Goal: Task Accomplishment & Management: Manage account settings

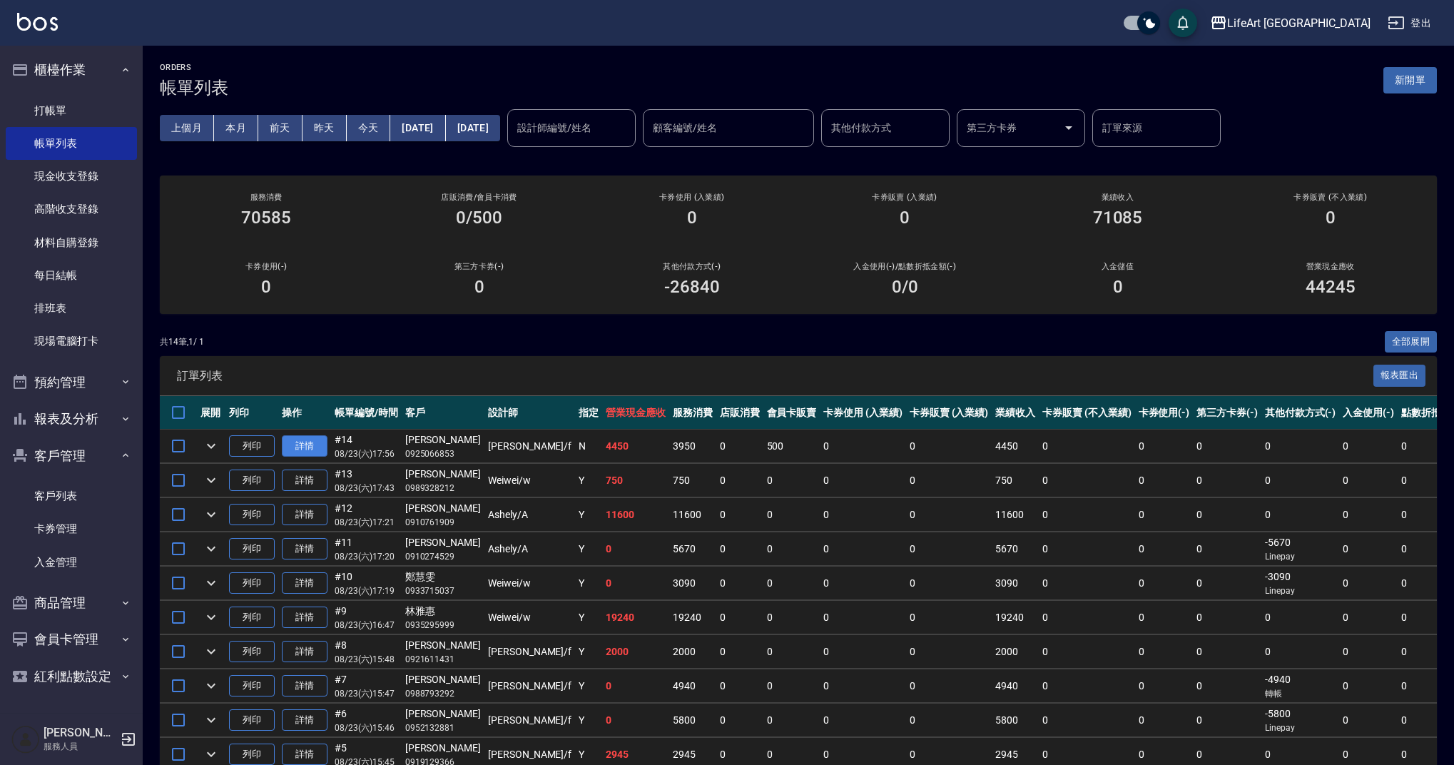
click at [293, 442] on link "詳情" at bounding box center [305, 446] width 46 height 22
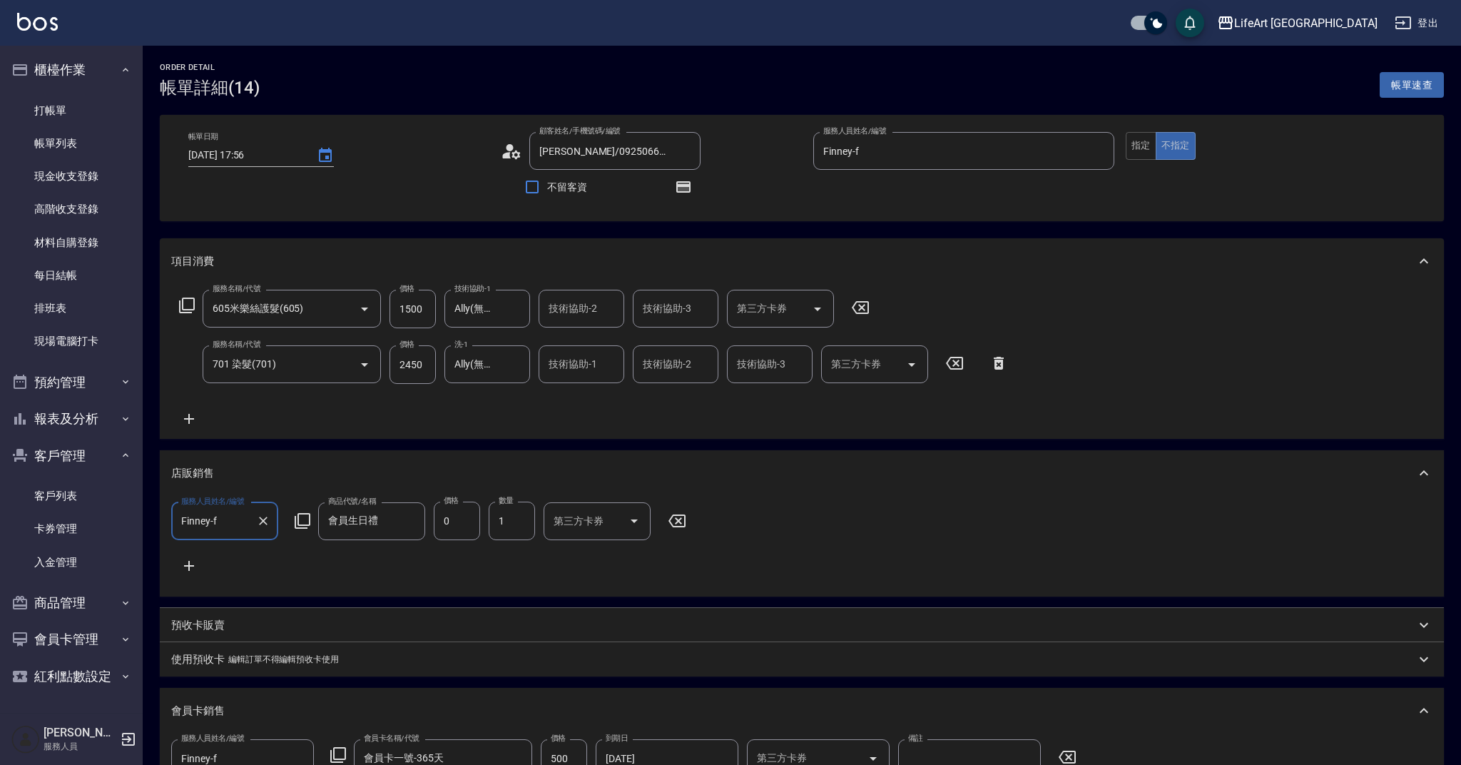
type input "[DATE] 17:56"
type input "[PERSON_NAME]/0925066853/null"
type input "Finney-f"
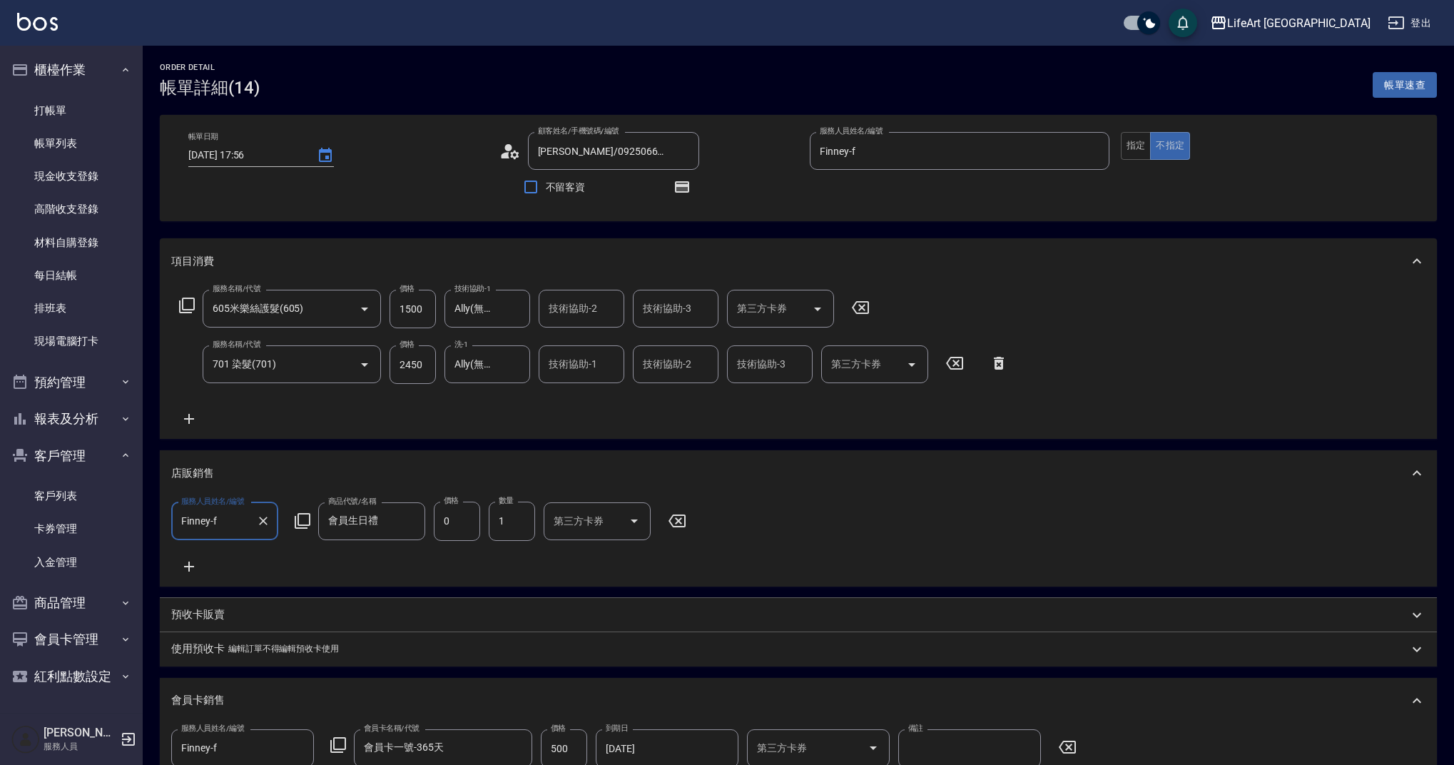
scroll to position [473, 0]
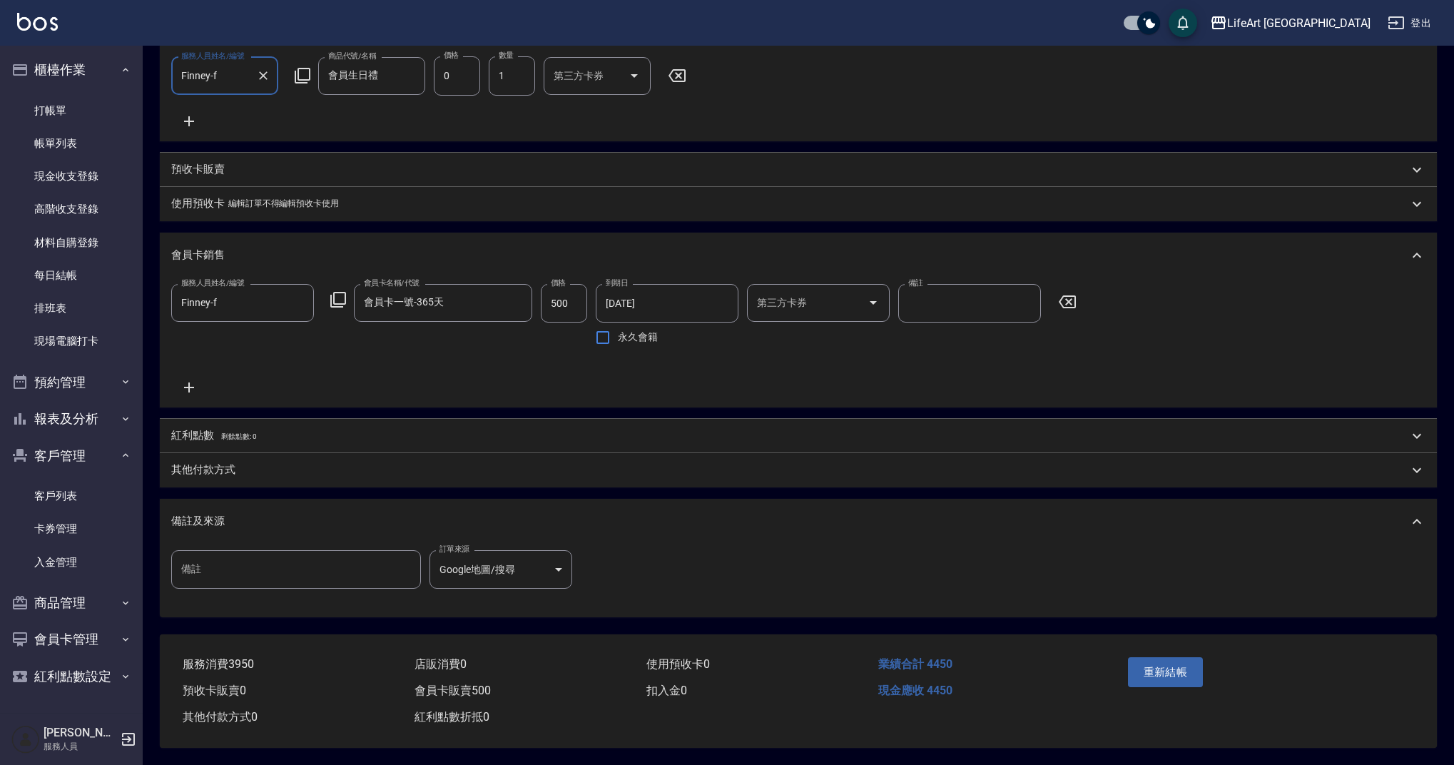
click at [232, 464] on p "其他付款方式" at bounding box center [203, 469] width 64 height 15
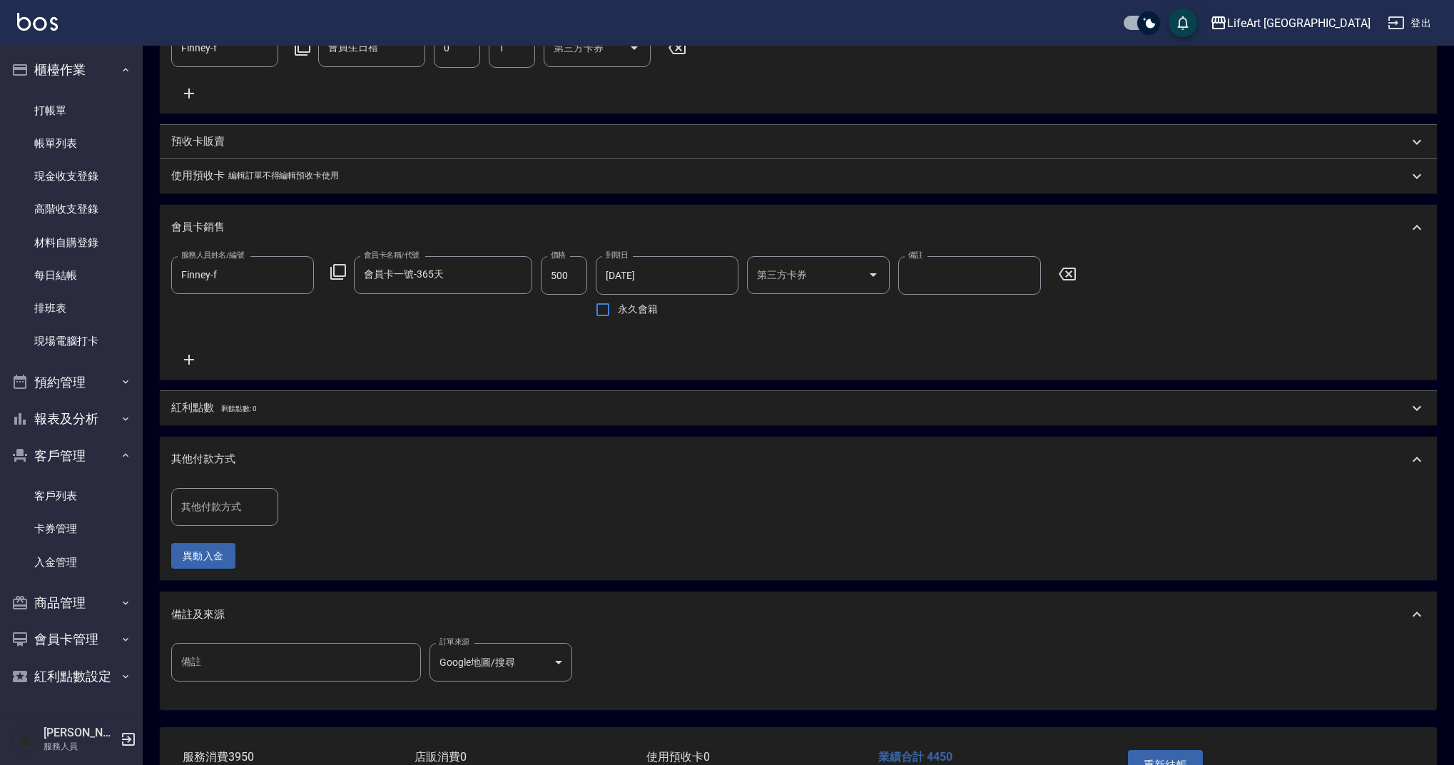
click at [235, 510] on div "其他付款方式" at bounding box center [224, 507] width 107 height 38
drag, startPoint x: 218, startPoint y: 599, endPoint x: 229, endPoint y: 592, distance: 13.5
click at [218, 599] on span "Linepay" at bounding box center [224, 589] width 107 height 24
type input "Linepay"
drag, startPoint x: 304, startPoint y: 527, endPoint x: 280, endPoint y: 527, distance: 24.3
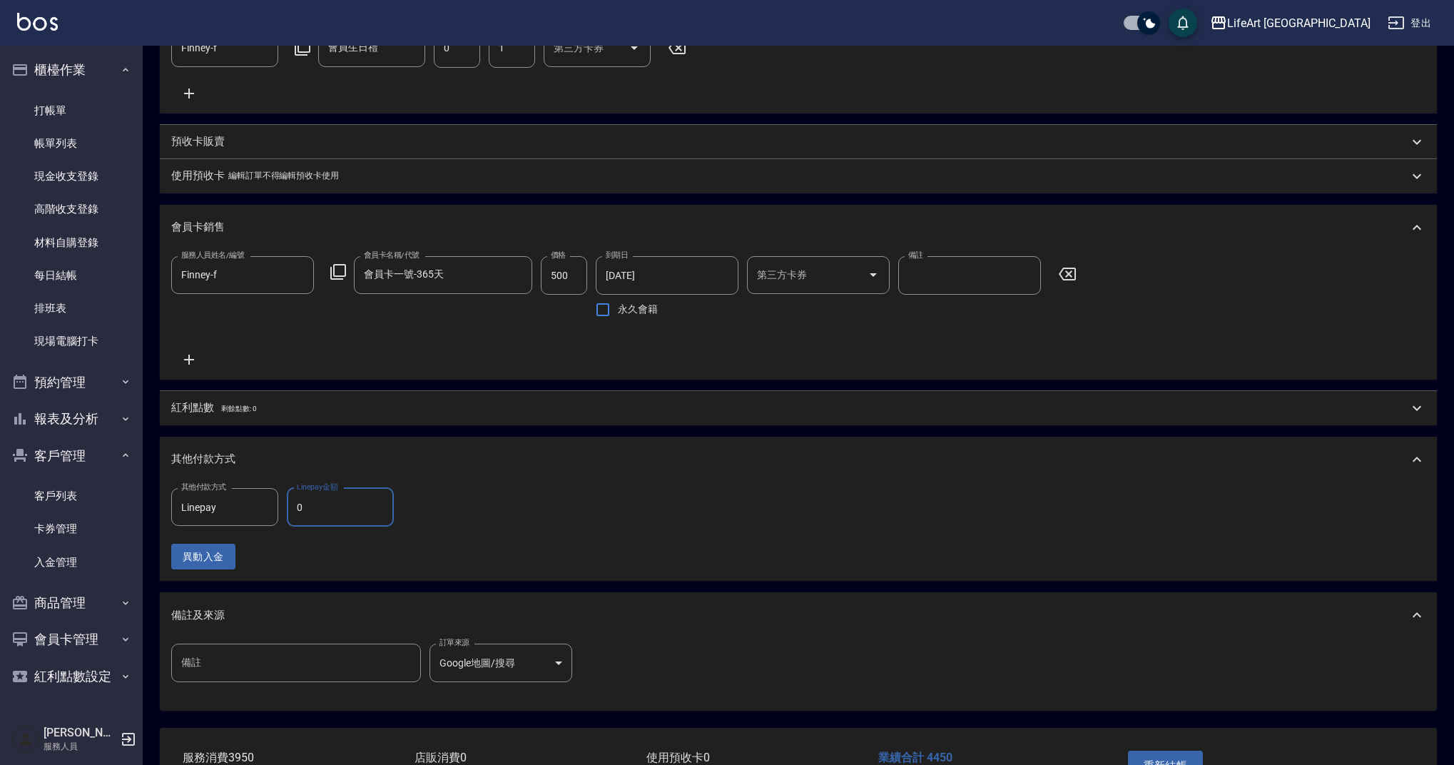
click at [280, 527] on div "其他付款方式 Linepay 其他付款方式 Linepay金額 0 Linepay金額" at bounding box center [286, 507] width 231 height 39
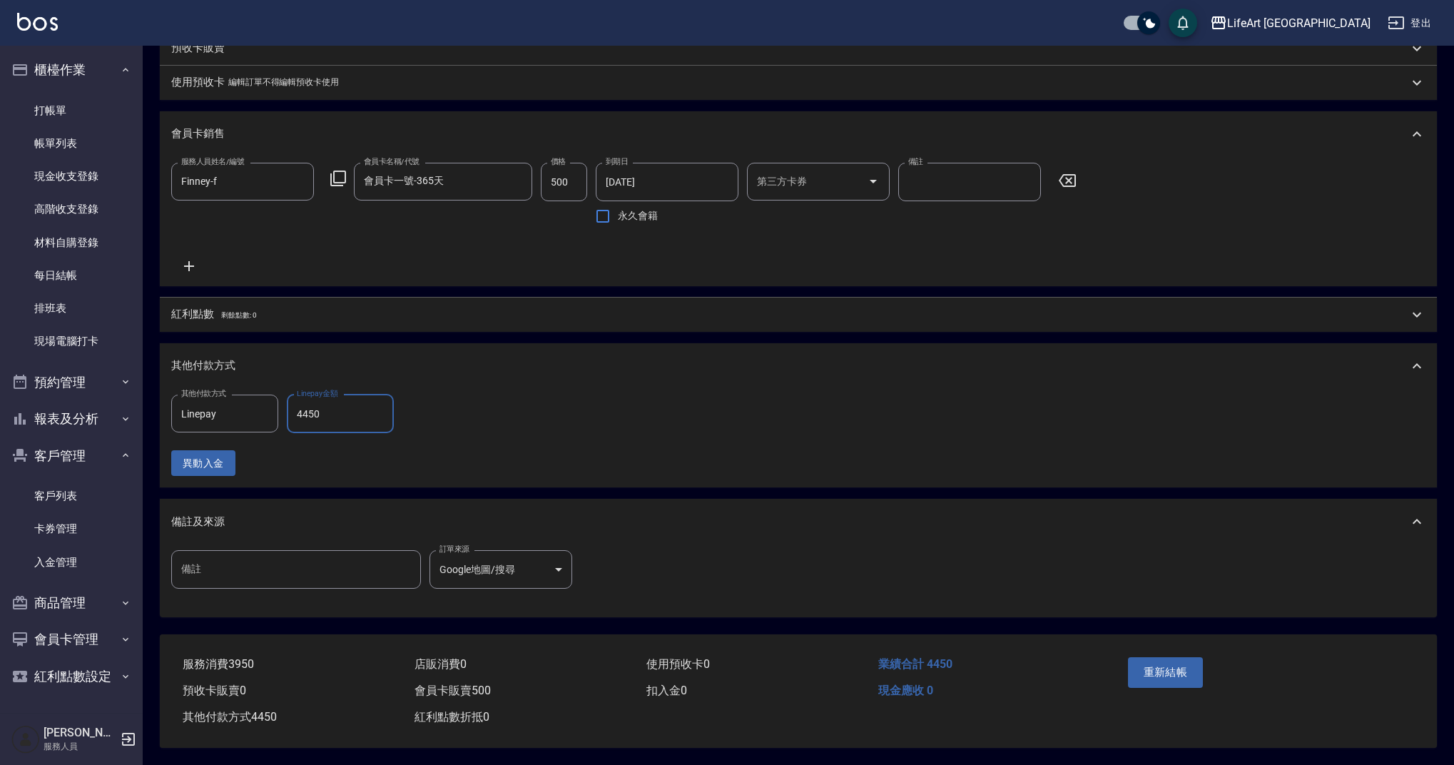
scroll to position [594, 0]
type input "4450"
click at [1158, 664] on button "重新結帳" at bounding box center [1166, 672] width 76 height 30
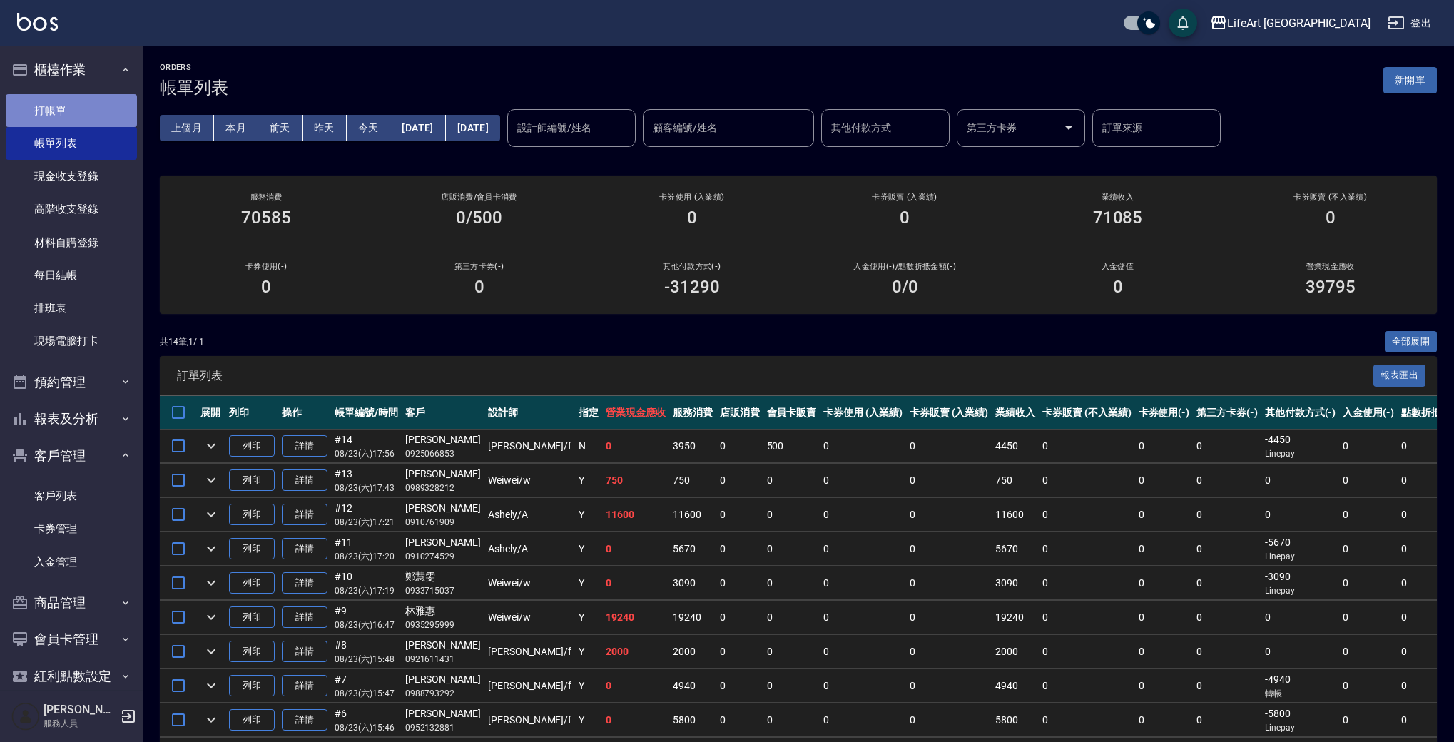
click at [108, 122] on link "打帳單" at bounding box center [71, 110] width 131 height 33
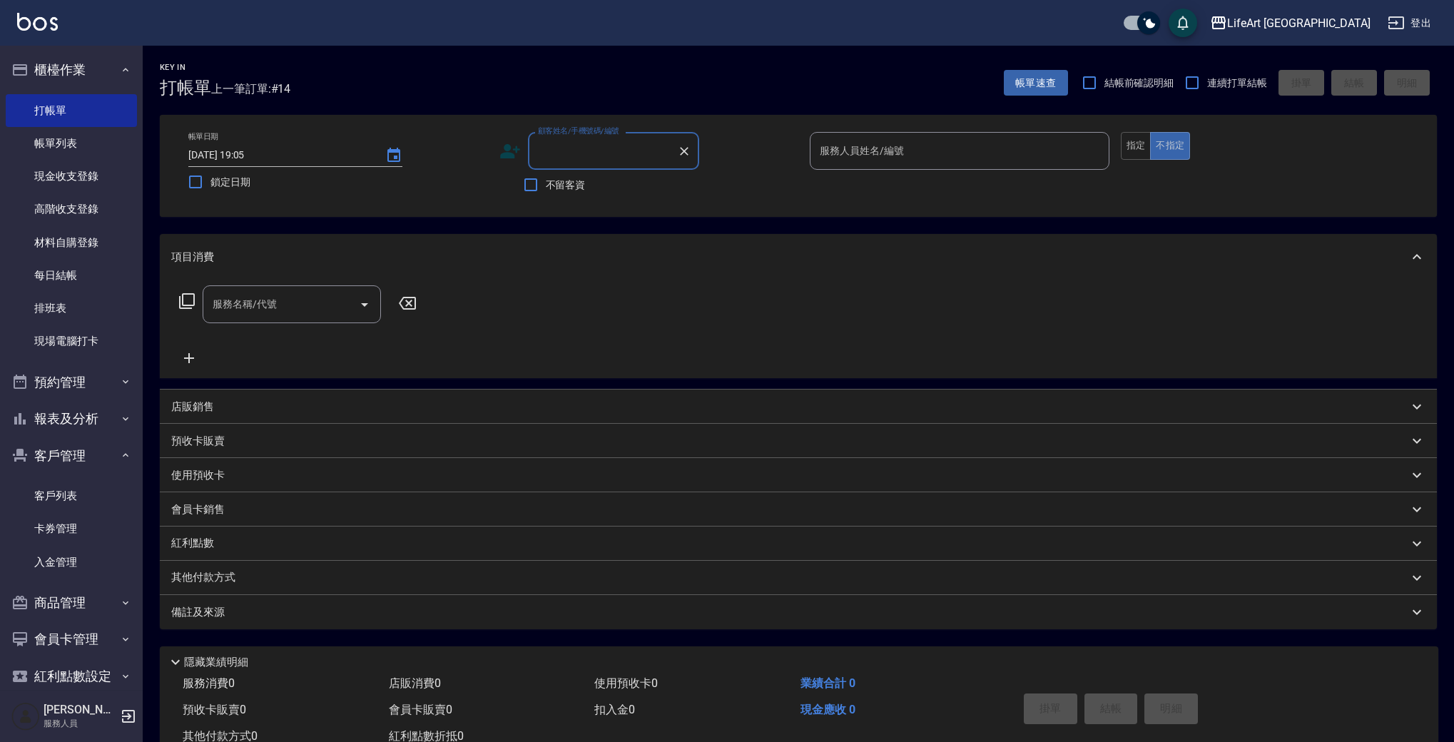
click at [554, 157] on input "顧客姓名/手機號碼/編號" at bounding box center [602, 150] width 137 height 25
click at [579, 185] on li "[PERSON_NAME]/0916705714/" at bounding box center [613, 188] width 171 height 24
type input "[PERSON_NAME]/0916705714/"
type input "Weiwei-w"
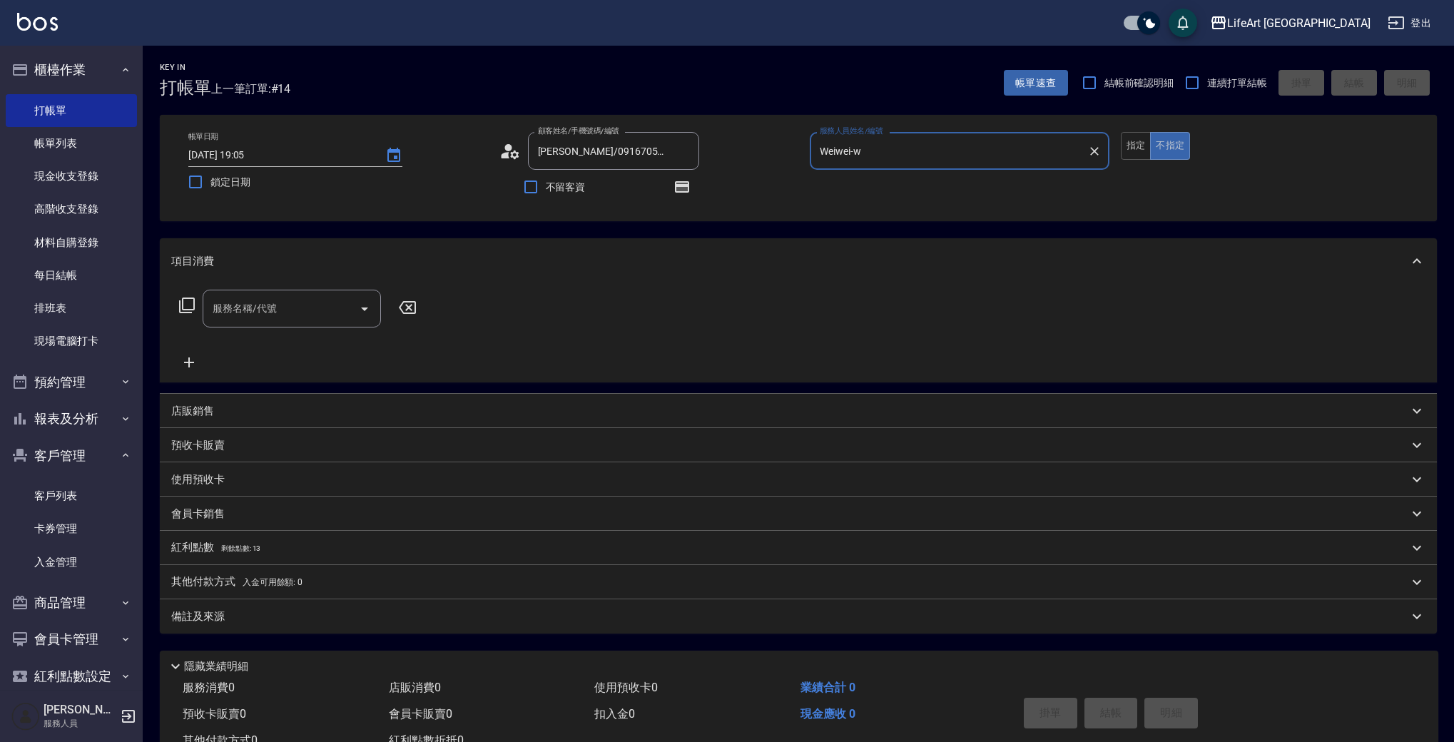
drag, startPoint x: 257, startPoint y: 318, endPoint x: 265, endPoint y: 318, distance: 7.9
click at [257, 318] on input "服務名稱/代號" at bounding box center [281, 308] width 144 height 25
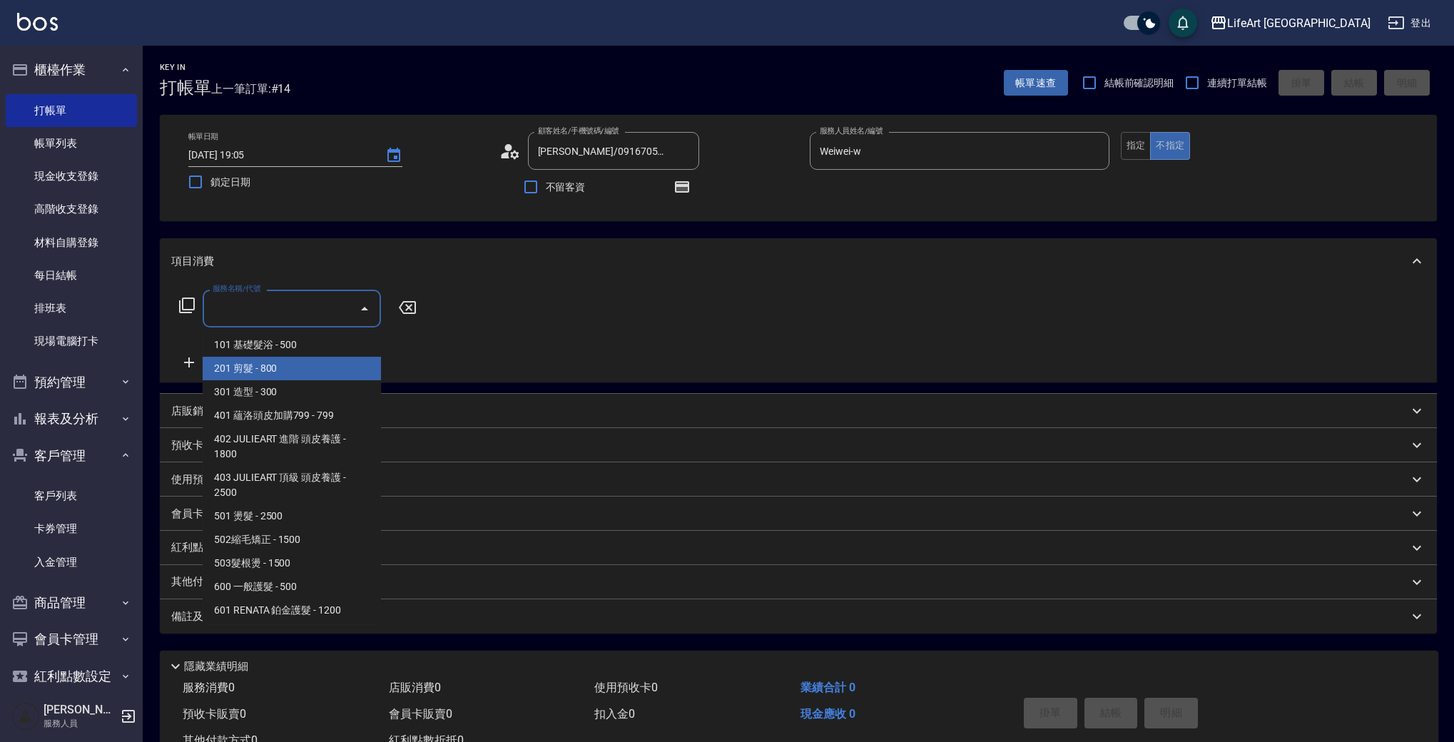
click at [267, 373] on span "201 剪髮 - 800" at bounding box center [292, 369] width 178 height 24
type input "201 剪髮(201)"
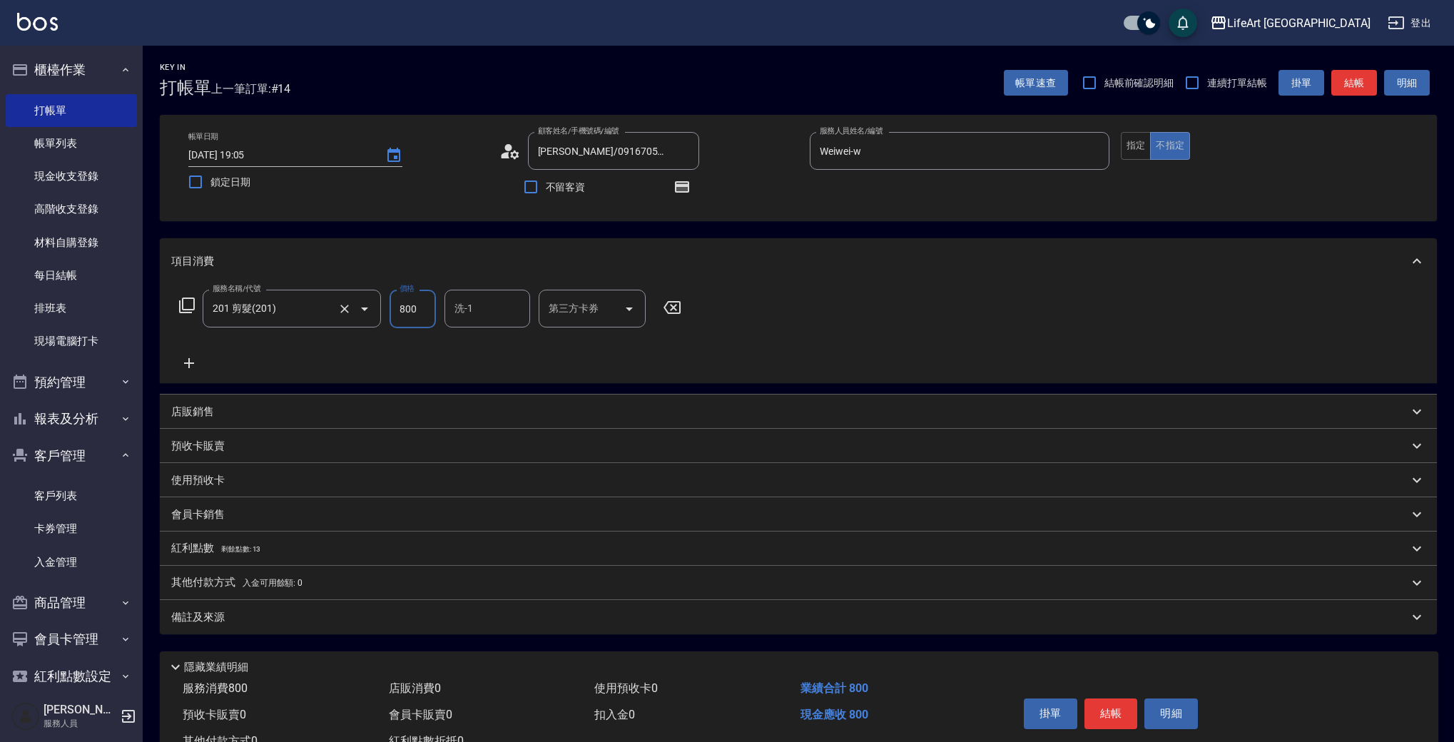
drag, startPoint x: 425, startPoint y: 310, endPoint x: 363, endPoint y: 312, distance: 61.4
click at [362, 312] on div "服務名稱/代號 201 剪髮(201) 服務名稱/代號 價格 800 價格 洗-1 洗-1 第三方卡券 第三方卡券" at bounding box center [430, 309] width 519 height 39
type input "900"
click at [465, 316] on input "洗-1" at bounding box center [487, 308] width 73 height 25
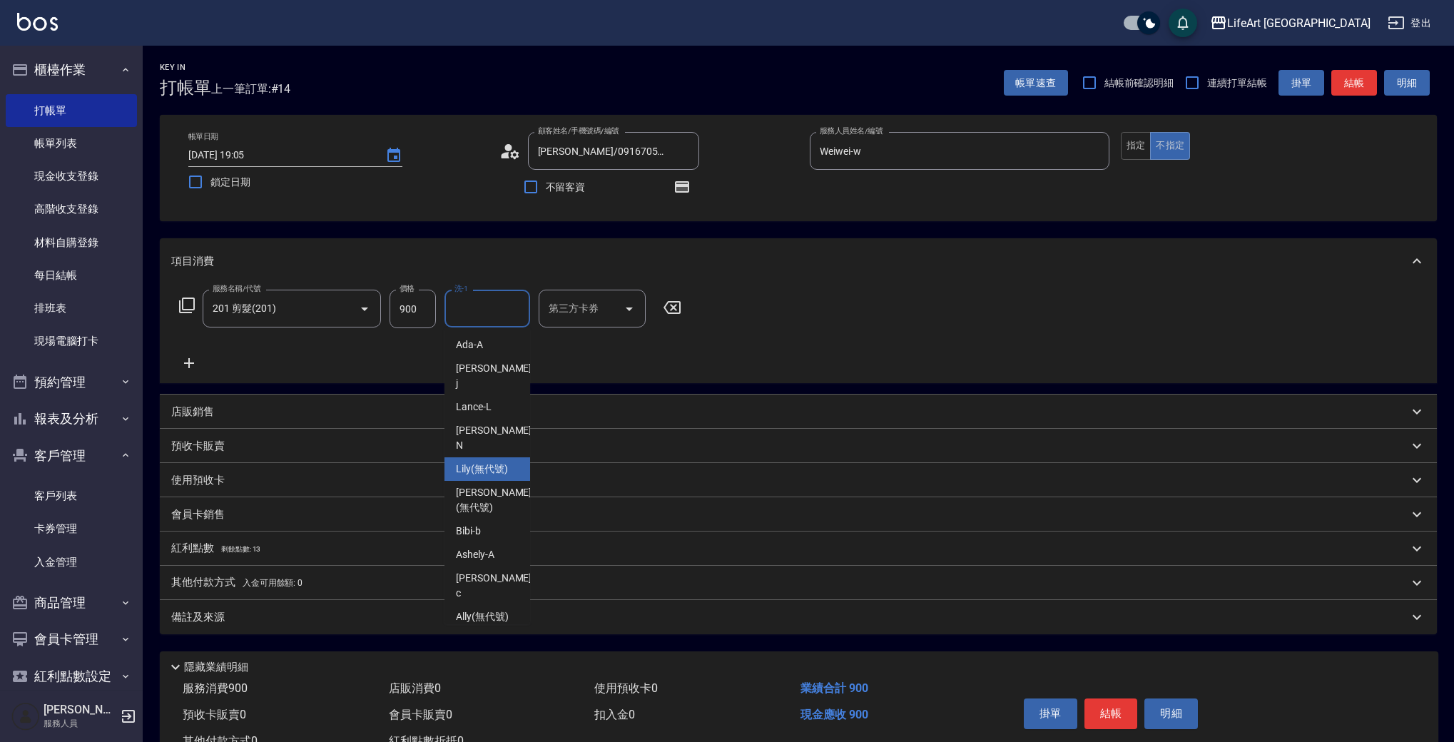
click at [459, 462] on span "Lily (無代號)" at bounding box center [482, 469] width 52 height 15
type input "Lily(無代號)"
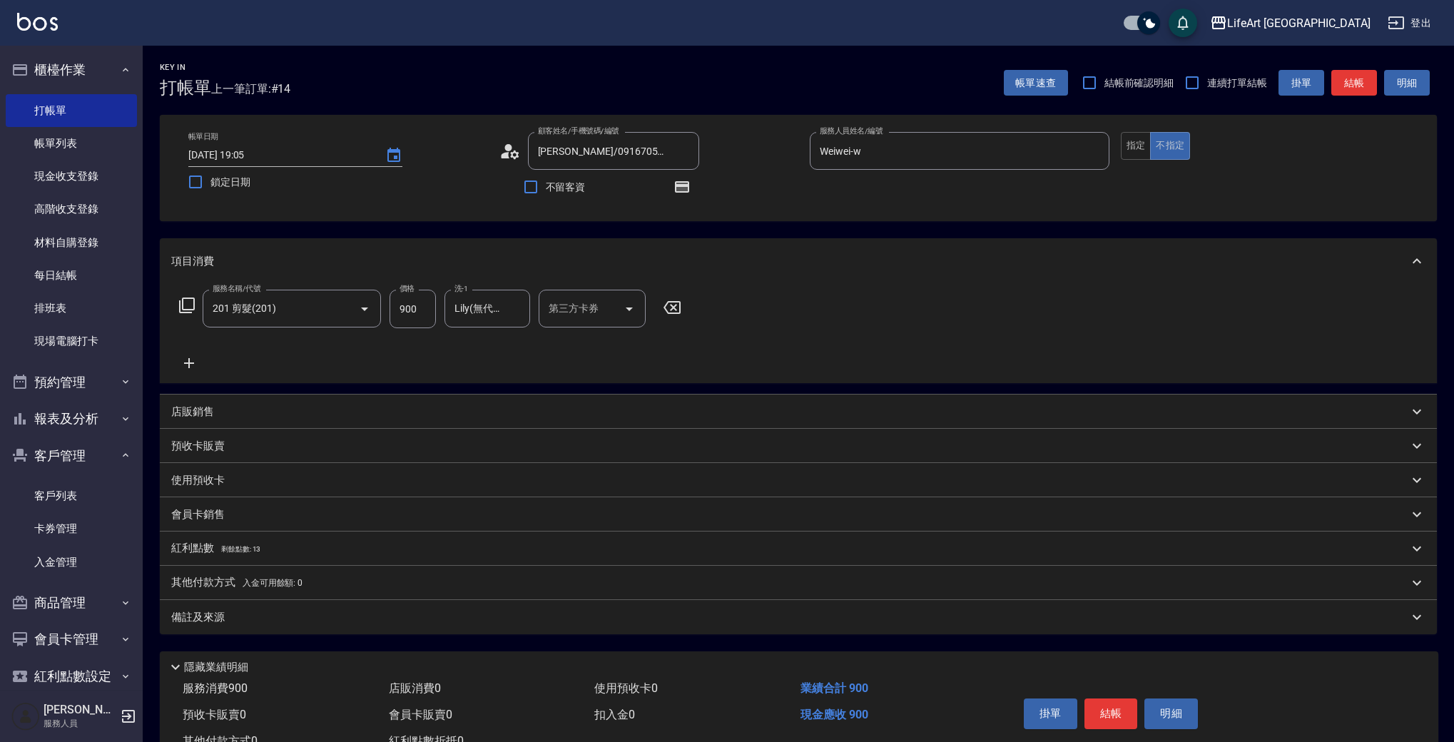
click at [265, 544] on div "紅利點數 剩餘點數: 13" at bounding box center [789, 549] width 1237 height 16
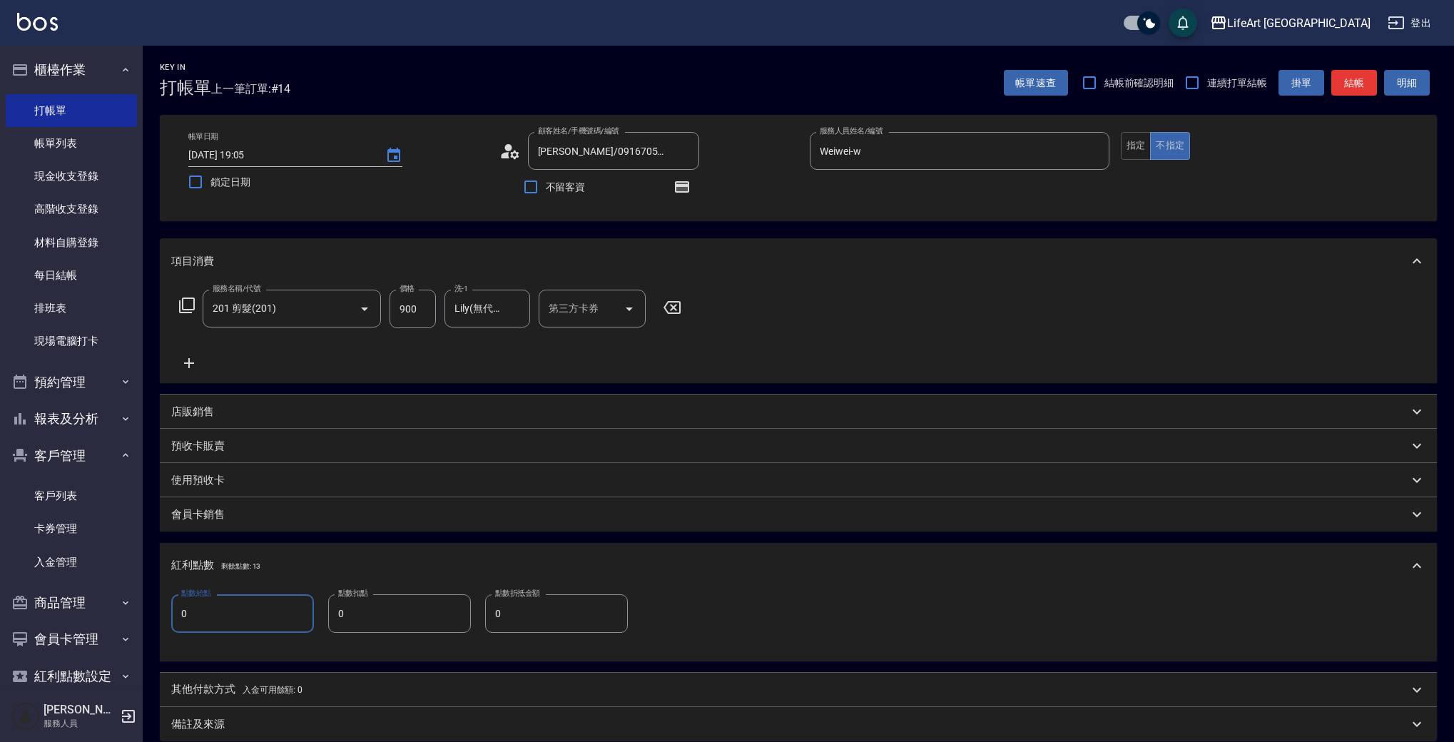
drag, startPoint x: 188, startPoint y: 613, endPoint x: 165, endPoint y: 609, distance: 23.9
click at [164, 609] on div "點數給點 0 點數給點 點數扣點 0 點數扣點 點數折抵金額 0 點數折抵金額" at bounding box center [798, 625] width 1277 height 73
type input "1"
click at [339, 716] on div "備註及來源" at bounding box center [798, 724] width 1277 height 34
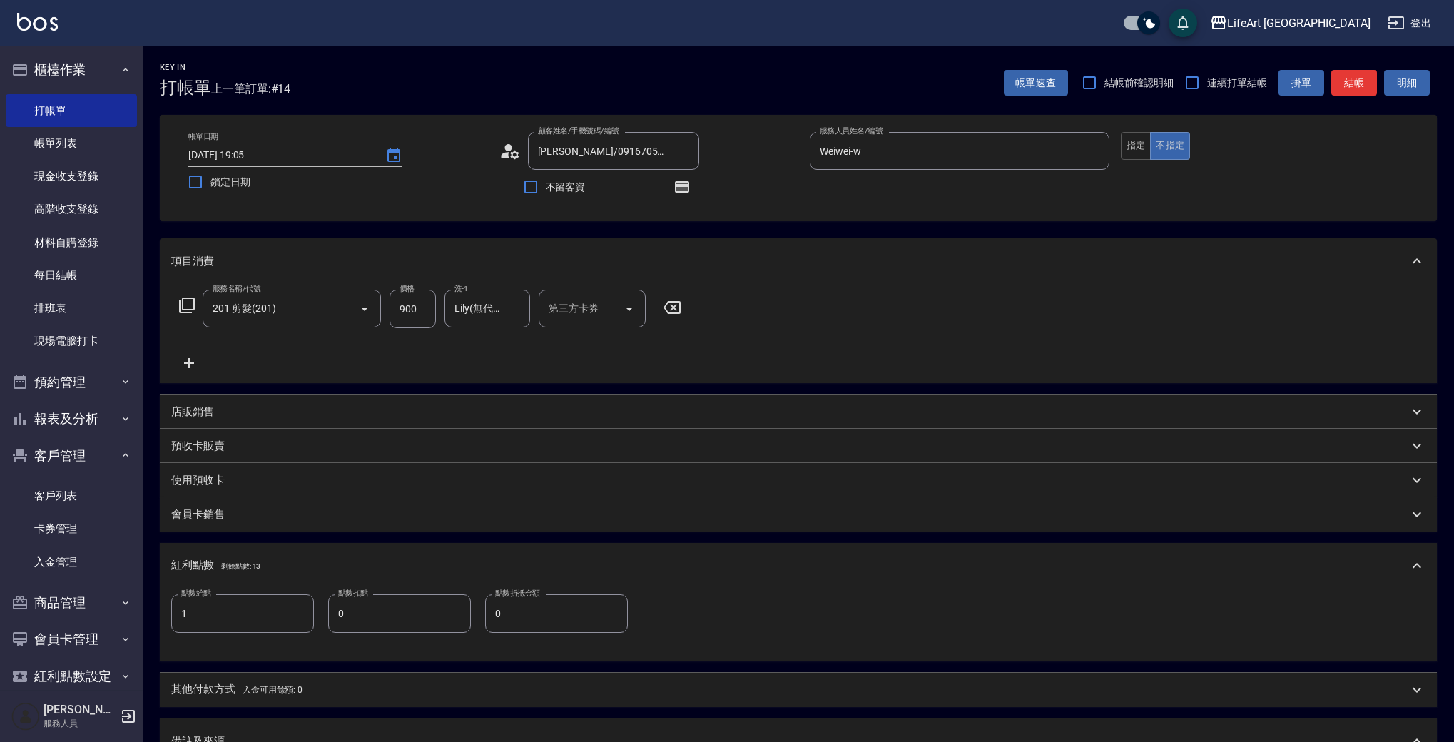
click at [489, 741] on div "備註及來源" at bounding box center [789, 741] width 1237 height 15
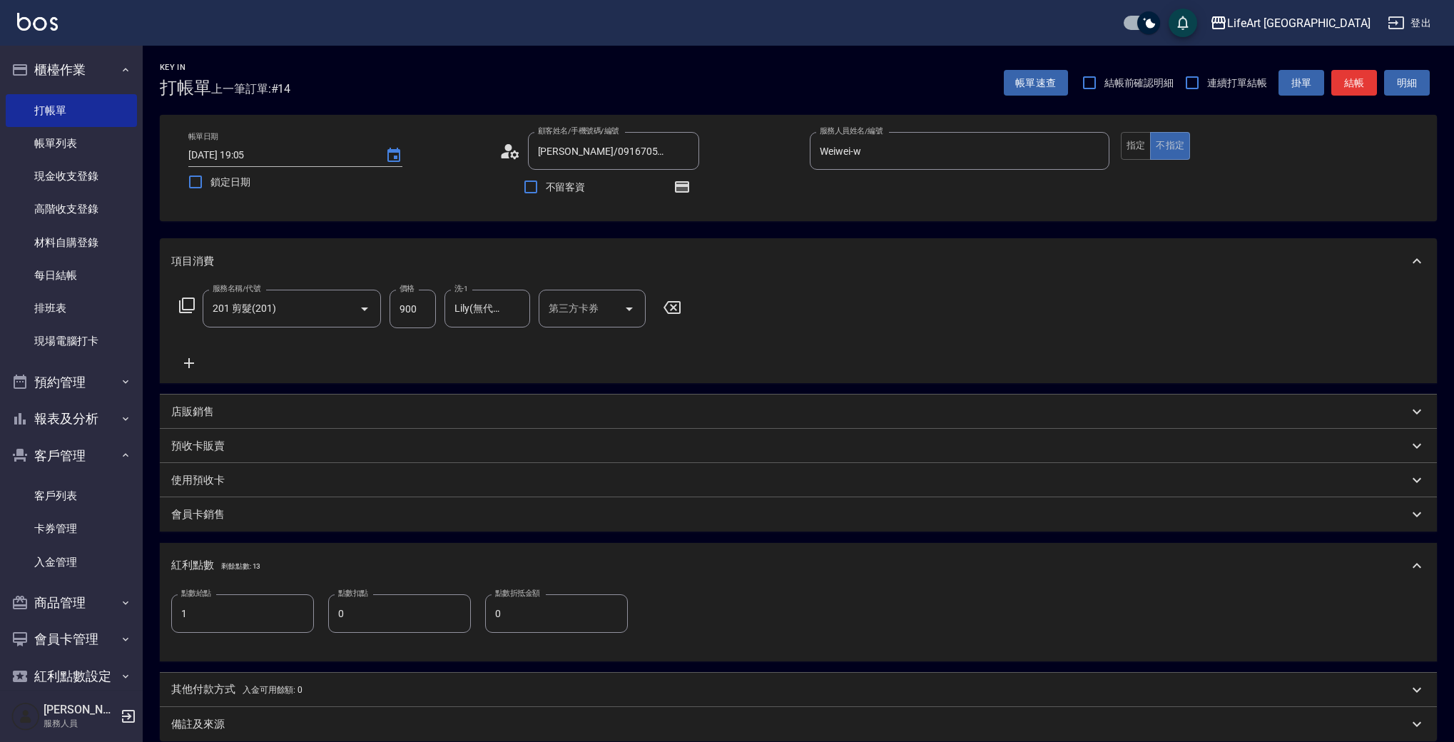
scroll to position [3, 0]
click at [492, 733] on div "備註及來源" at bounding box center [798, 721] width 1277 height 34
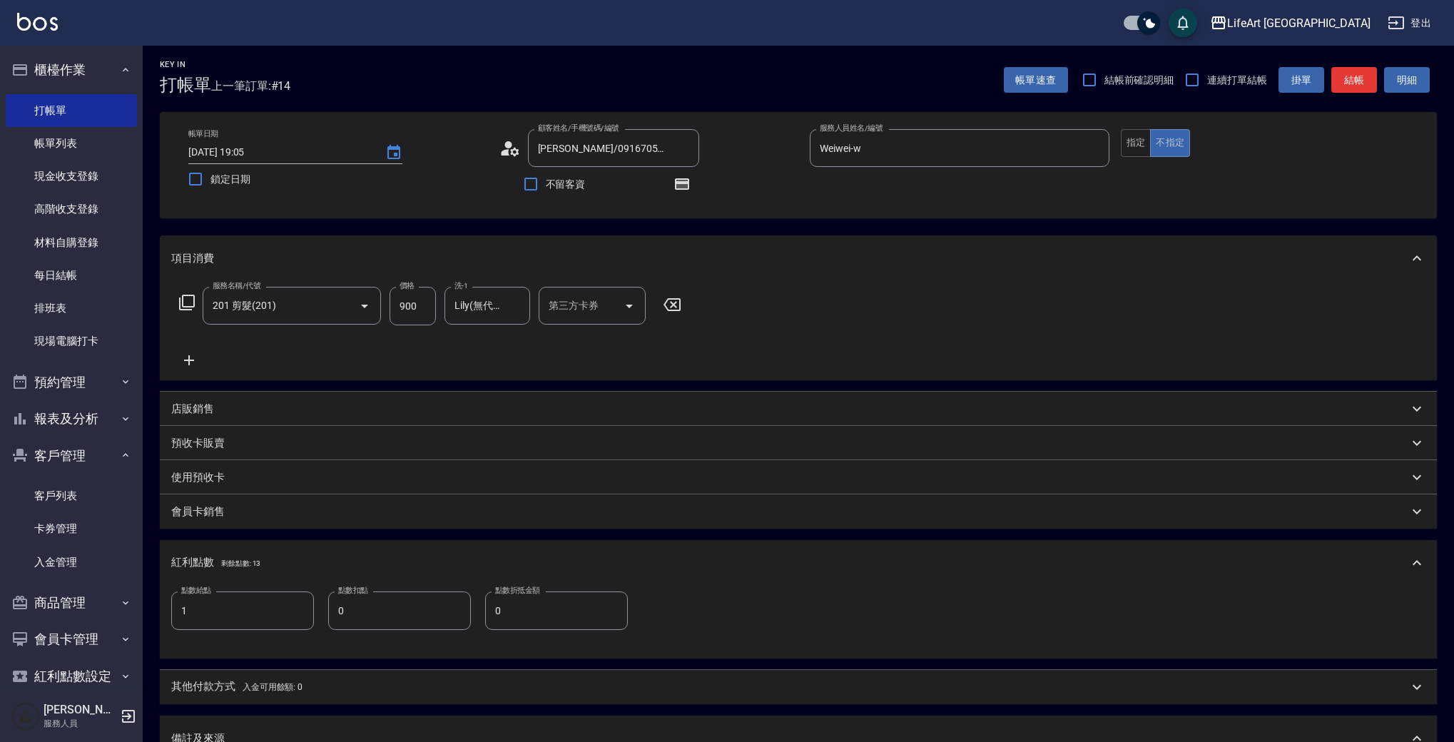
scroll to position [256, 0]
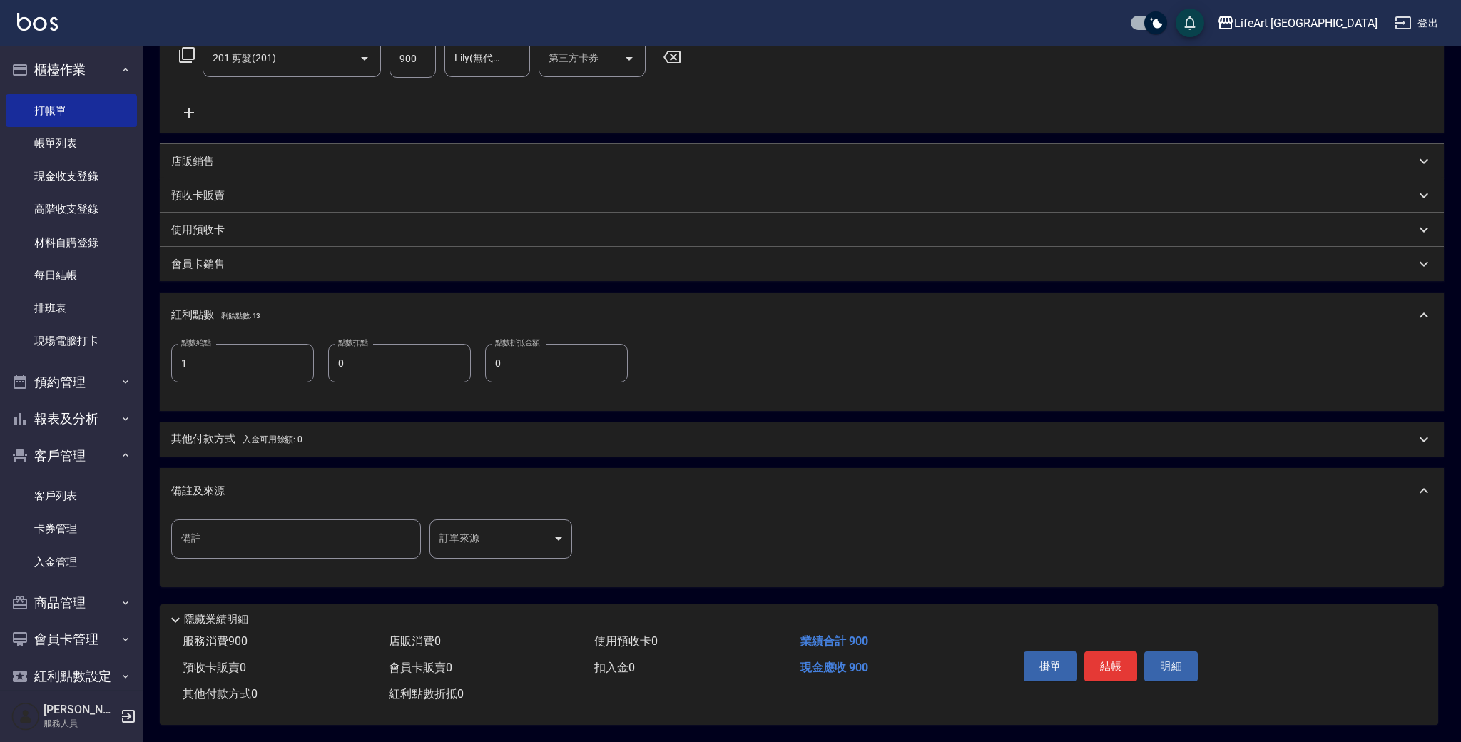
click at [554, 545] on body "LifeArt 蘆洲 登出 櫃檯作業 打帳單 帳單列表 現金收支登錄 高階收支登錄 材料自購登錄 每日結帳 排班表 現場電腦打卡 預約管理 預約管理 單日預約…" at bounding box center [730, 246] width 1461 height 993
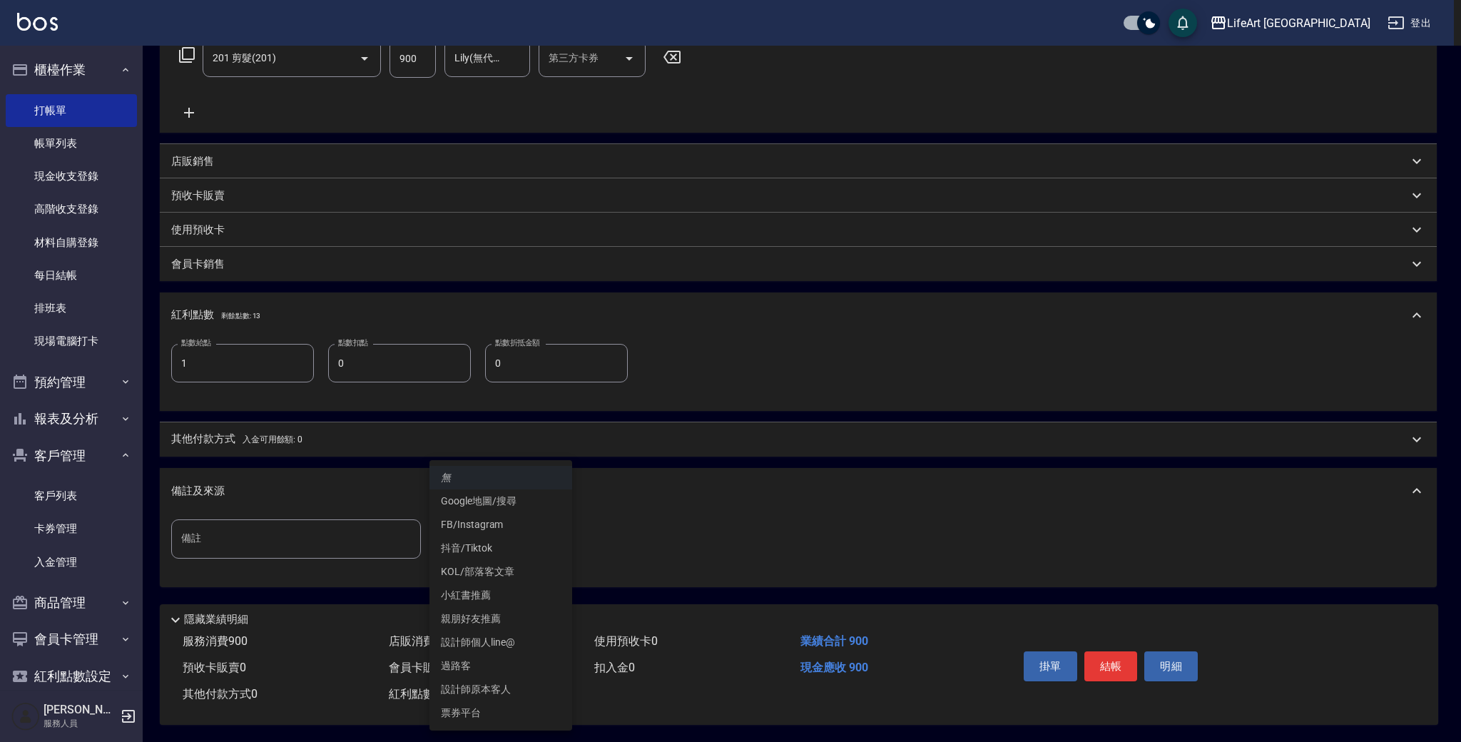
click at [499, 691] on li "設計師原本客人" at bounding box center [501, 690] width 143 height 24
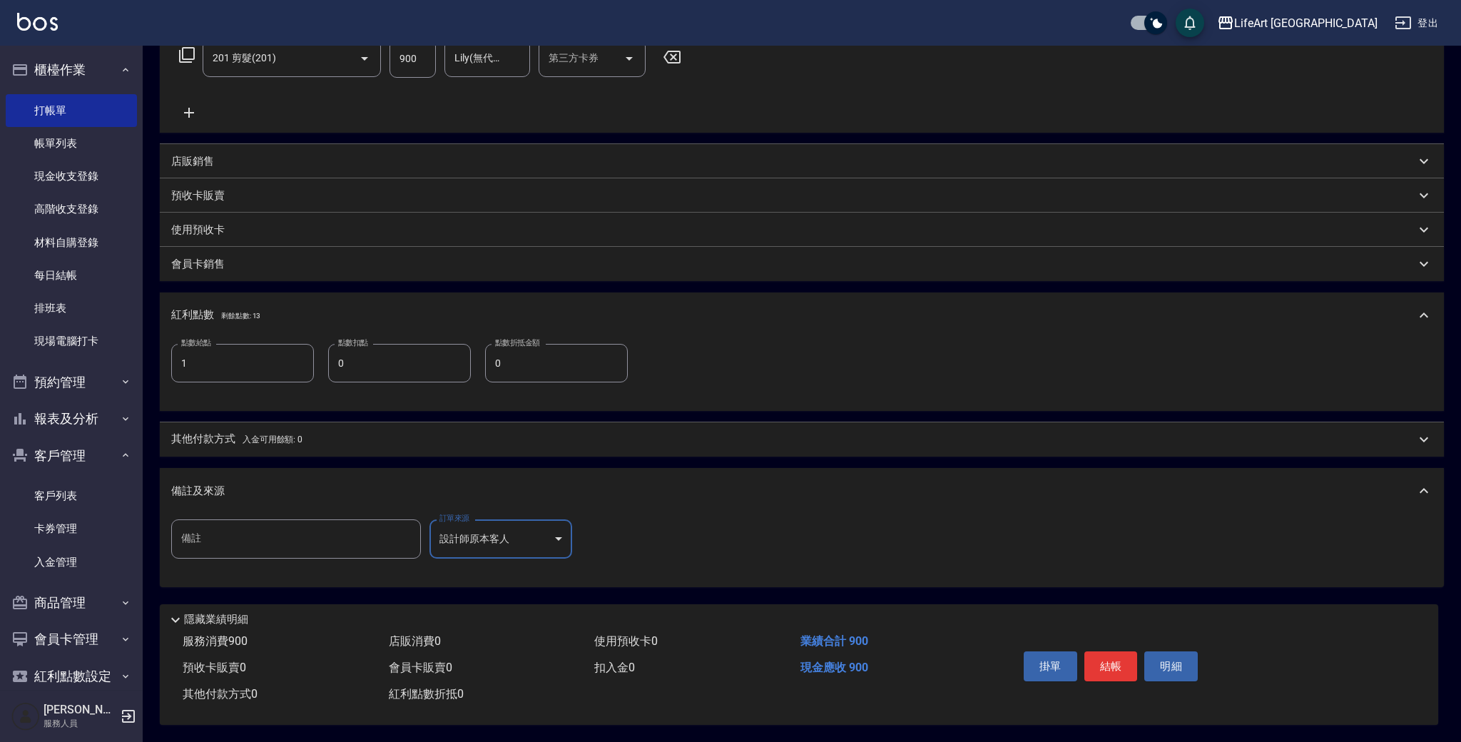
type input "設計師原本客人"
click at [1097, 668] on button "結帳" at bounding box center [1112, 666] width 54 height 30
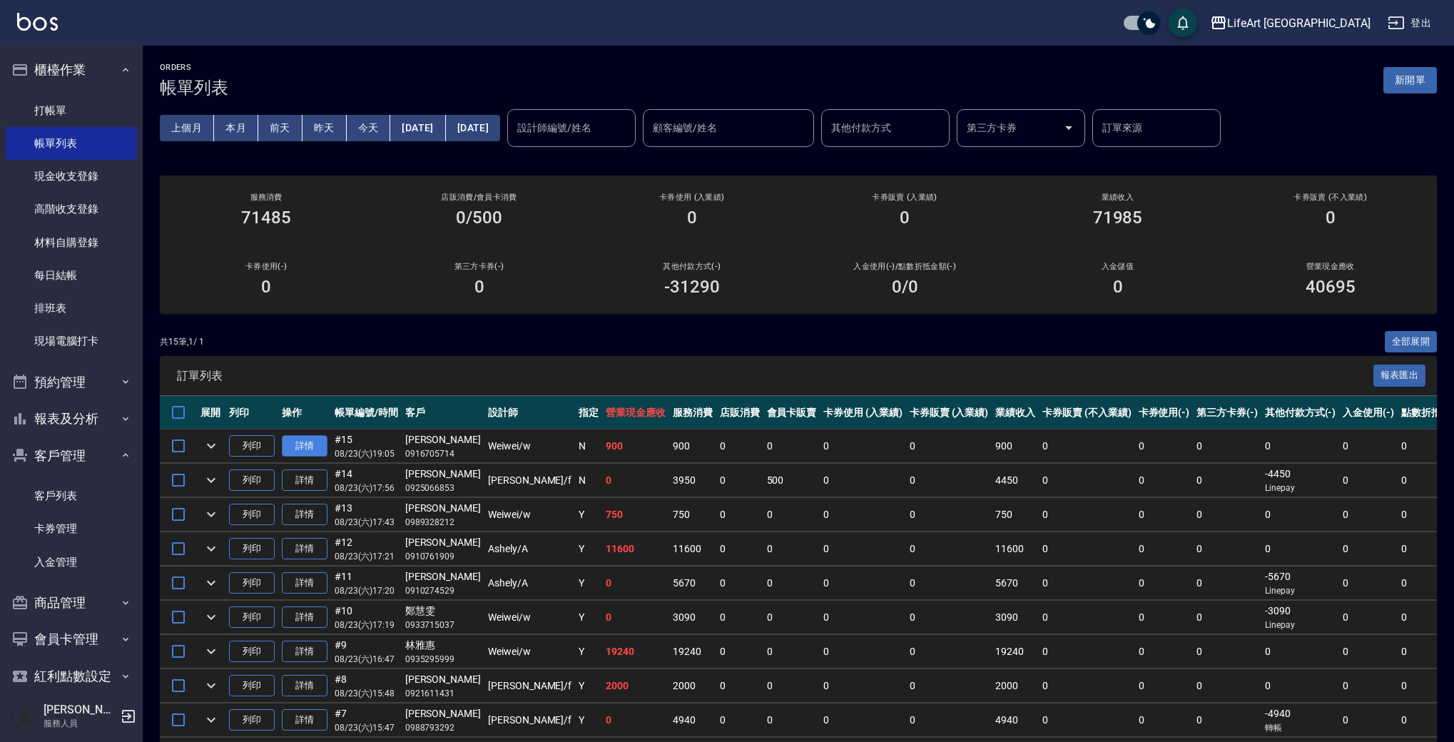
click at [308, 452] on link "詳情" at bounding box center [305, 446] width 46 height 22
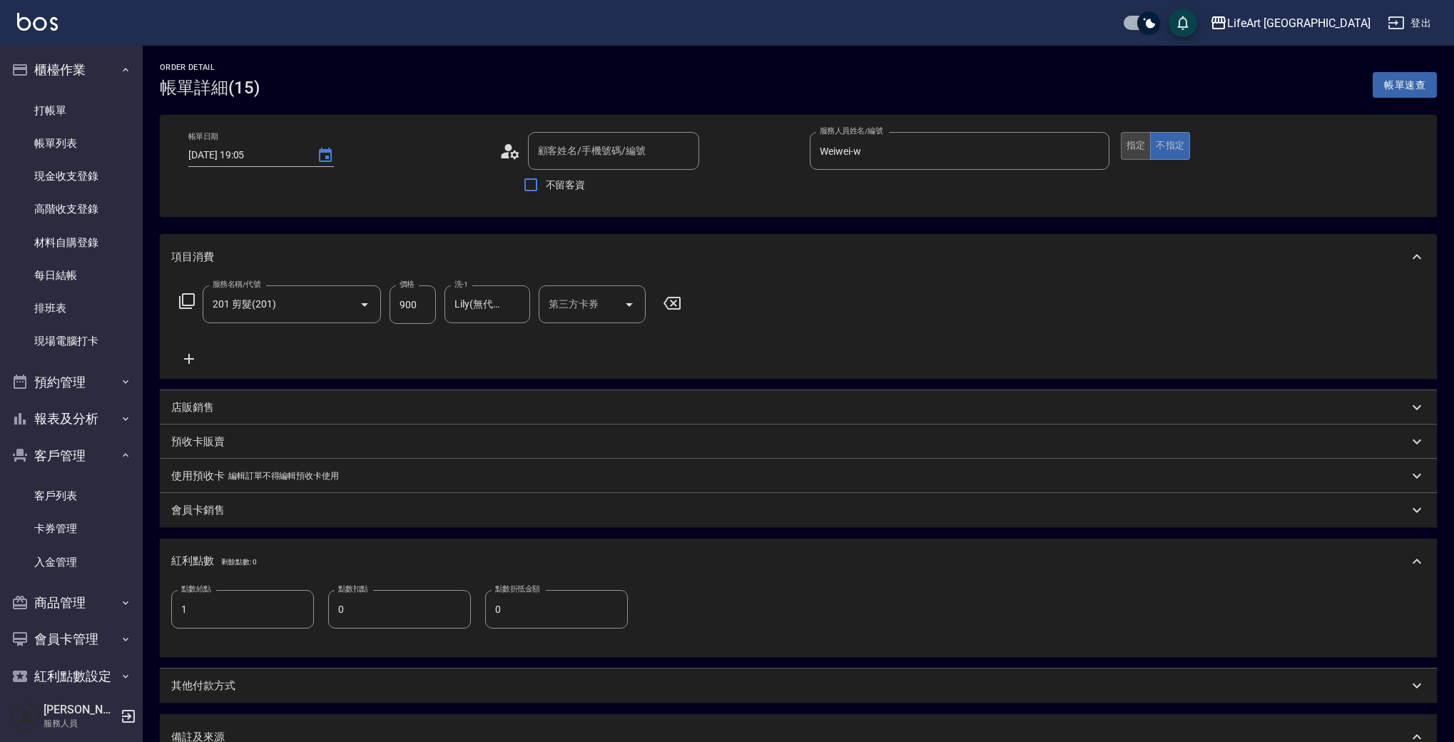
type input "[DATE] 19:05"
type input "[PERSON_NAME]/0916705714/"
type input "Weiwei-w"
type input "1"
click at [1140, 148] on button "指定" at bounding box center [1136, 146] width 31 height 28
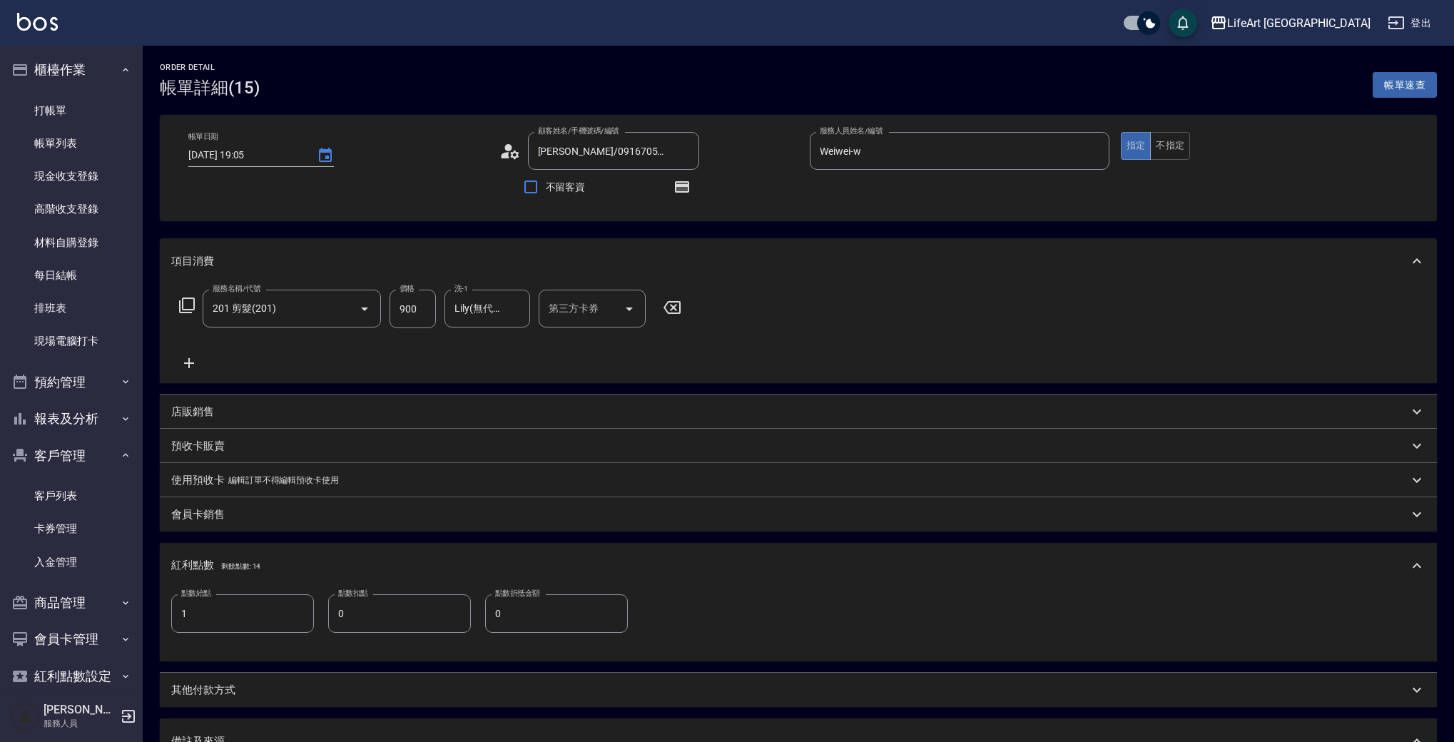
scroll to position [249, 0]
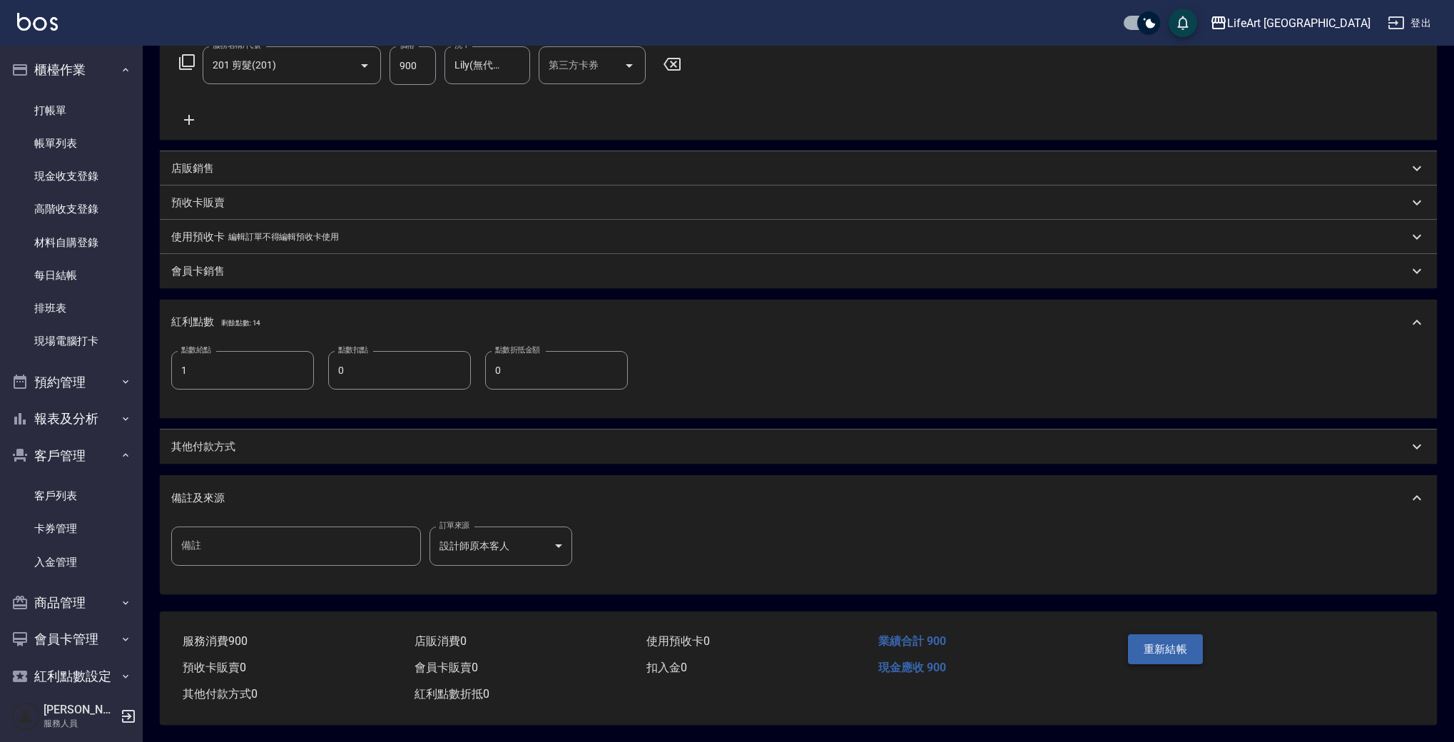
click at [1175, 653] on button "重新結帳" at bounding box center [1166, 649] width 76 height 30
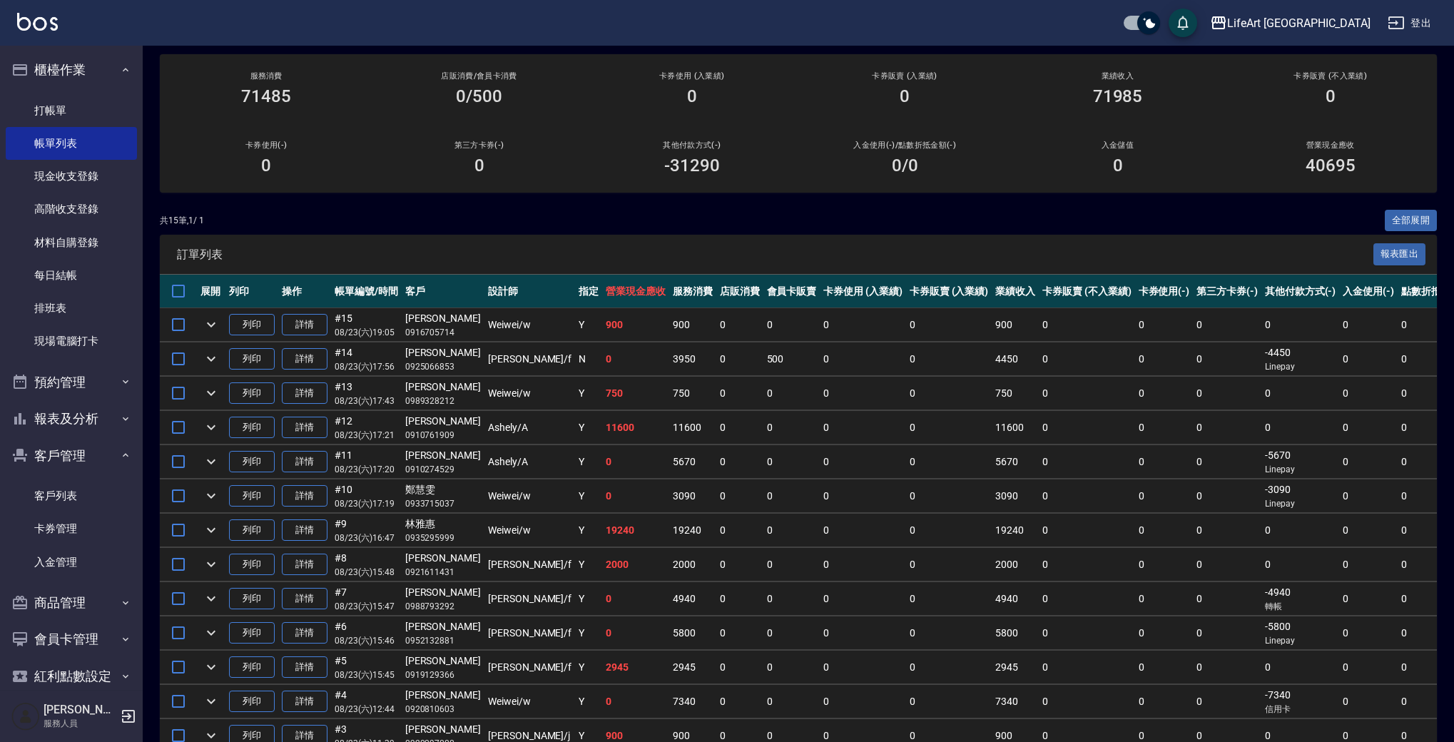
scroll to position [133, 0]
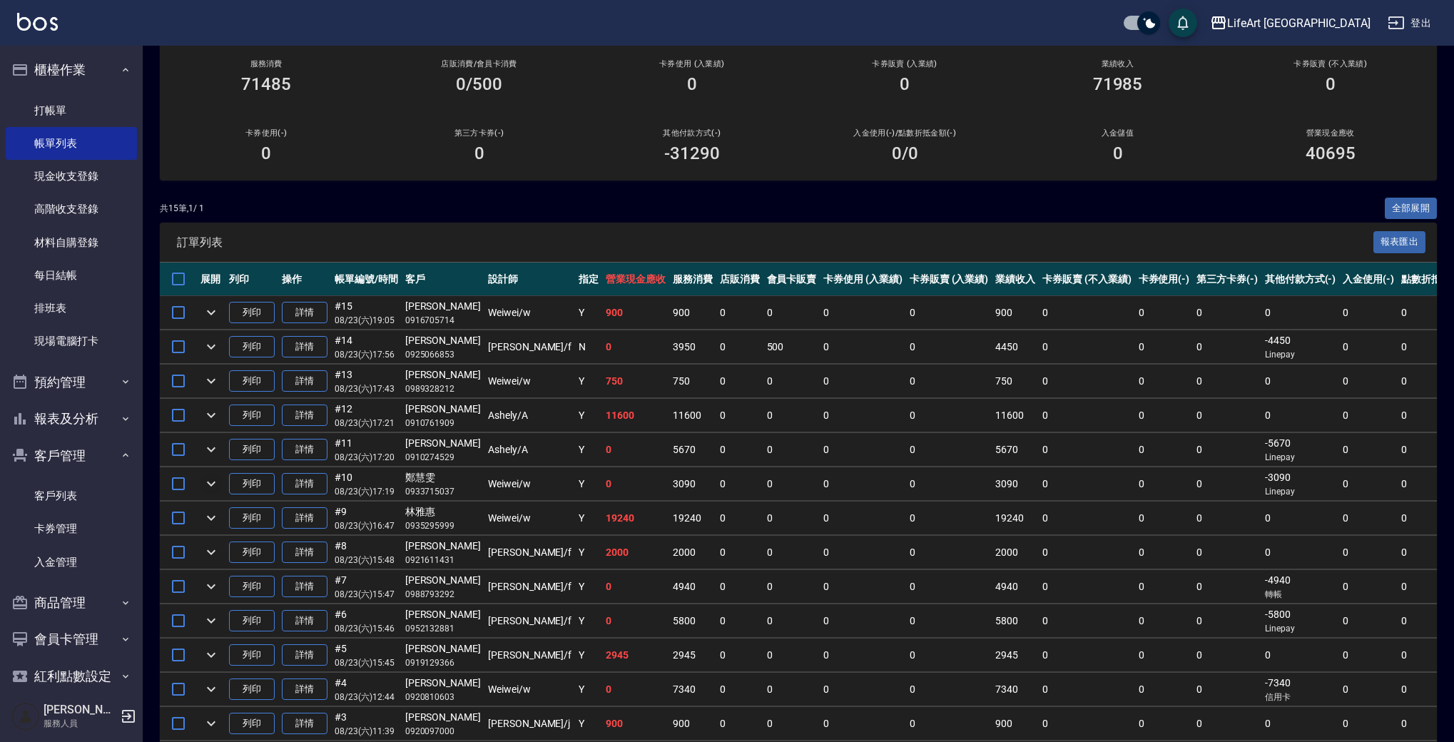
click at [203, 481] on icon "expand row" at bounding box center [211, 483] width 17 height 17
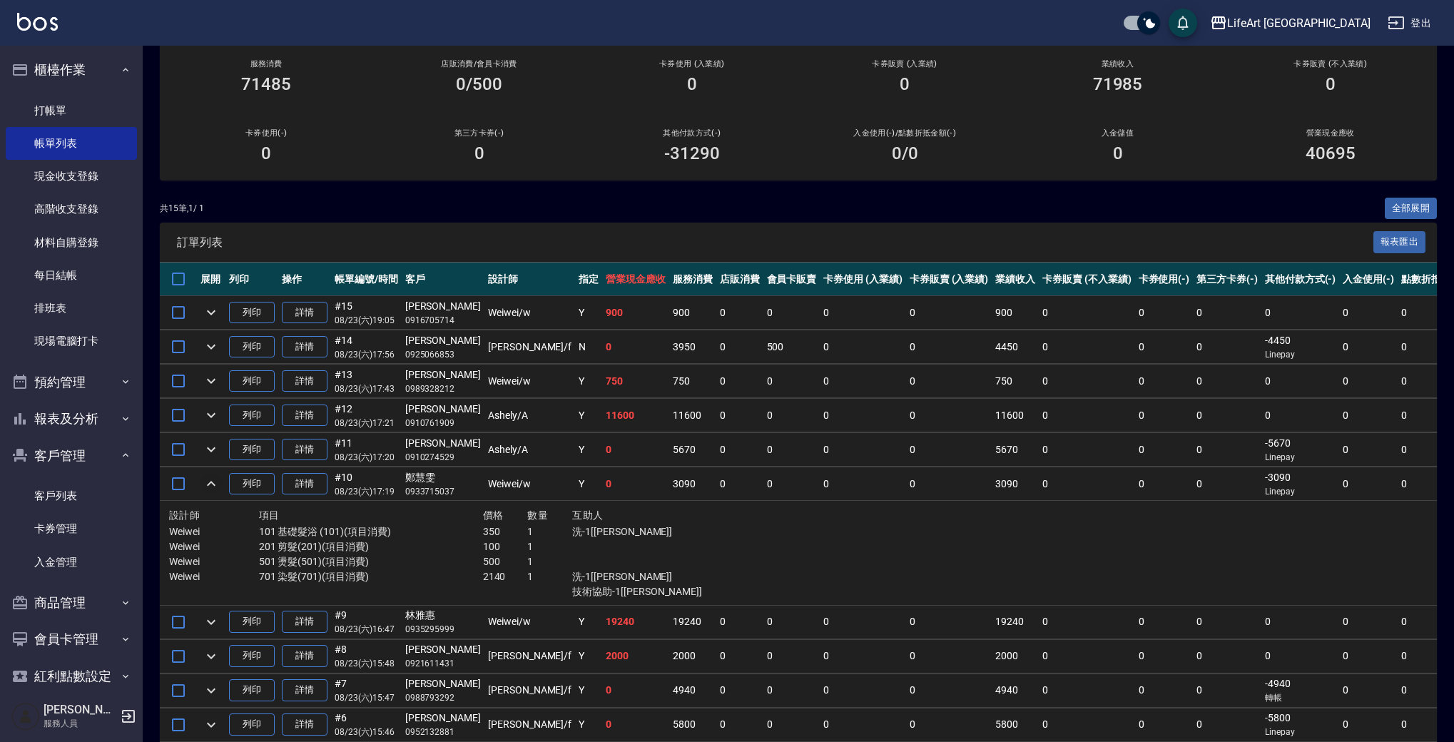
click at [204, 481] on icon "expand row" at bounding box center [211, 483] width 17 height 17
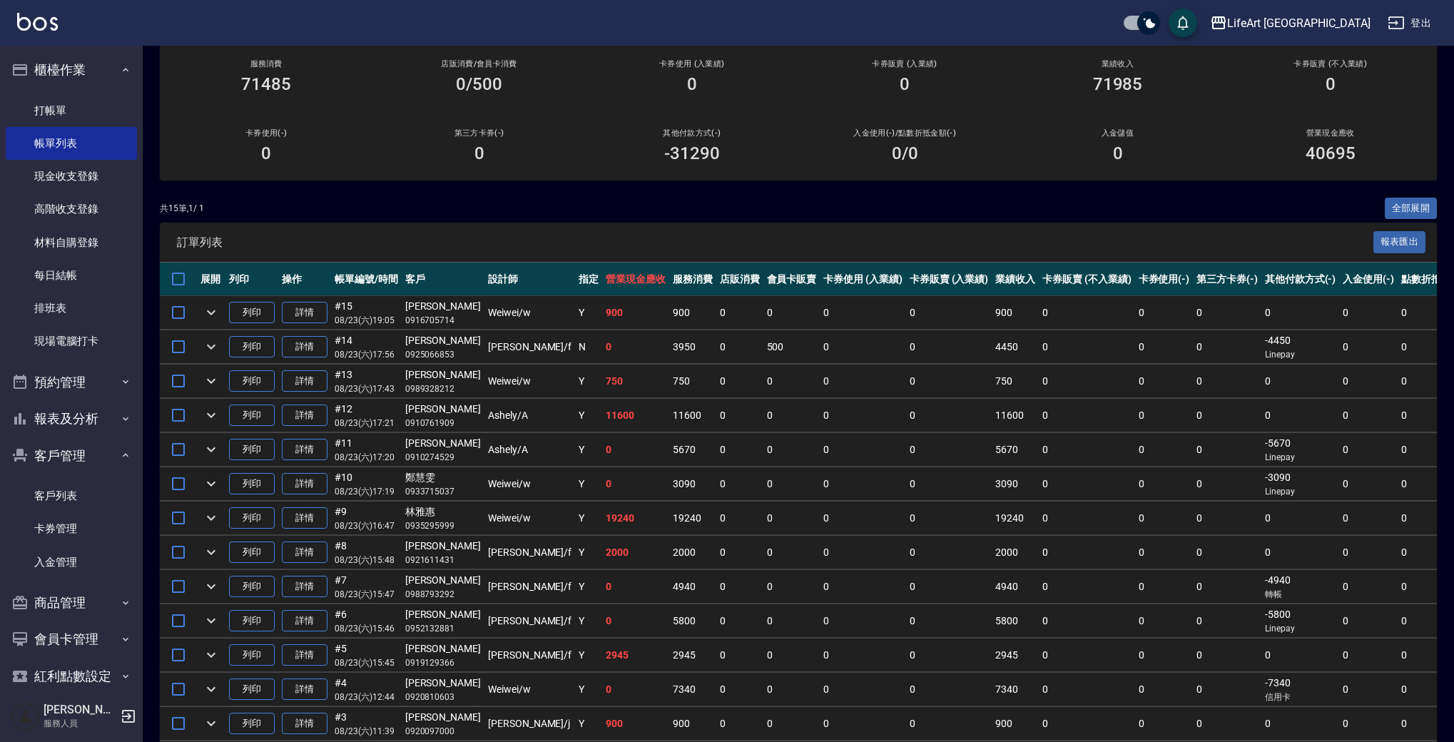
scroll to position [0, 0]
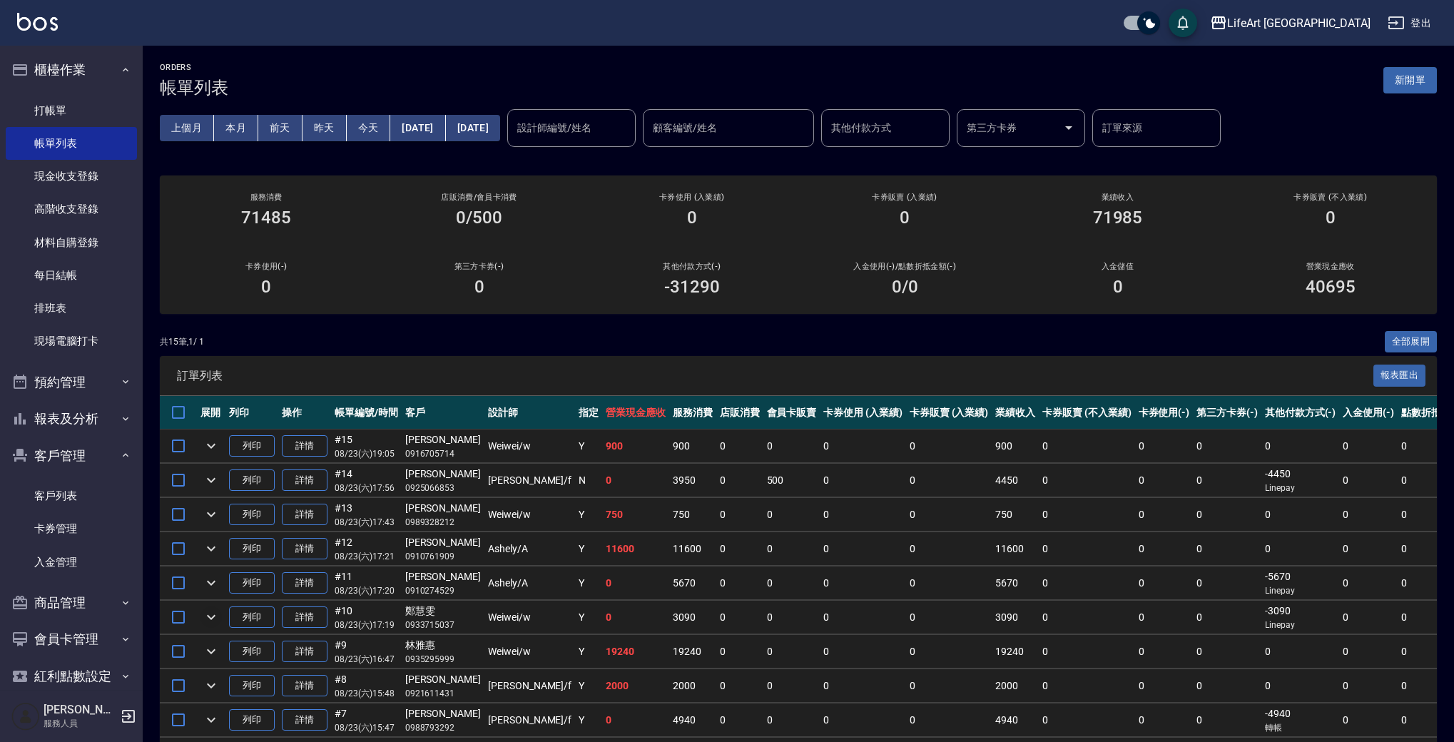
click at [1407, 80] on button "新開單" at bounding box center [1411, 80] width 54 height 26
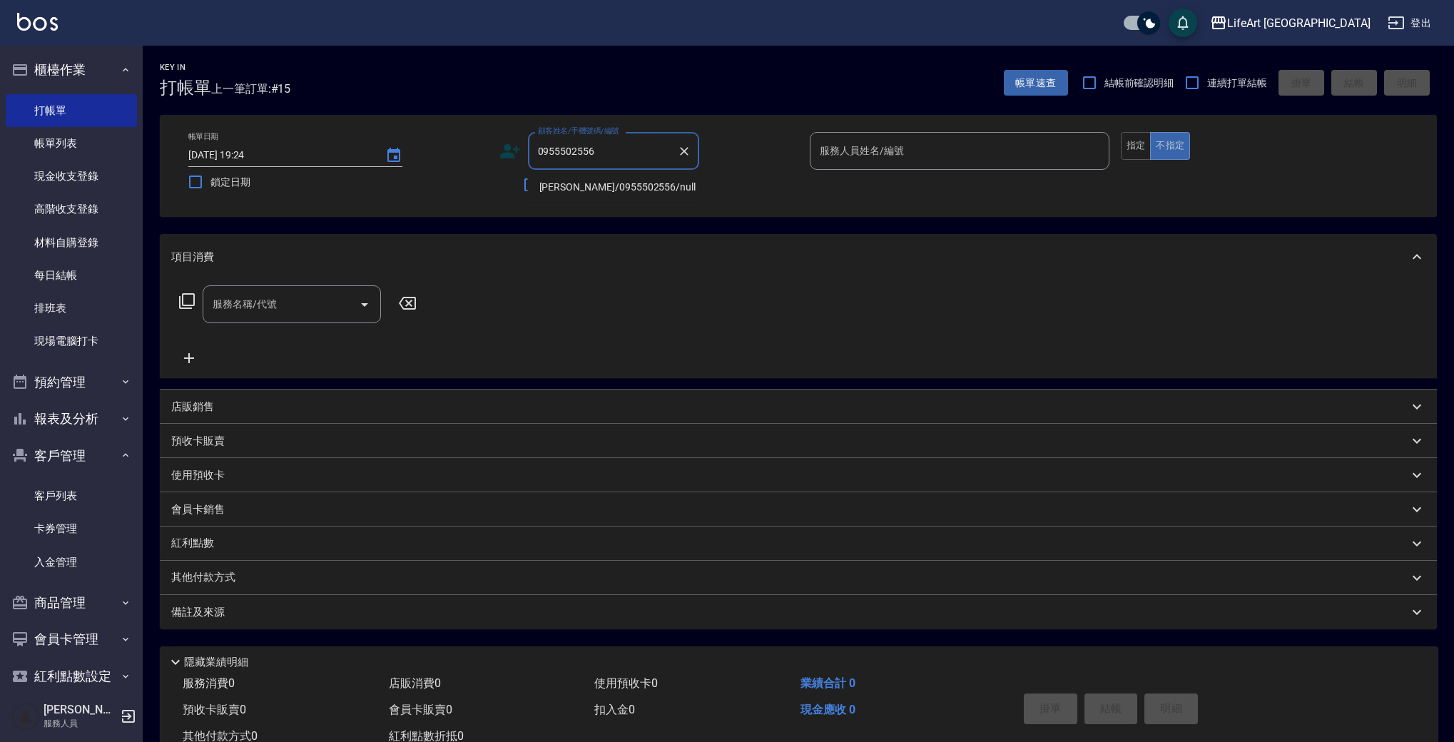
click at [620, 184] on li "[PERSON_NAME]/0955502556/null" at bounding box center [613, 188] width 171 height 24
type input "[PERSON_NAME]/0955502556/null"
click at [926, 155] on input "服務人員姓名/編號" at bounding box center [959, 150] width 287 height 25
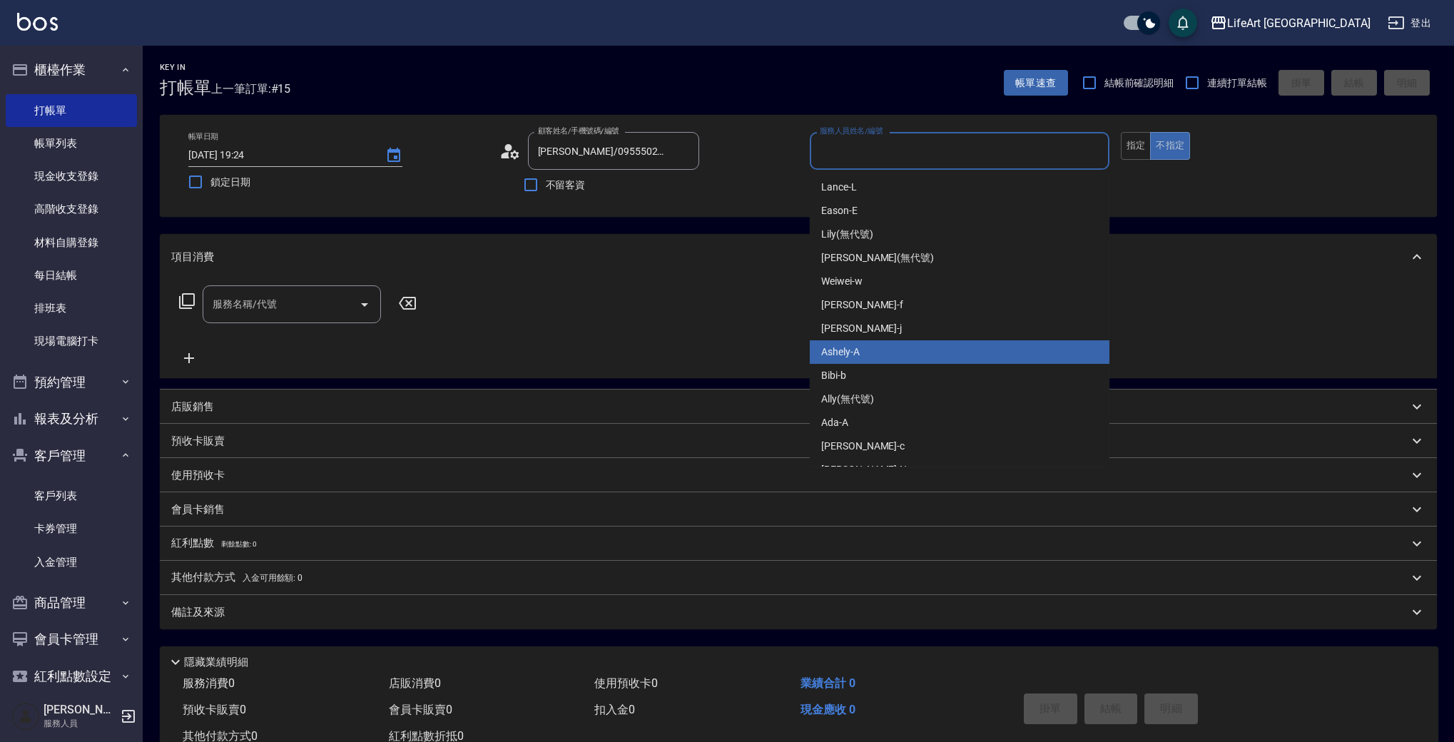
click at [877, 348] on div "Ashely -A" at bounding box center [960, 352] width 300 height 24
type input "Ashely-A"
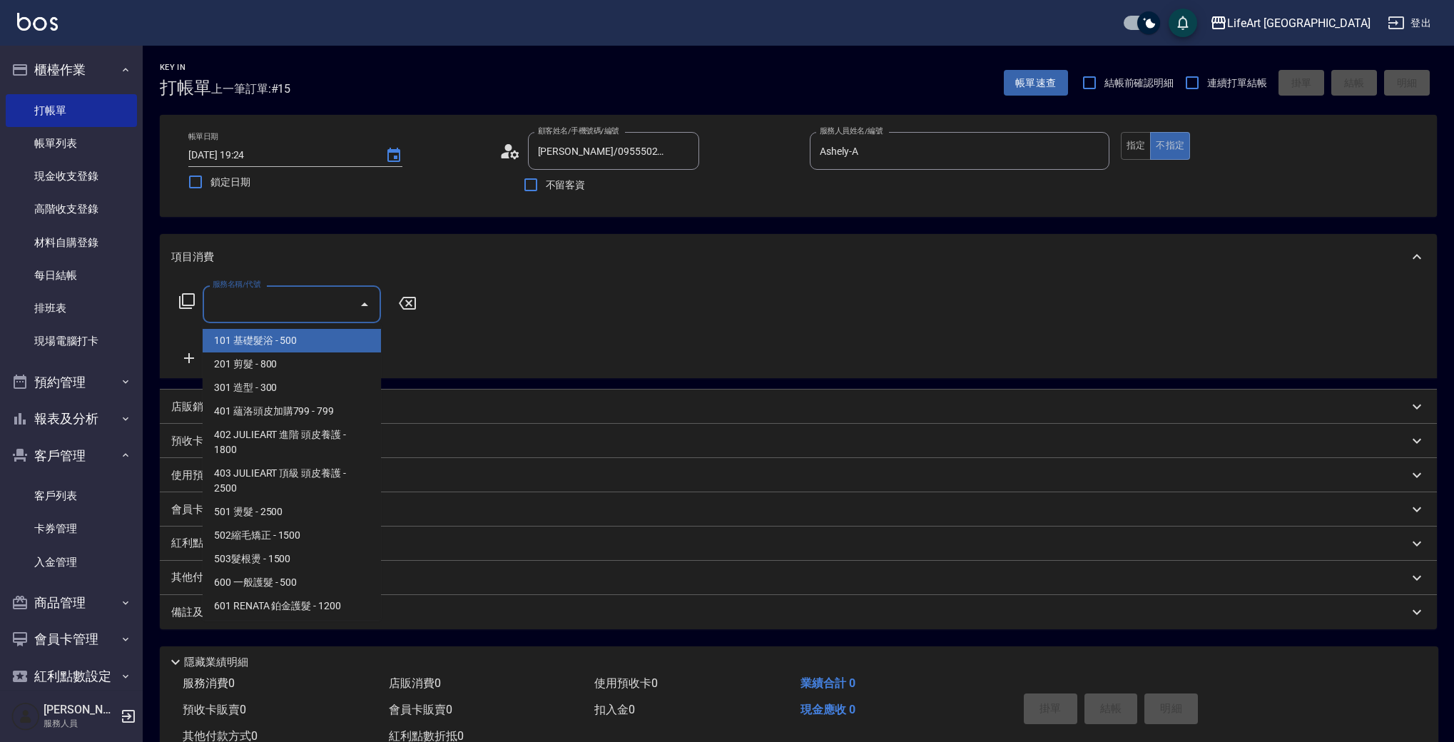
click at [265, 297] on div "服務名稱/代號 服務名稱/代號" at bounding box center [292, 304] width 178 height 38
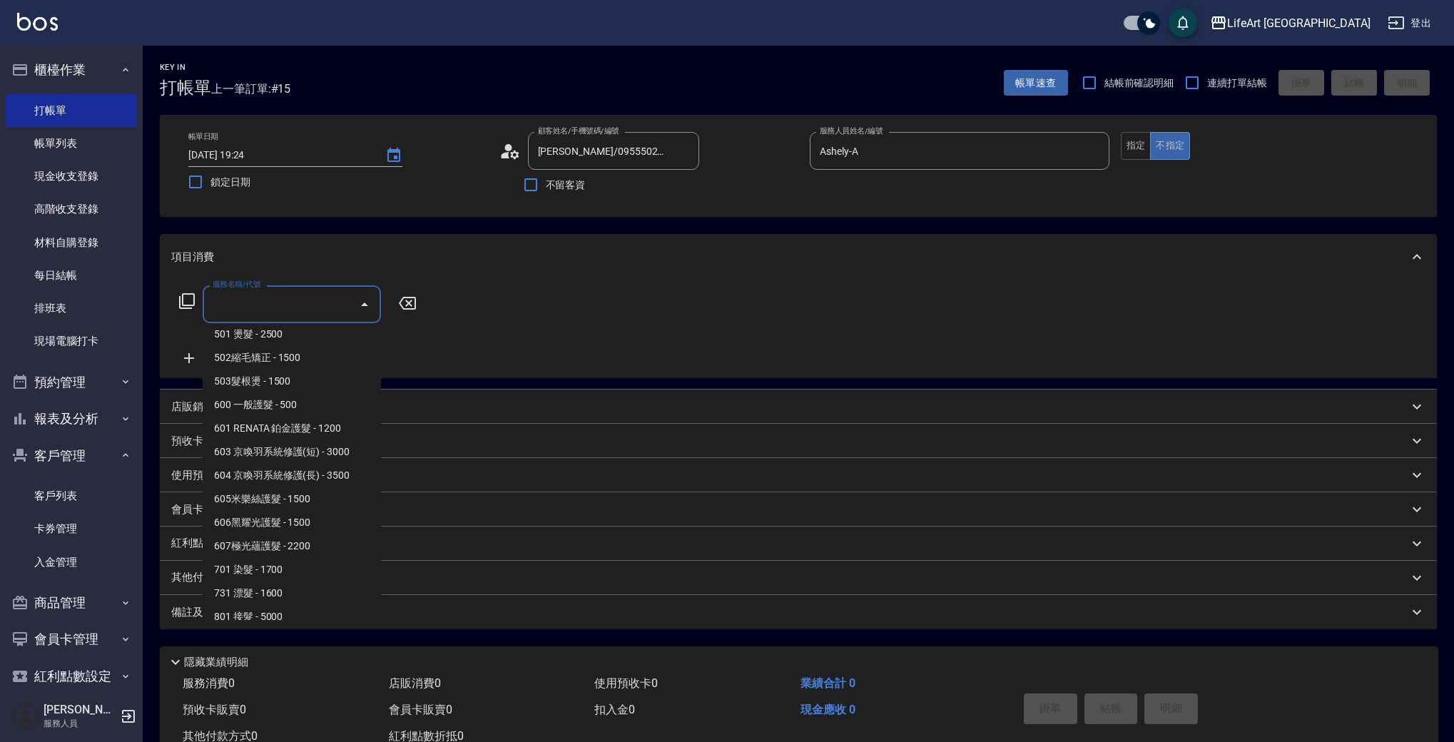
scroll to position [178, 0]
click at [295, 335] on span "501 燙髮 - 2500" at bounding box center [292, 334] width 178 height 24
type input "501 燙髮(501)"
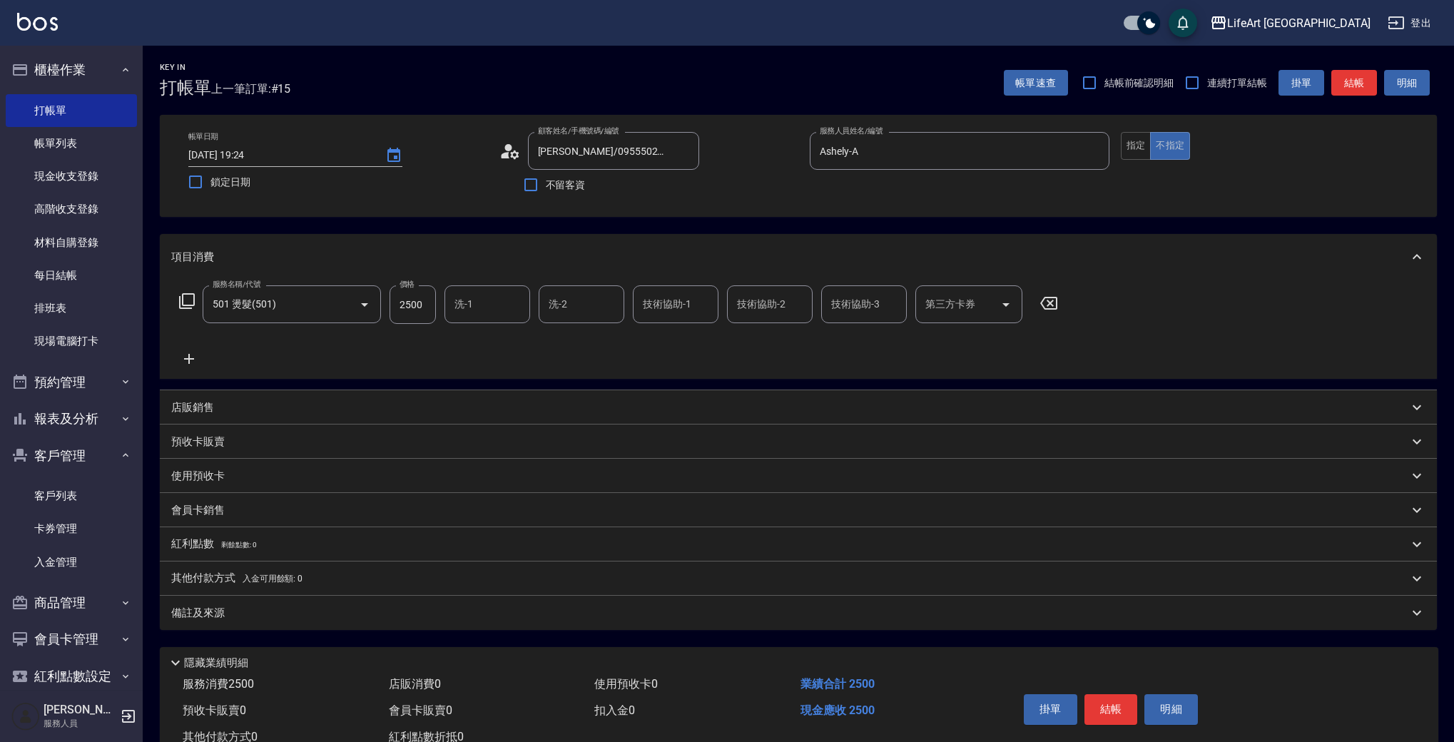
click at [194, 350] on icon at bounding box center [189, 358] width 36 height 17
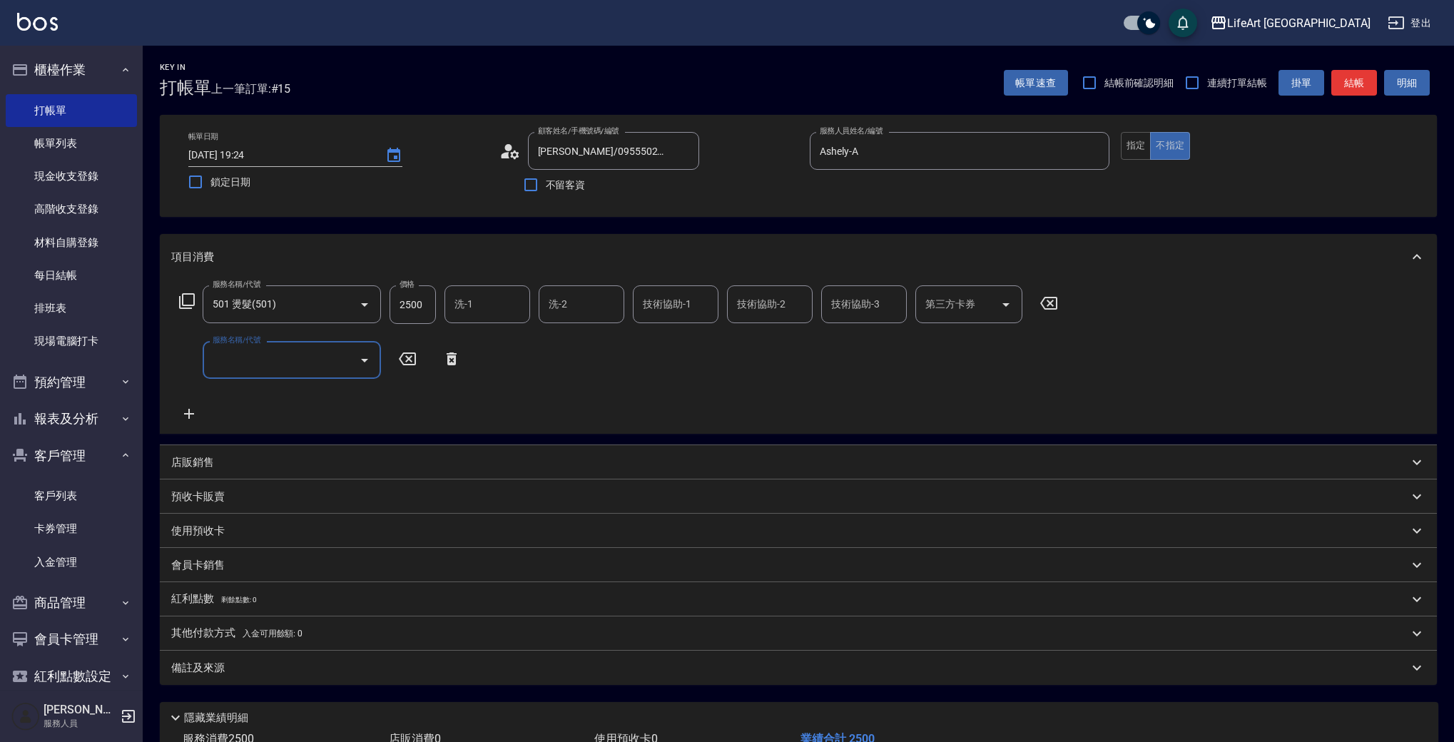
click at [284, 371] on input "服務名稱/代號" at bounding box center [281, 359] width 144 height 25
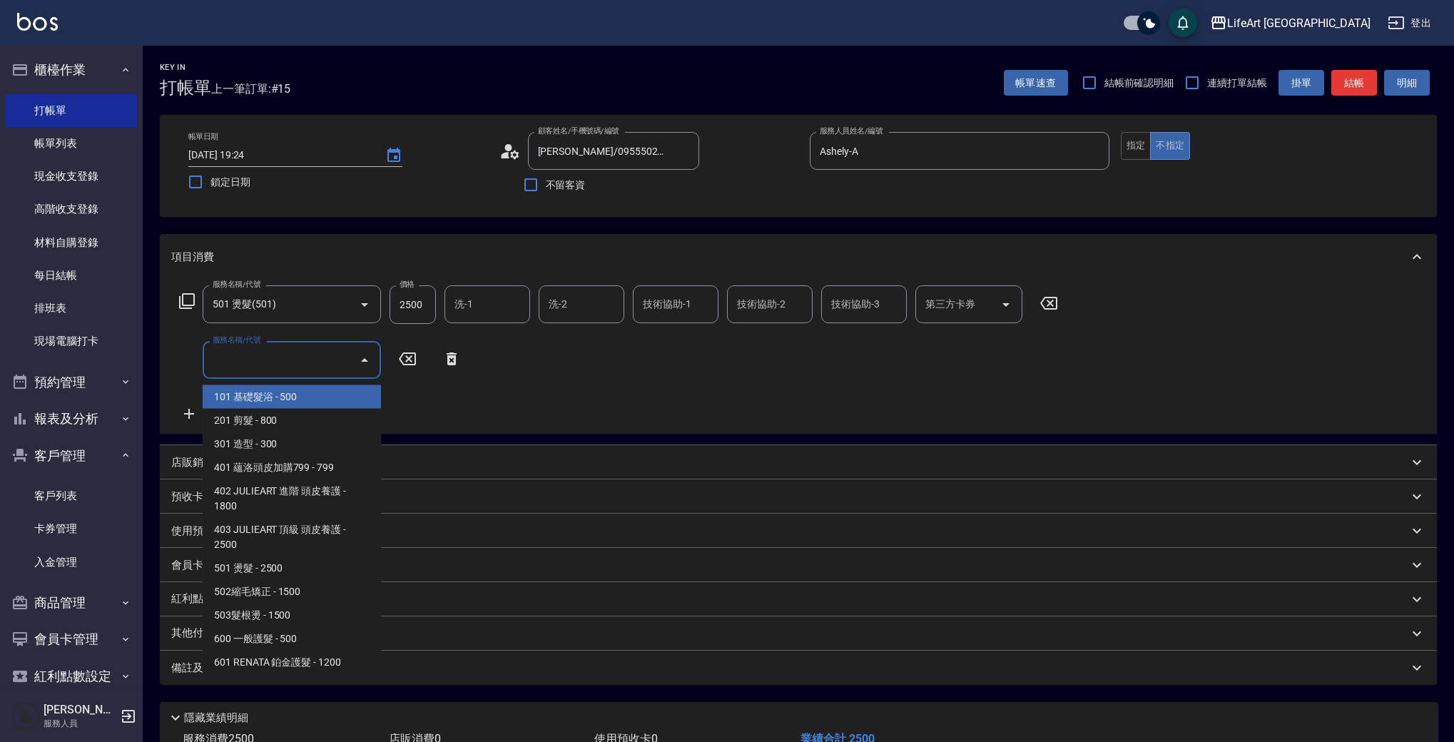
scroll to position [192, 0]
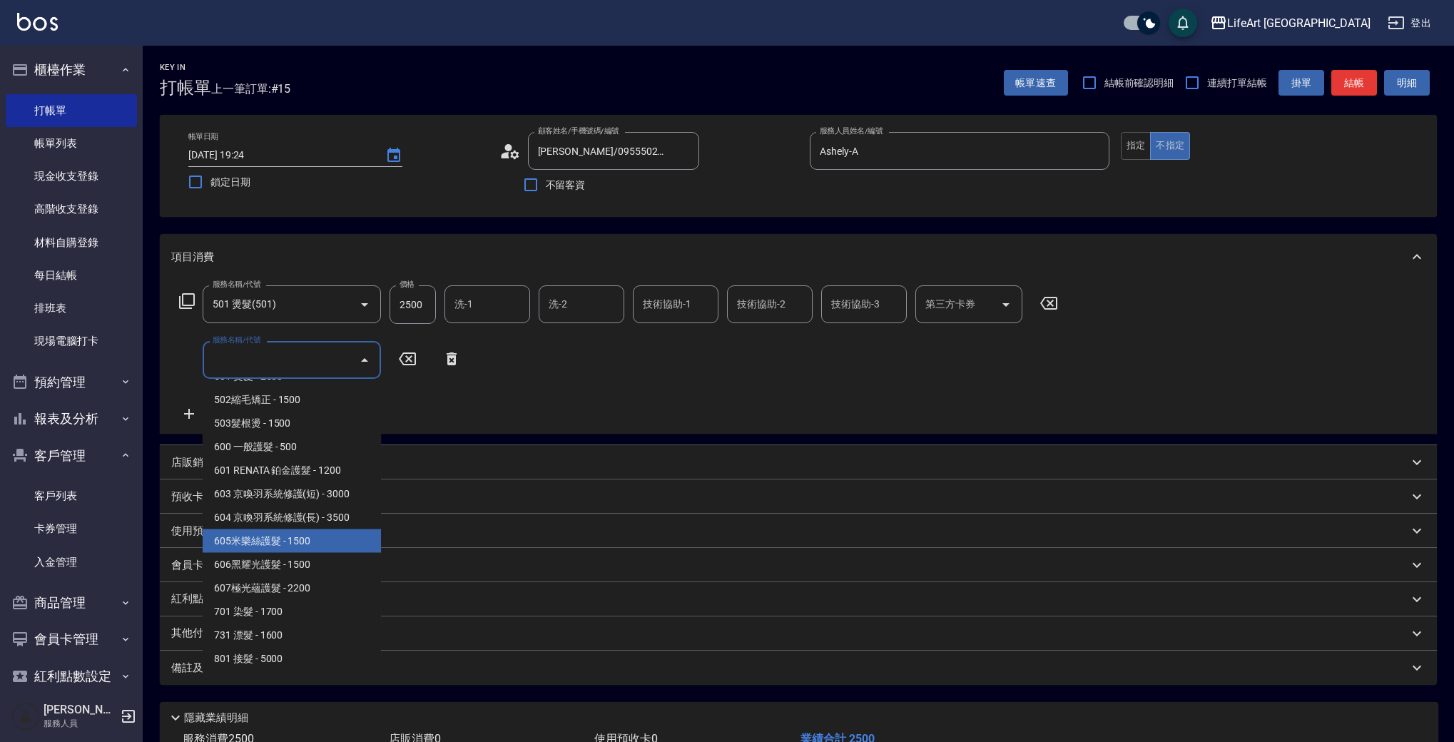
click at [307, 547] on span "605米樂絲護髮 - 1500" at bounding box center [292, 541] width 178 height 24
type input "605米樂絲護髮(605)"
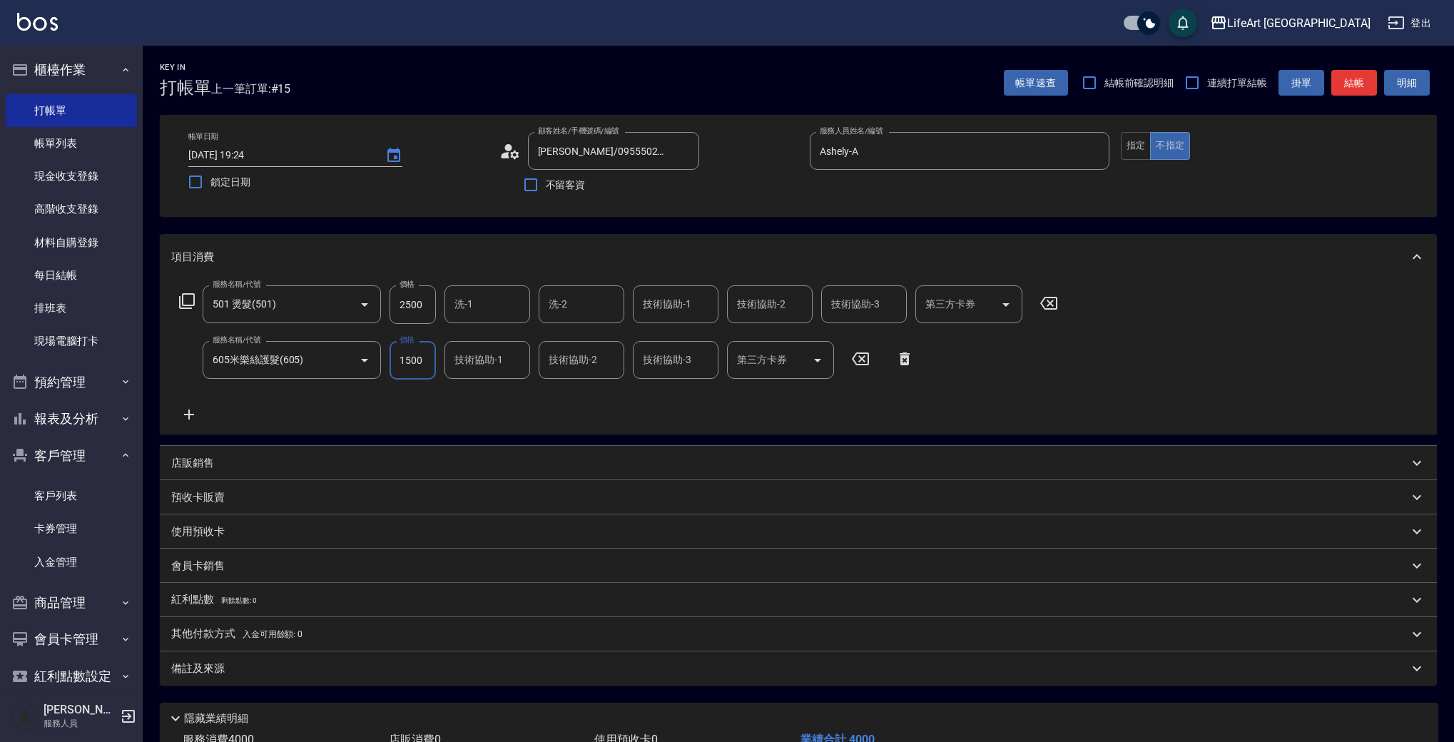
drag, startPoint x: 398, startPoint y: 304, endPoint x: 442, endPoint y: 315, distance: 45.0
click at [442, 315] on div "服務名稱/代號 501 燙髮(501) 服務名稱/代號 價格 2500 價格 洗-1 洗-1 洗-2 洗-2 技術協助-1 技術協助-1 技術協助-2 技術協…" at bounding box center [619, 304] width 896 height 39
drag, startPoint x: 425, startPoint y: 360, endPoint x: 386, endPoint y: 357, distance: 38.6
click at [386, 357] on div "服務名稱/代號 605米樂絲護髮(605) 服務名稱/代號 價格 3800 價格 技術協助-1 技術協助-1 技術協助-2 技術協助-2 技術協助-3 技術協…" at bounding box center [546, 360] width 751 height 39
type input "1500"
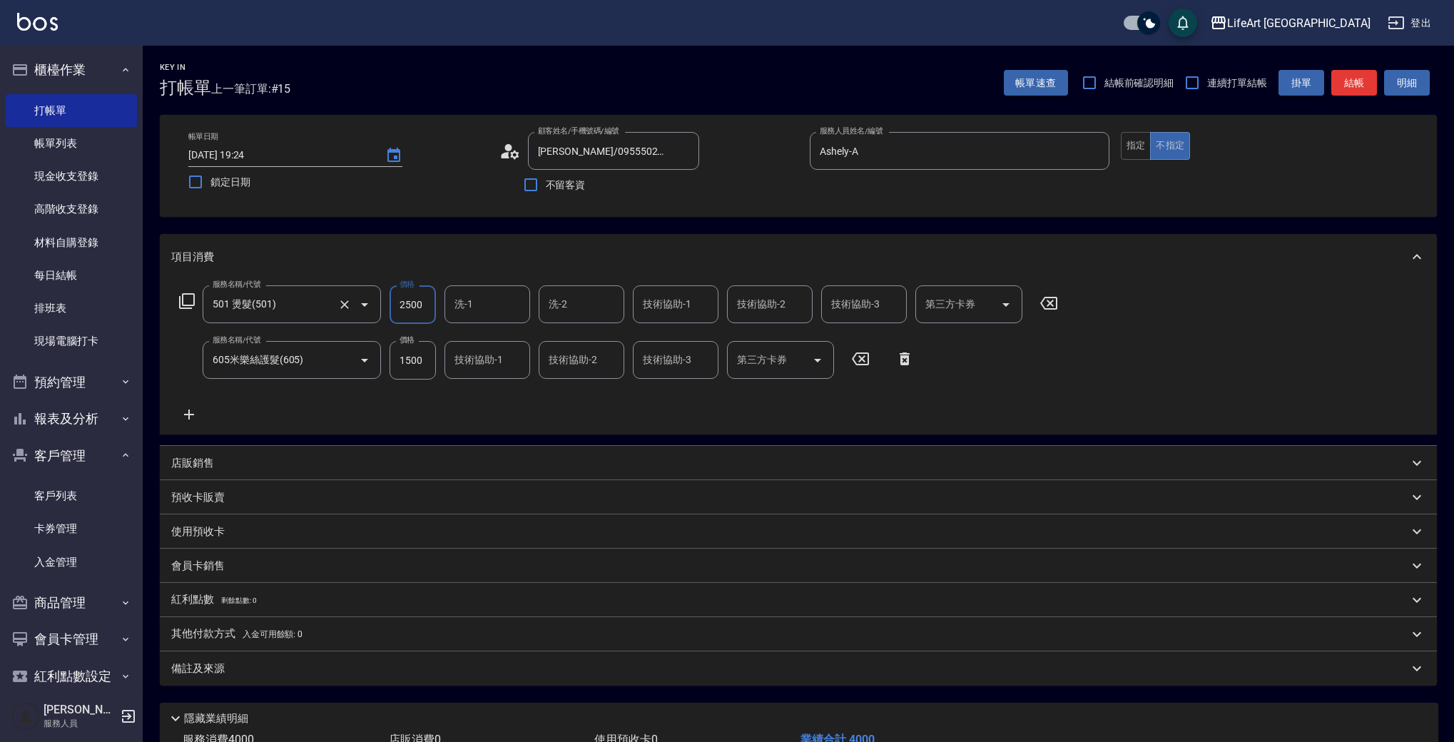
drag, startPoint x: 429, startPoint y: 305, endPoint x: 378, endPoint y: 305, distance: 50.7
click at [378, 305] on div "服務名稱/代號 501 燙髮(501) 服務名稱/代號 價格 2500 價格 洗-1 洗-1 洗-2 洗-2 技術協助-1 技術協助-1 技術協助-2 技術協…" at bounding box center [619, 304] width 896 height 39
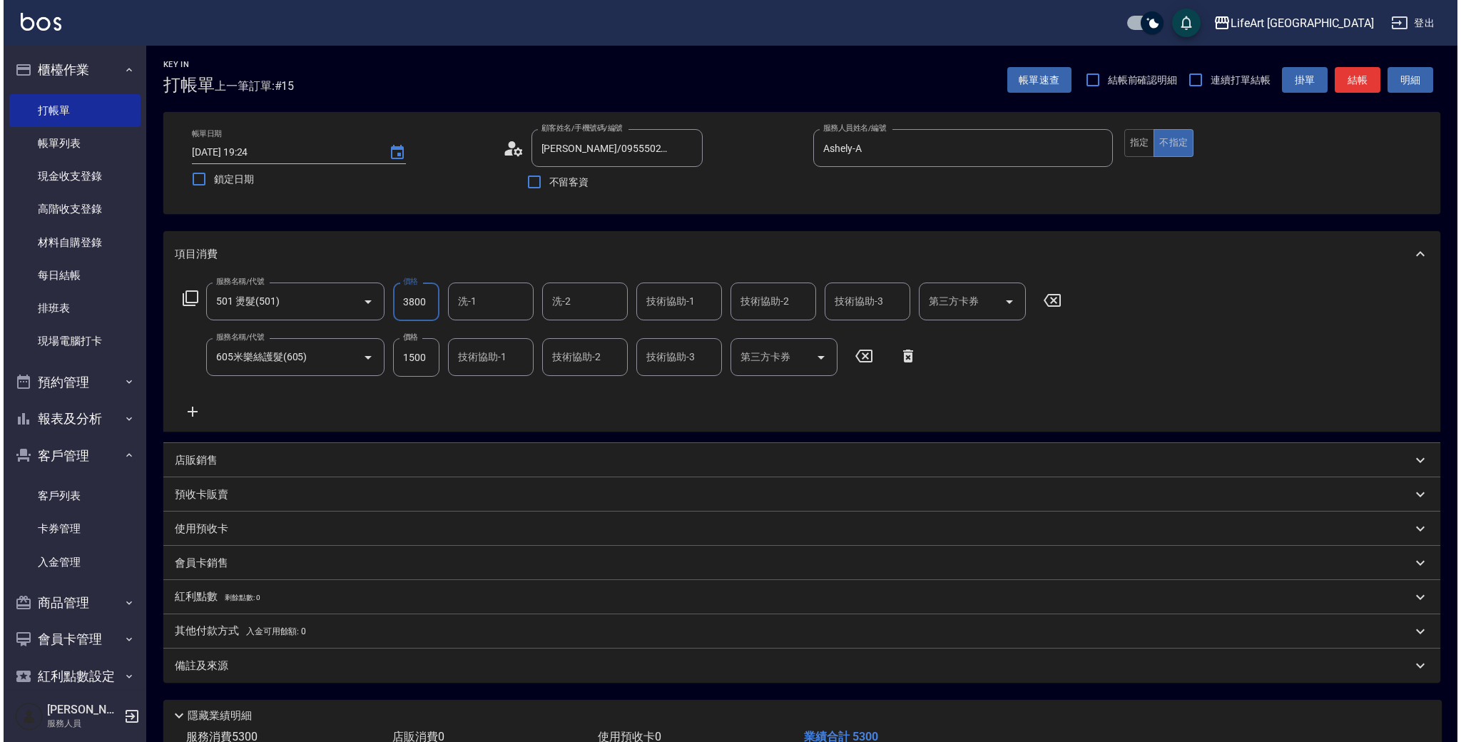
scroll to position [0, 0]
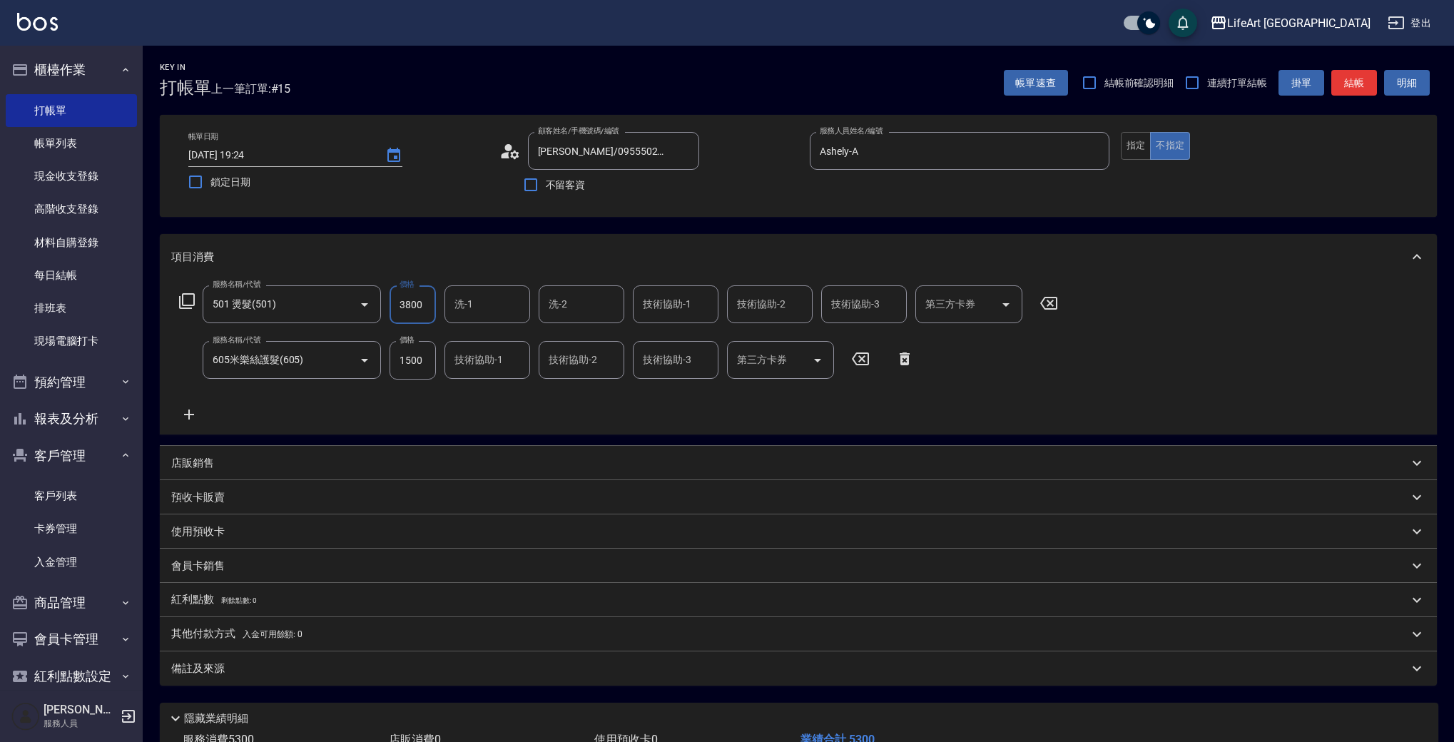
type input "3800"
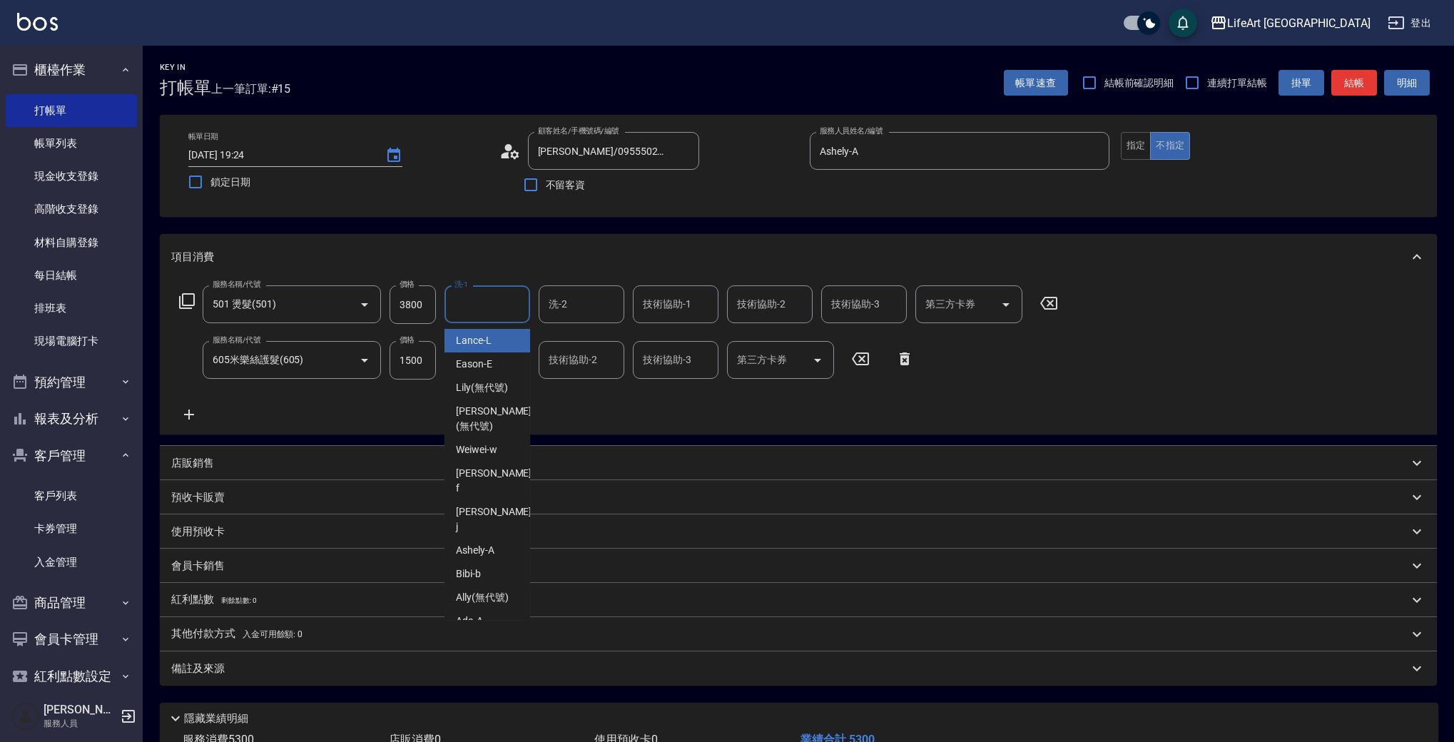
click at [490, 314] on input "洗-1" at bounding box center [487, 304] width 73 height 25
click at [487, 504] on span "[PERSON_NAME]" at bounding box center [495, 519] width 78 height 30
type input "[PERSON_NAME]"
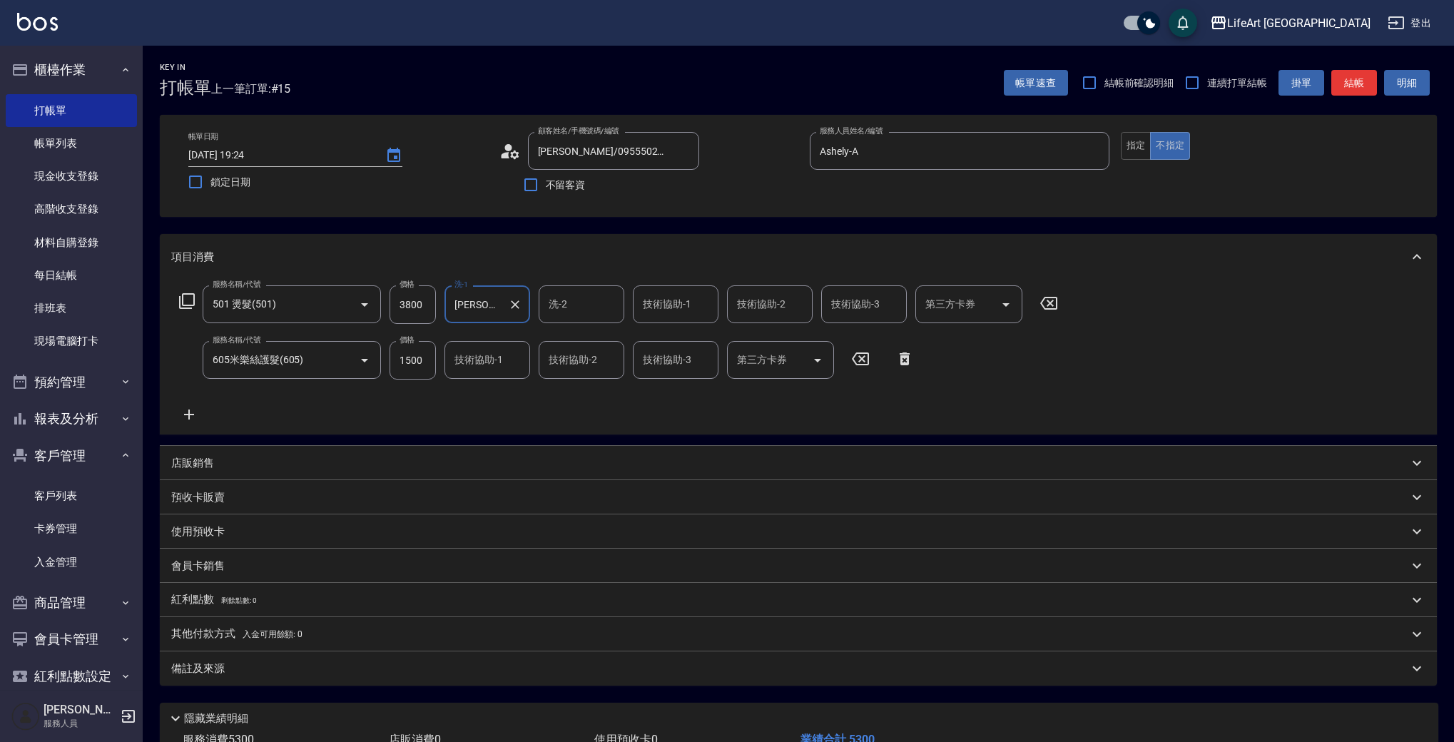
drag, startPoint x: 599, startPoint y: 305, endPoint x: 596, endPoint y: 321, distance: 16.1
click at [599, 305] on input "洗-2" at bounding box center [581, 304] width 73 height 25
click at [578, 637] on span "Casey -c" at bounding box center [589, 652] width 78 height 30
type input "Casey-c"
click at [694, 305] on input "技術協助-1" at bounding box center [675, 304] width 73 height 25
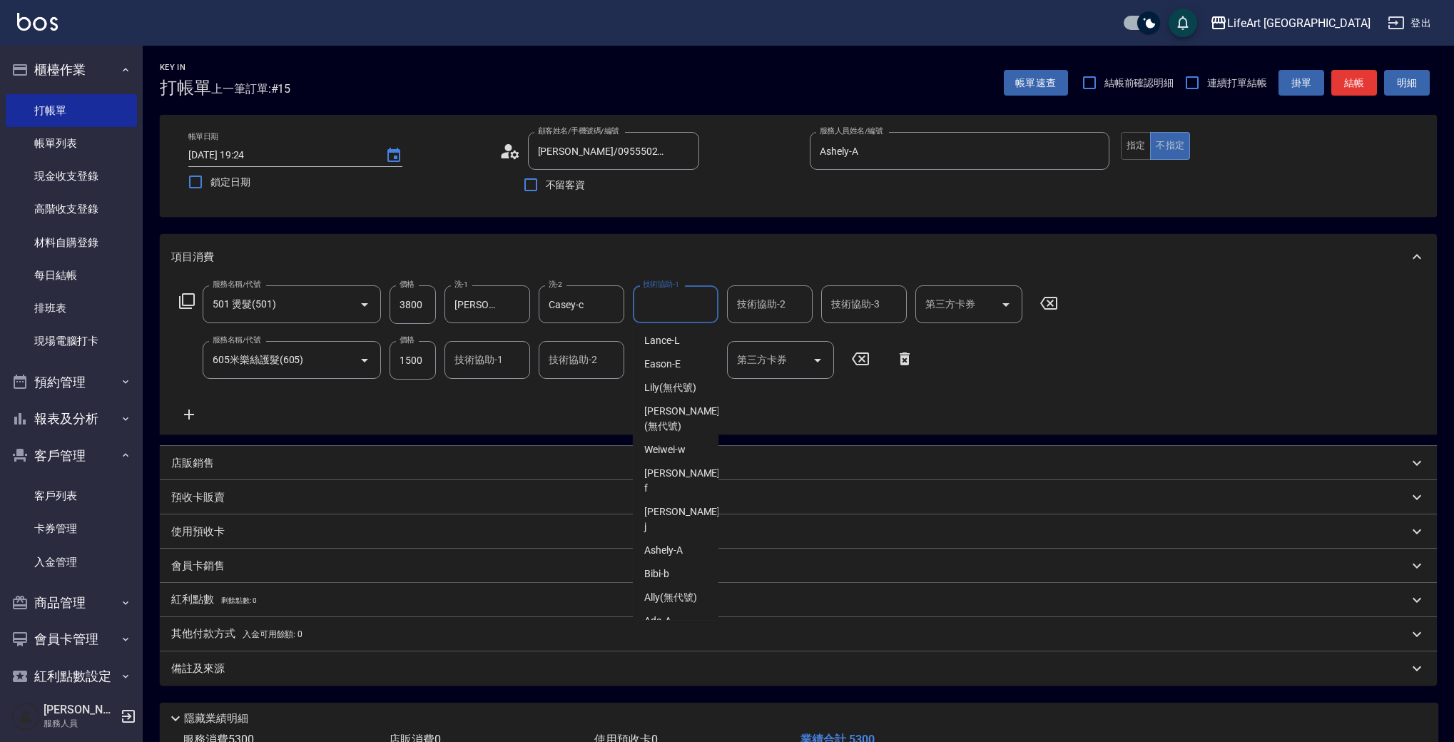
click at [671, 637] on span "Casey -c" at bounding box center [683, 652] width 78 height 30
type input "Casey-c"
click at [773, 302] on div "技術協助-2 技術協助-2" at bounding box center [770, 304] width 86 height 38
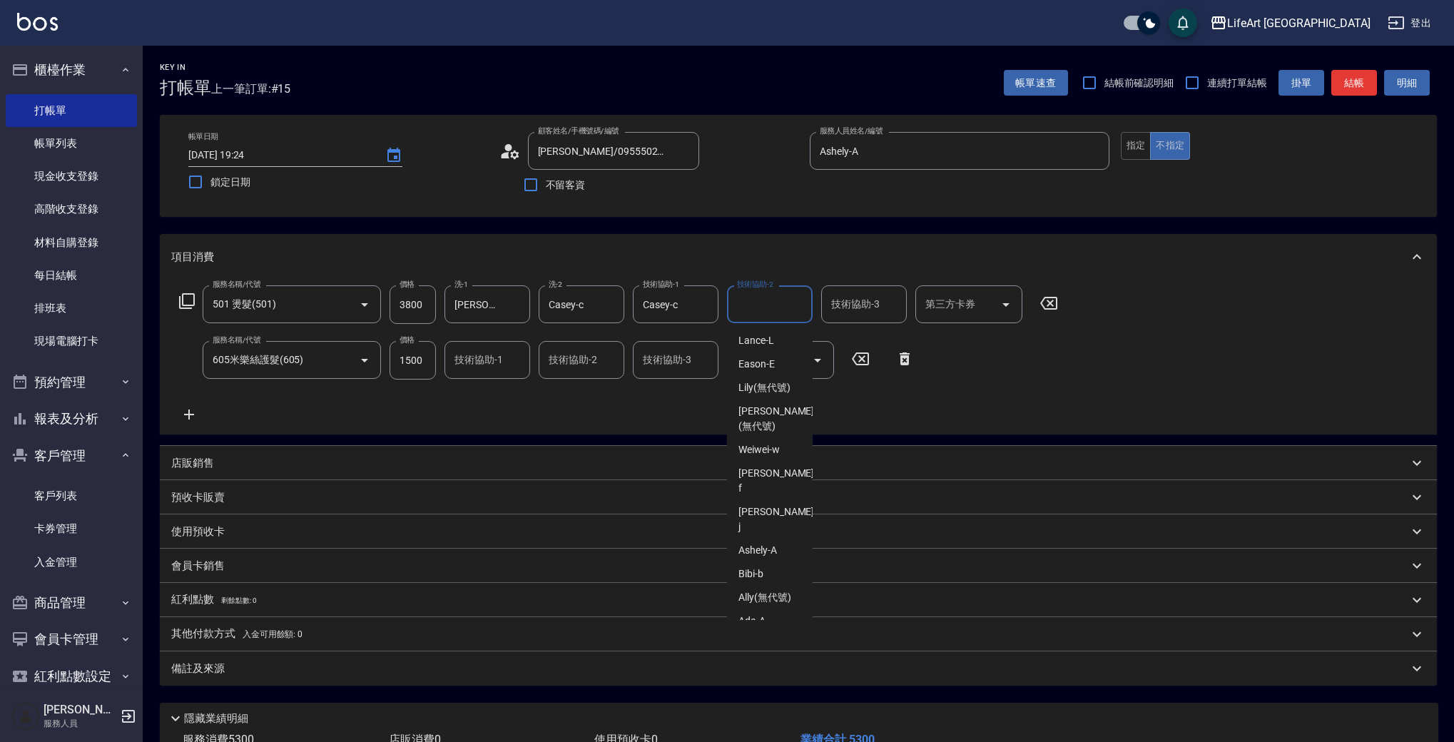
drag, startPoint x: 759, startPoint y: 617, endPoint x: 554, endPoint y: 400, distance: 298.8
click at [759, 637] on span "Casey -c" at bounding box center [778, 652] width 78 height 30
type input "Casey-c"
click at [474, 350] on div "技術協助-1 技術協助-1" at bounding box center [488, 360] width 86 height 38
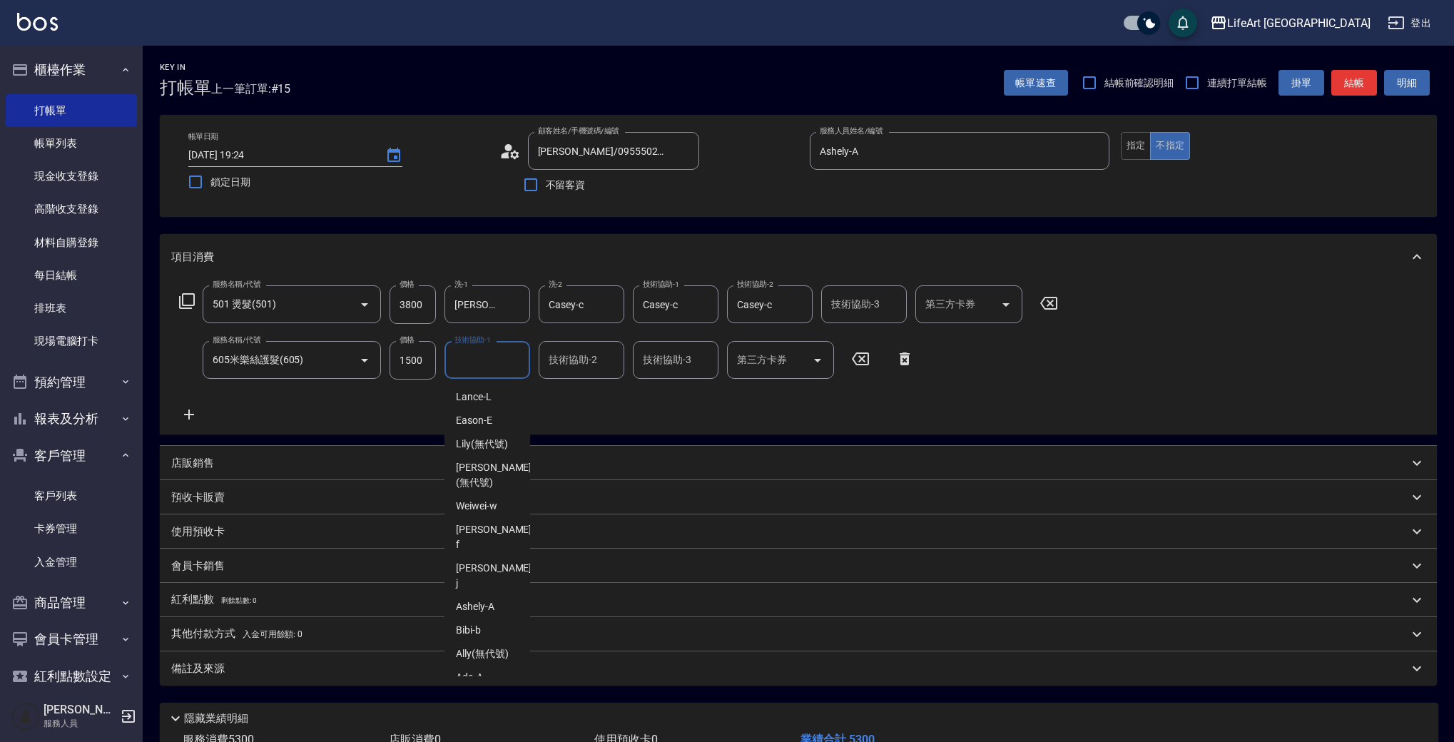
click at [484, 694] on span "Casey -c" at bounding box center [495, 709] width 78 height 30
type input "Casey-c"
click at [230, 668] on div "備註及來源" at bounding box center [789, 668] width 1237 height 15
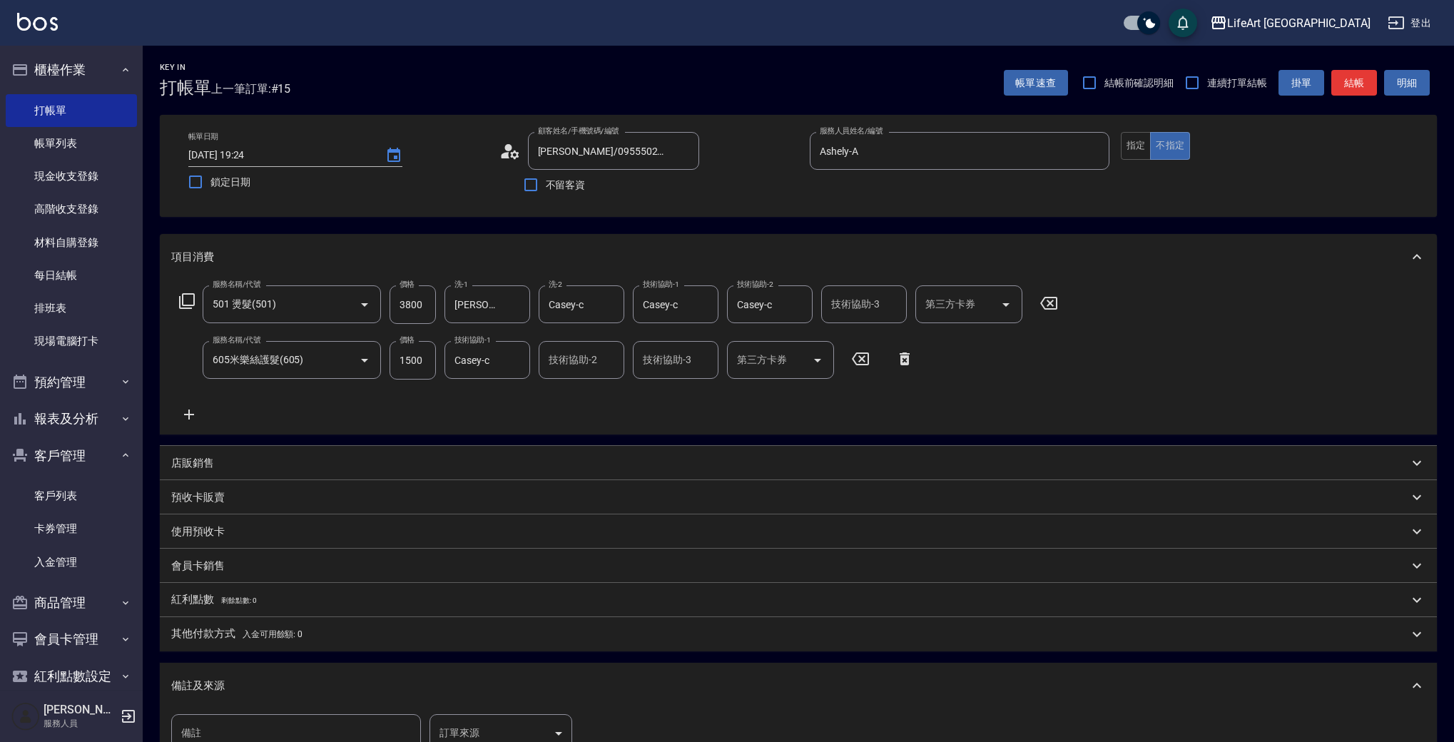
click at [523, 726] on body "LifeArt 蘆洲 登出 櫃檯作業 打帳單 帳單列表 現金收支登錄 高階收支登錄 材料自購登錄 每日結帳 排班表 現場電腦打卡 預約管理 預約管理 單日預約…" at bounding box center [727, 468] width 1454 height 937
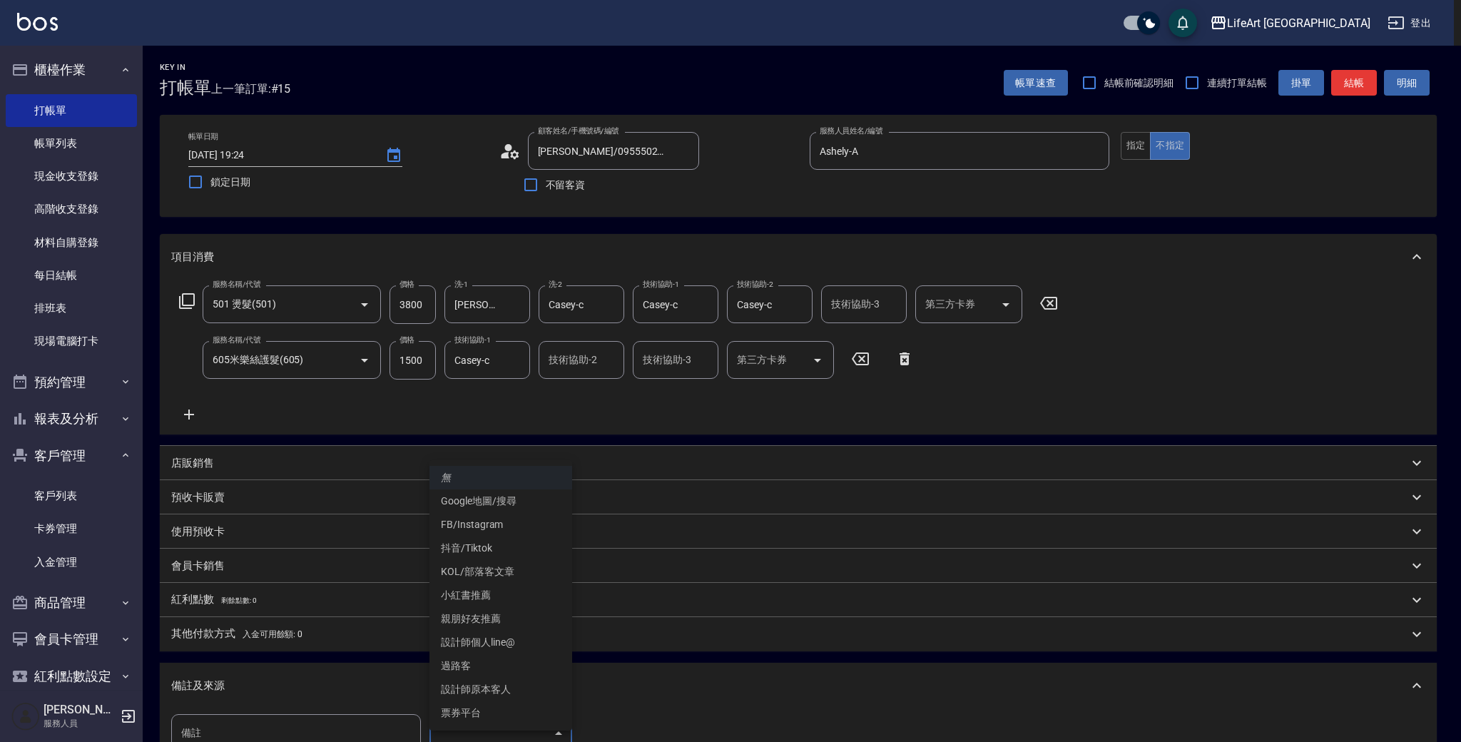
click at [514, 523] on li "FB/Instagram" at bounding box center [501, 525] width 143 height 24
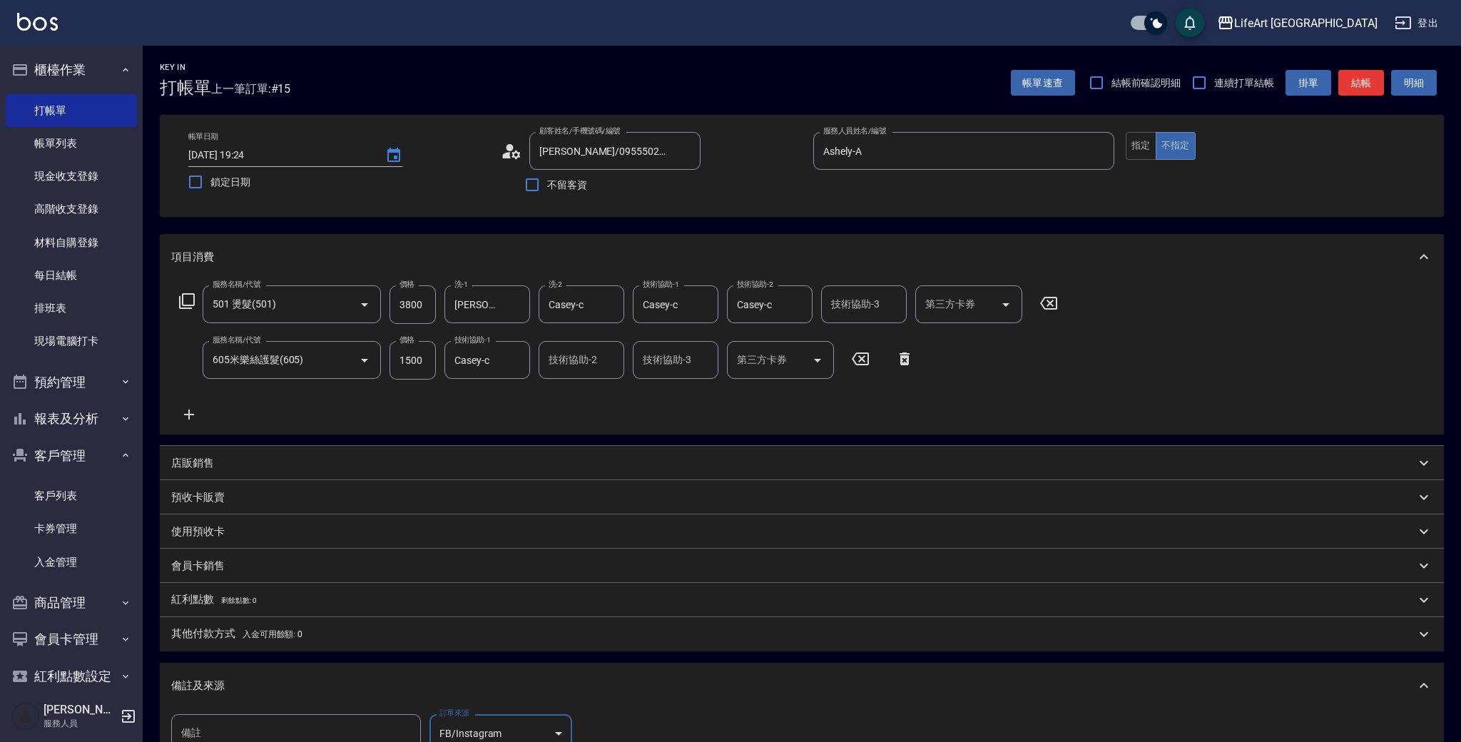
type input "FB/Instagram"
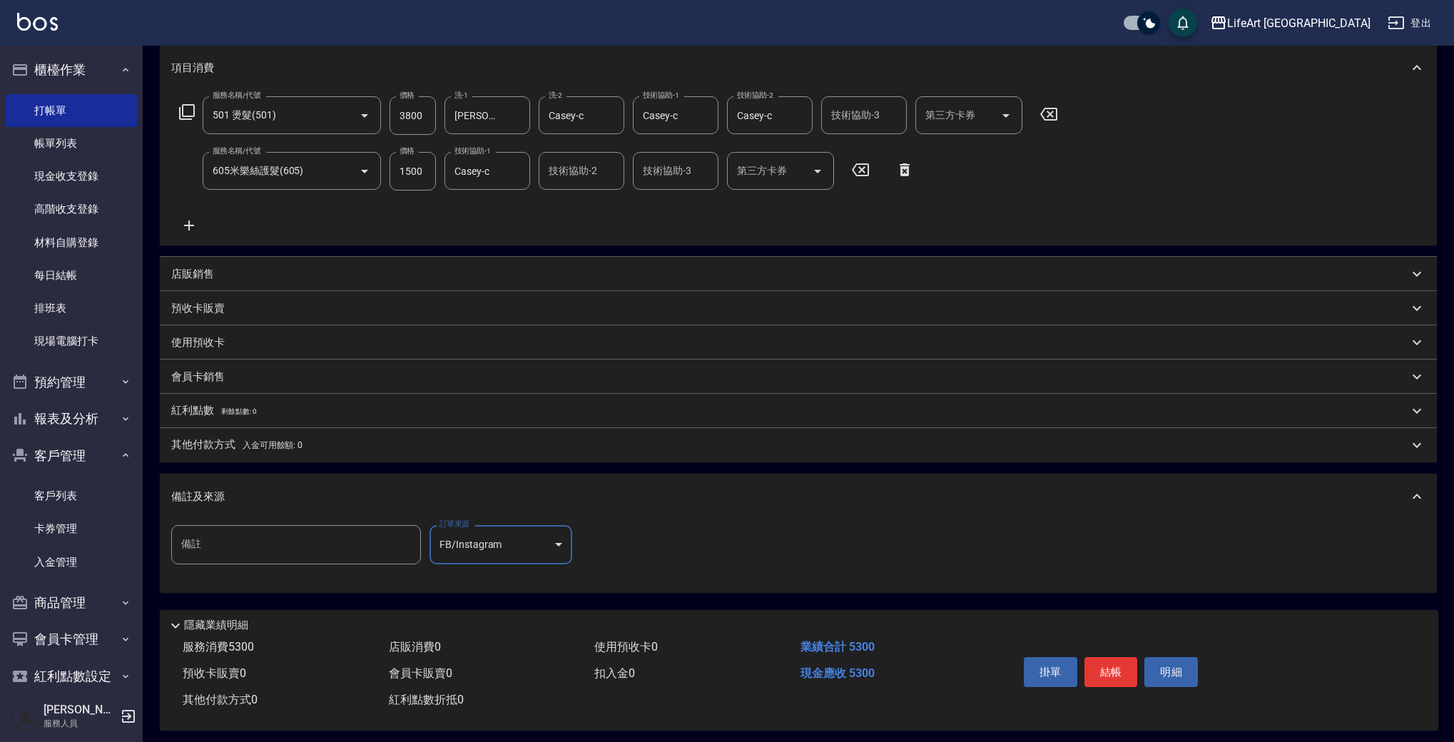
scroll to position [201, 0]
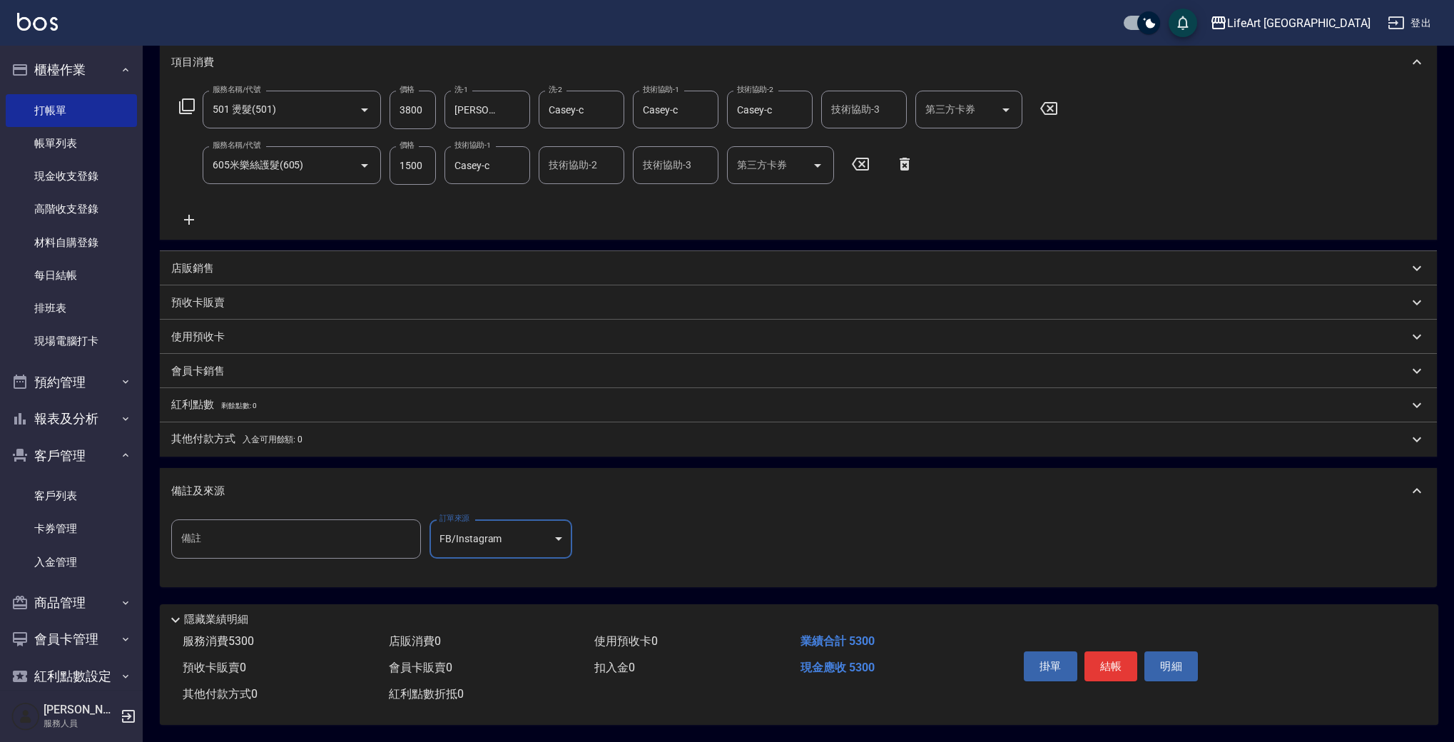
click at [243, 435] on span "入金可用餘額: 0" at bounding box center [273, 440] width 61 height 10
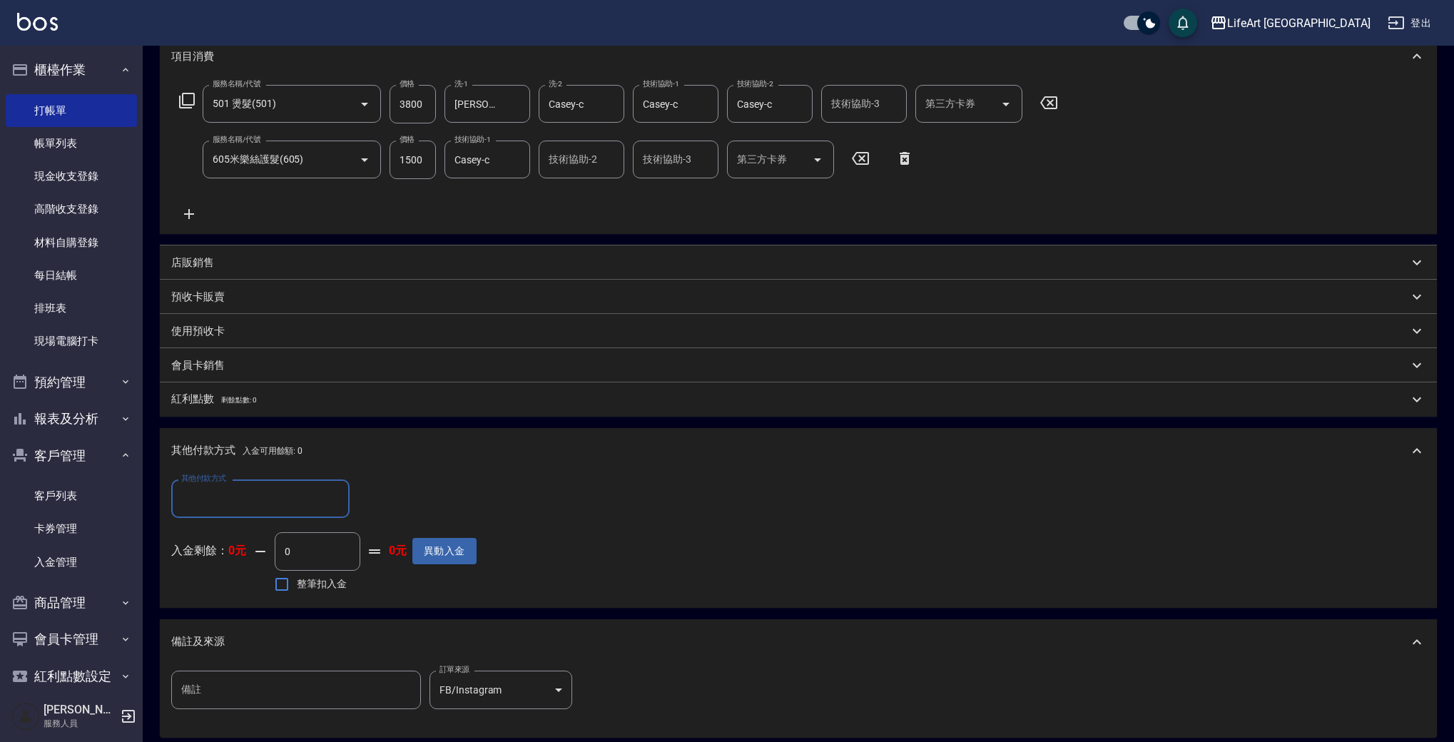
click at [272, 498] on input "其他付款方式" at bounding box center [261, 498] width 166 height 25
click at [259, 572] on span "資料轉移" at bounding box center [260, 583] width 178 height 24
type input "資料轉移"
click at [330, 492] on icon "Clear" at bounding box center [335, 499] width 14 height 14
drag, startPoint x: 246, startPoint y: 501, endPoint x: 248, endPoint y: 512, distance: 11.5
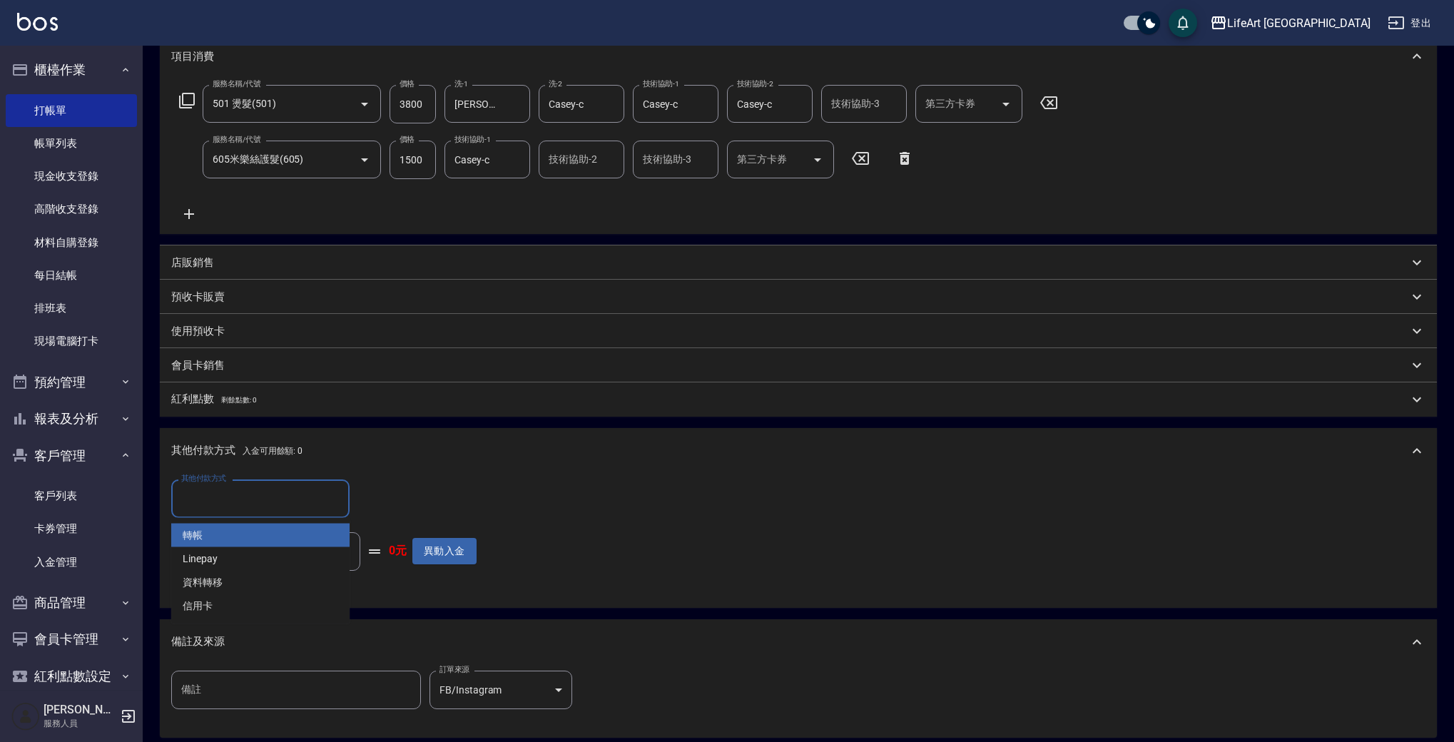
click at [246, 500] on input "其他付款方式" at bounding box center [261, 498] width 166 height 25
click at [246, 565] on span "Linepay" at bounding box center [260, 559] width 178 height 24
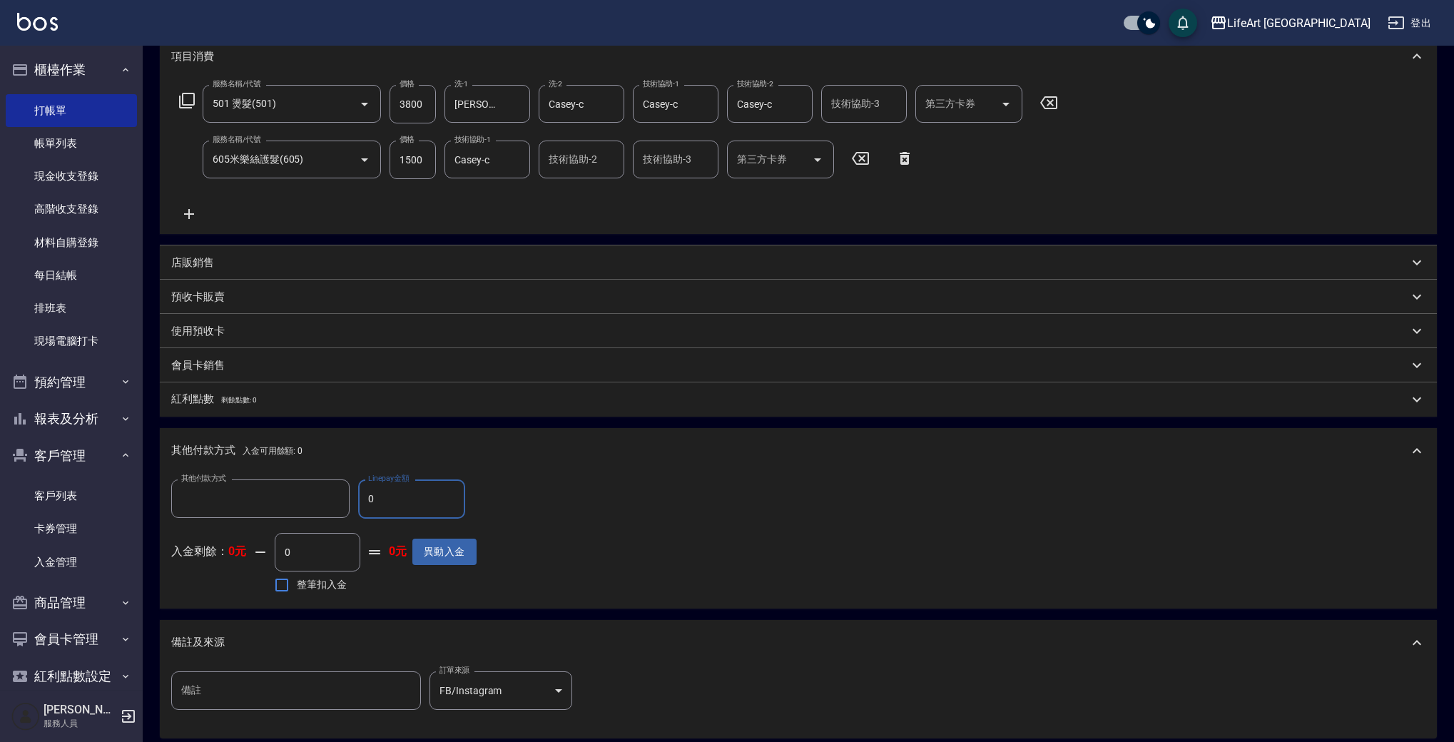
type input "Linepay"
click at [340, 499] on div "其他付款方式 Linepay 其他付款方式 Linepay金額 0 Linepay金額" at bounding box center [323, 499] width 305 height 39
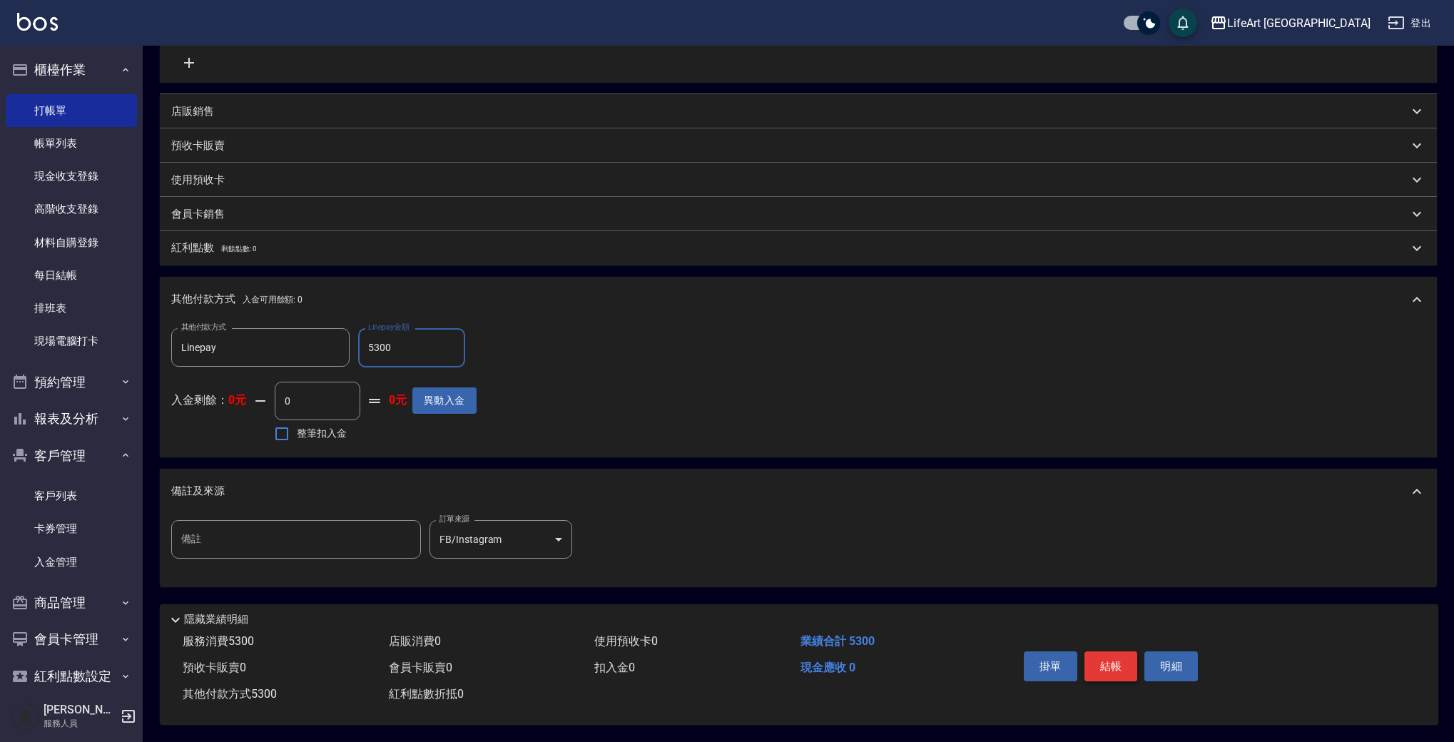
type input "5300"
click at [1117, 651] on button "結帳" at bounding box center [1112, 666] width 54 height 30
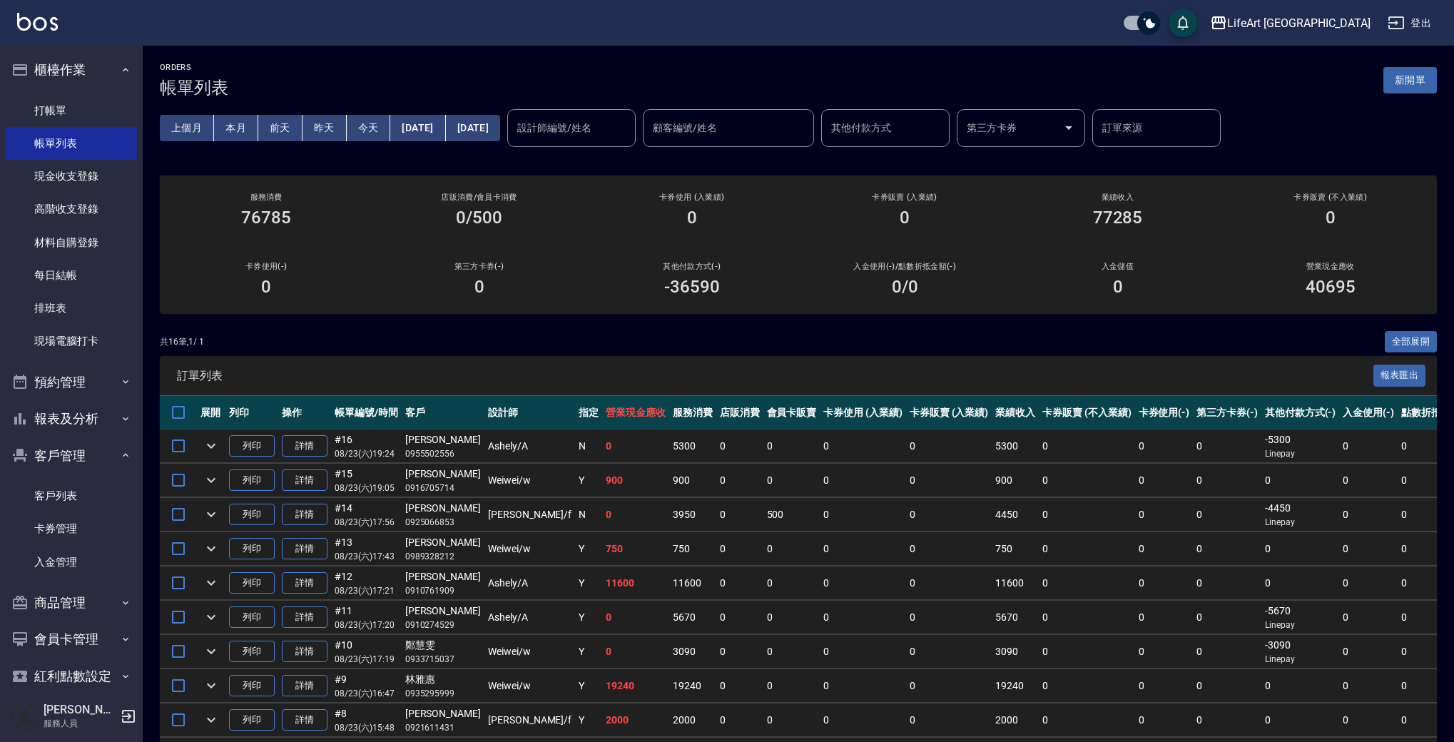
click at [1405, 83] on button "新開單" at bounding box center [1411, 80] width 54 height 26
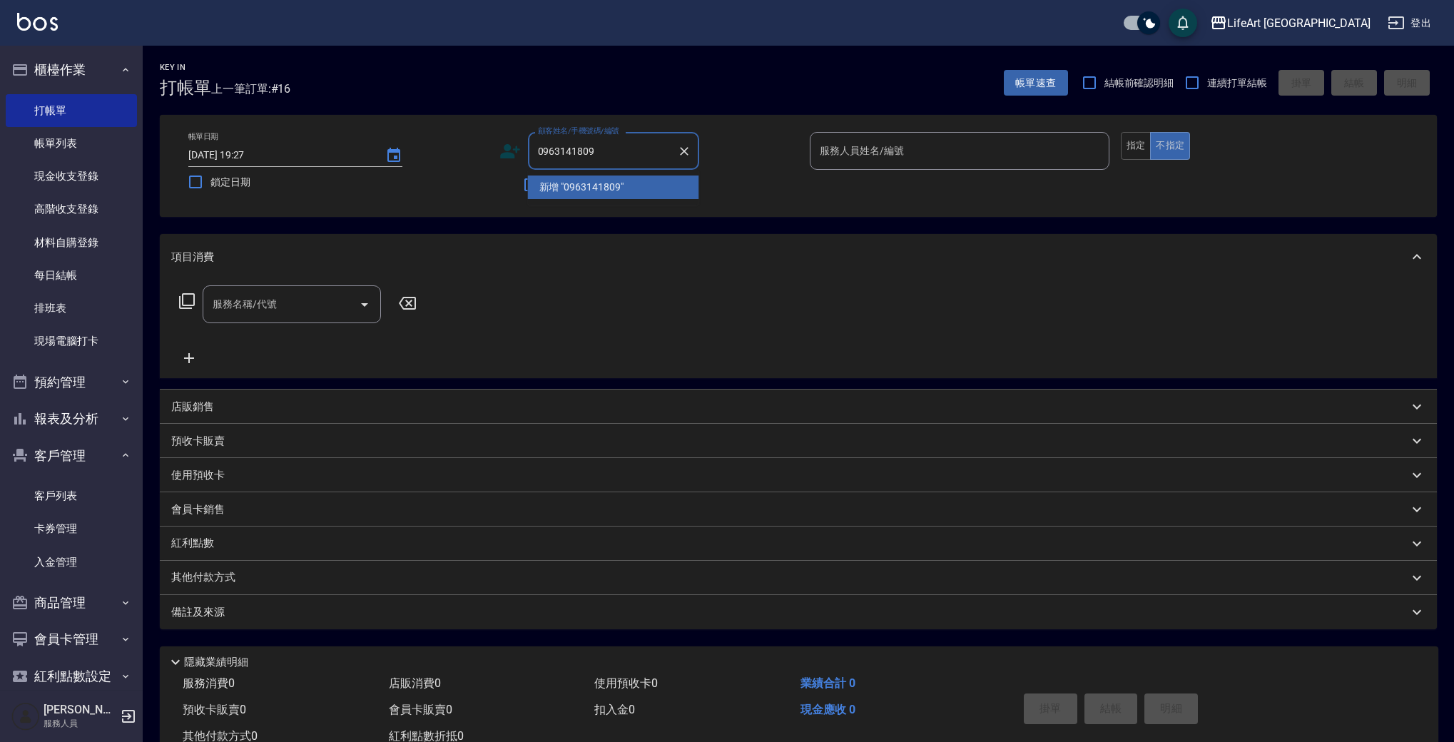
type input "0963141809"
click at [520, 151] on icon at bounding box center [509, 151] width 21 height 21
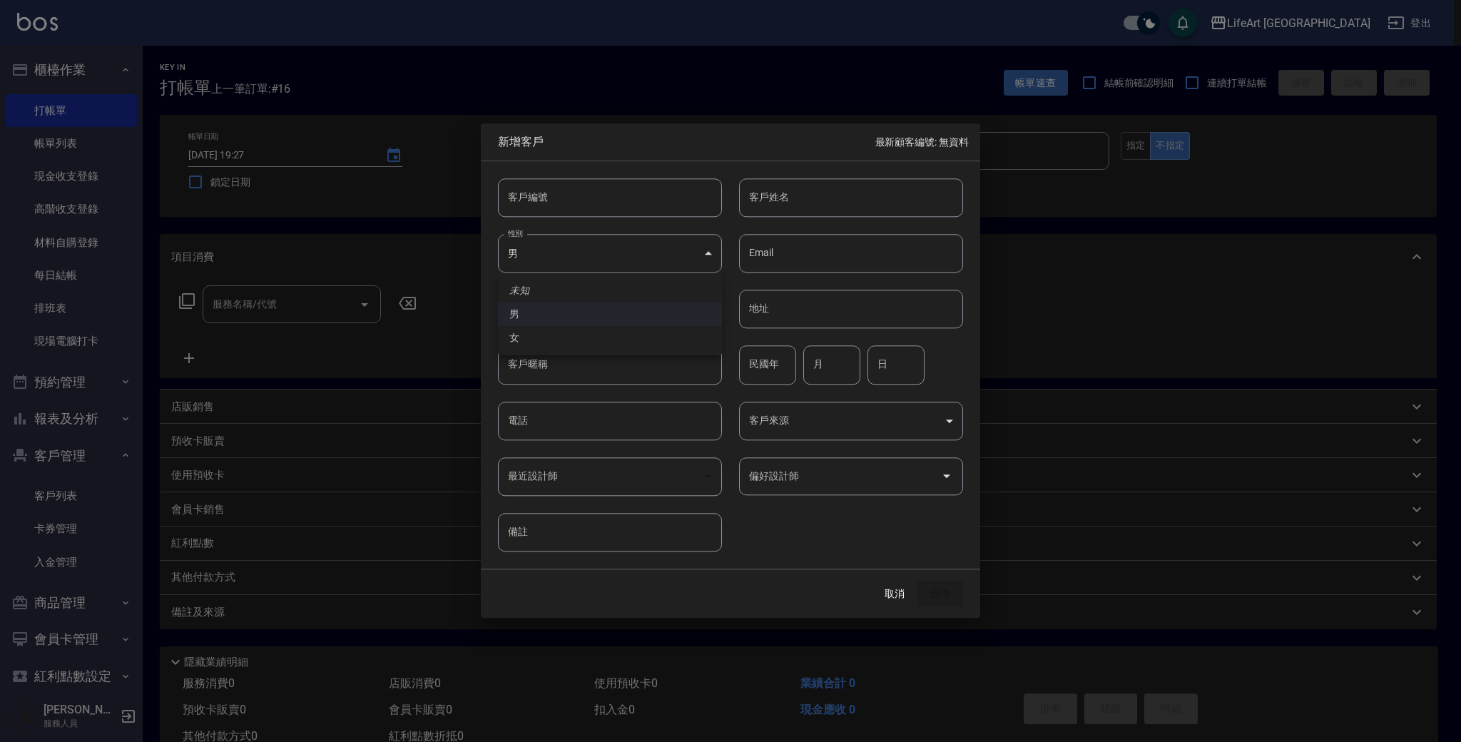
click at [583, 247] on body "LifeArt 蘆洲 登出 櫃檯作業 打帳單 帳單列表 現金收支登錄 高階收支登錄 材料自購登錄 每日結帳 排班表 現場電腦打卡 預約管理 預約管理 單日預約…" at bounding box center [730, 392] width 1461 height 784
click at [583, 340] on li "女" at bounding box center [610, 338] width 224 height 24
type input "[DEMOGRAPHIC_DATA]"
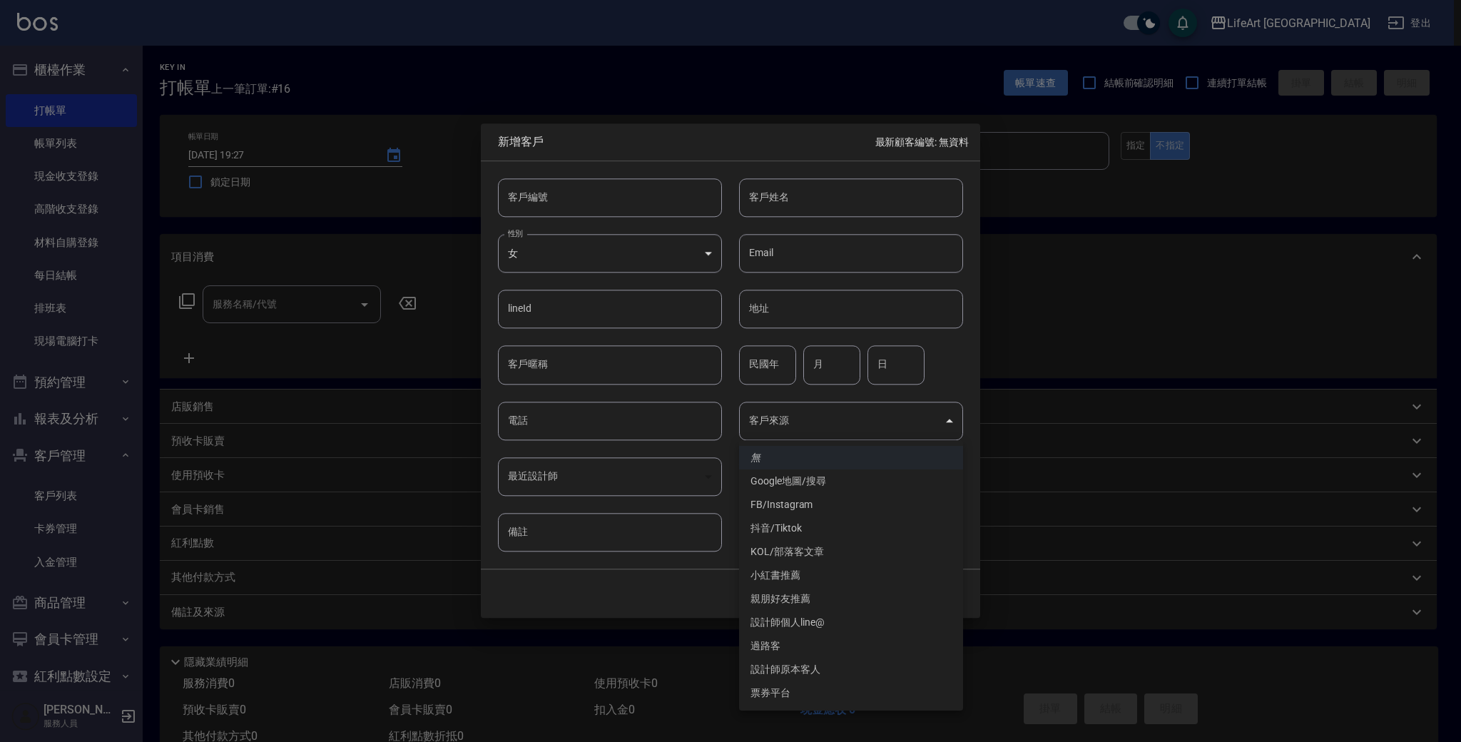
click at [815, 431] on body "LifeArt 蘆洲 登出 櫃檯作業 打帳單 帳單列表 現金收支登錄 高階收支登錄 材料自購登錄 每日結帳 排班表 現場電腦打卡 預約管理 預約管理 單日預約…" at bounding box center [730, 392] width 1461 height 784
drag, startPoint x: 793, startPoint y: 510, endPoint x: 768, endPoint y: 481, distance: 38.9
click at [793, 510] on li "FB/Instagram" at bounding box center [851, 505] width 224 height 24
type input "FB/Instagram"
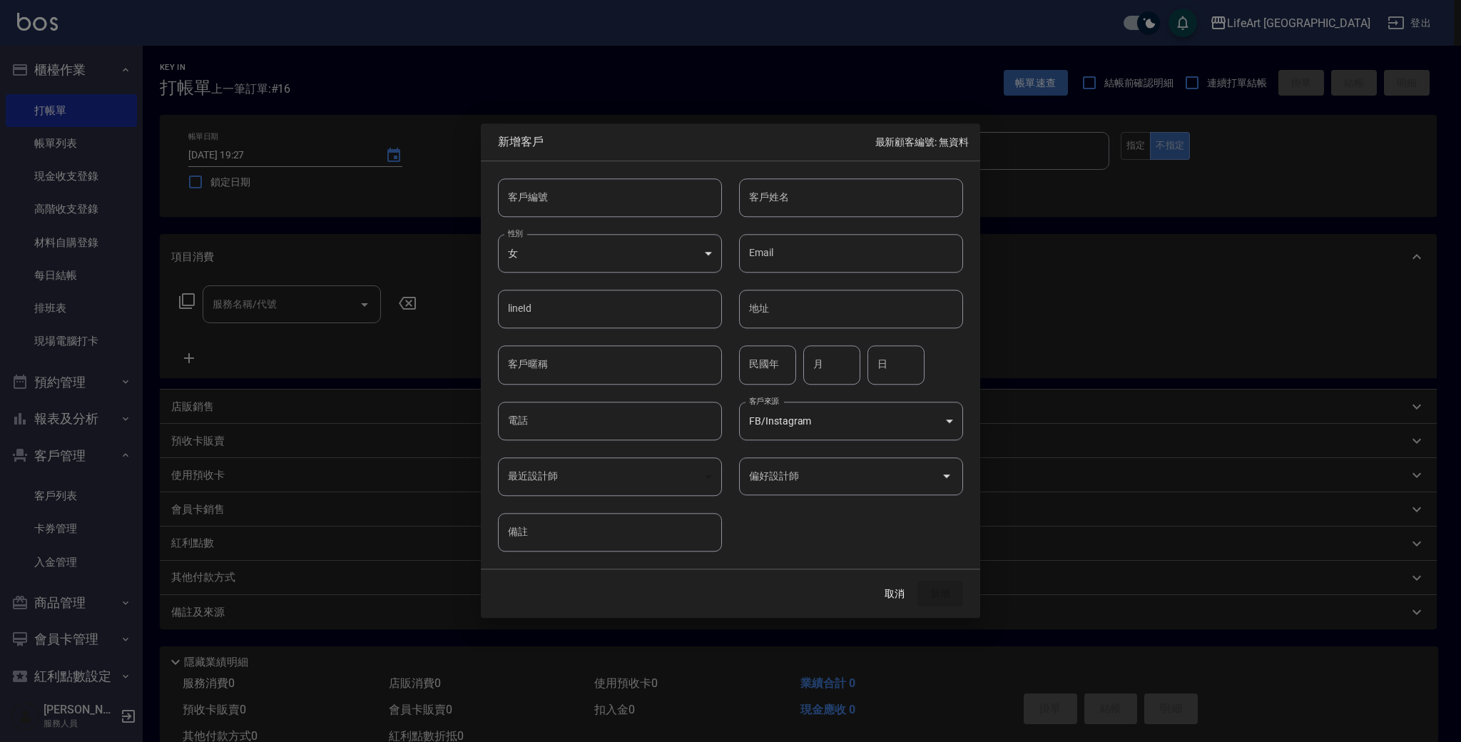
click at [582, 427] on input "電話" at bounding box center [610, 421] width 224 height 39
type input "0963141809"
type input "j"
type input "[PERSON_NAME]"
click at [827, 534] on div "客戶編號 客戶編號 客戶姓名 [PERSON_NAME] 客戶姓名 性別 女 [DEMOGRAPHIC_DATA] 性別 Email Email lineId…" at bounding box center [722, 356] width 482 height 390
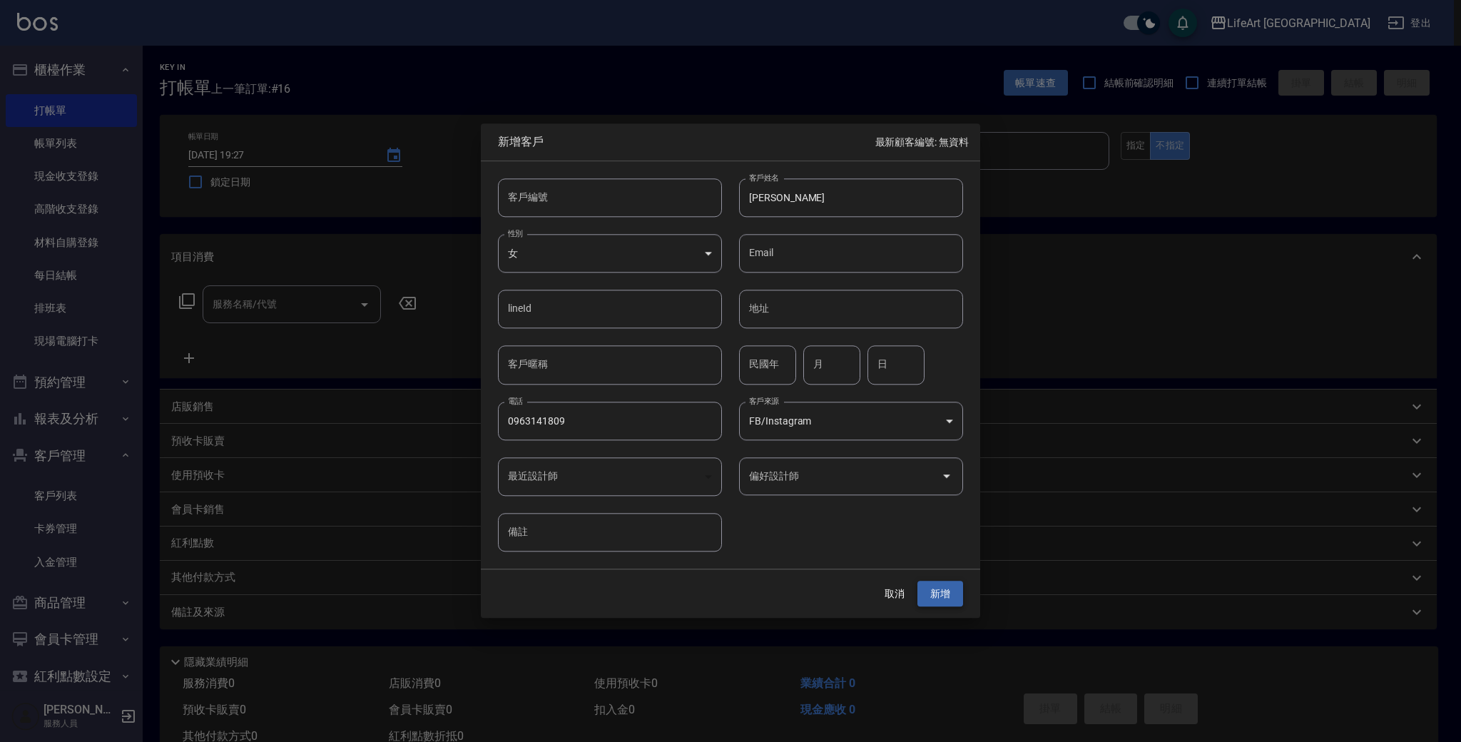
click at [934, 594] on button "新增" at bounding box center [941, 594] width 46 height 26
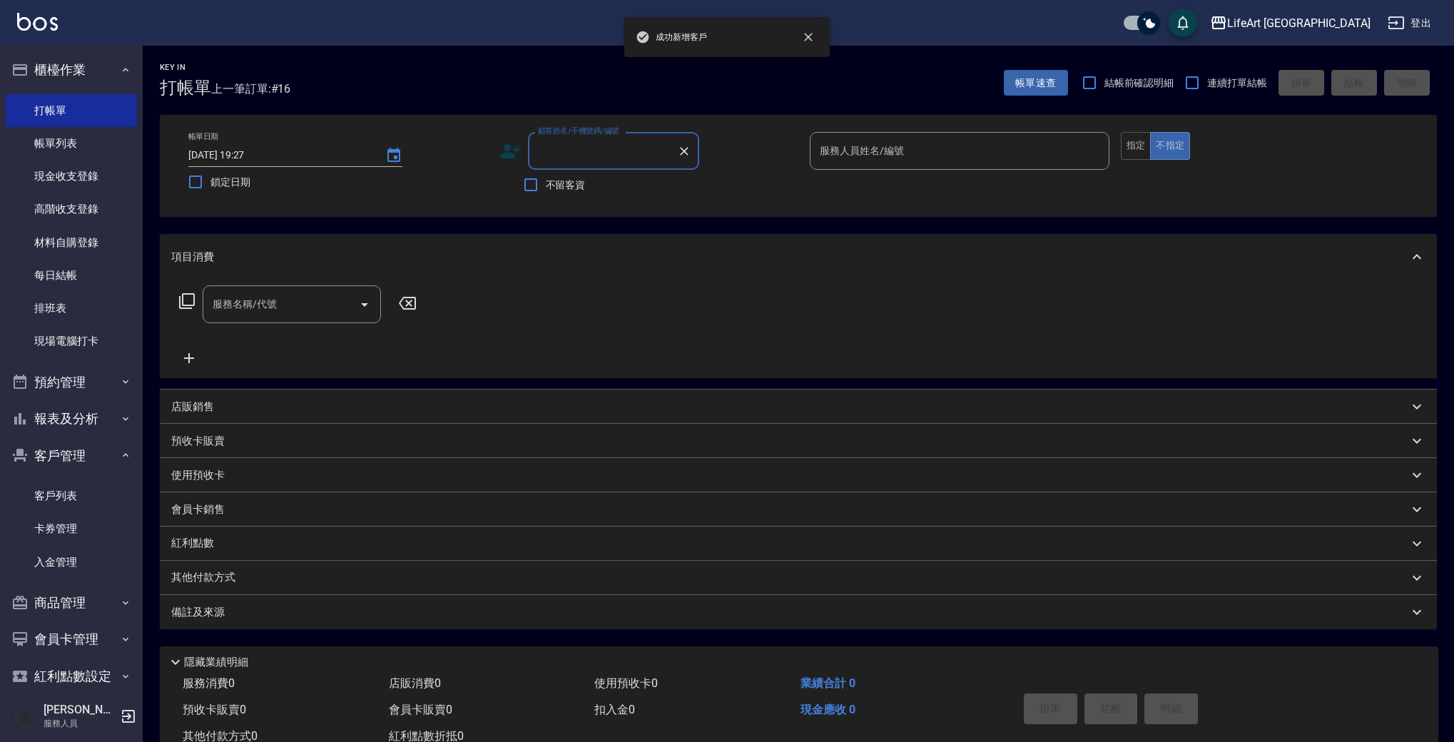
click at [609, 142] on div "顧客姓名/手機號碼/編號 顧客姓名/手機號碼/編號" at bounding box center [613, 151] width 171 height 38
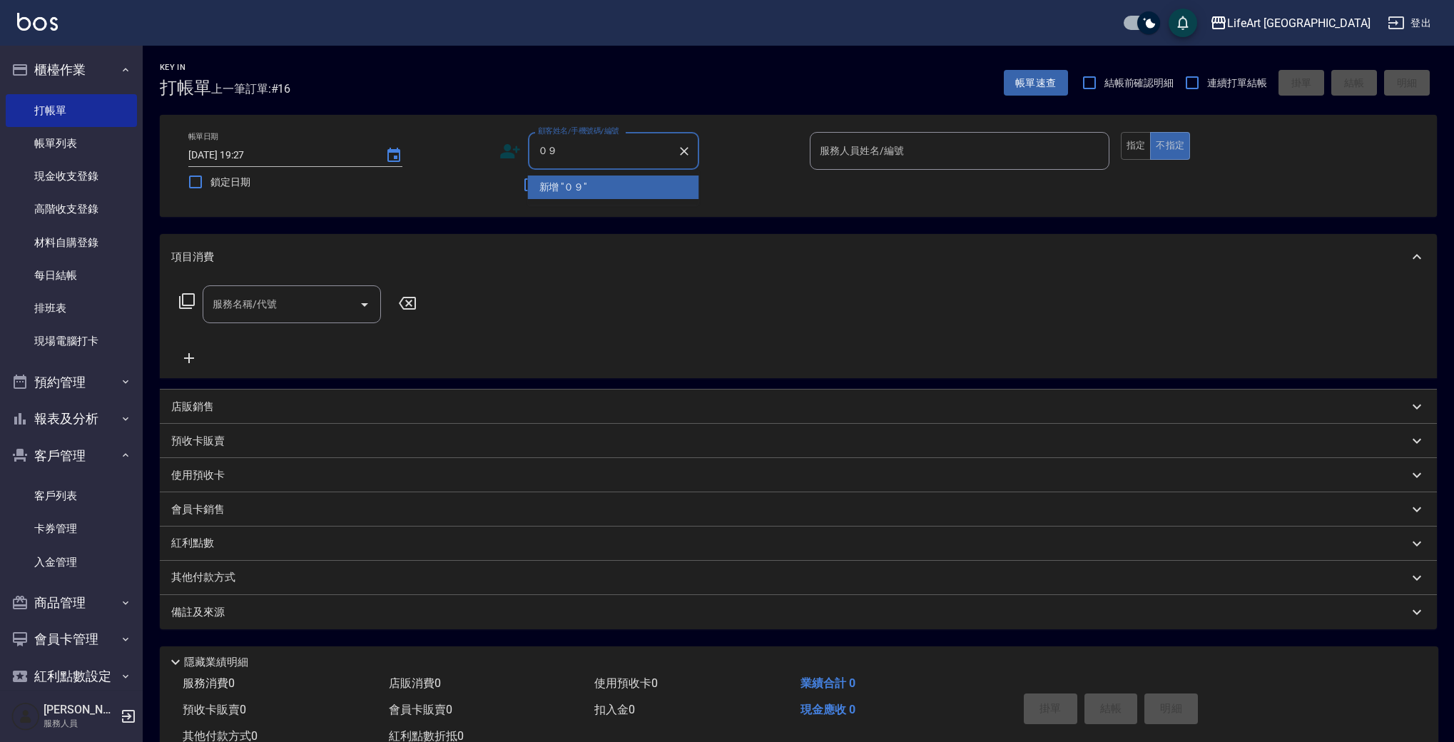
type input "０"
click at [592, 181] on li "[PERSON_NAME]/0963141809/" at bounding box center [613, 188] width 171 height 24
type input "[PERSON_NAME]/0963141809/"
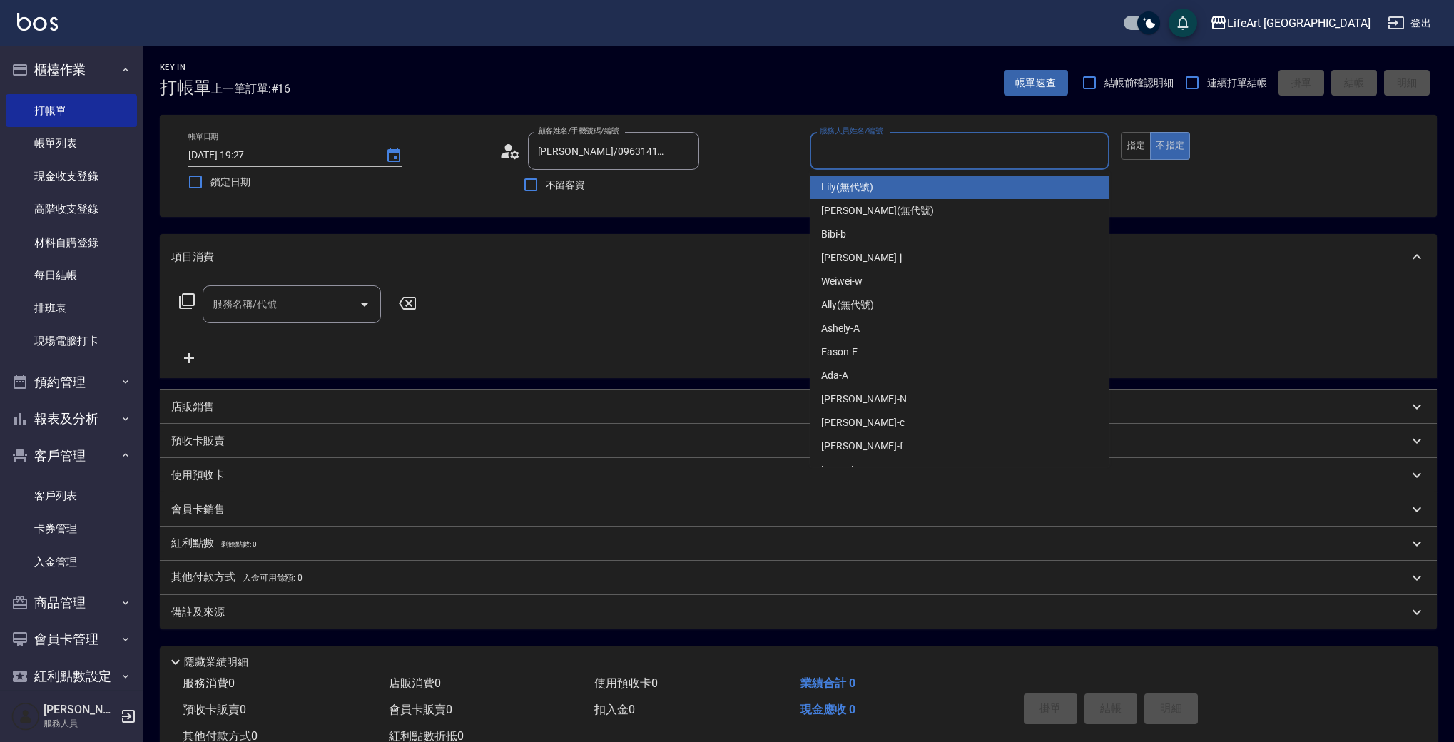
click at [896, 157] on input "服務人員姓名/編號" at bounding box center [959, 150] width 287 height 25
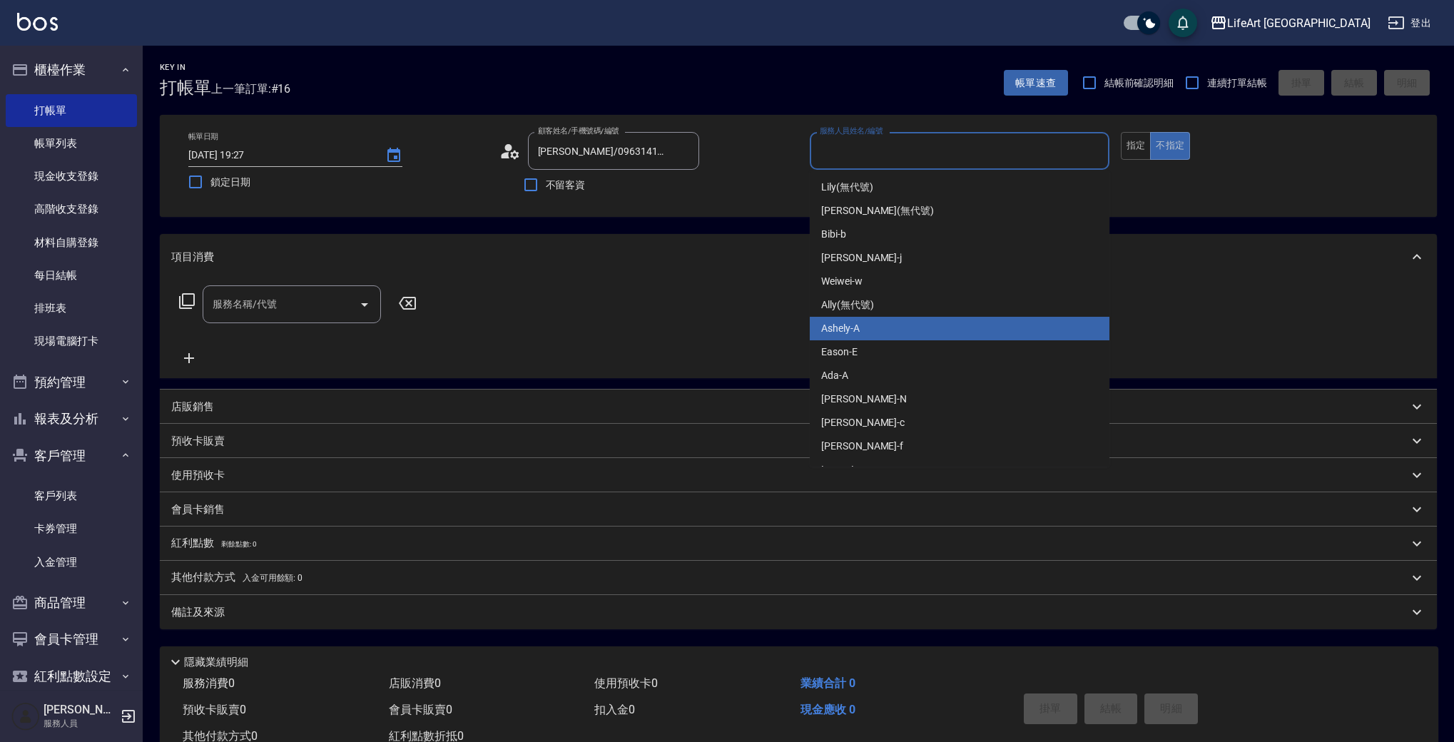
click at [897, 325] on div "Ashely -A" at bounding box center [960, 329] width 300 height 24
type input "Ashely-A"
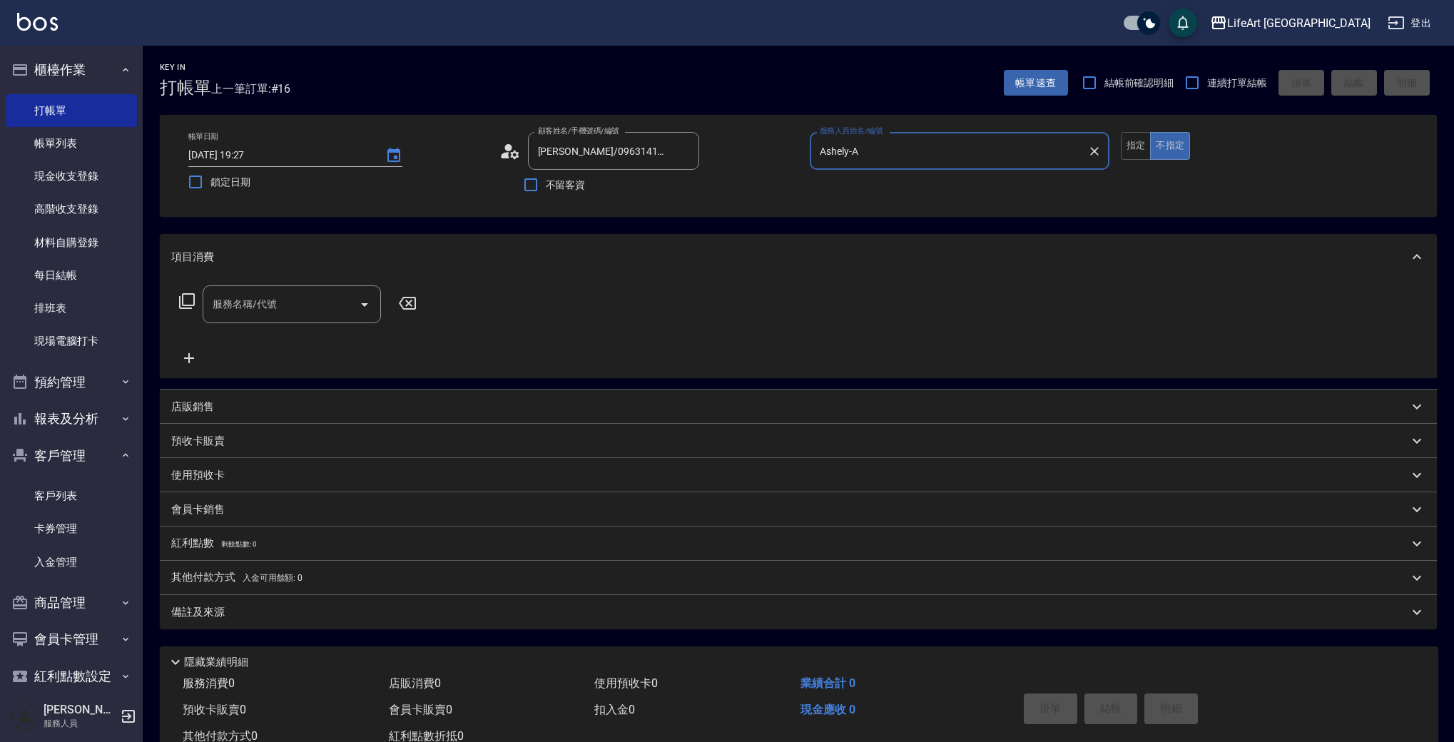
click at [267, 310] on input "服務名稱/代號" at bounding box center [281, 304] width 144 height 25
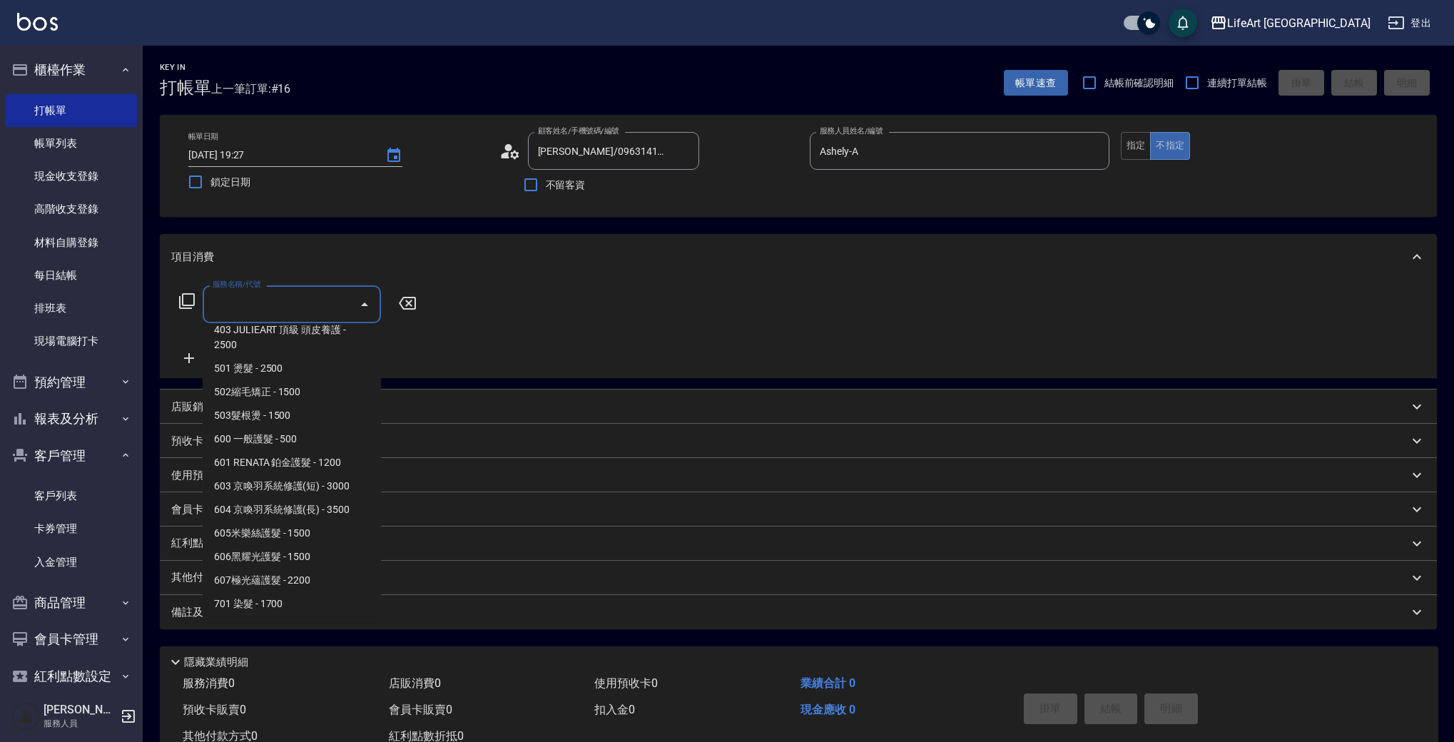
scroll to position [162, 0]
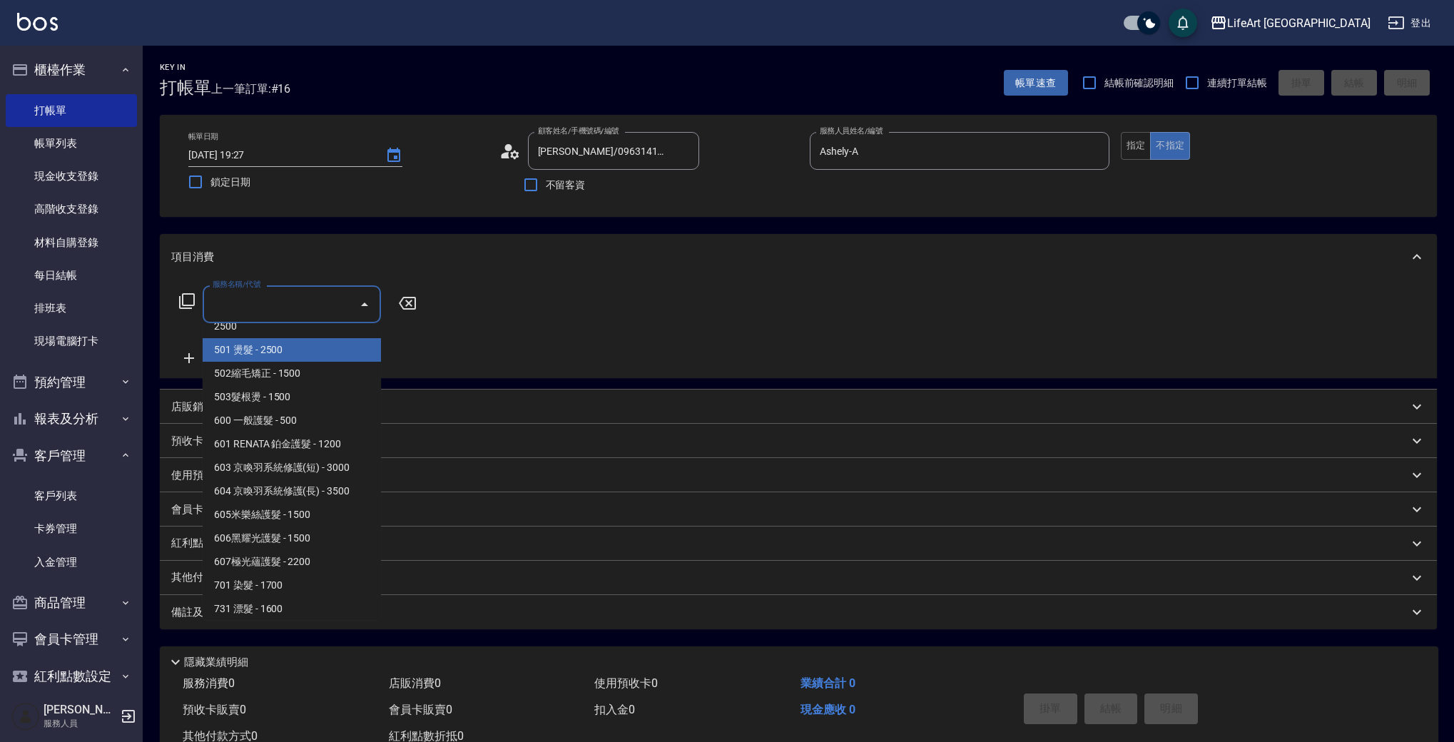
click at [292, 352] on span "501 燙髮 - 2500" at bounding box center [292, 350] width 178 height 24
type input "501 燙髮(501)"
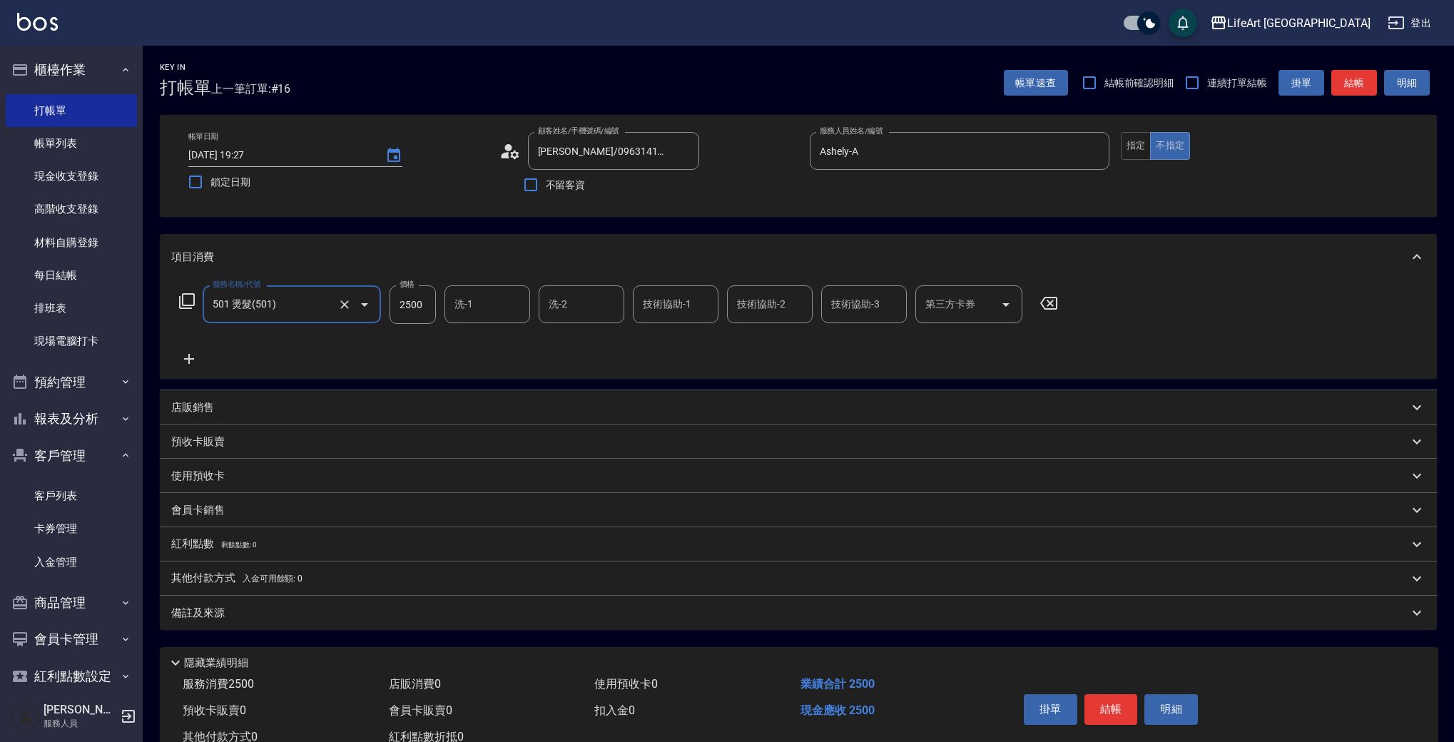
click at [191, 361] on icon at bounding box center [189, 358] width 36 height 17
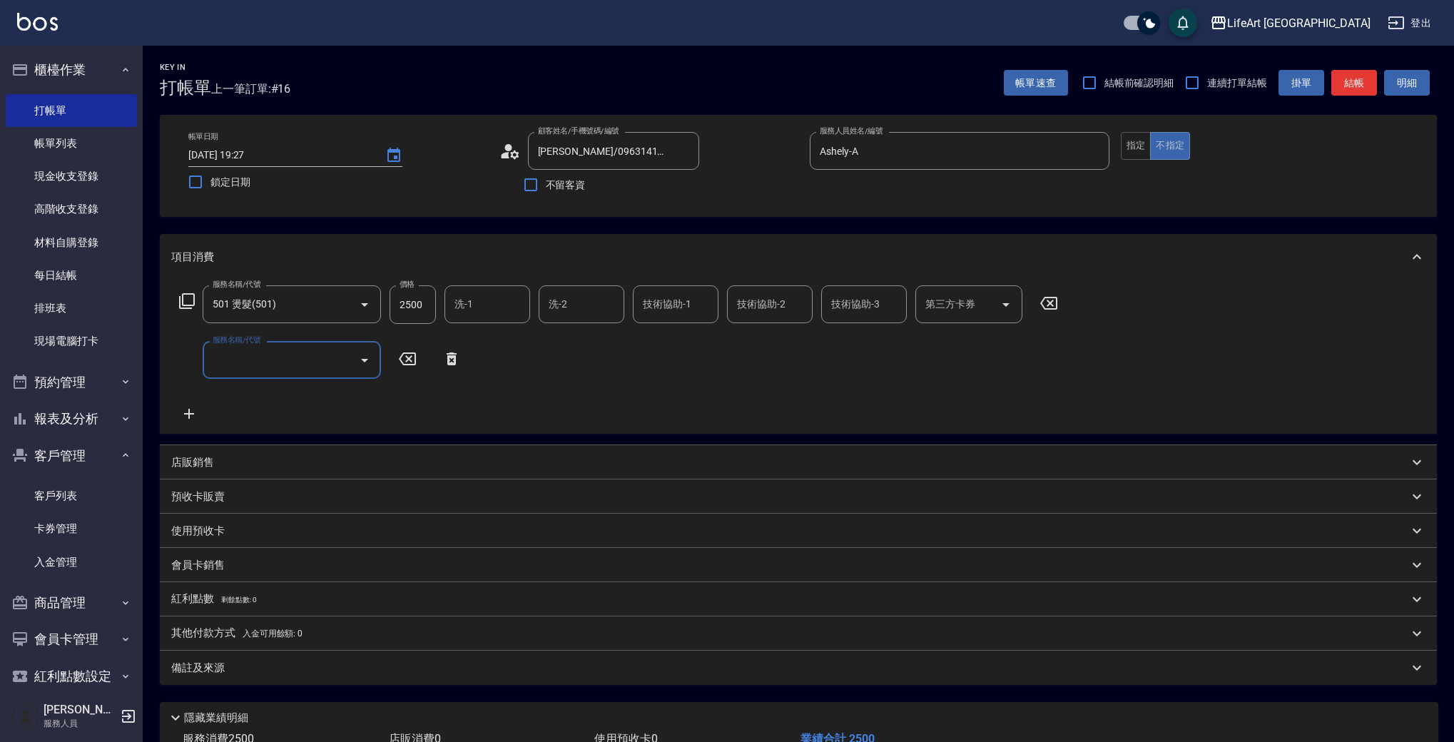
click at [255, 366] on input "服務名稱/代號" at bounding box center [281, 359] width 144 height 25
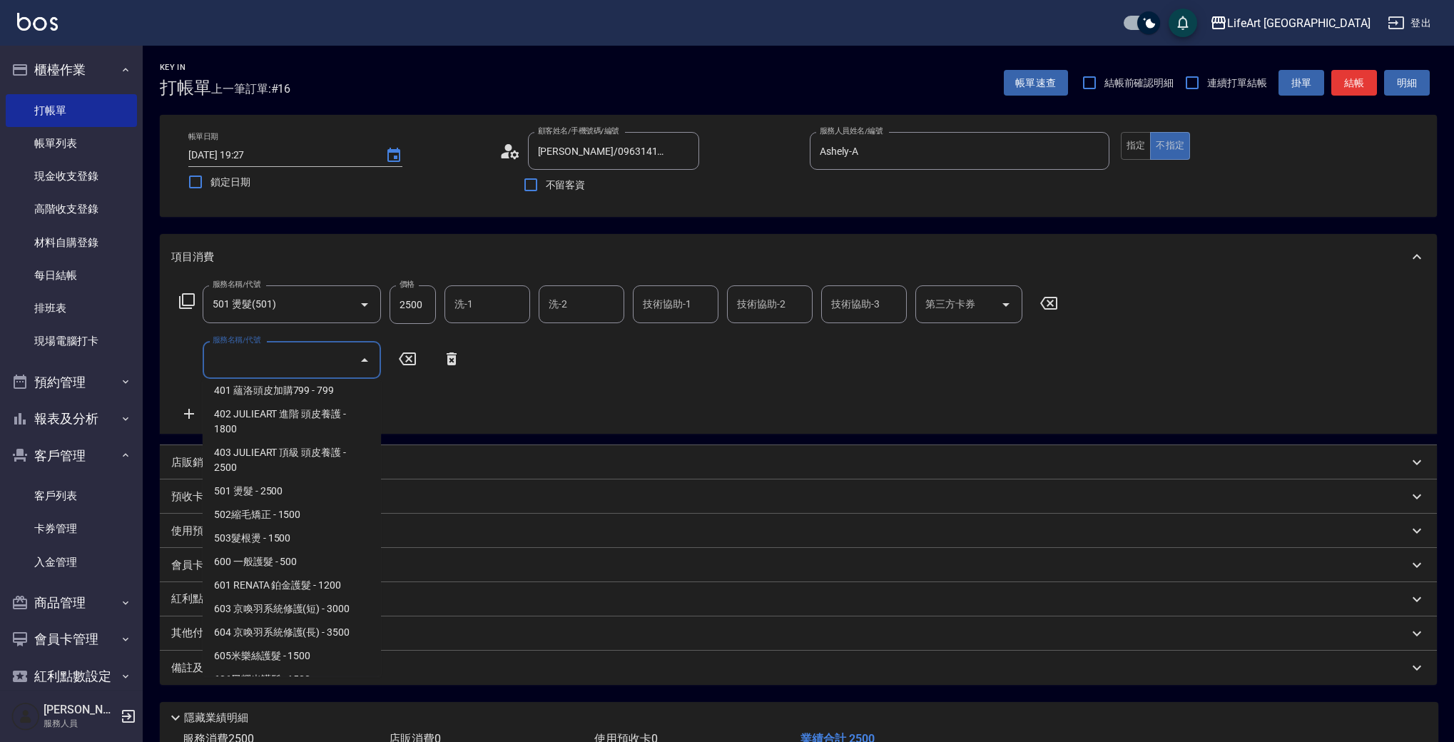
scroll to position [192, 0]
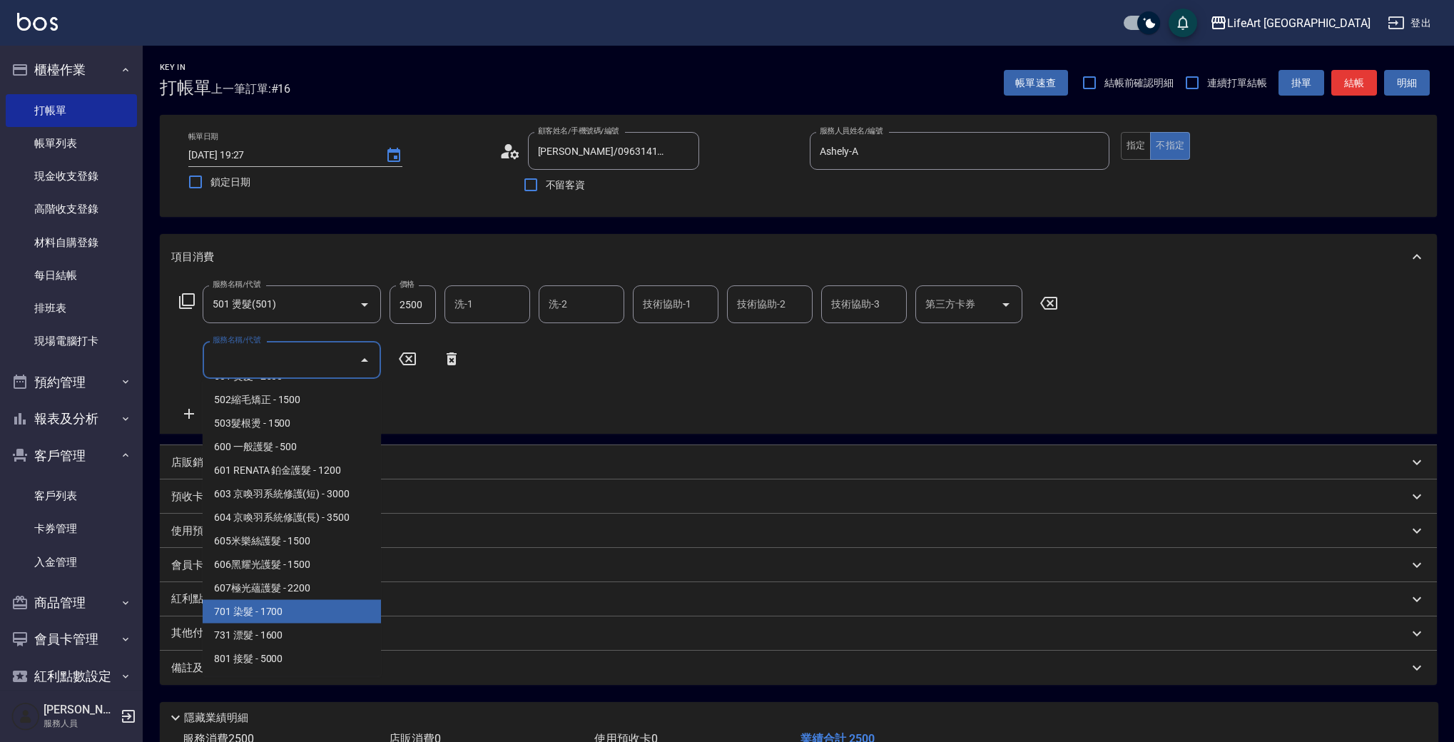
click at [265, 616] on span "701 染髮 - 1700" at bounding box center [292, 612] width 178 height 24
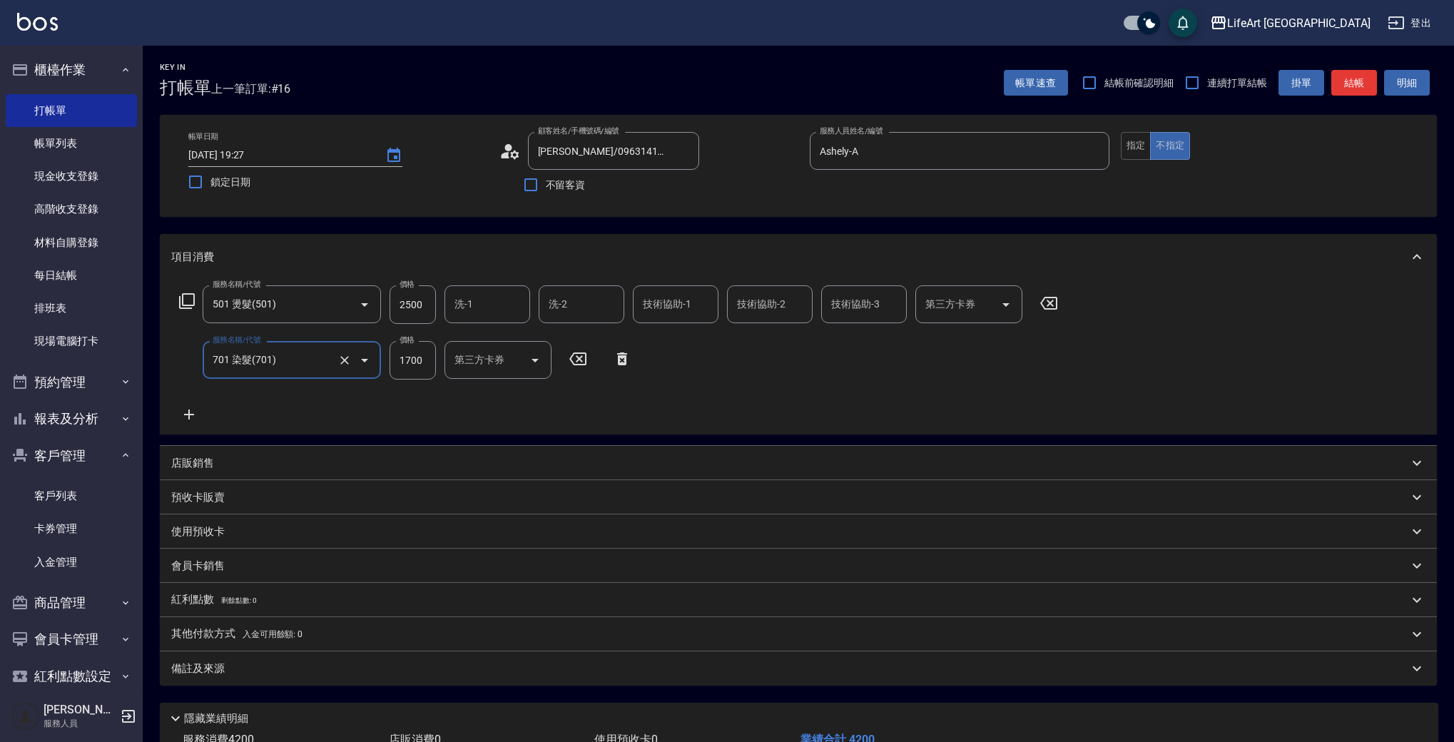
type input "701 染髮(701)"
click at [191, 413] on icon at bounding box center [189, 414] width 36 height 17
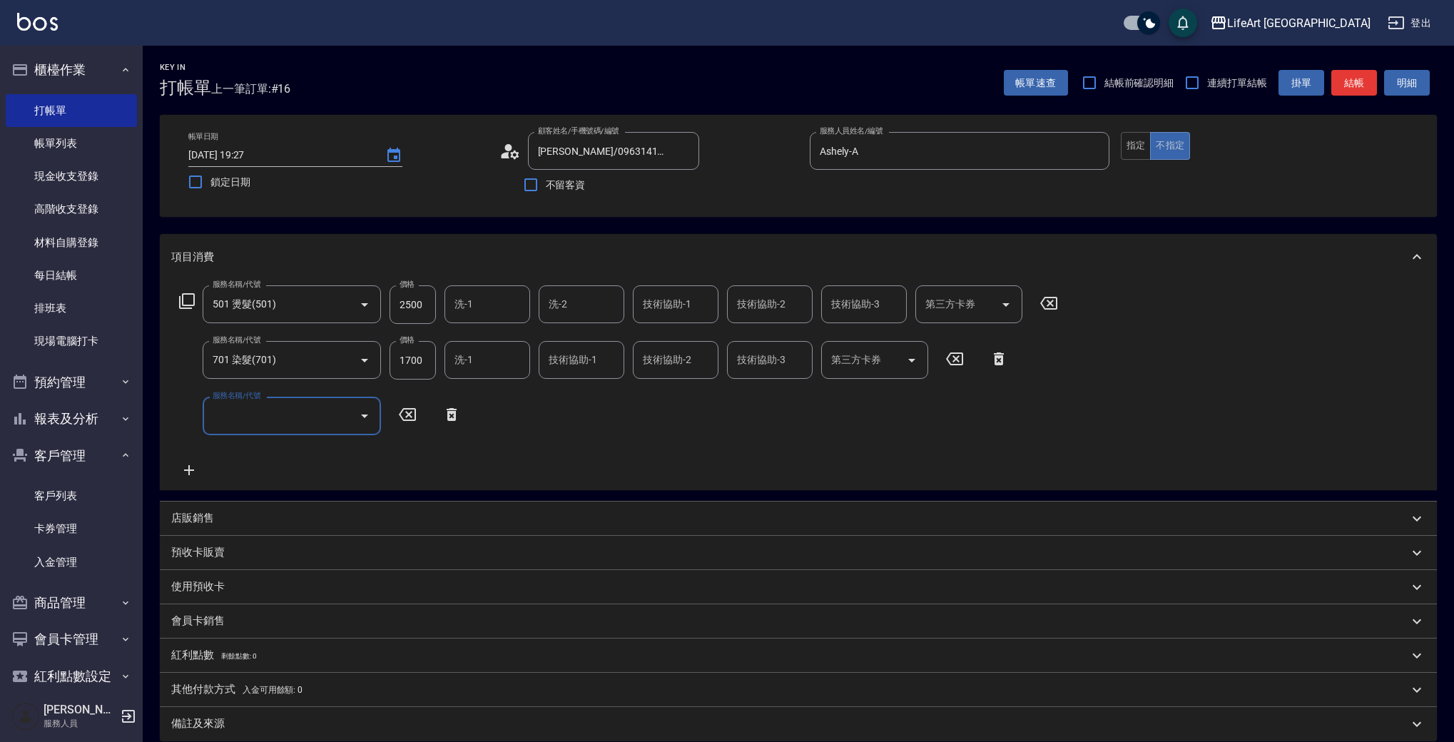
click at [283, 405] on input "服務名稱/代號" at bounding box center [281, 415] width 144 height 25
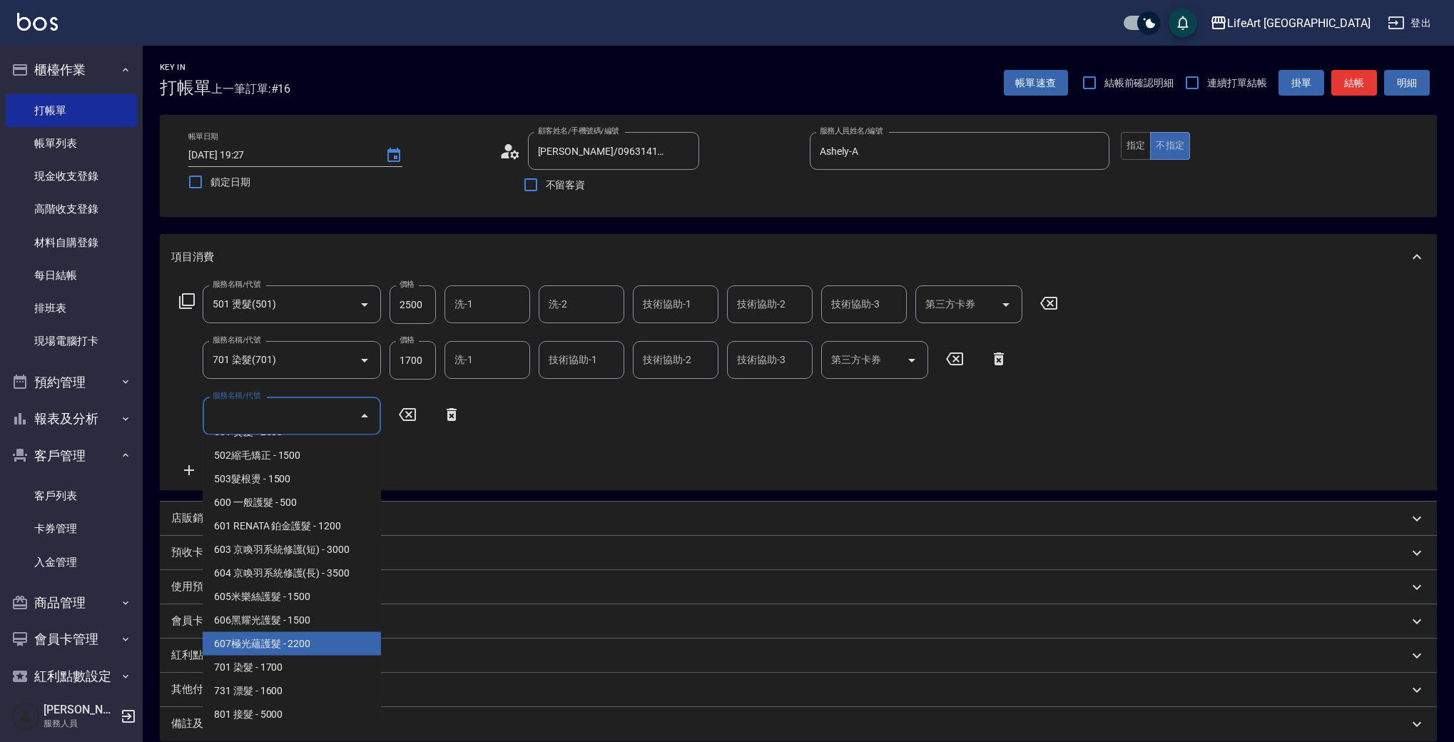
click at [303, 643] on span "607極光蘊護髮 - 2200" at bounding box center [292, 644] width 178 height 24
type input "607極光蘊護髮(607)"
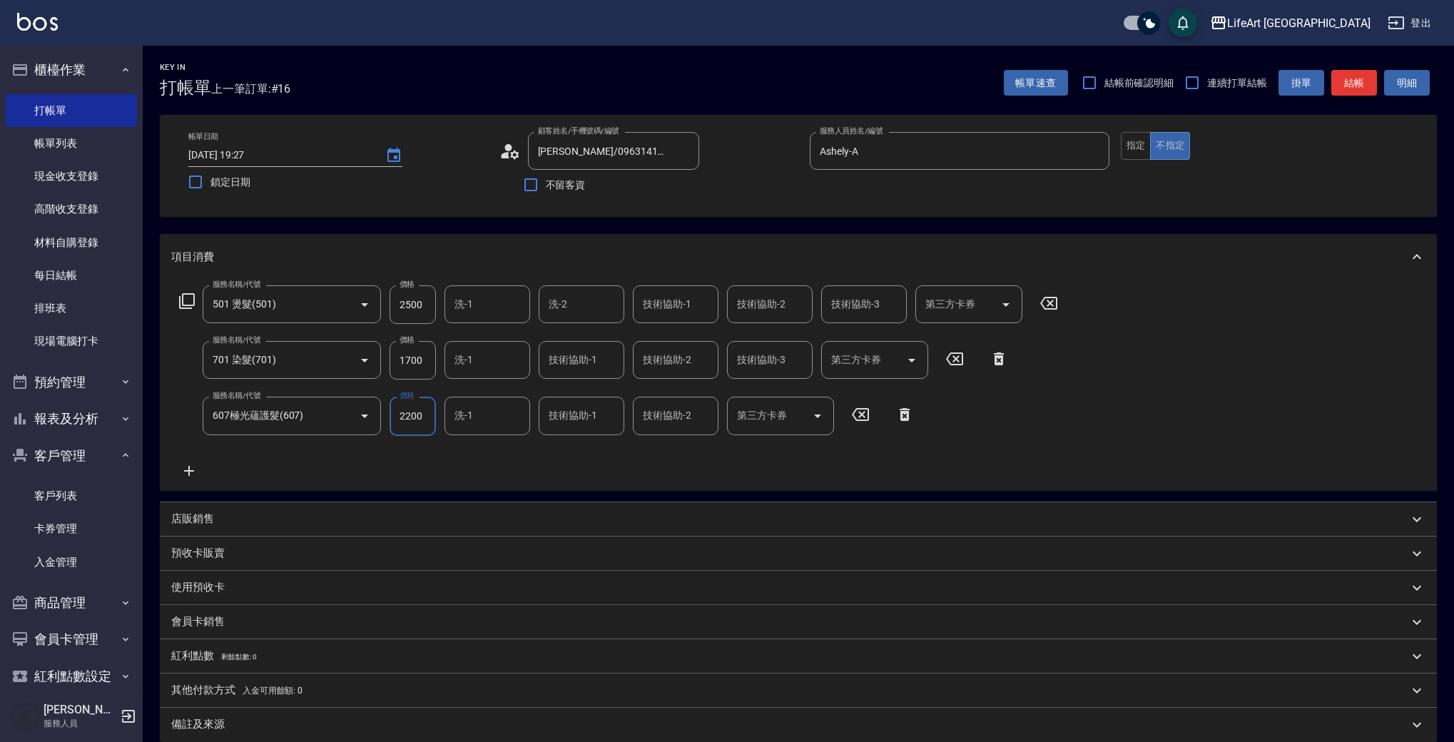
drag, startPoint x: 423, startPoint y: 359, endPoint x: 391, endPoint y: 363, distance: 32.4
click at [391, 363] on input "1700" at bounding box center [413, 360] width 46 height 39
drag, startPoint x: 397, startPoint y: 357, endPoint x: 417, endPoint y: 361, distance: 19.6
click at [417, 361] on input "1700" at bounding box center [413, 360] width 46 height 39
drag, startPoint x: 417, startPoint y: 361, endPoint x: 433, endPoint y: 362, distance: 16.4
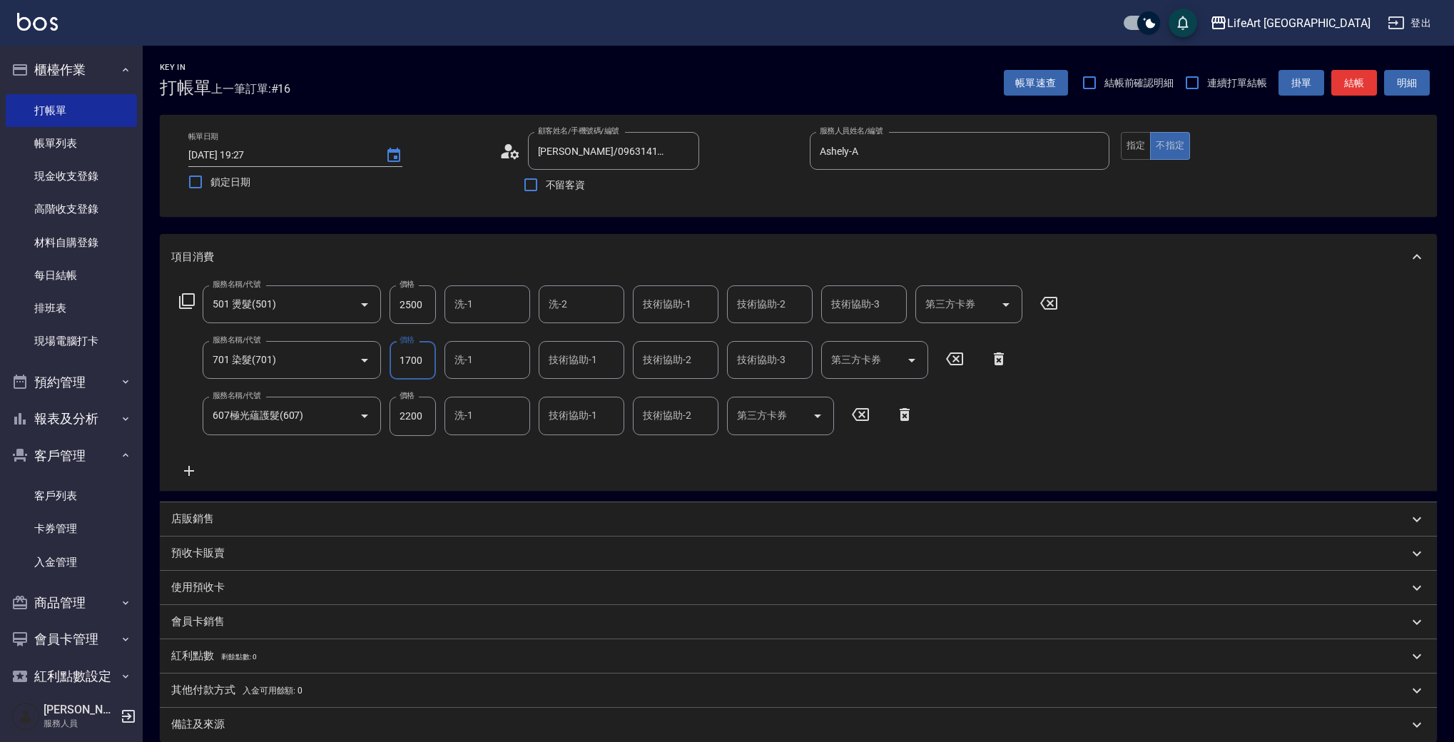
click at [433, 362] on input "1700" at bounding box center [413, 360] width 46 height 39
drag, startPoint x: 430, startPoint y: 358, endPoint x: 353, endPoint y: 366, distance: 76.8
click at [353, 366] on div "服務名稱/代號 701 染髮(701) 服務名稱/代號 價格 1700 價格 洗-1 洗-1 技術協助-1 技術協助-1 技術協助-2 技術協助-2 技術協助…" at bounding box center [594, 360] width 846 height 39
type input "3240"
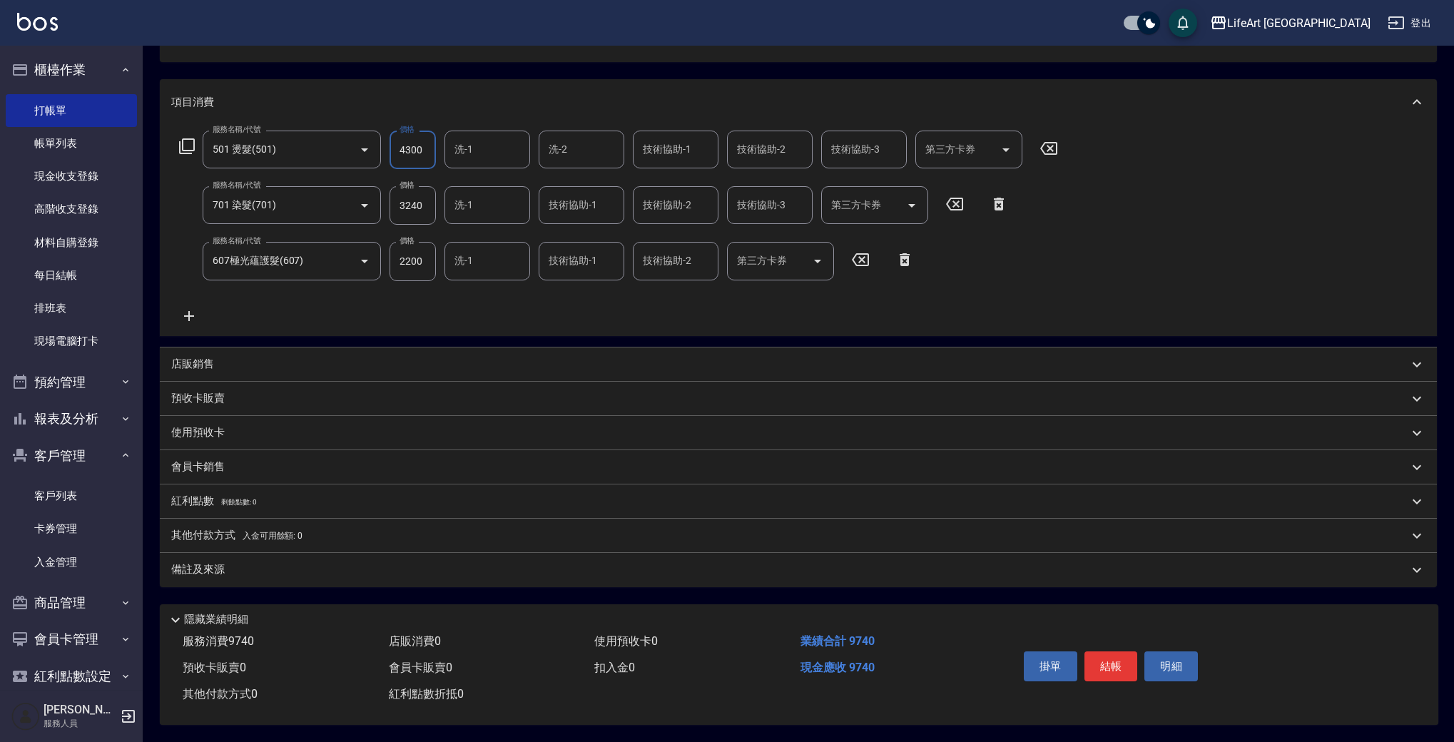
scroll to position [0, 0]
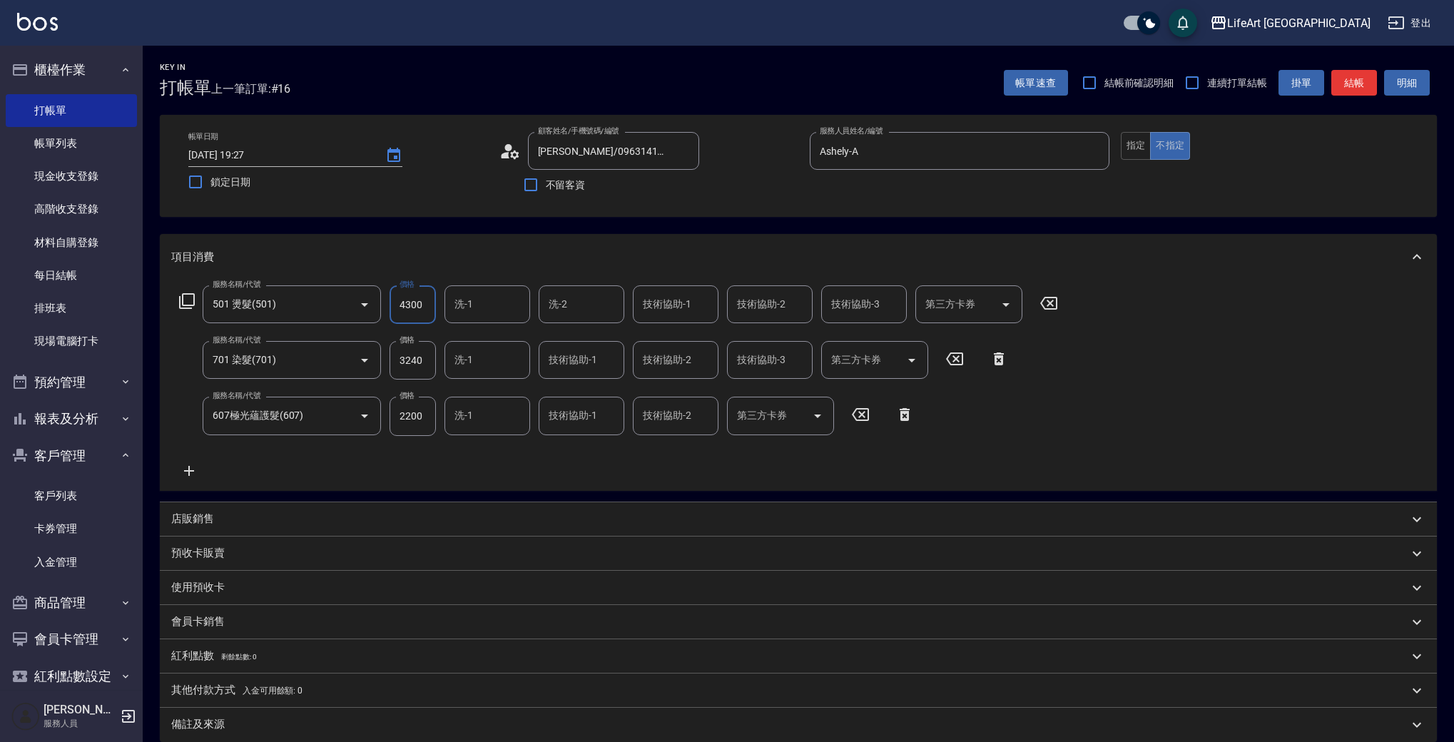
type input "4300"
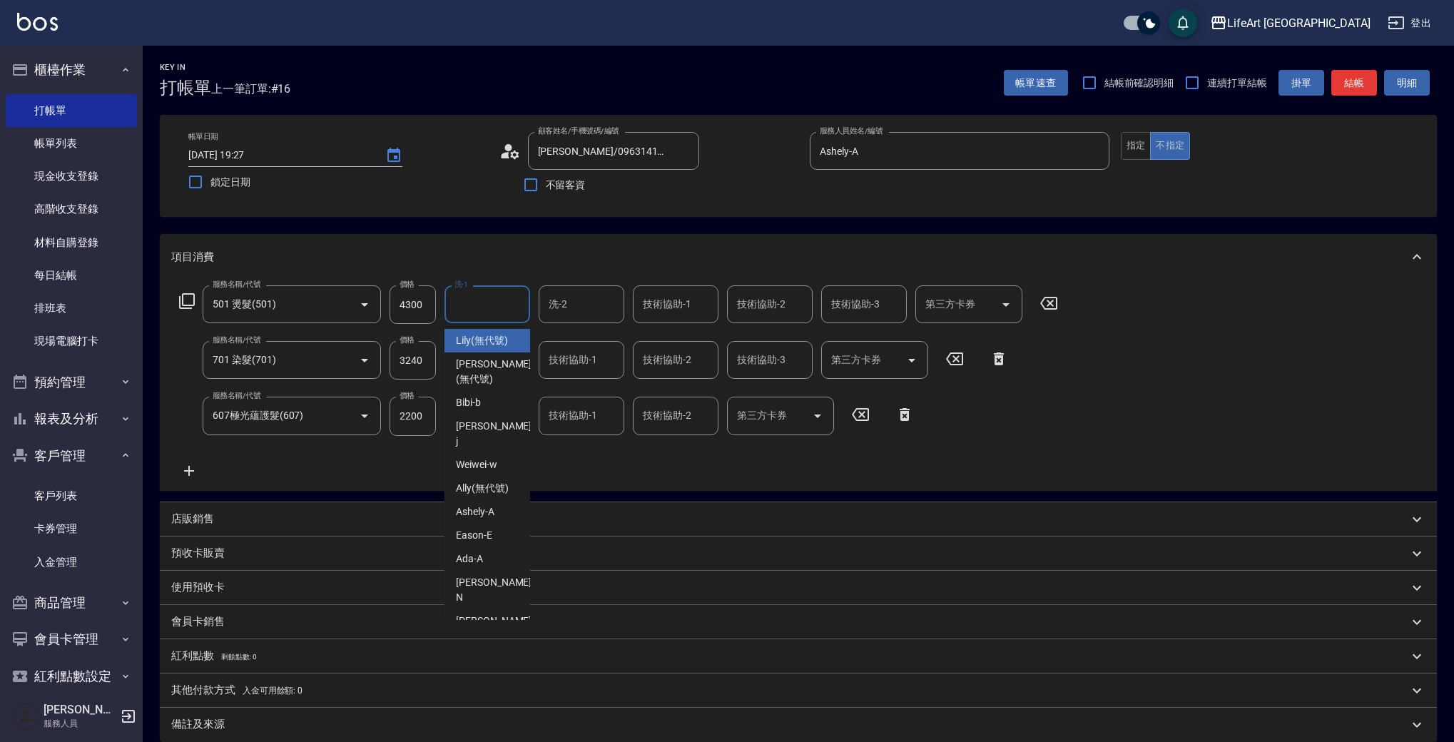
click at [486, 317] on input "洗-1" at bounding box center [487, 304] width 73 height 25
click at [494, 609] on div "Casey -c" at bounding box center [488, 628] width 86 height 39
type input "Casey-c"
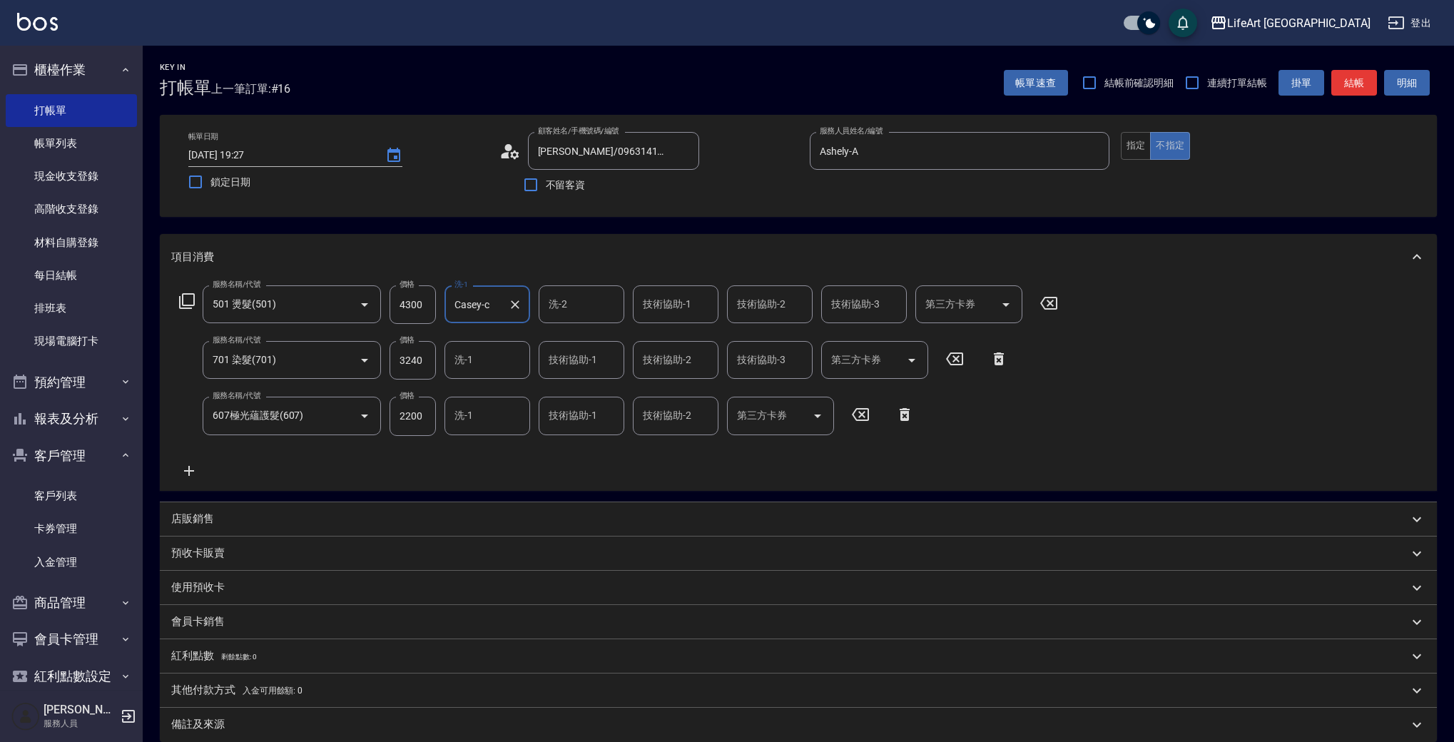
click at [597, 298] on input "洗-2" at bounding box center [581, 304] width 73 height 25
click at [594, 609] on div "Casey -c" at bounding box center [582, 628] width 86 height 39
type input "Casey-c"
click at [684, 293] on input "技術協助-1" at bounding box center [675, 304] width 73 height 25
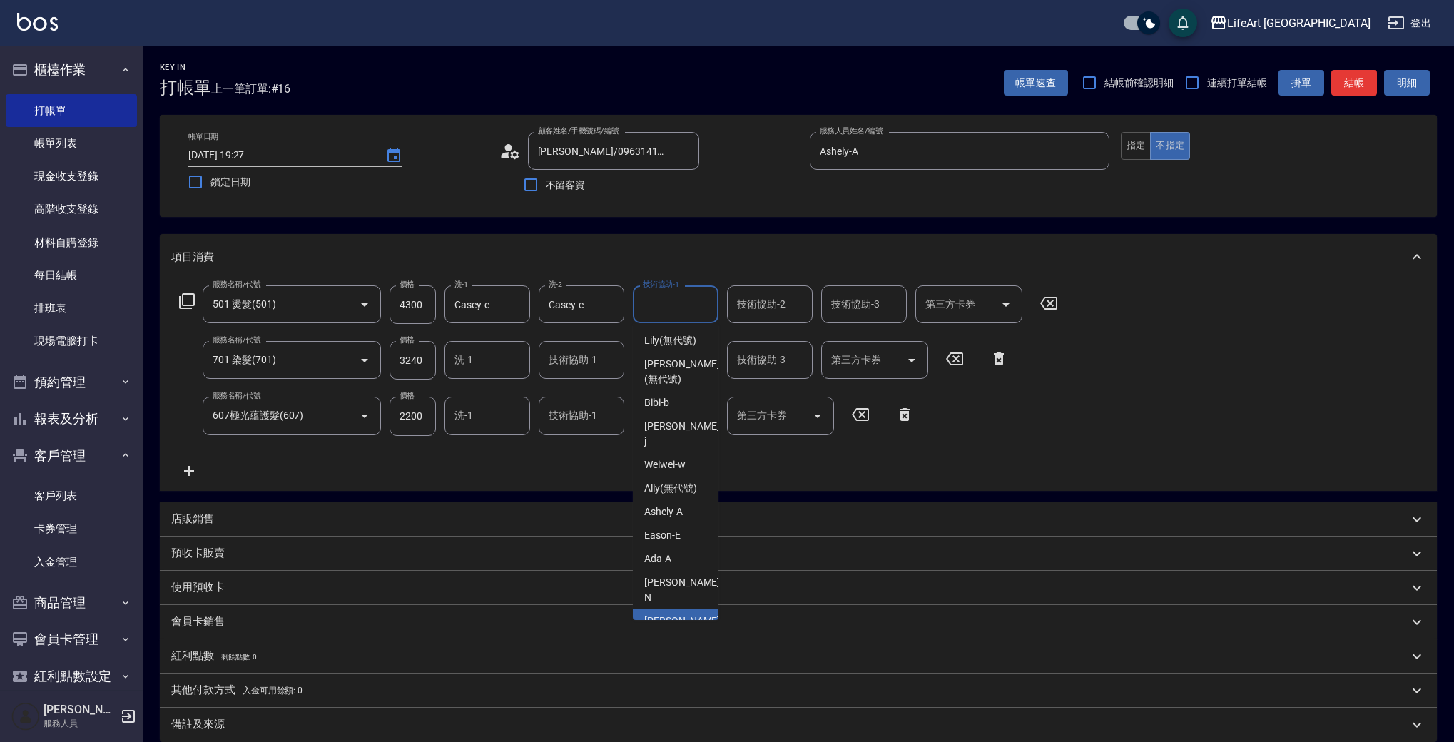
click at [674, 614] on span "Casey -c" at bounding box center [683, 629] width 78 height 30
type input "Casey-c"
click at [470, 354] on div "洗-1 洗-1" at bounding box center [488, 360] width 86 height 38
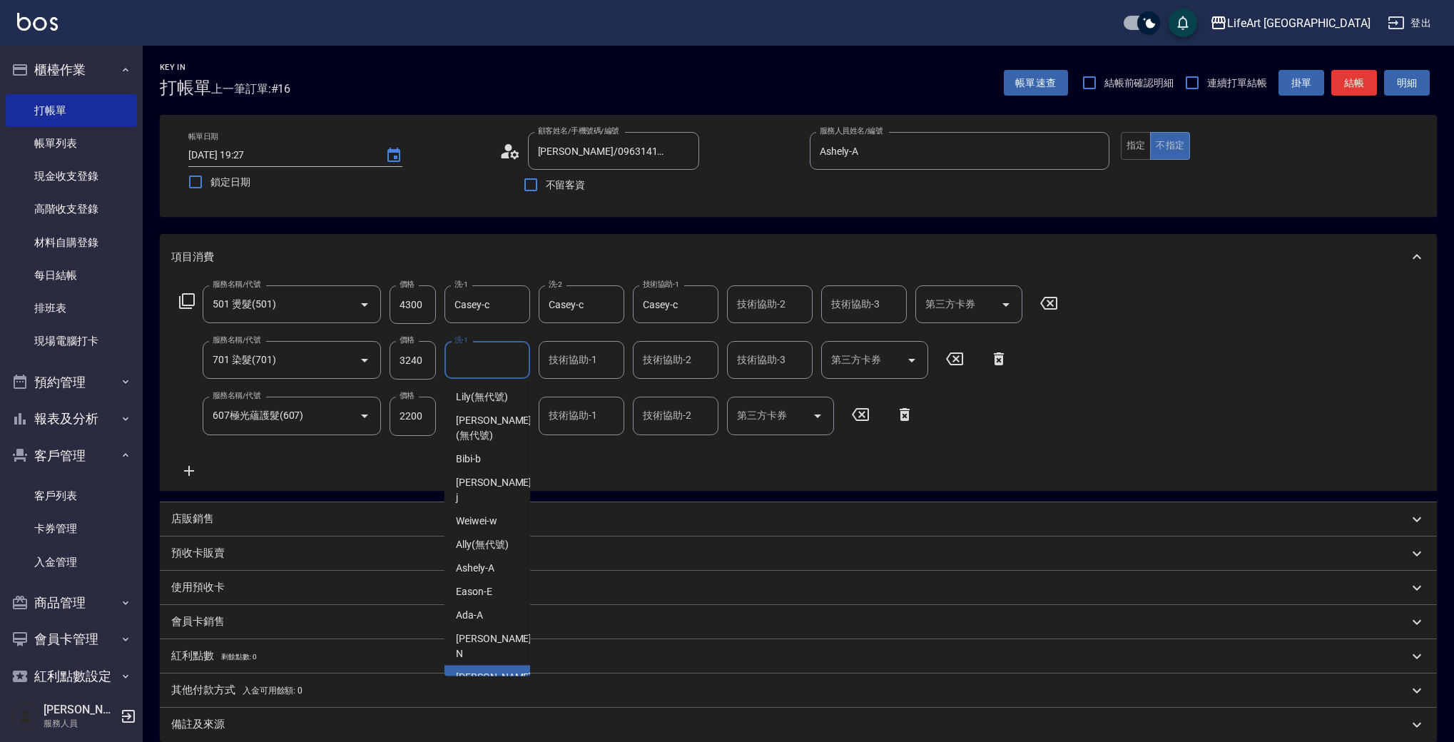
click at [509, 666] on div "Casey -c" at bounding box center [488, 685] width 86 height 39
type input "Casey-c"
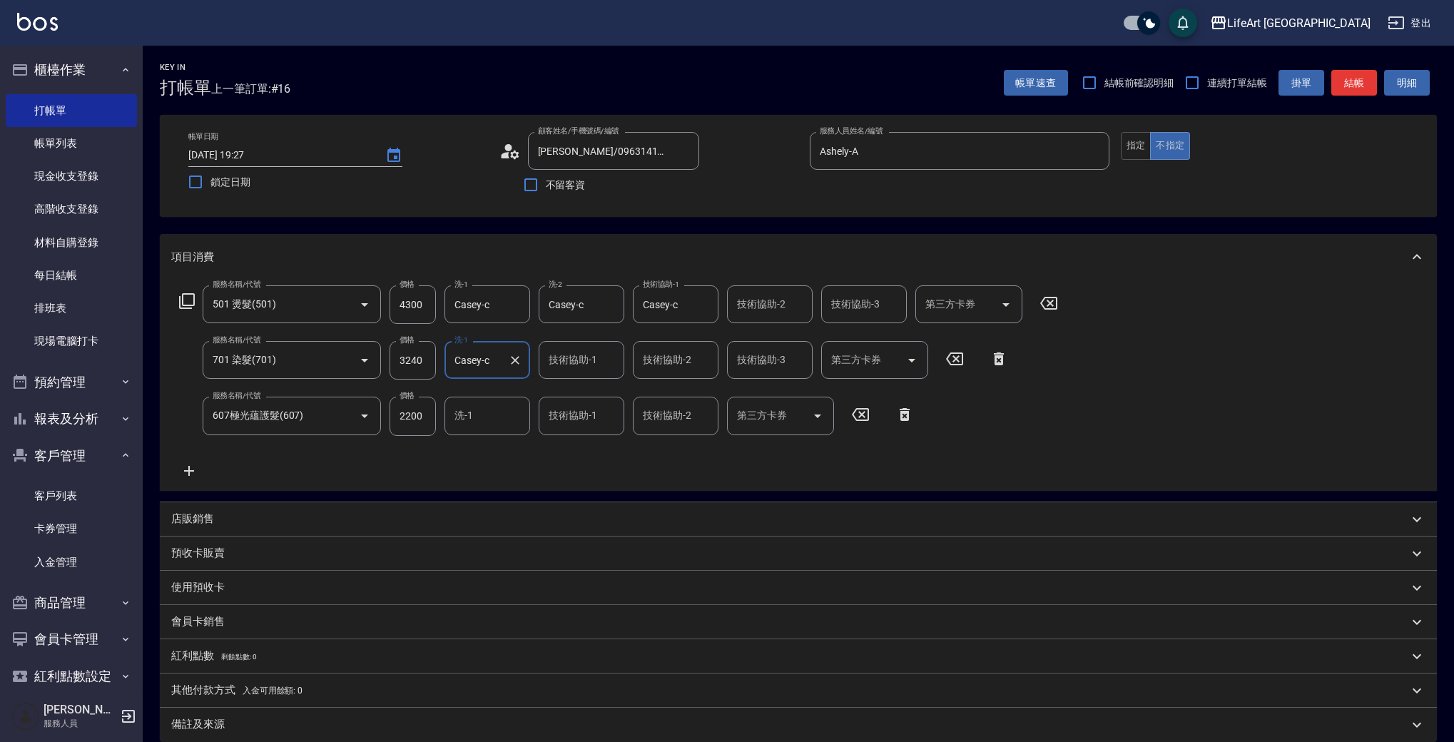
click at [576, 365] on input "技術協助-1" at bounding box center [581, 359] width 73 height 25
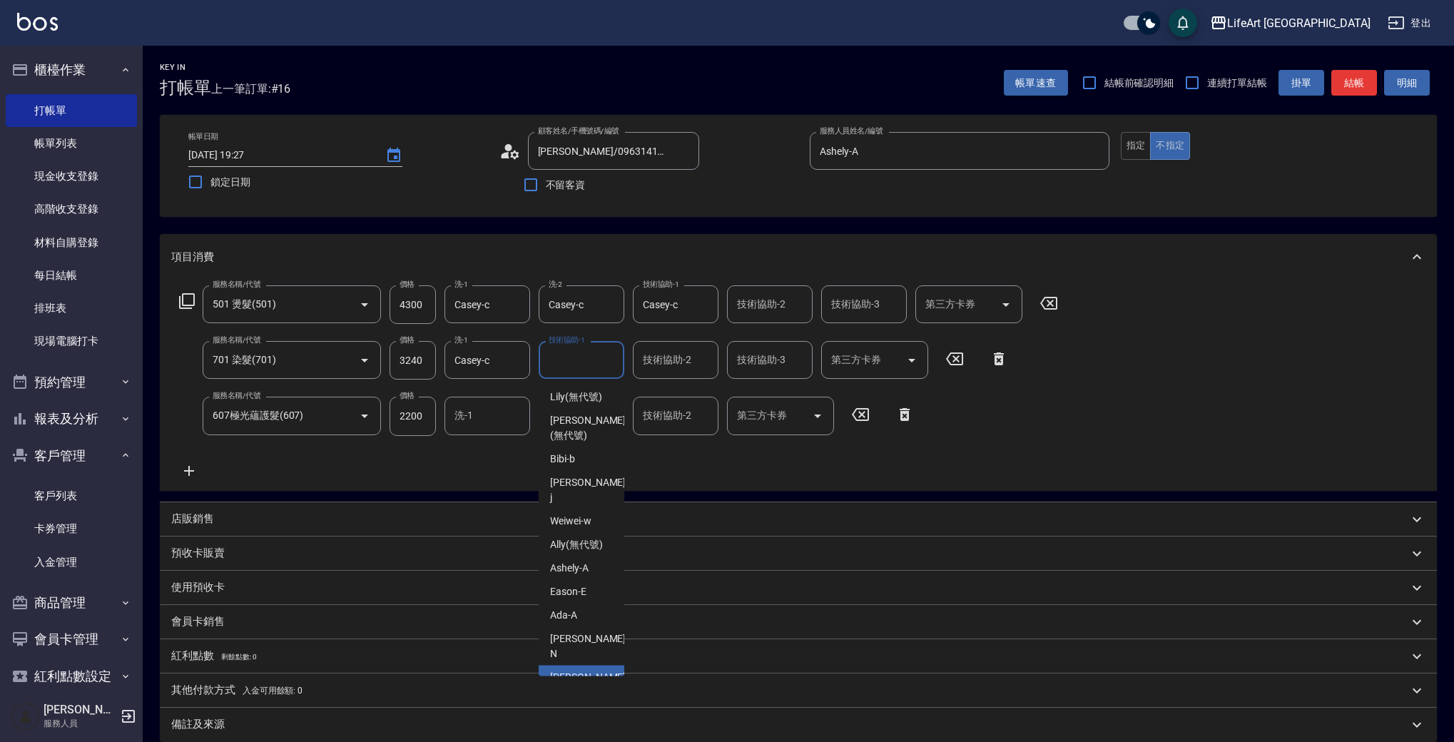
click at [569, 670] on span "Casey -c" at bounding box center [589, 685] width 78 height 30
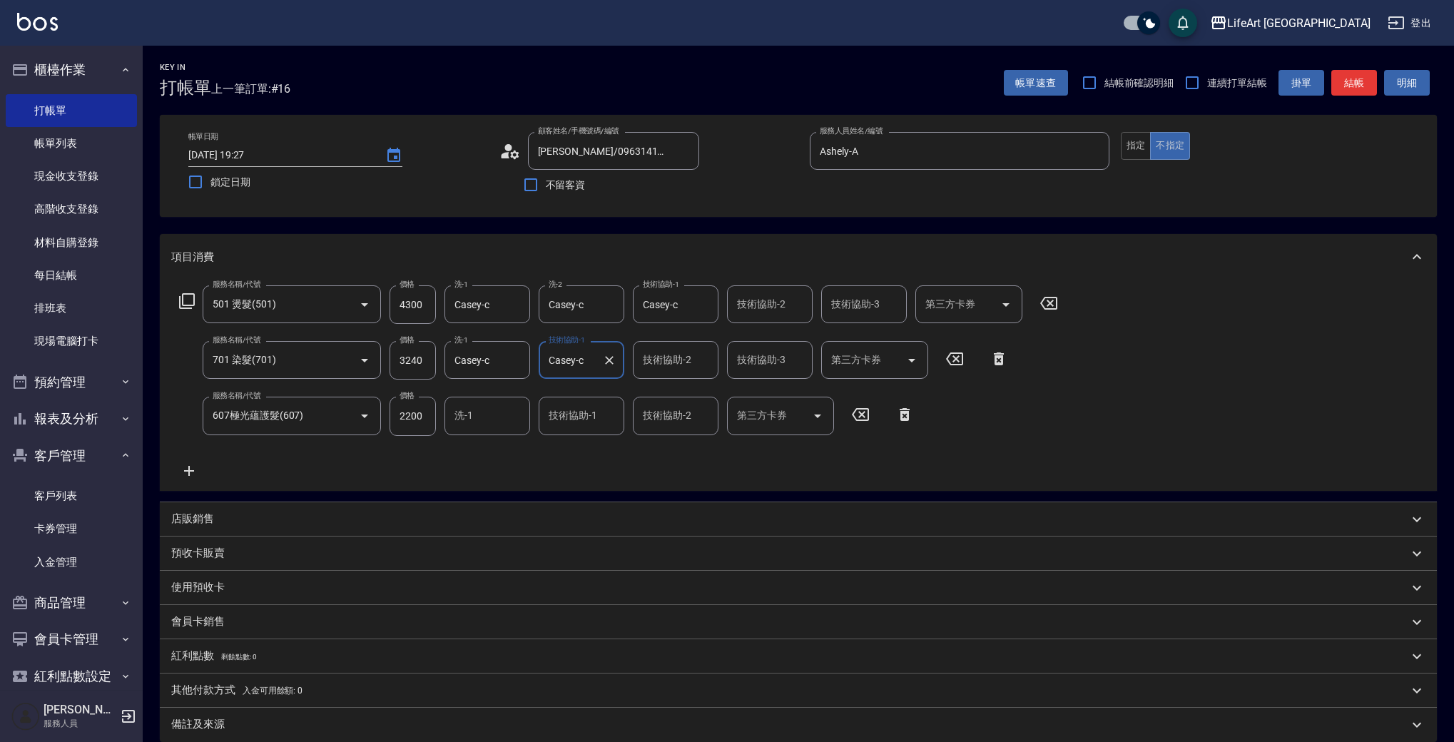
type input "Casey-c"
click at [676, 360] on div "技術協助-2 技術協助-2" at bounding box center [676, 360] width 86 height 38
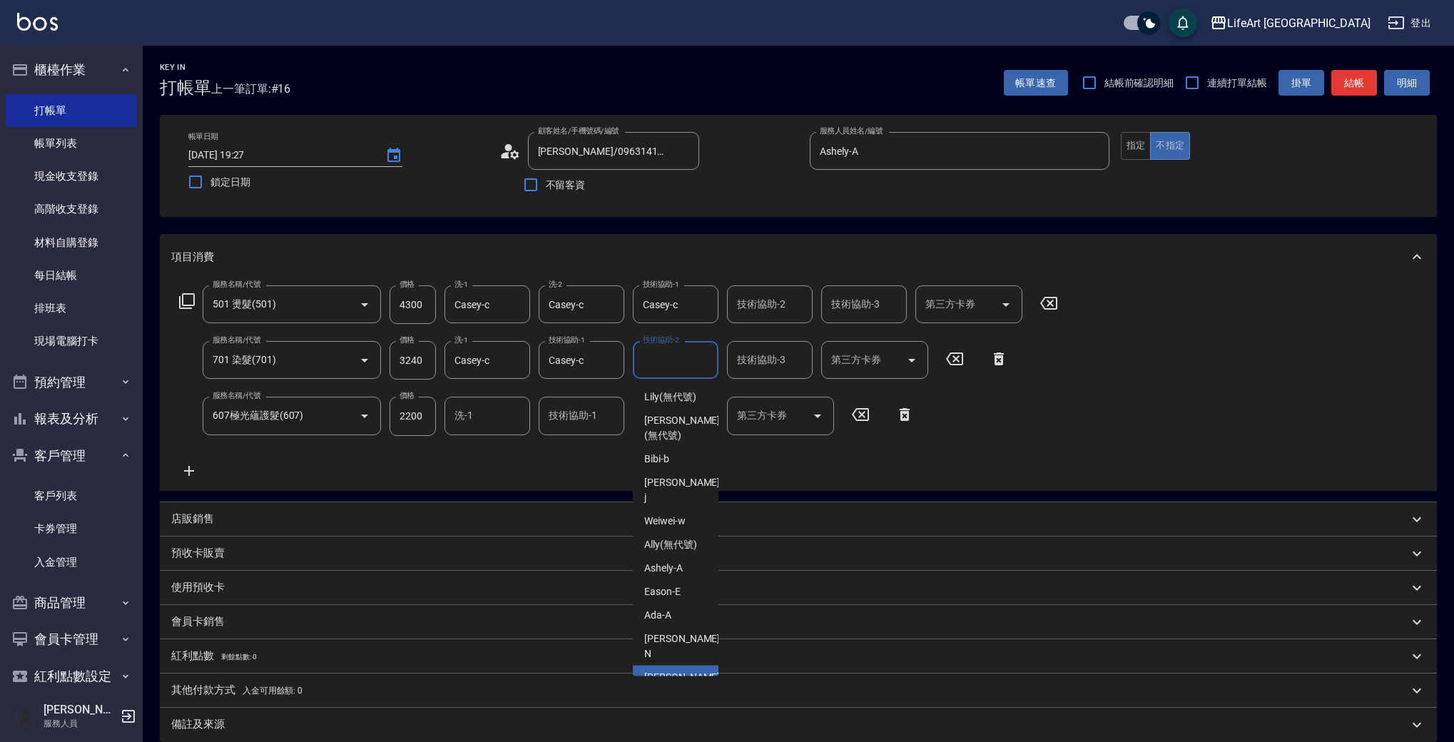
click at [664, 670] on span "Casey -c" at bounding box center [683, 685] width 78 height 30
type input "Casey-c"
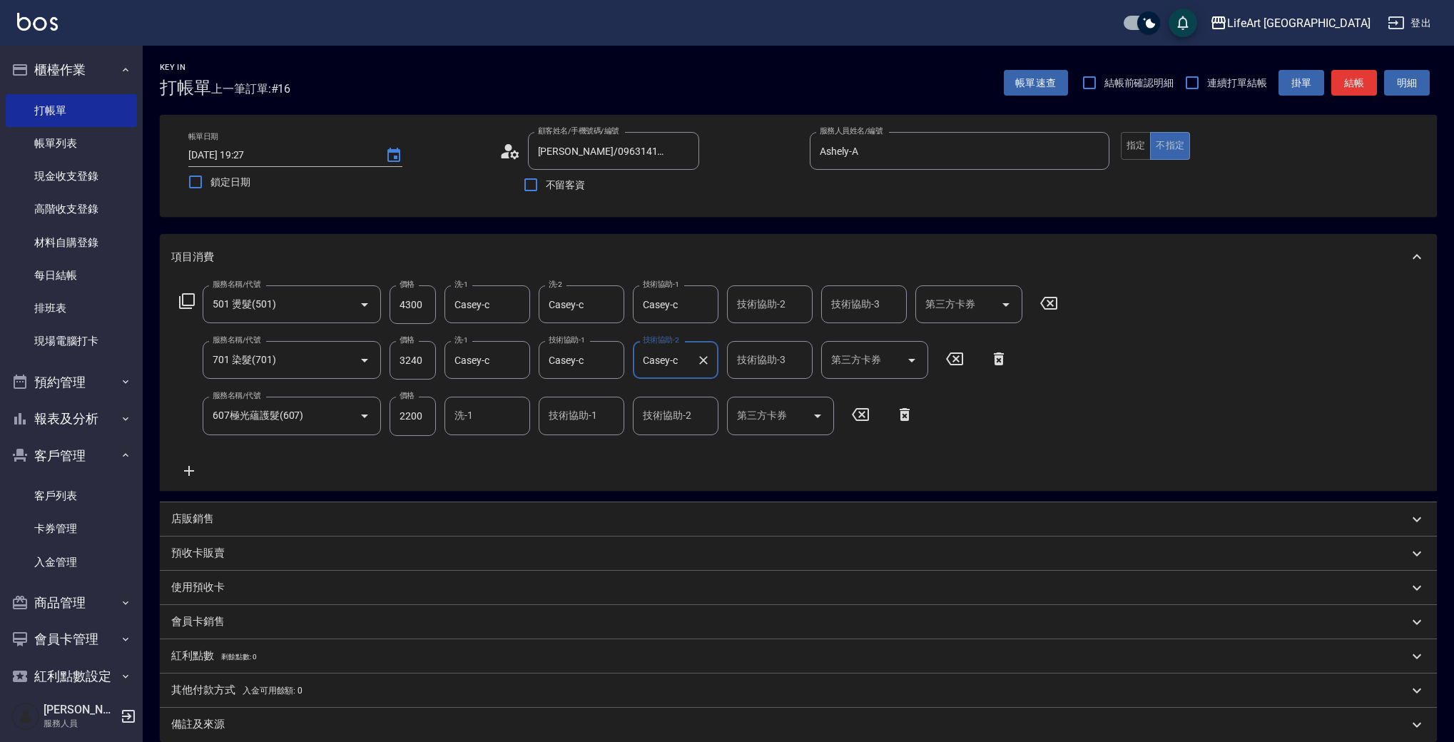
click at [459, 423] on input "洗-1" at bounding box center [487, 415] width 73 height 25
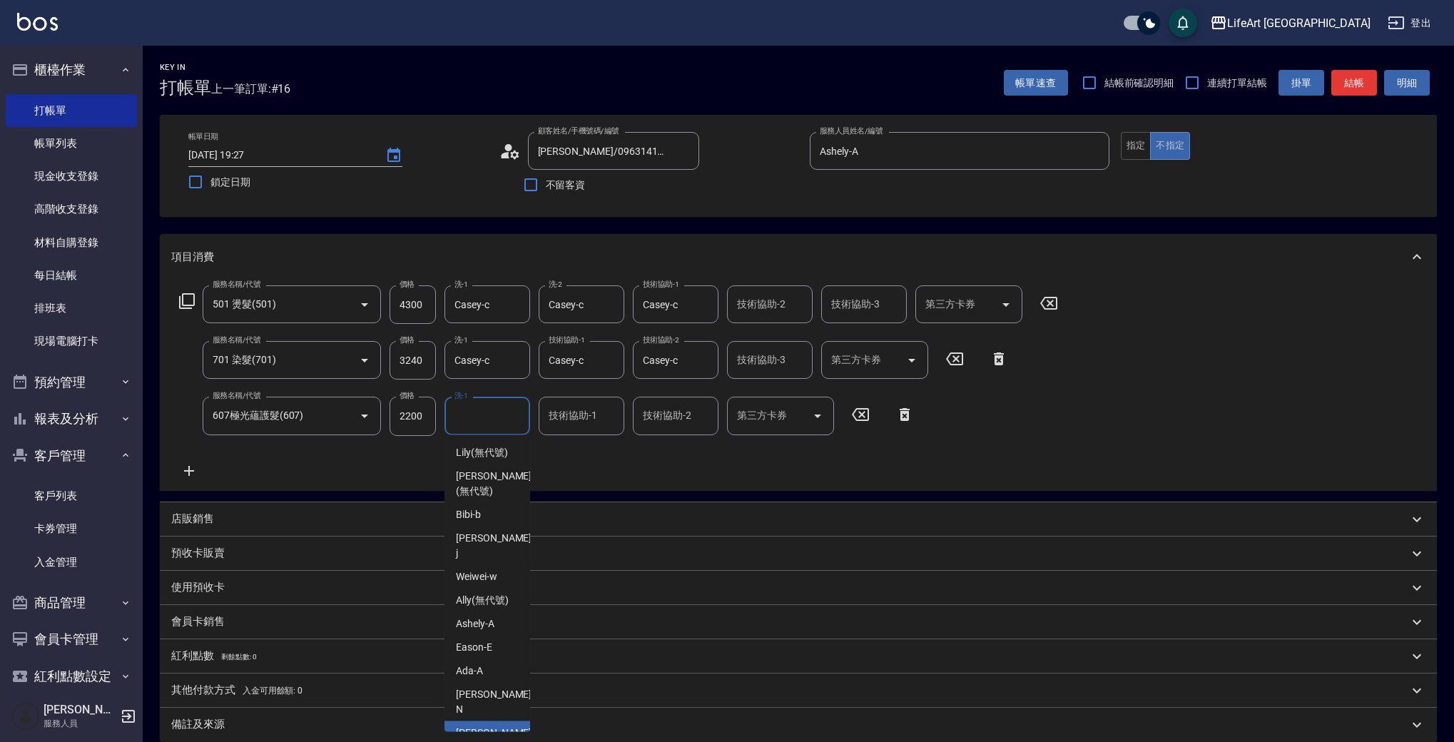
click at [493, 721] on div "Casey -c" at bounding box center [488, 740] width 86 height 39
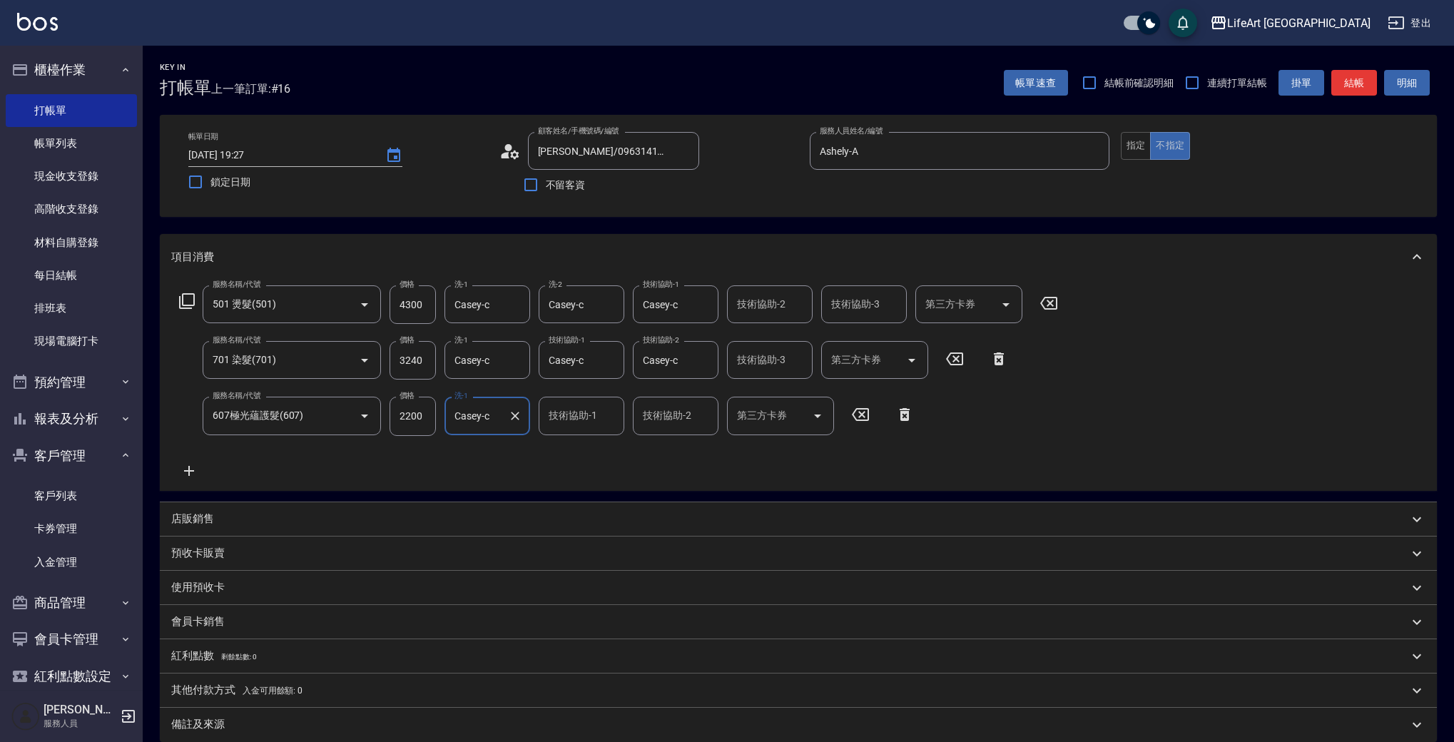
type input "Casey-c"
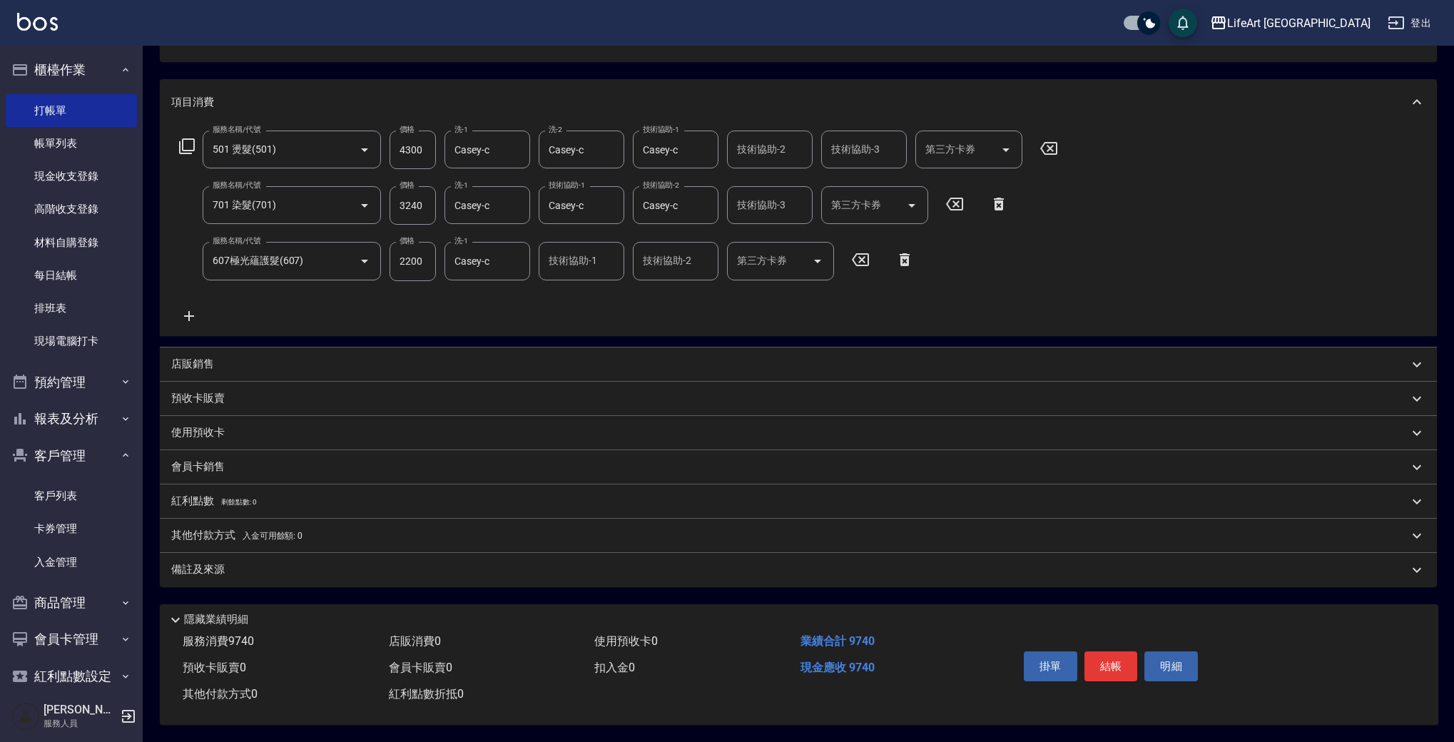
click at [252, 531] on span "入金可用餘額: 0" at bounding box center [273, 536] width 61 height 10
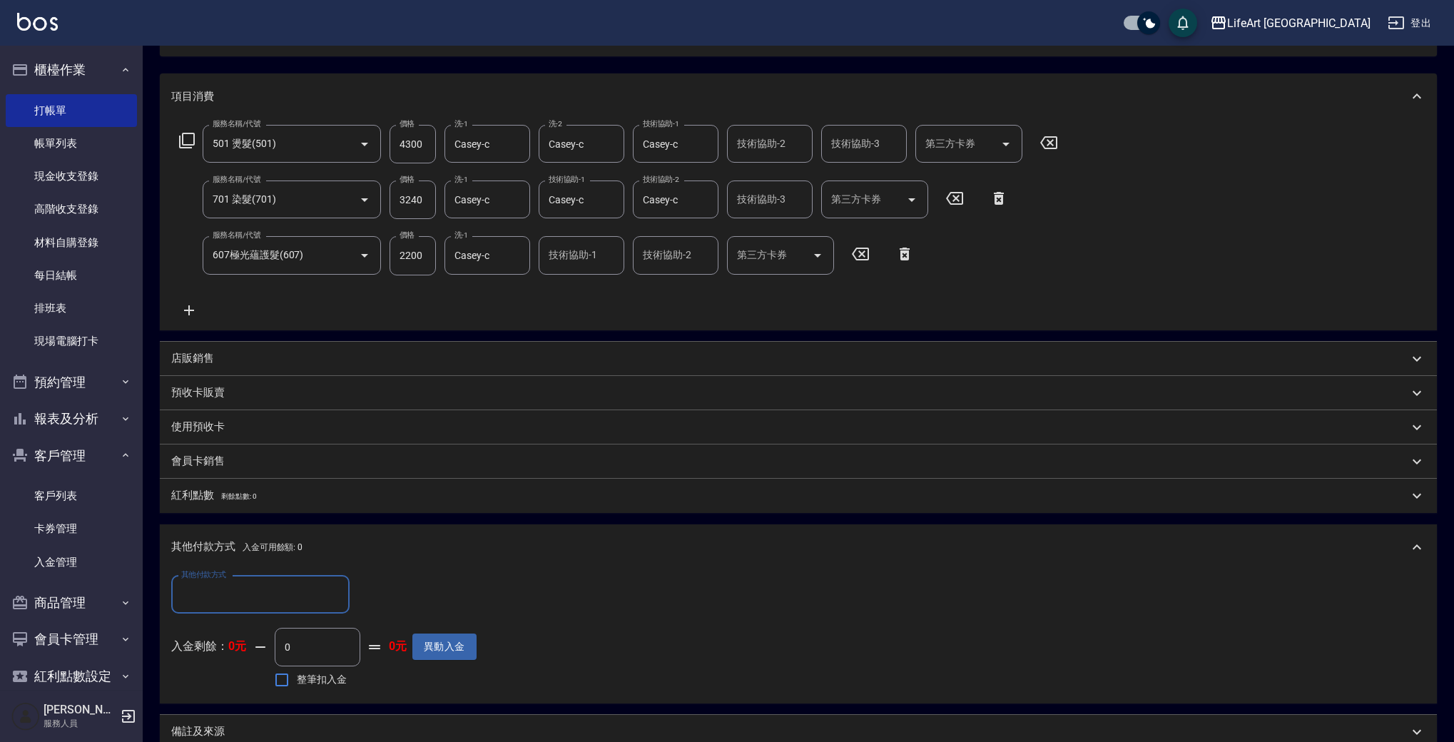
click at [303, 597] on input "其他付款方式" at bounding box center [261, 594] width 166 height 25
click at [261, 703] on span "信用卡" at bounding box center [260, 702] width 178 height 24
type input "信用卡"
drag, startPoint x: 407, startPoint y: 589, endPoint x: 341, endPoint y: 597, distance: 66.8
click at [341, 597] on div "其他付款方式 信用卡 其他付款方式 信用卡金額 0 信用卡金額" at bounding box center [323, 595] width 305 height 39
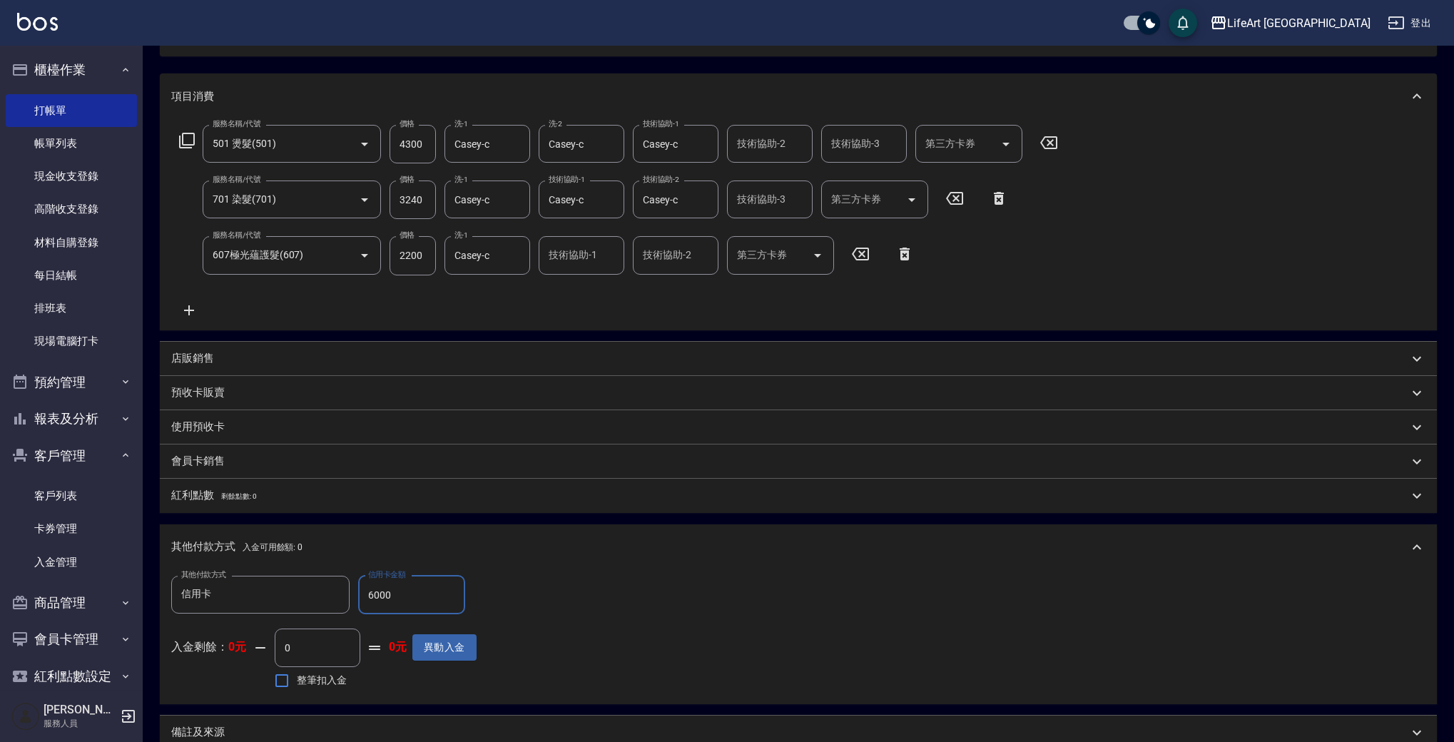
scroll to position [330, 0]
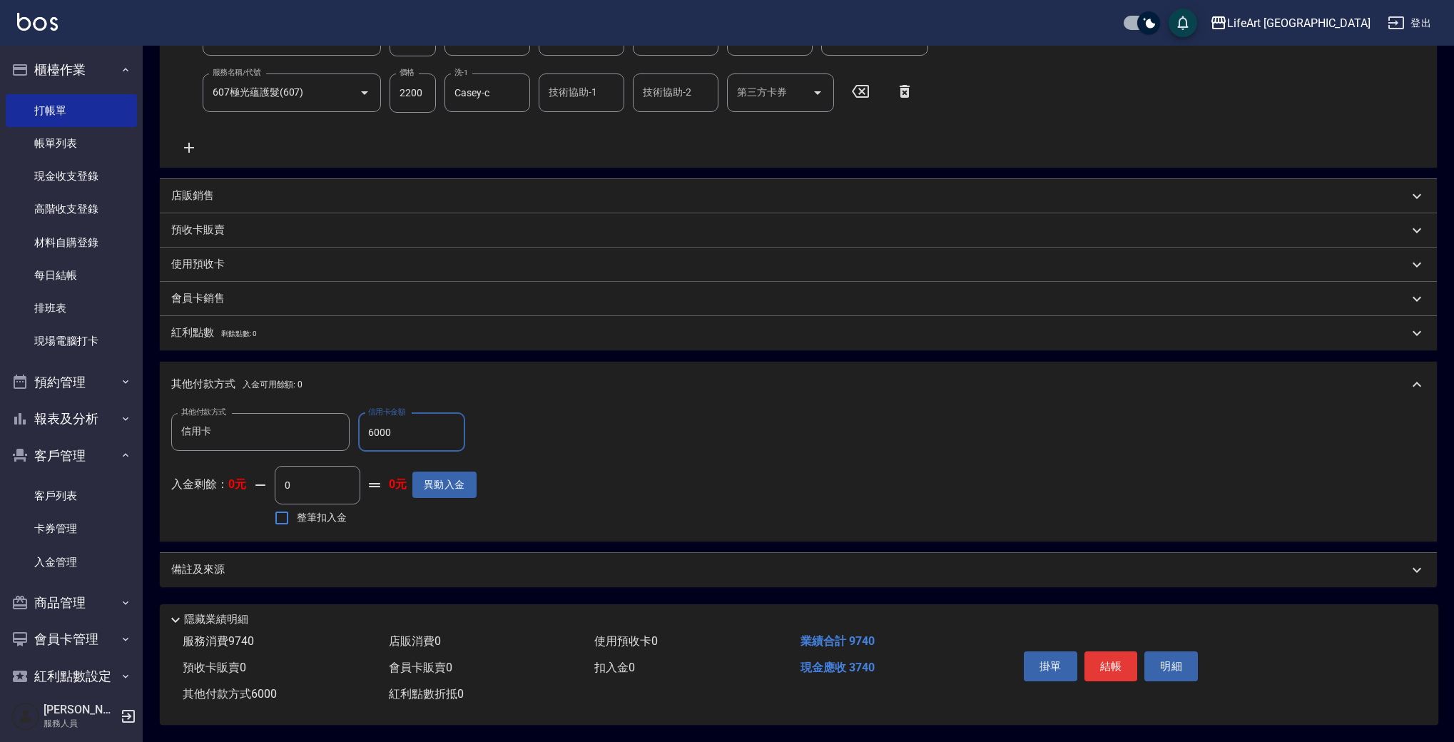
type input "6000"
click at [348, 569] on div "備註及來源" at bounding box center [789, 569] width 1237 height 15
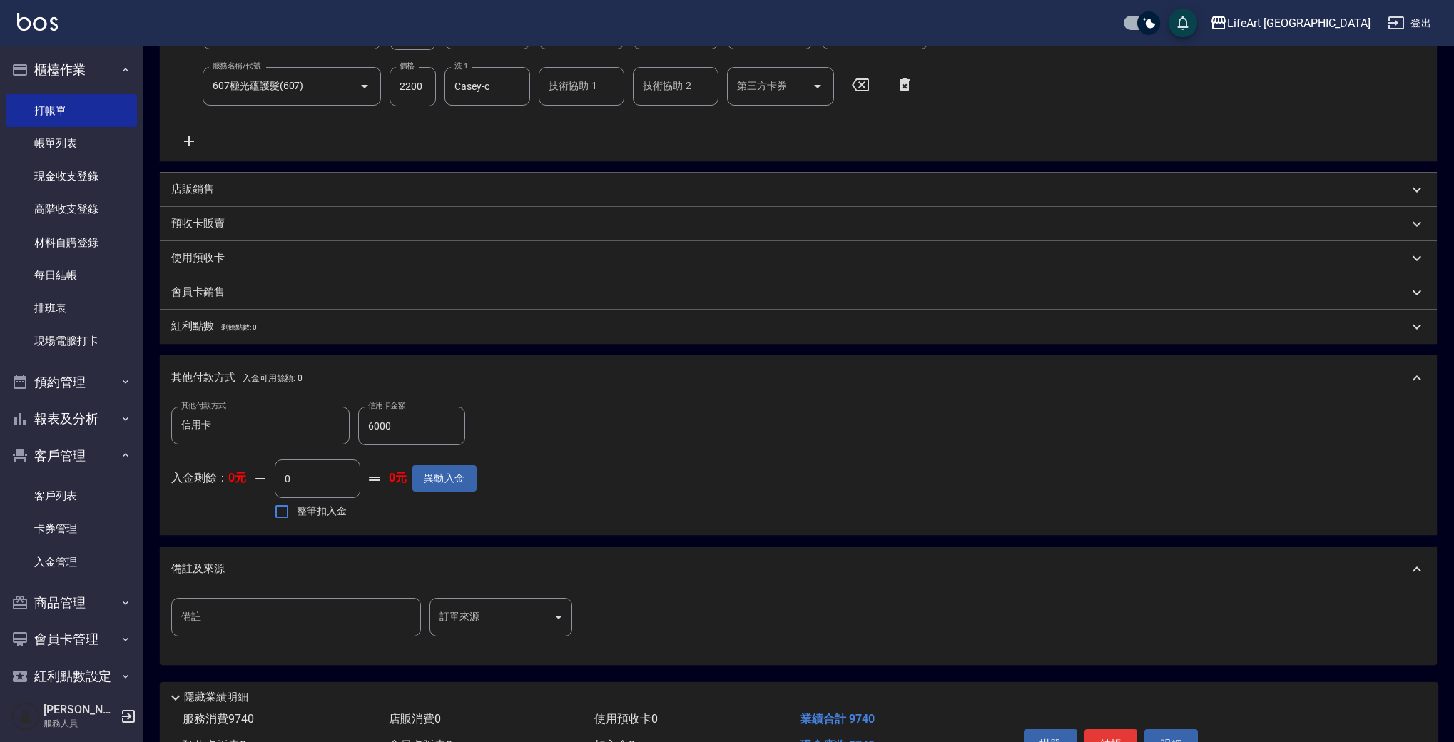
click at [415, 625] on input "備註" at bounding box center [296, 617] width 250 height 39
click at [462, 619] on body "LifeArt 蘆洲 登出 櫃檯作業 打帳單 帳單列表 現金收支登錄 高階收支登錄 材料自購登錄 每日結帳 排班表 現場電腦打卡 預約管理 預約管理 單日預約…" at bounding box center [727, 245] width 1454 height 1150
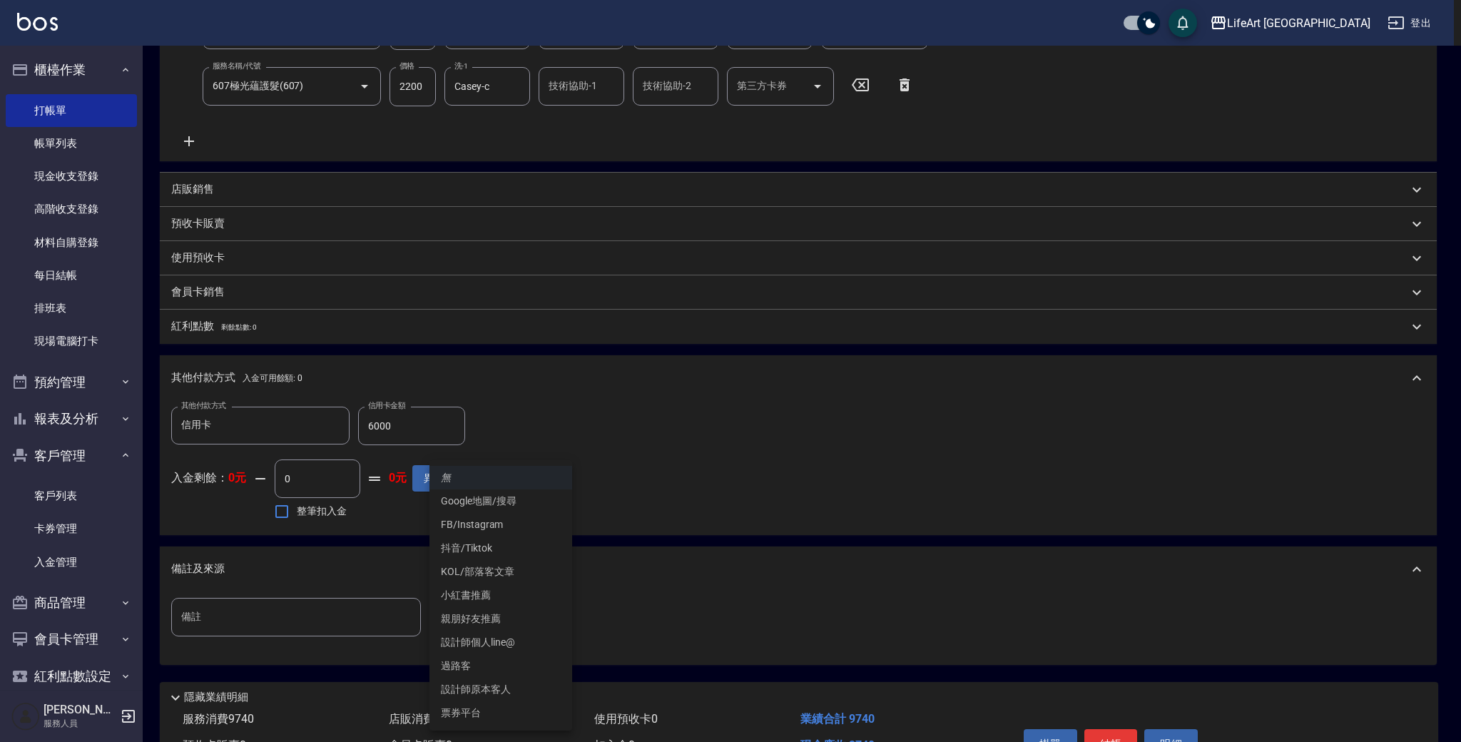
click at [512, 526] on li "FB/Instagram" at bounding box center [501, 525] width 143 height 24
type input "FB/Instagram"
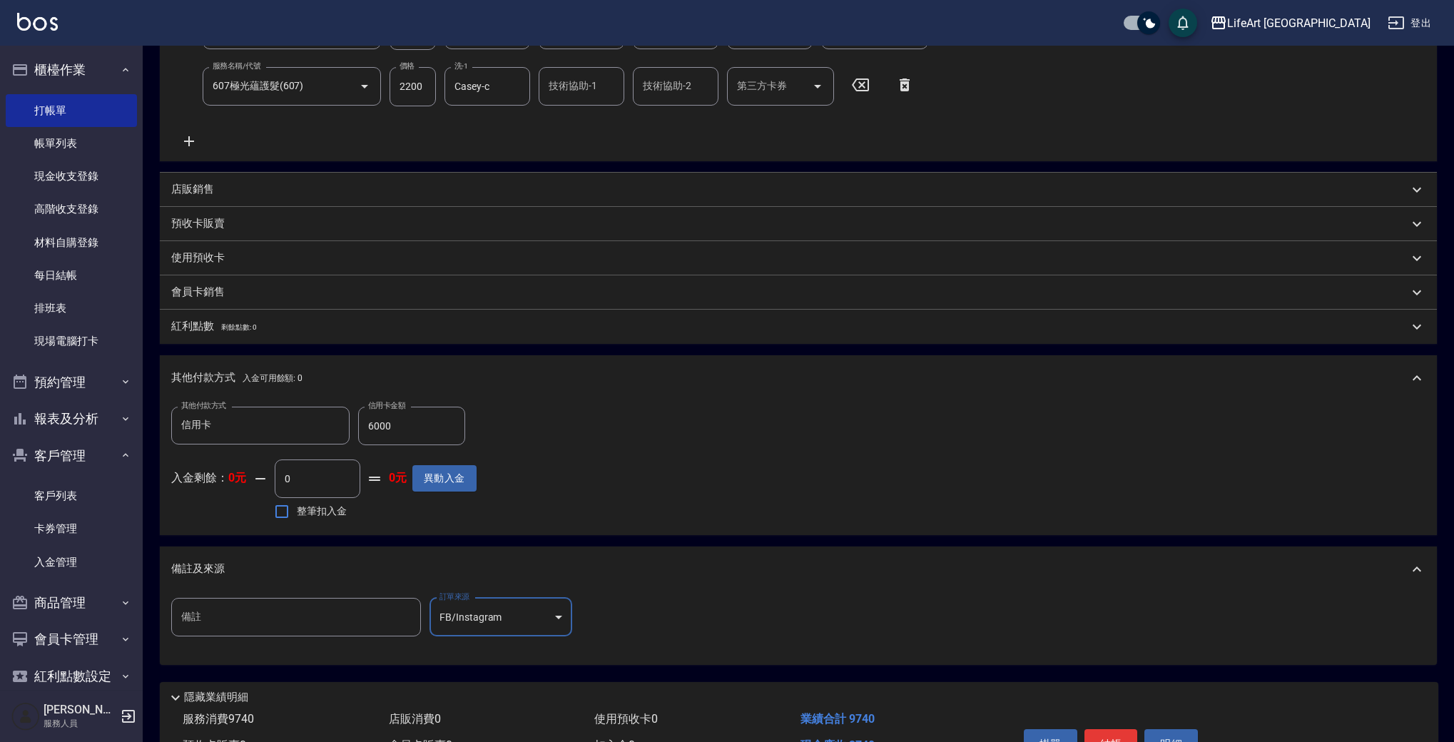
scroll to position [414, 0]
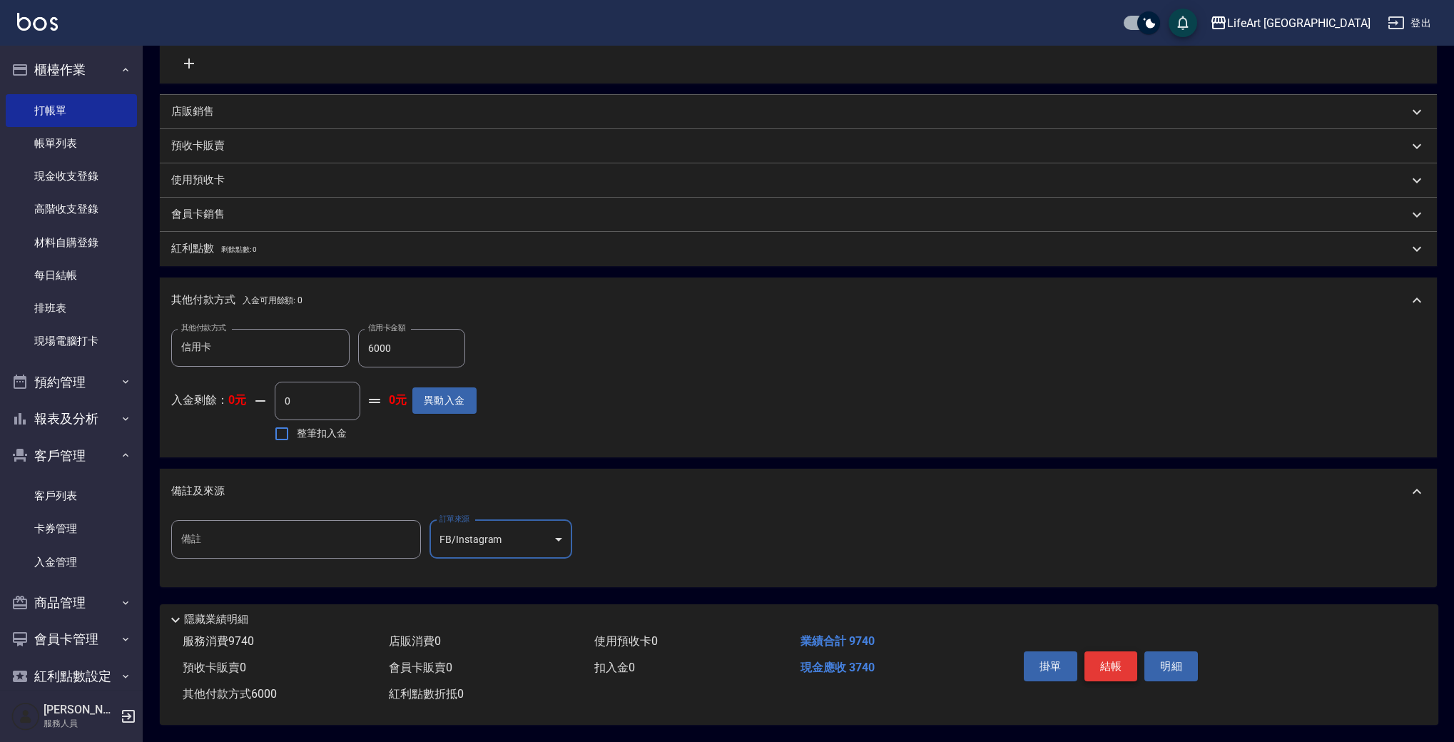
click at [1107, 666] on button "結帳" at bounding box center [1112, 666] width 54 height 30
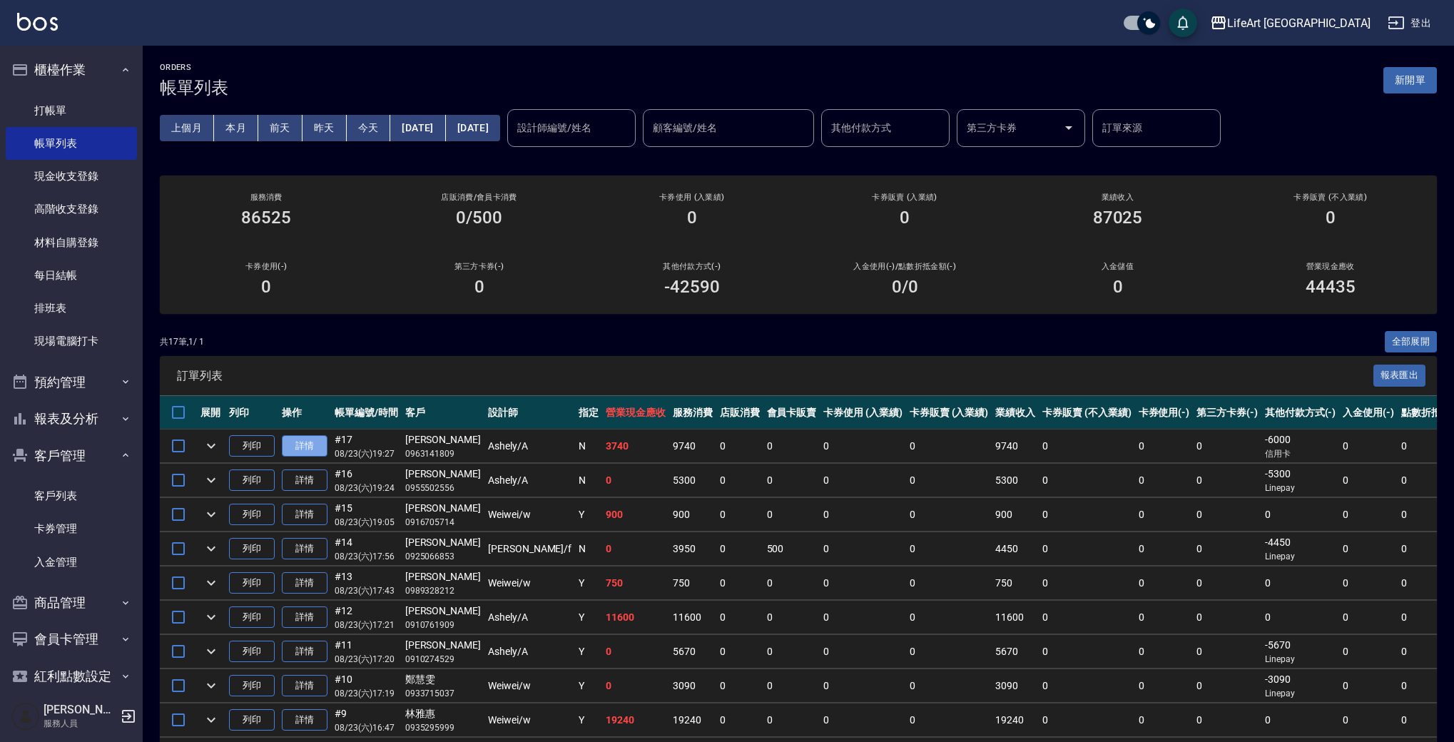
click at [308, 447] on link "詳情" at bounding box center [305, 446] width 46 height 22
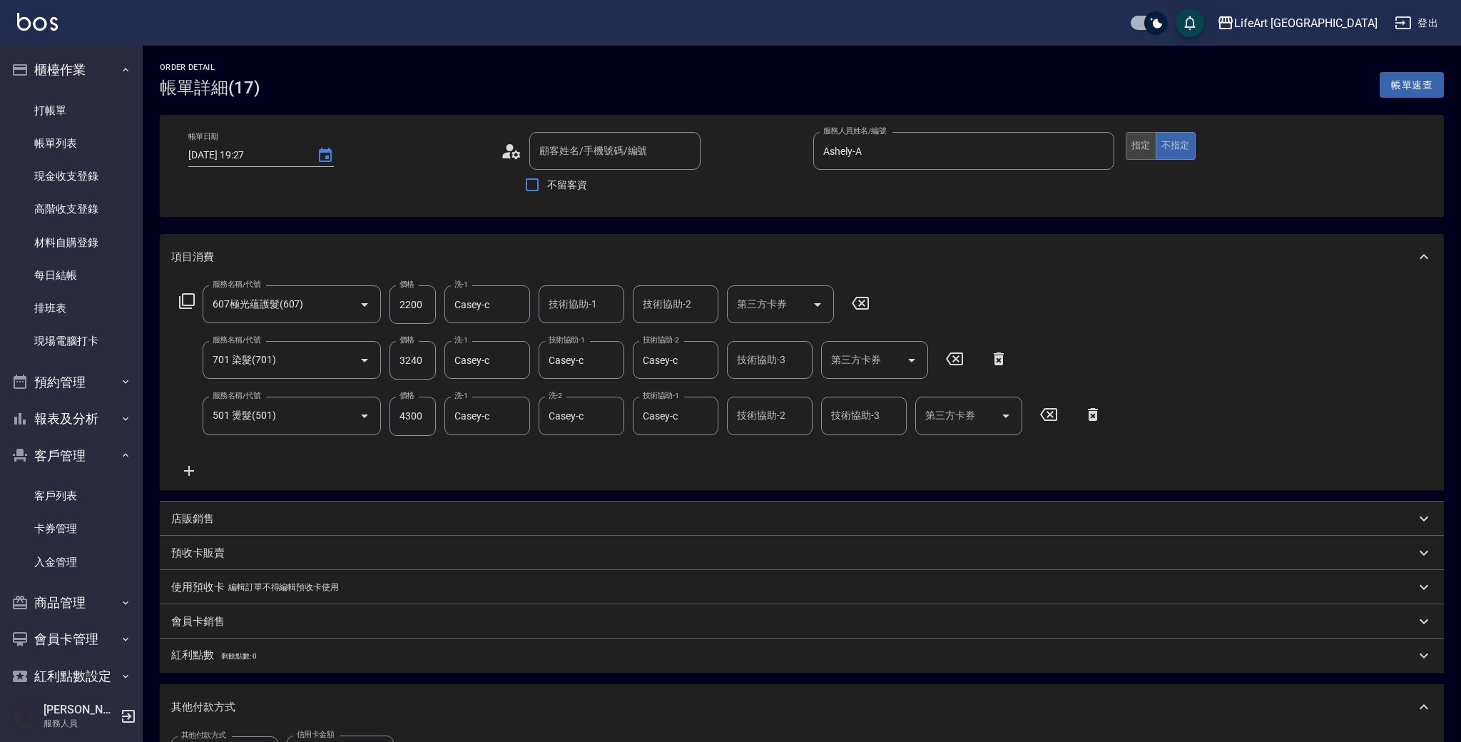
type input "[DATE] 19:27"
type input "[PERSON_NAME]/0963141809/"
type input "Ashely-A"
click at [1139, 143] on button "指定" at bounding box center [1141, 146] width 31 height 28
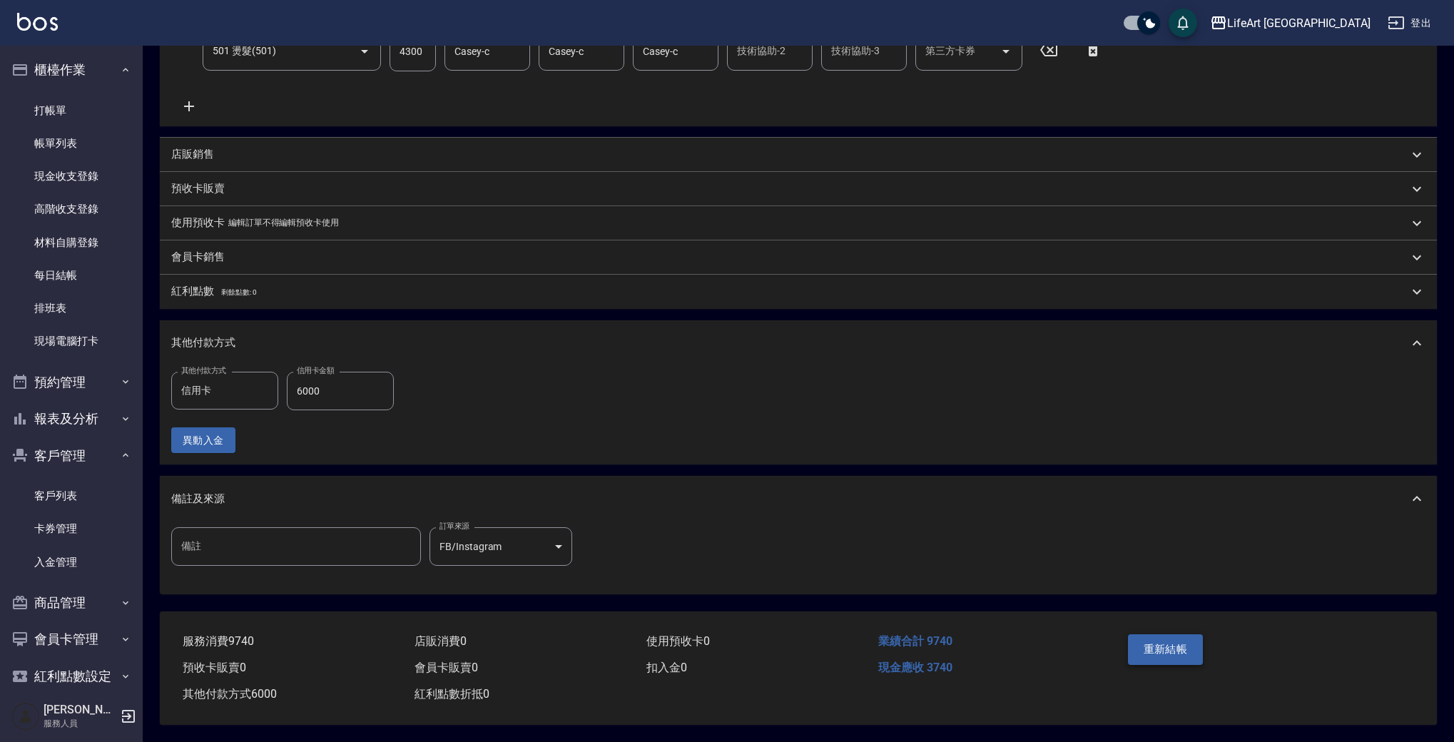
click at [1145, 634] on button "重新結帳" at bounding box center [1166, 649] width 76 height 30
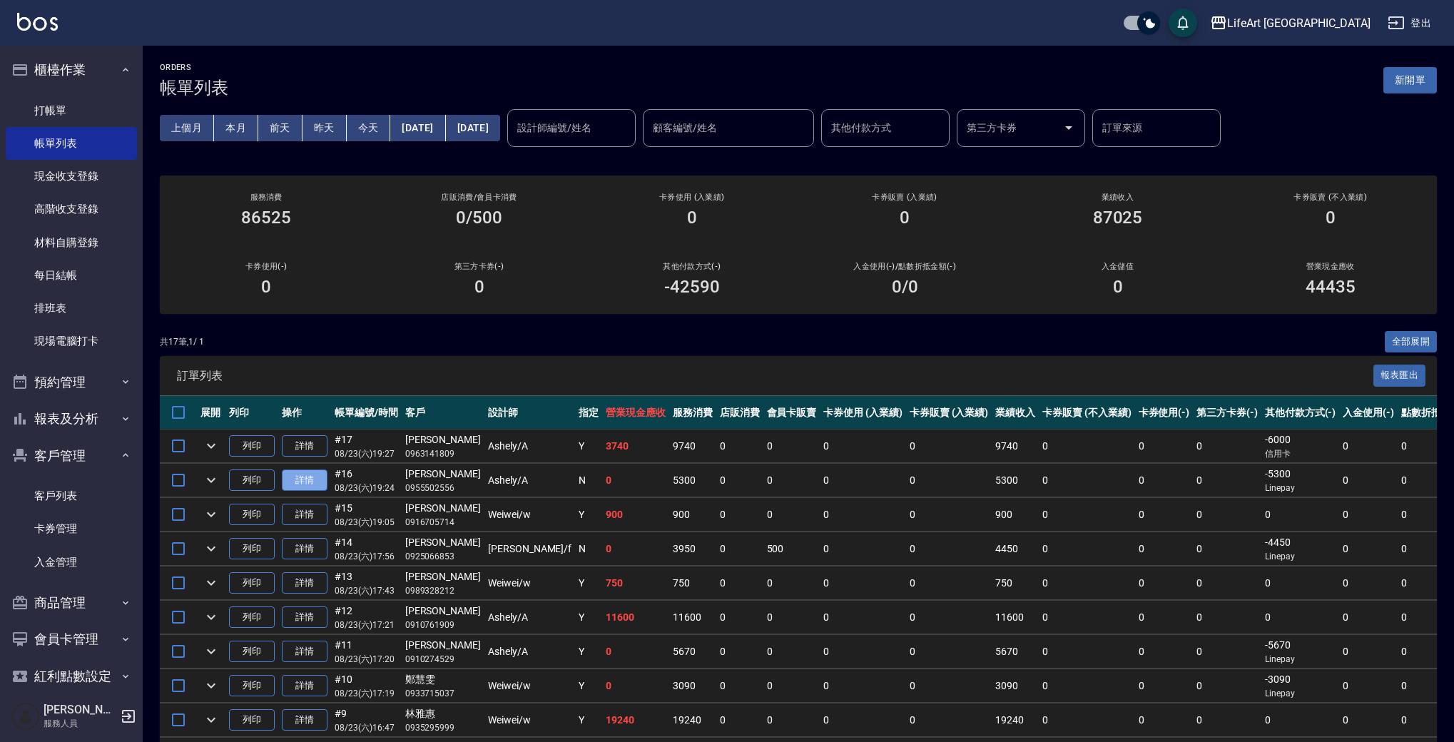
click at [311, 480] on link "詳情" at bounding box center [305, 481] width 46 height 22
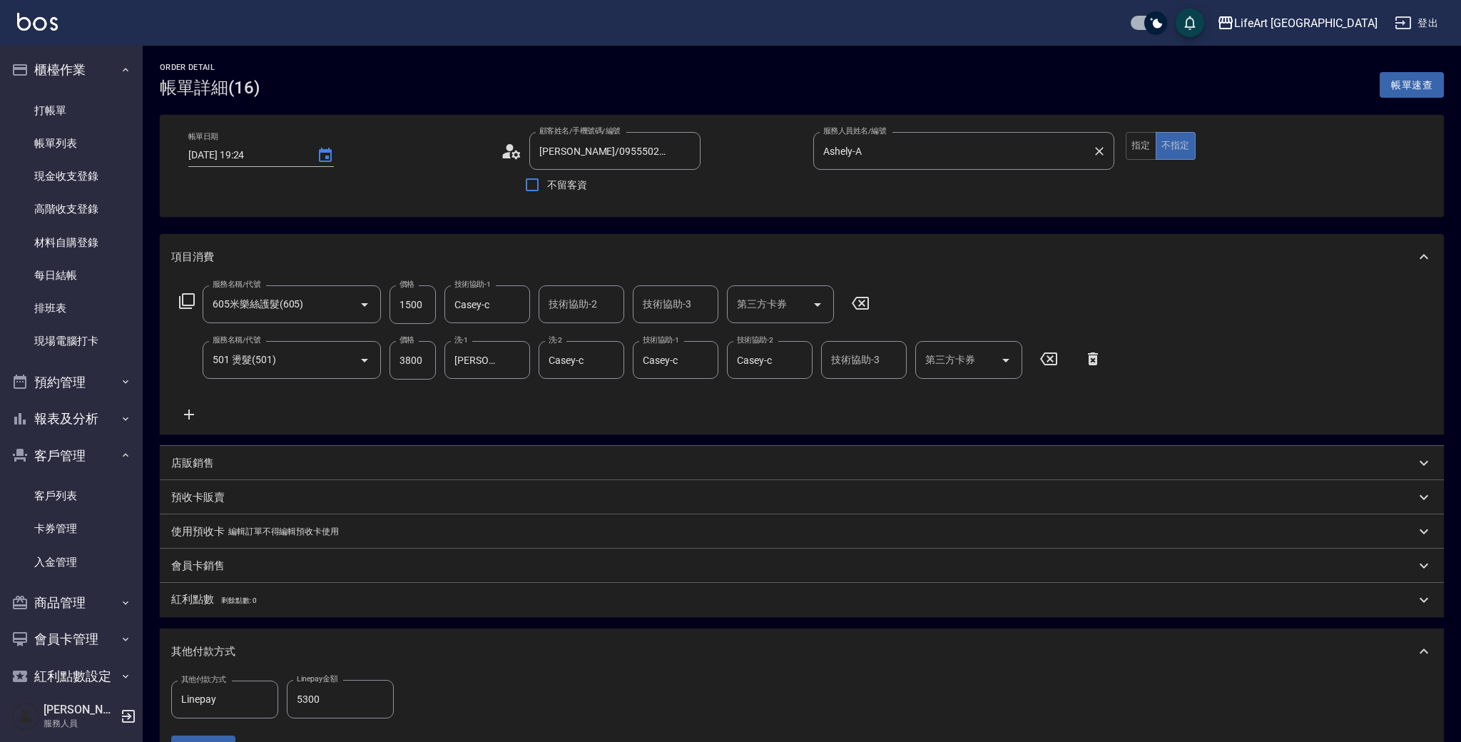
type input "[DATE] 19:24"
type input "[PERSON_NAME]/0955502556/null"
type input "Ashely-A"
type input "FB/Instagram"
click at [1135, 144] on button "指定" at bounding box center [1141, 146] width 31 height 28
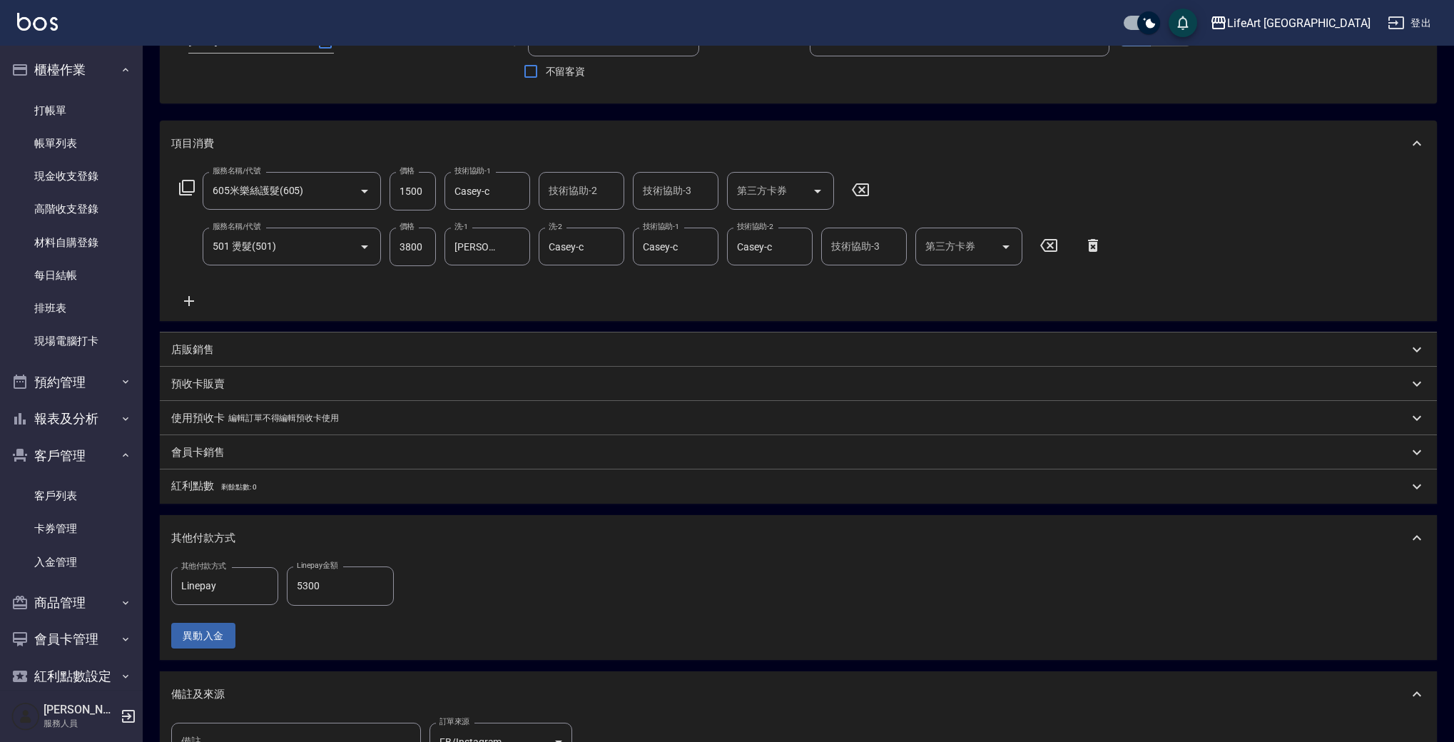
scroll to position [315, 0]
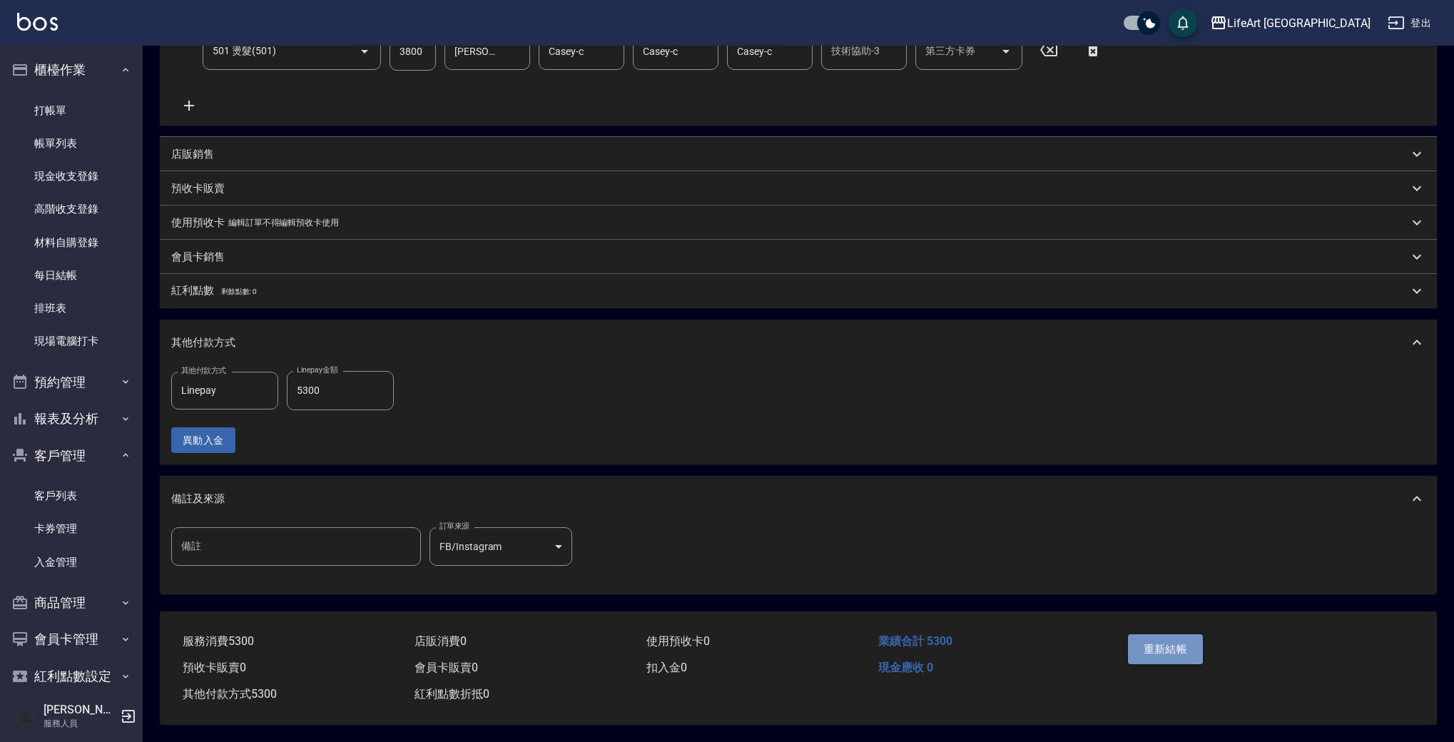
click at [1175, 634] on button "重新結帳" at bounding box center [1166, 649] width 76 height 30
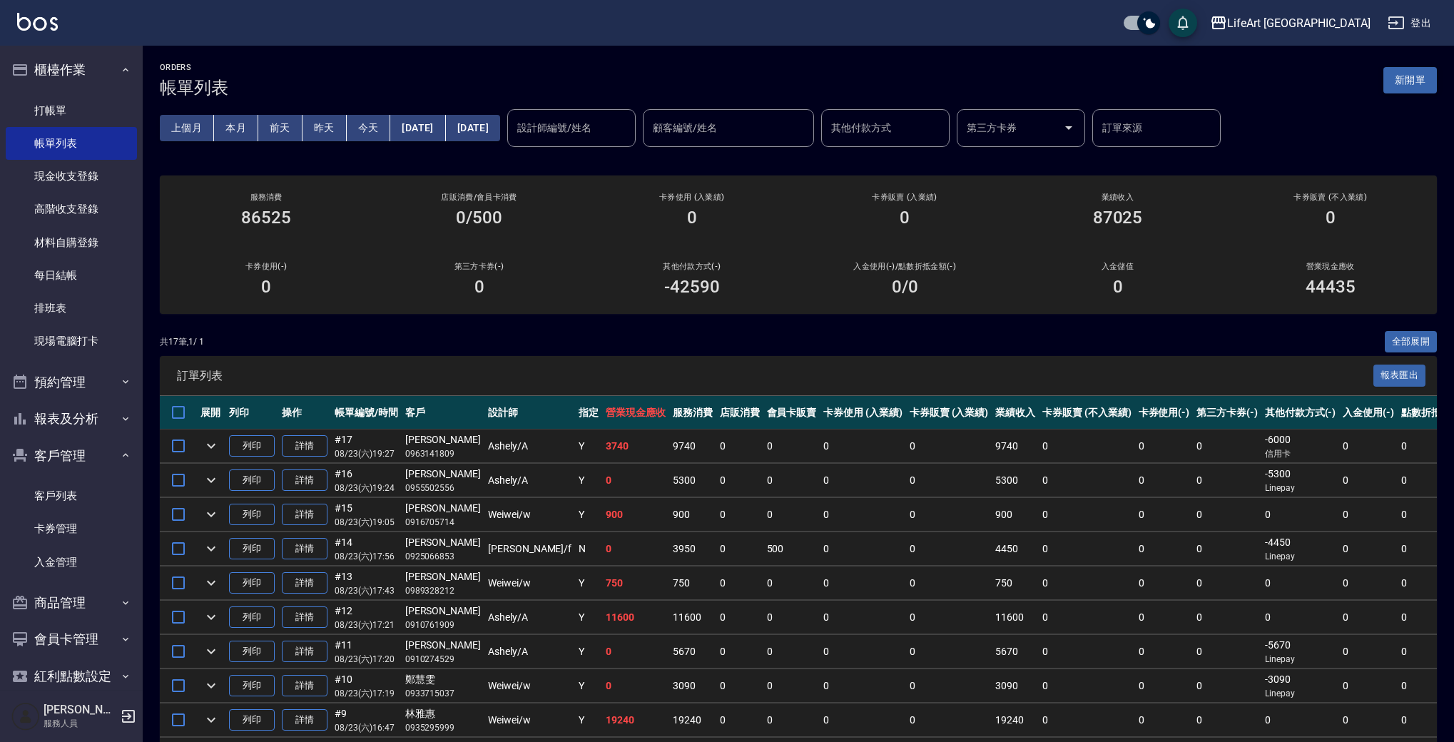
click at [1424, 73] on button "新開單" at bounding box center [1411, 80] width 54 height 26
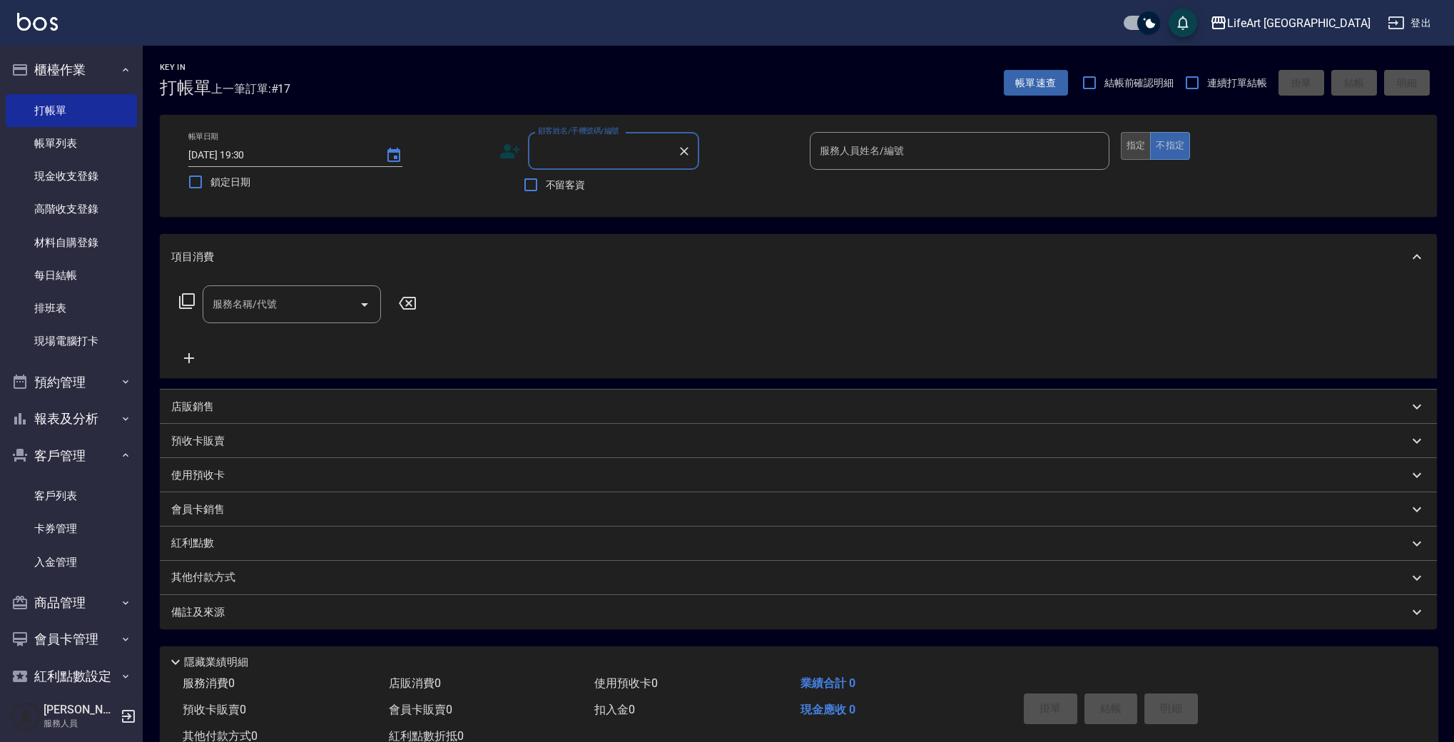
click at [1125, 152] on button "指定" at bounding box center [1136, 146] width 31 height 28
click at [606, 151] on input "顧客姓名/手機號碼/編號" at bounding box center [602, 150] width 137 height 25
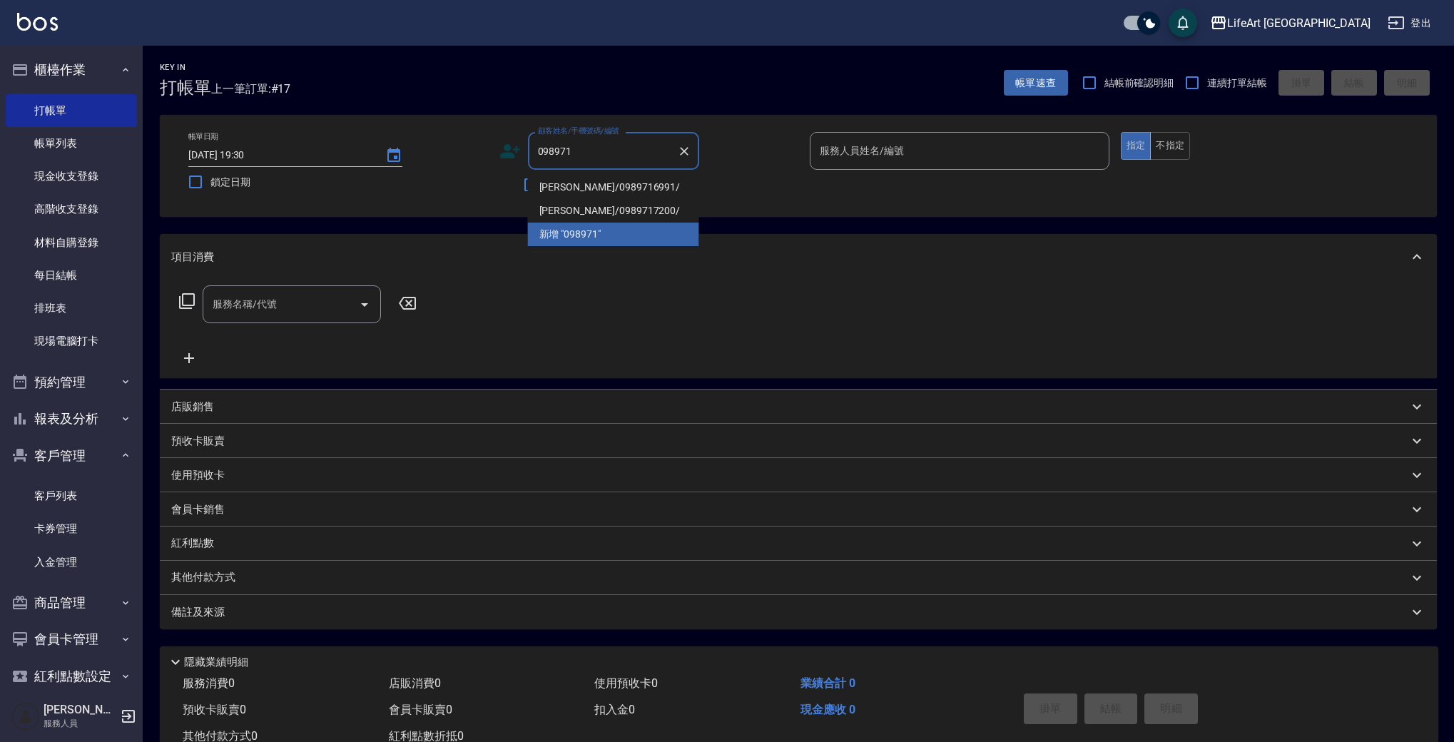
click at [646, 180] on li "[PERSON_NAME]/0989716991/" at bounding box center [613, 188] width 171 height 24
type input "[PERSON_NAME]/0989716991/"
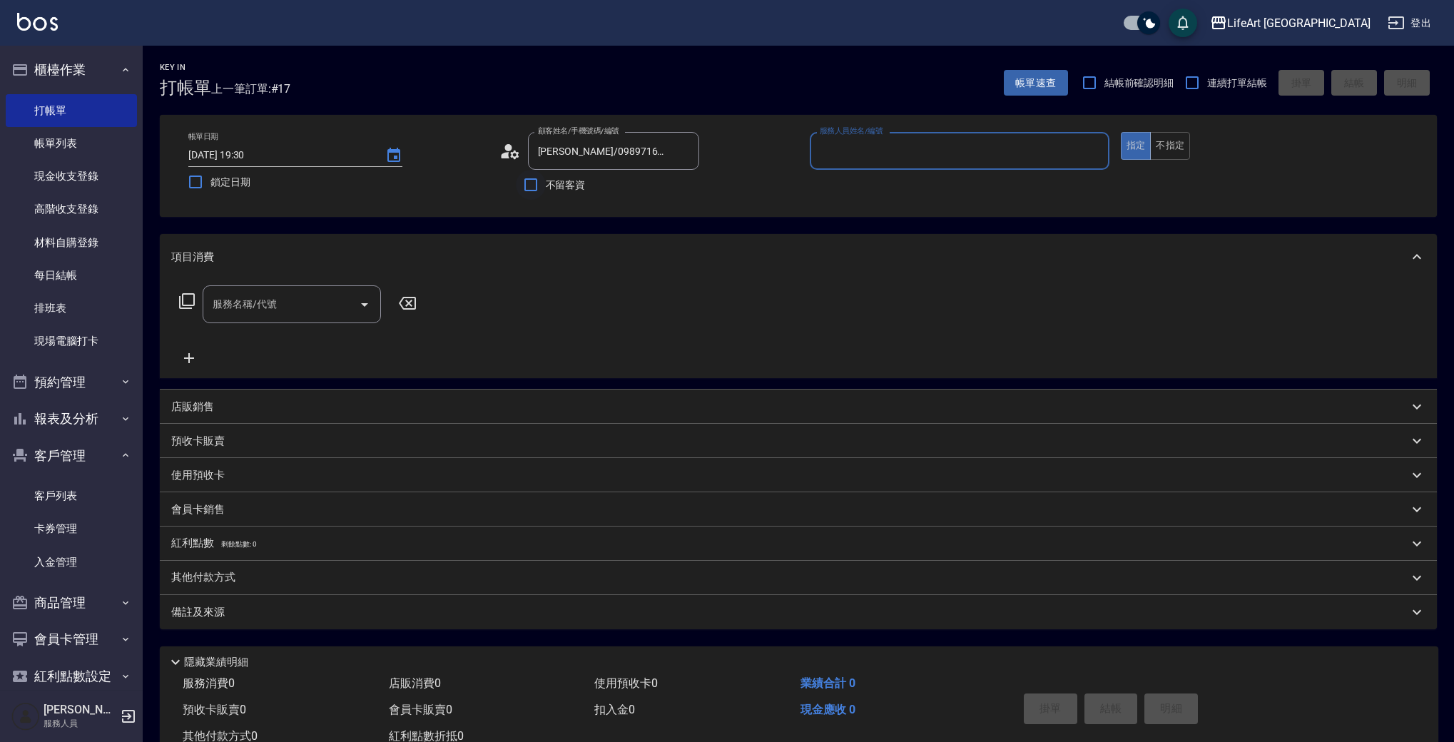
type input "Ashely-A"
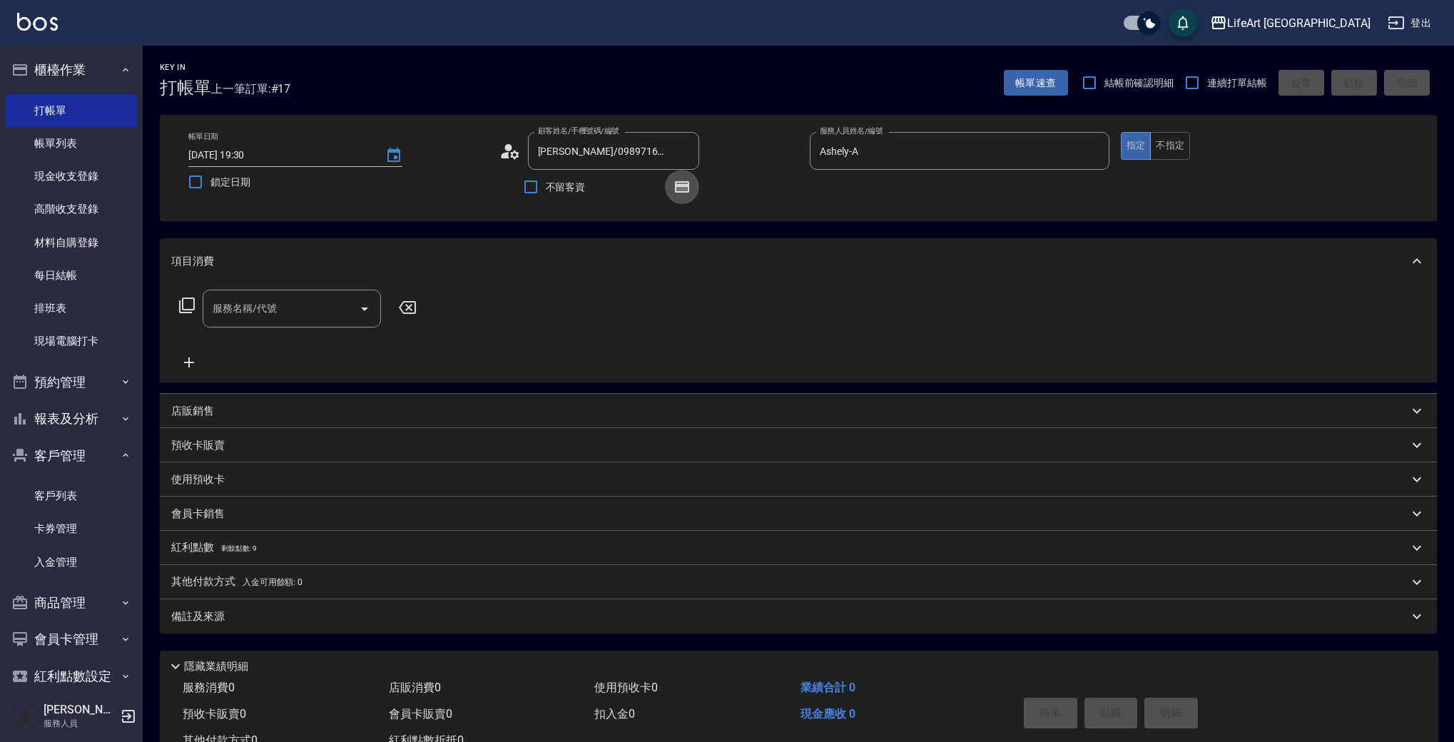
click at [674, 180] on icon "button" at bounding box center [682, 186] width 17 height 17
click at [763, 166] on div "顧客姓名/手機號碼/編號 [PERSON_NAME]/0989716991/ 顧客姓名/手機號碼/編號" at bounding box center [649, 151] width 300 height 38
click at [253, 323] on div "服務名稱/代號" at bounding box center [292, 309] width 178 height 38
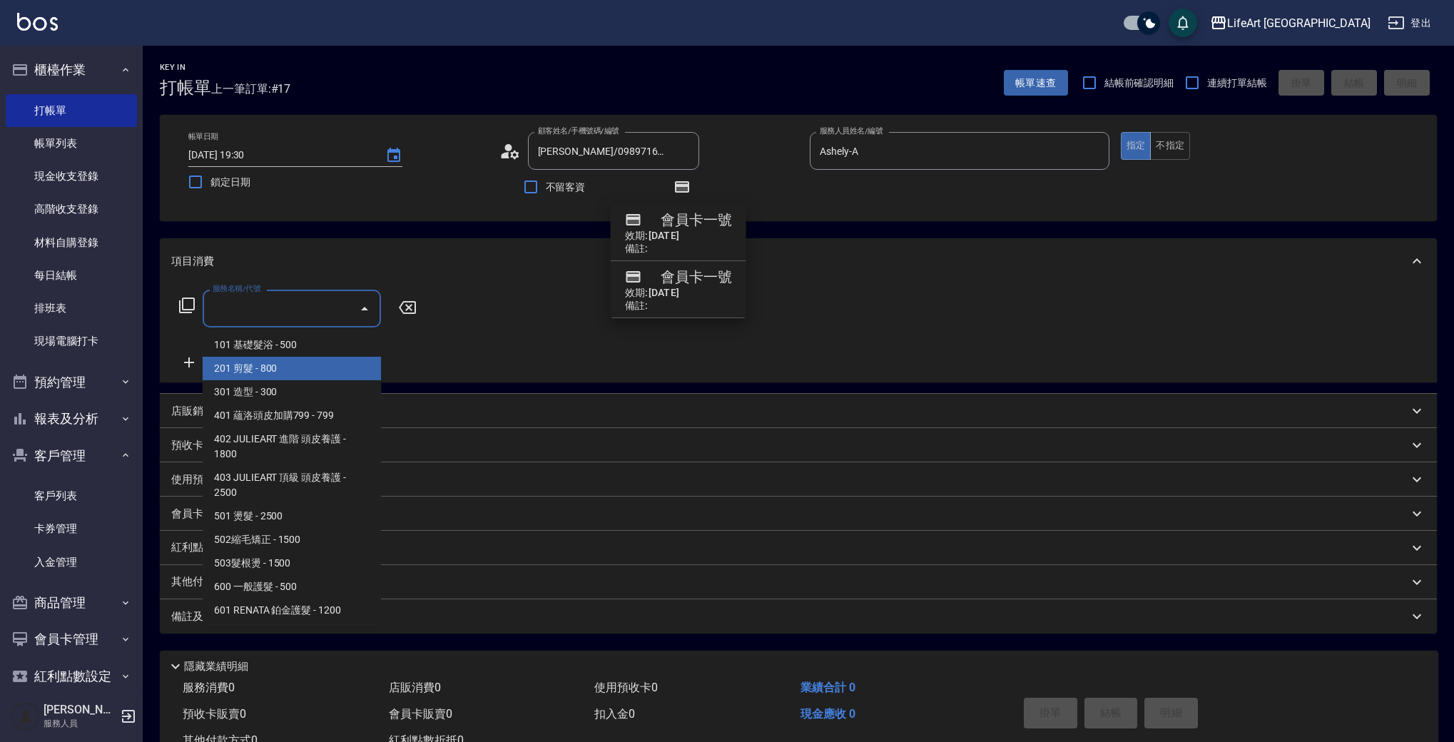
click at [262, 360] on span "201 剪髮 - 800" at bounding box center [292, 369] width 178 height 24
type input "201 剪髮(201)"
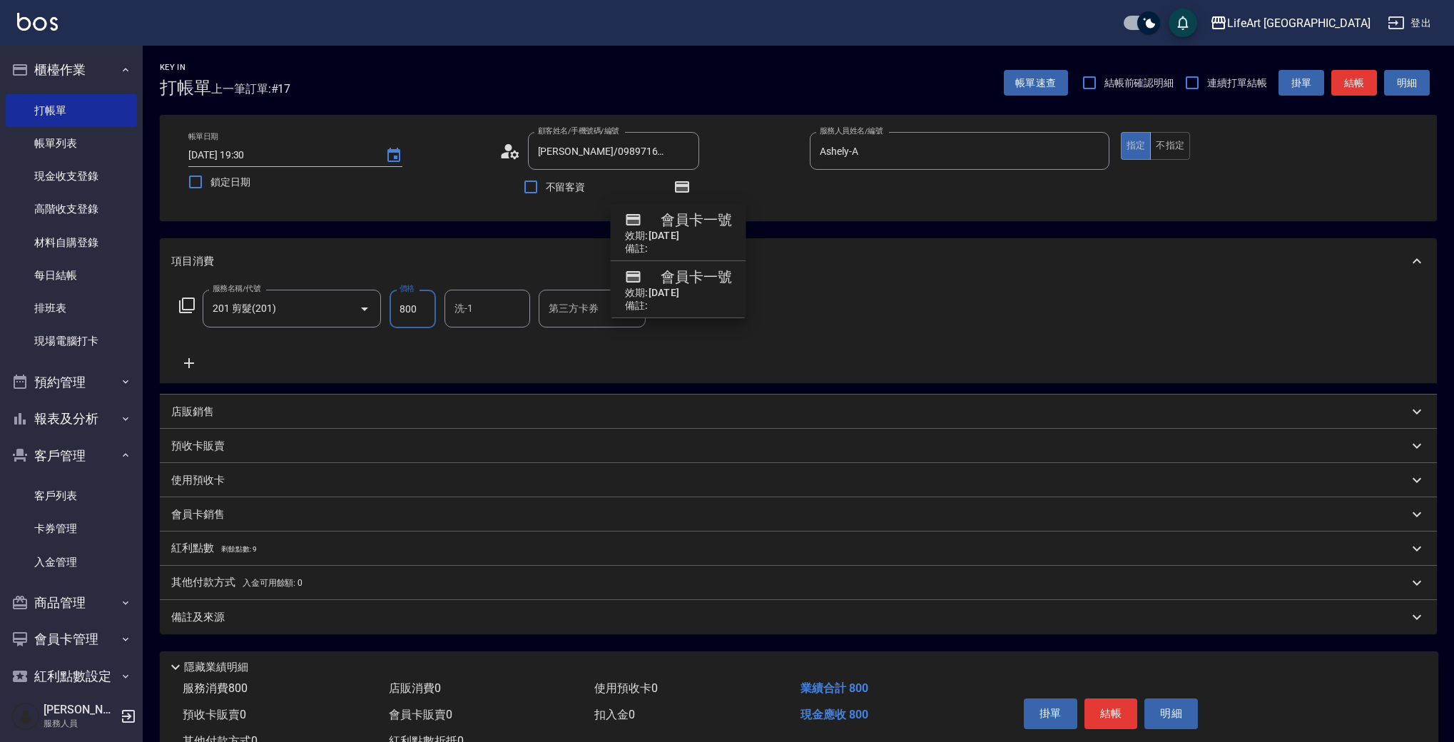
drag, startPoint x: 412, startPoint y: 315, endPoint x: 425, endPoint y: 310, distance: 13.8
click at [412, 315] on input "800" at bounding box center [413, 309] width 46 height 39
drag, startPoint x: 425, startPoint y: 309, endPoint x: 387, endPoint y: 308, distance: 38.6
click at [387, 308] on div "服務名稱/代號 201 剪髮(201) 服務名稱/代號 價格 800 價格 洗-1 洗-1 第三方卡券 第三方卡券" at bounding box center [430, 309] width 519 height 39
type input "945"
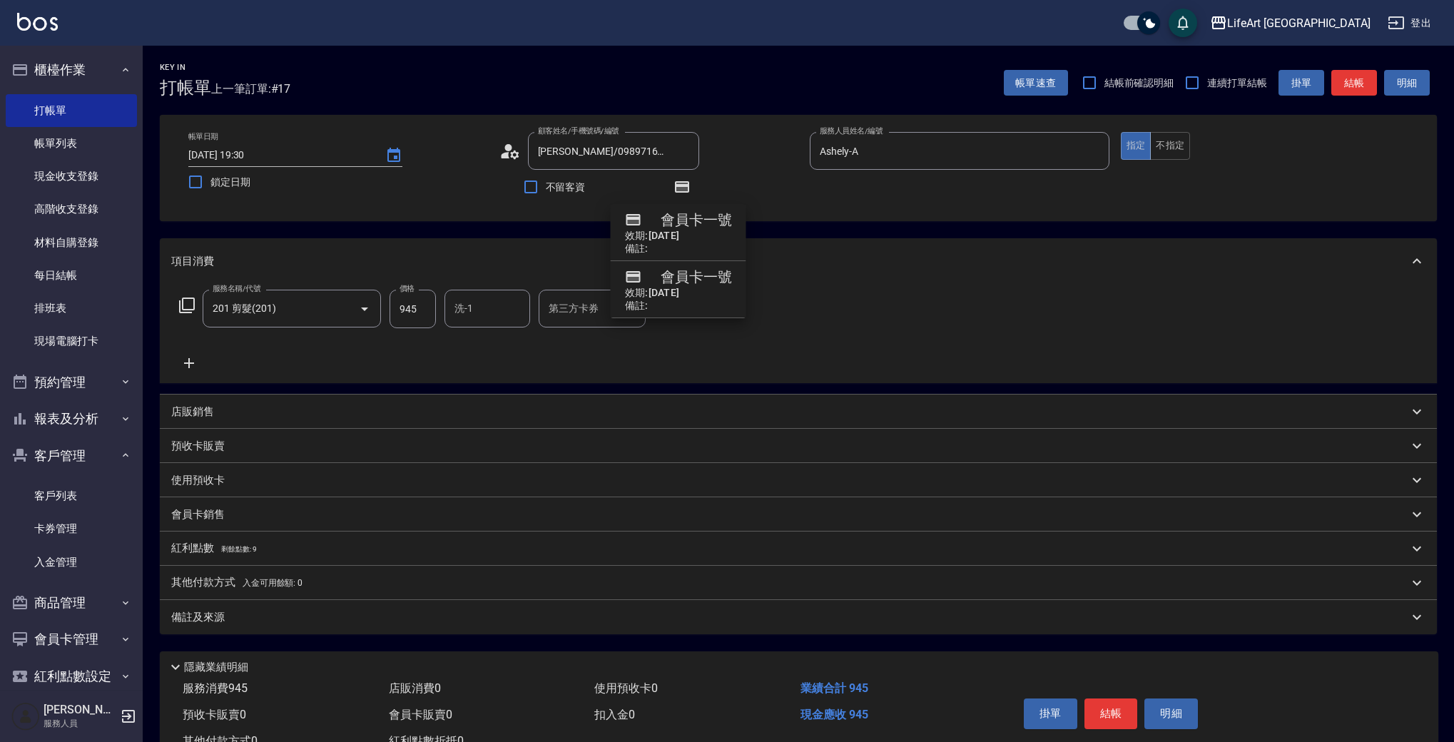
click at [828, 238] on div "Key In 打帳單 上一筆訂單:#17 帳單速查 結帳前確認明細 連續打單結帳 掛單 結帳 明細 帳單日期 [DATE] 19:30 鎖定日期 顧客姓名/手…" at bounding box center [799, 418] width 1312 height 744
click at [813, 188] on div "帳單日期 [DATE] 19:30 鎖定日期 顧客姓名/手機號碼/編號 [PERSON_NAME]/0989716991/ 顧客姓名/手機號碼/編號 不留客資…" at bounding box center [798, 168] width 1243 height 72
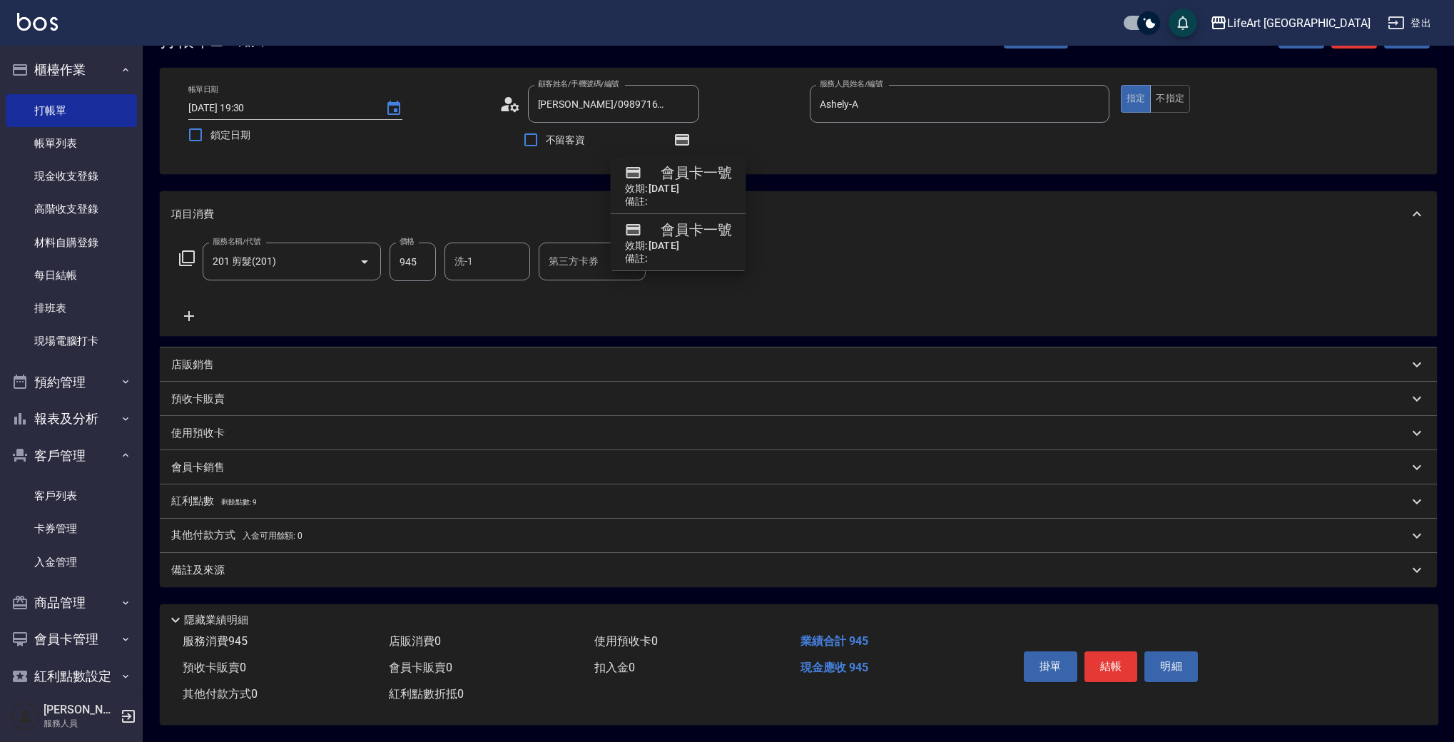
click at [229, 498] on span "剩餘點數: 9" at bounding box center [239, 502] width 36 height 8
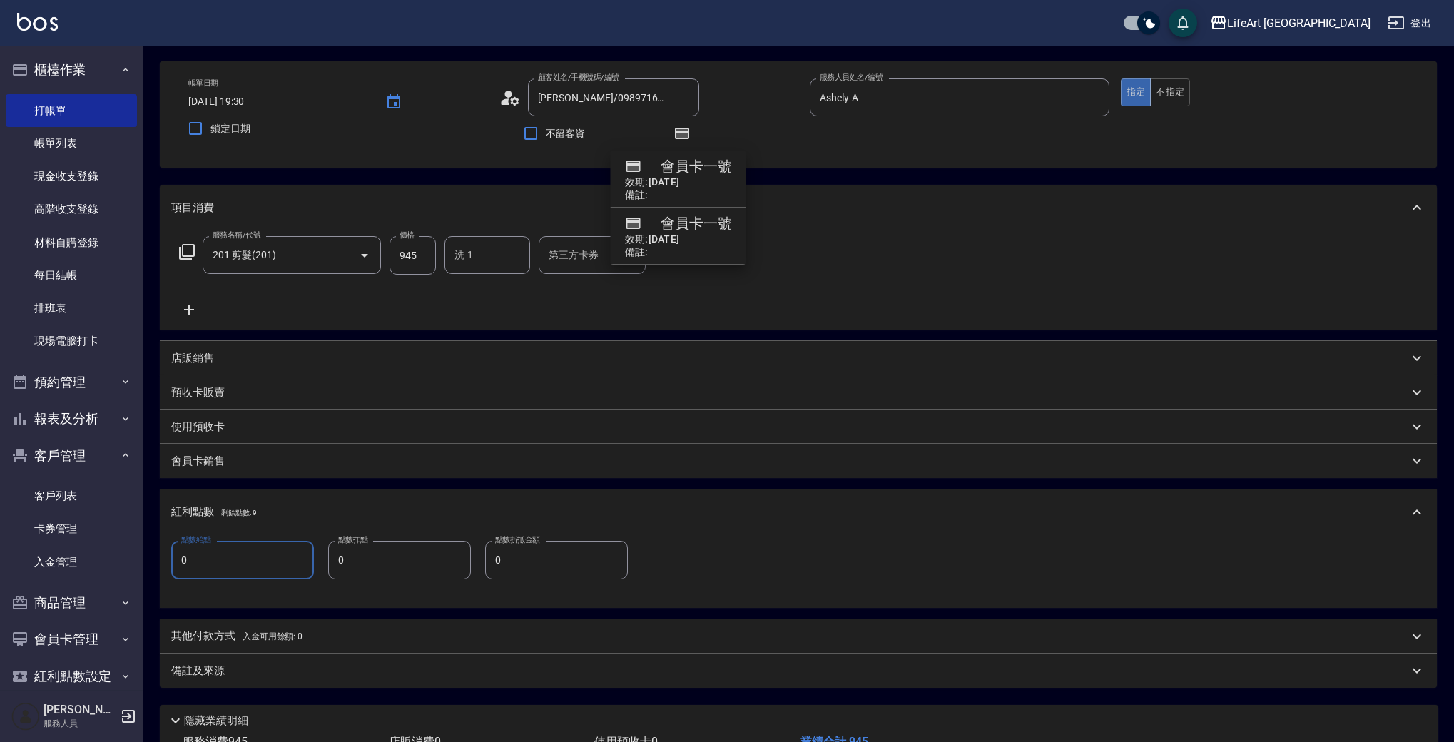
drag, startPoint x: 223, startPoint y: 567, endPoint x: 159, endPoint y: 565, distance: 64.3
click at [159, 565] on div "Key In 打帳單 上一筆訂單:#17 帳單速查 結帳前確認明細 連續打單結帳 掛單 結帳 明細 帳單日期 [DATE] 19:30 鎖定日期 顧客姓名/手…" at bounding box center [799, 417] width 1312 height 851
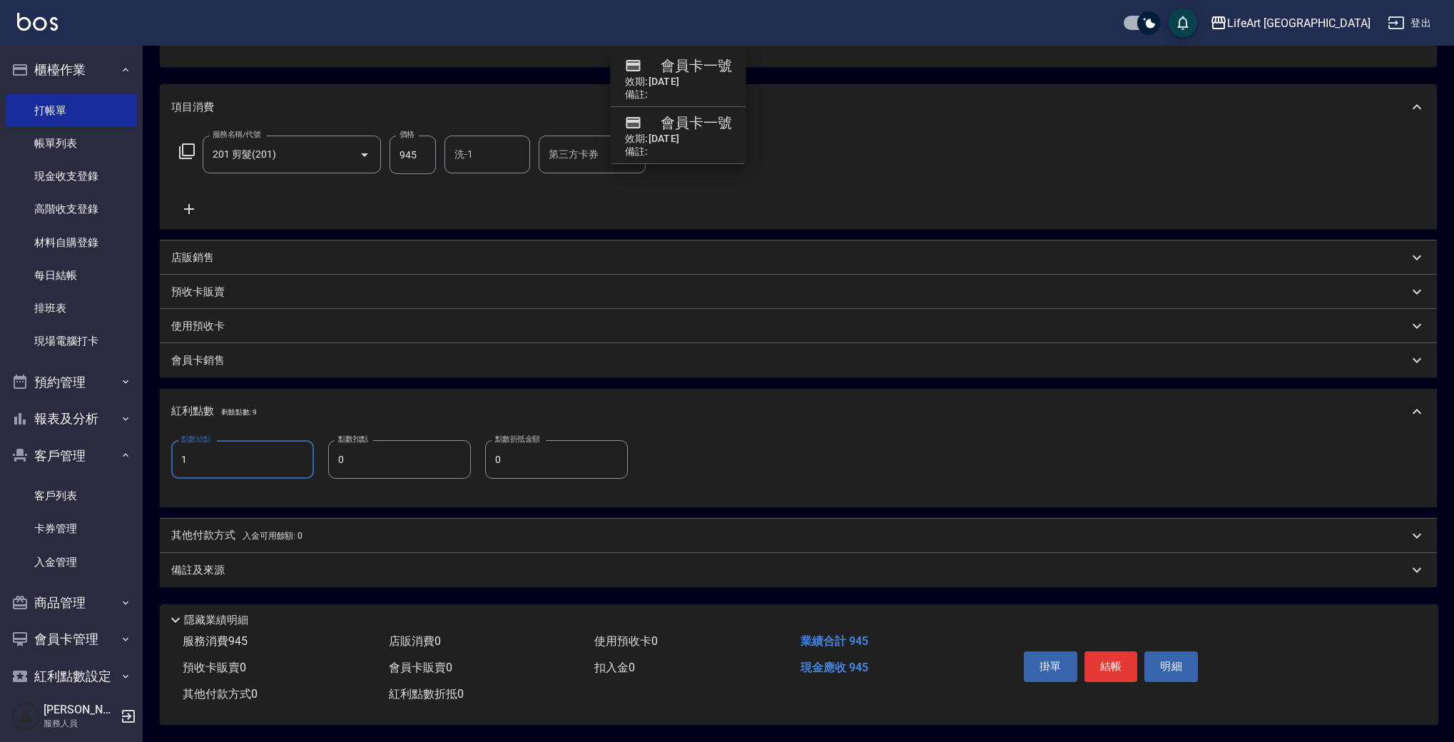
type input "1"
click at [357, 563] on div "備註及來源" at bounding box center [789, 570] width 1237 height 15
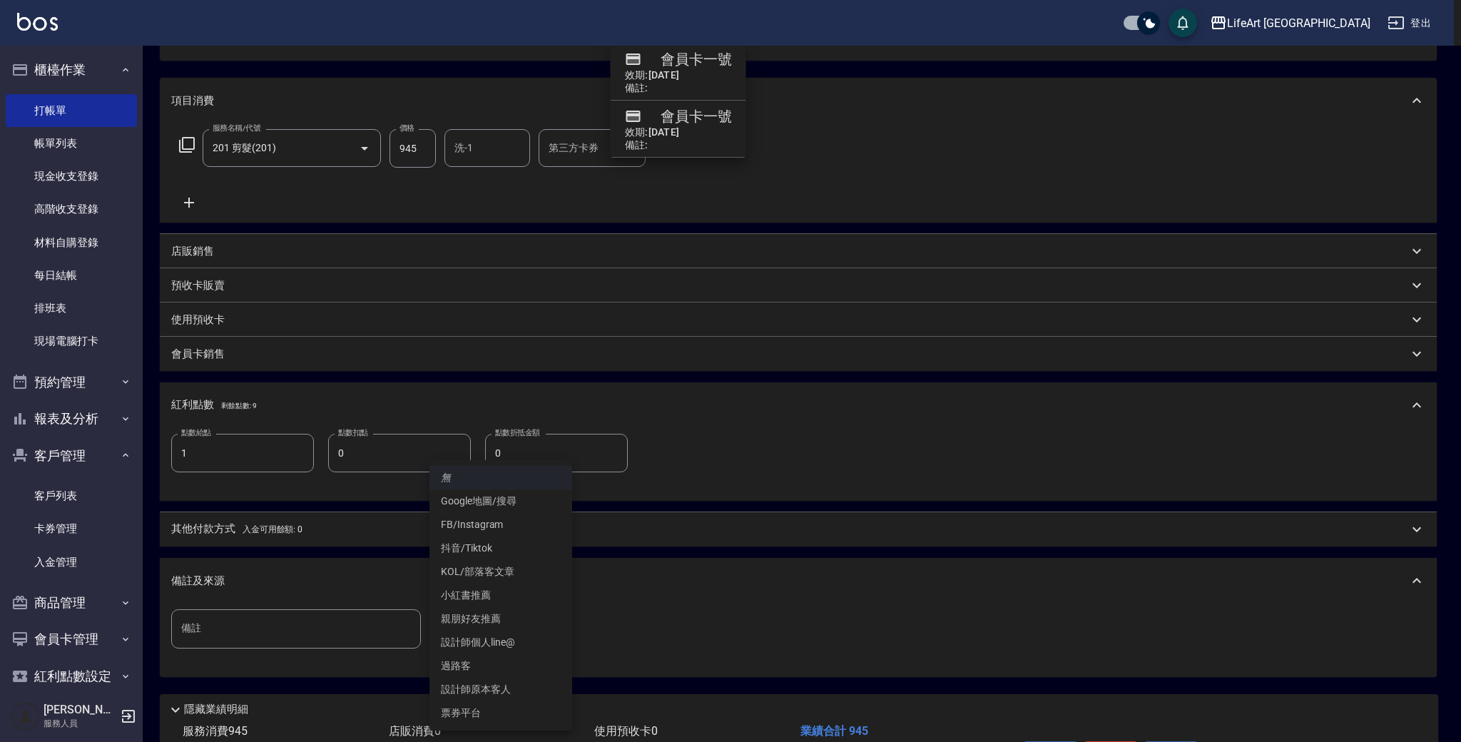
click at [519, 625] on body "LifeArt 蘆洲 登出 櫃檯作業 打帳單 帳單列表 現金收支登錄 高階收支登錄 材料自購登錄 每日結帳 排班表 現場電腦打卡 預約管理 預約管理 單日預約…" at bounding box center [730, 335] width 1461 height 993
click at [490, 686] on li "設計師原本客人" at bounding box center [501, 690] width 143 height 24
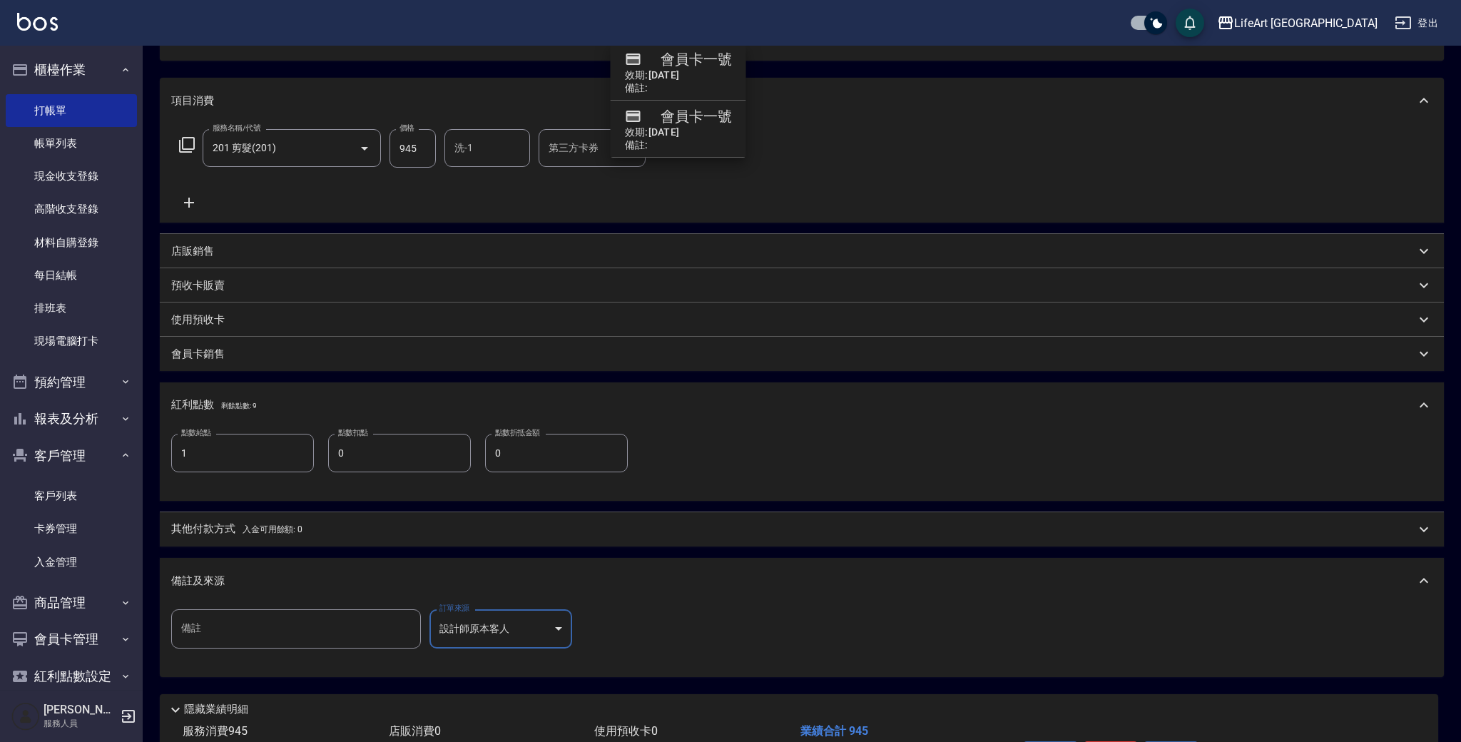
type input "設計師原本客人"
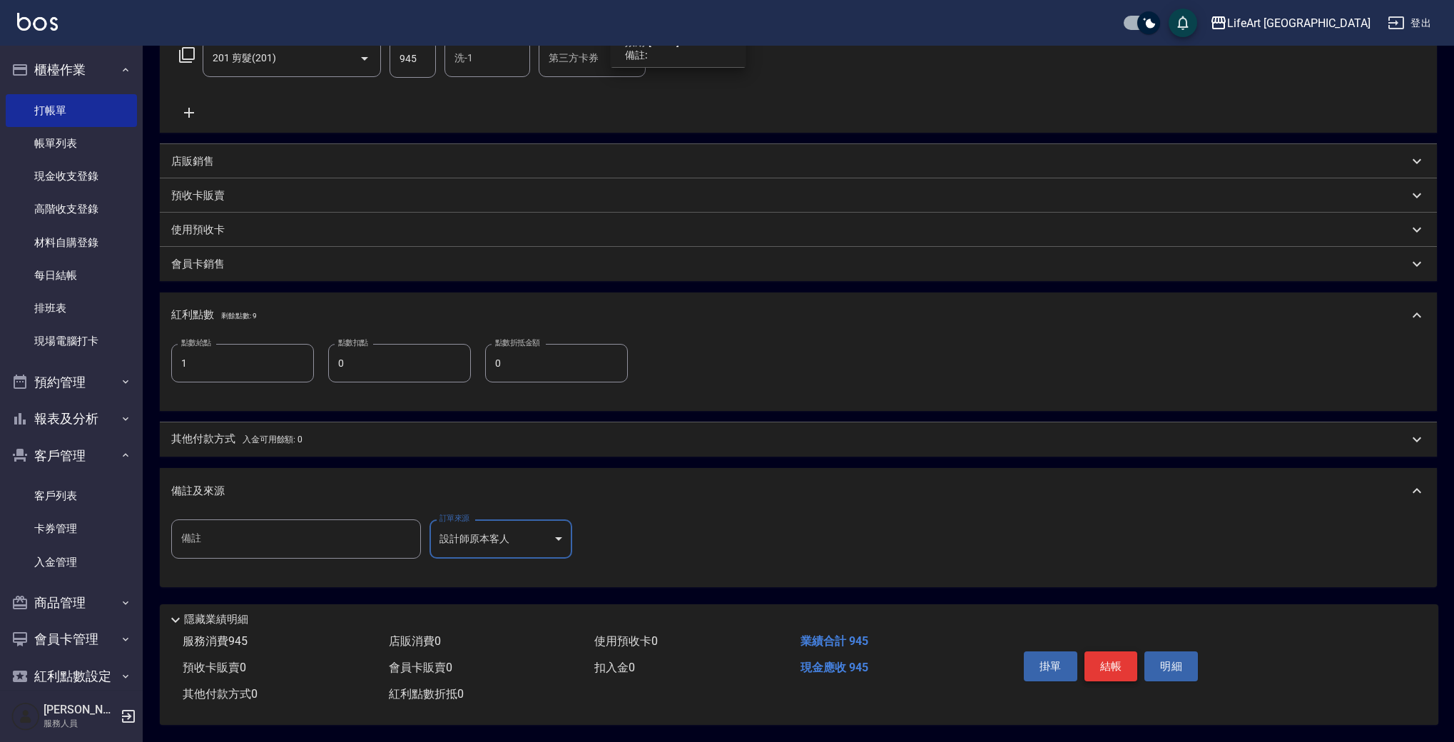
click at [1119, 656] on button "結帳" at bounding box center [1112, 666] width 54 height 30
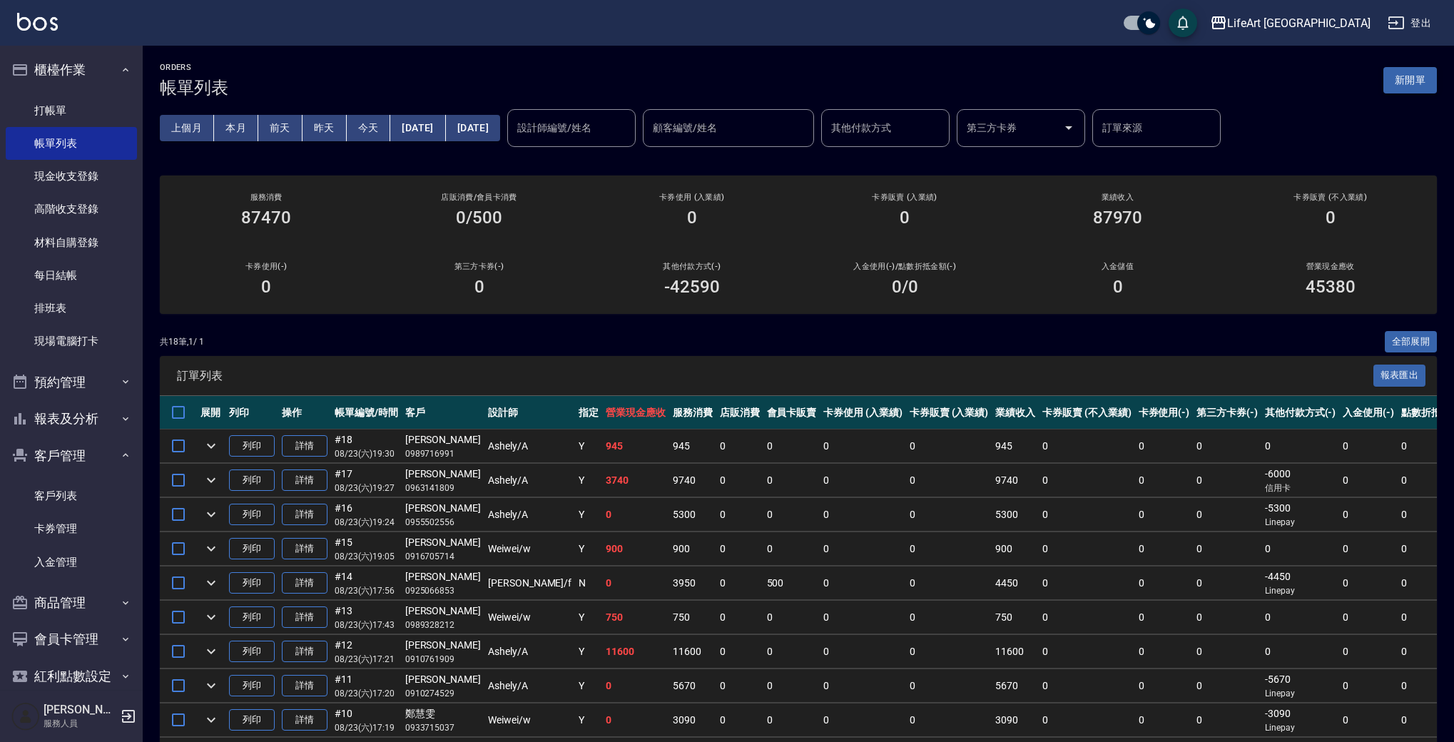
click at [1413, 78] on button "新開單" at bounding box center [1411, 80] width 54 height 26
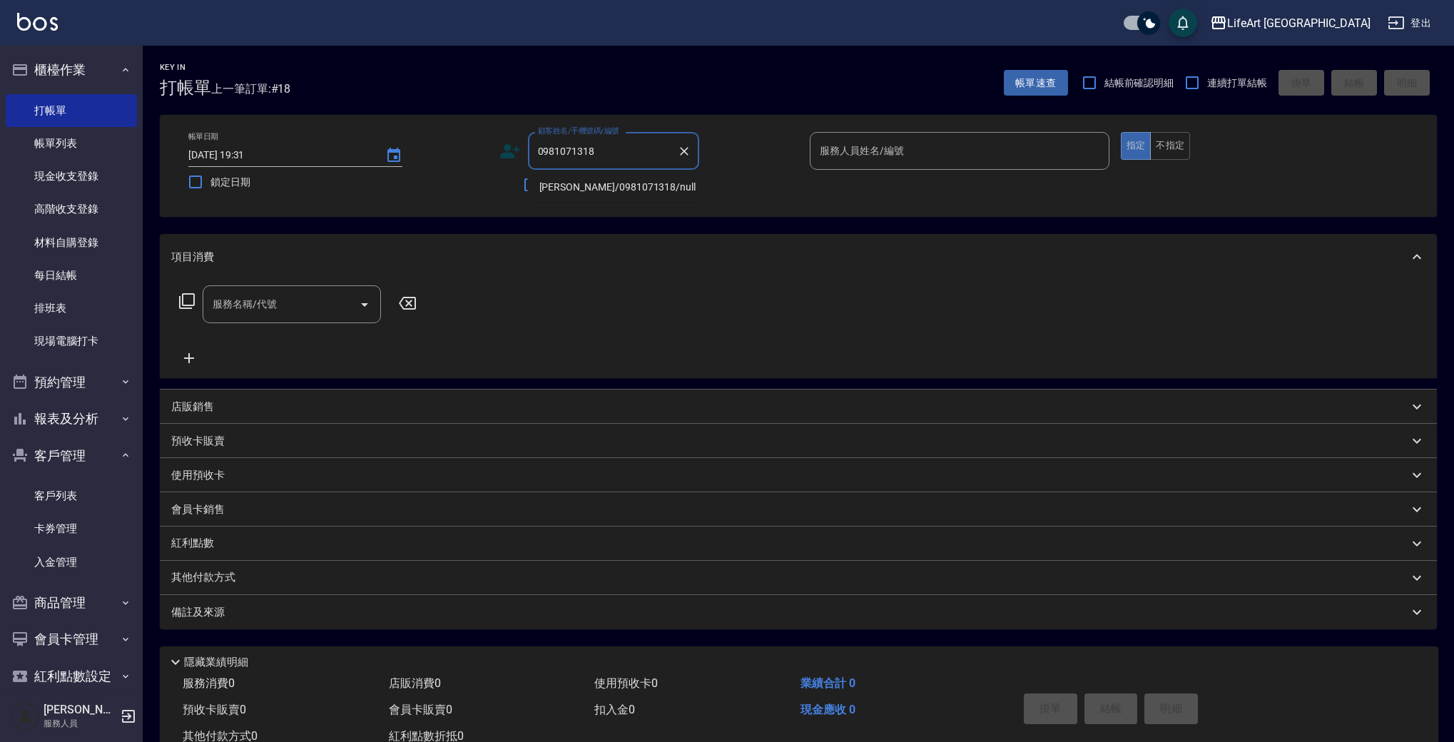
click at [635, 182] on li "[PERSON_NAME]/0981071318/null" at bounding box center [613, 188] width 171 height 24
type input "[PERSON_NAME]/0981071318/null"
type input "Ashely-A"
click at [318, 302] on input "服務名稱/代號" at bounding box center [281, 304] width 144 height 25
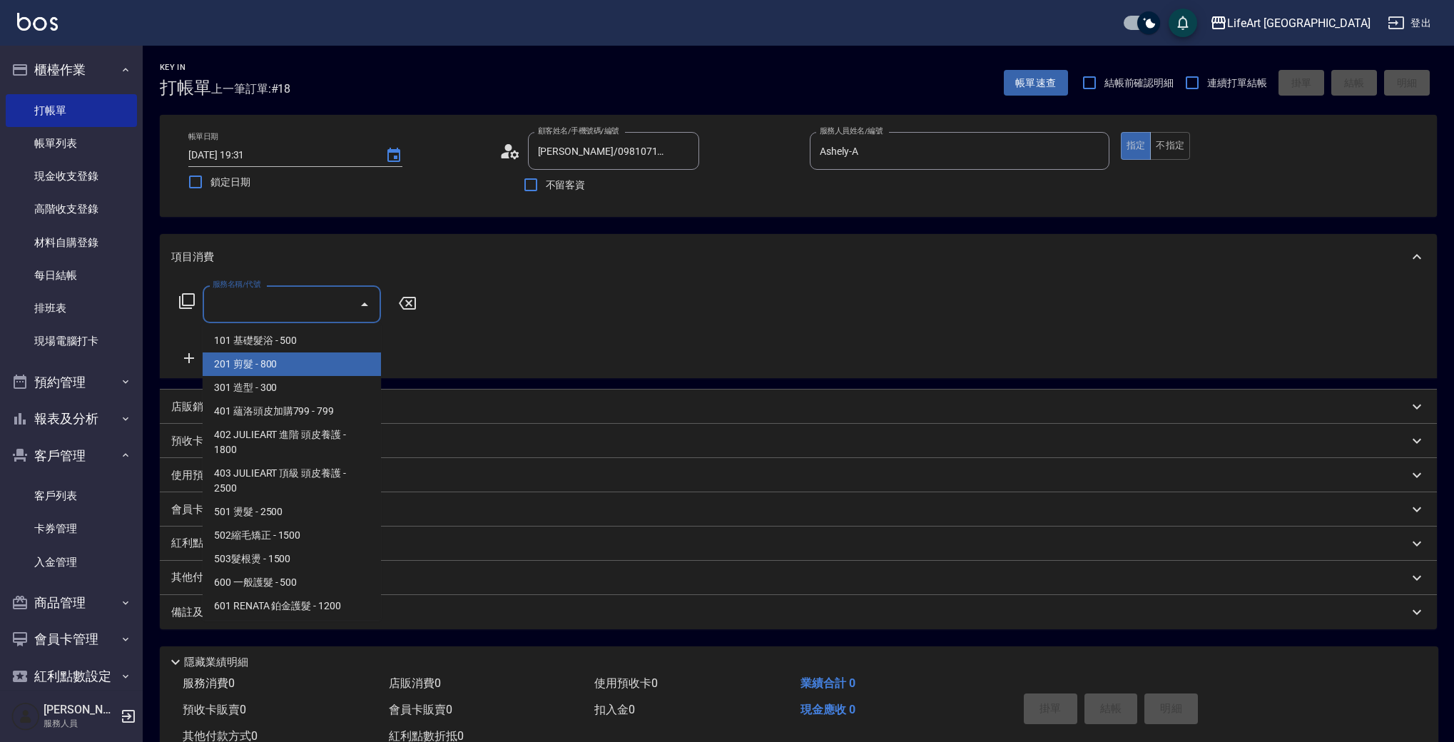
click at [281, 368] on span "201 剪髮 - 800" at bounding box center [292, 364] width 178 height 24
type input "201 剪髮(201)"
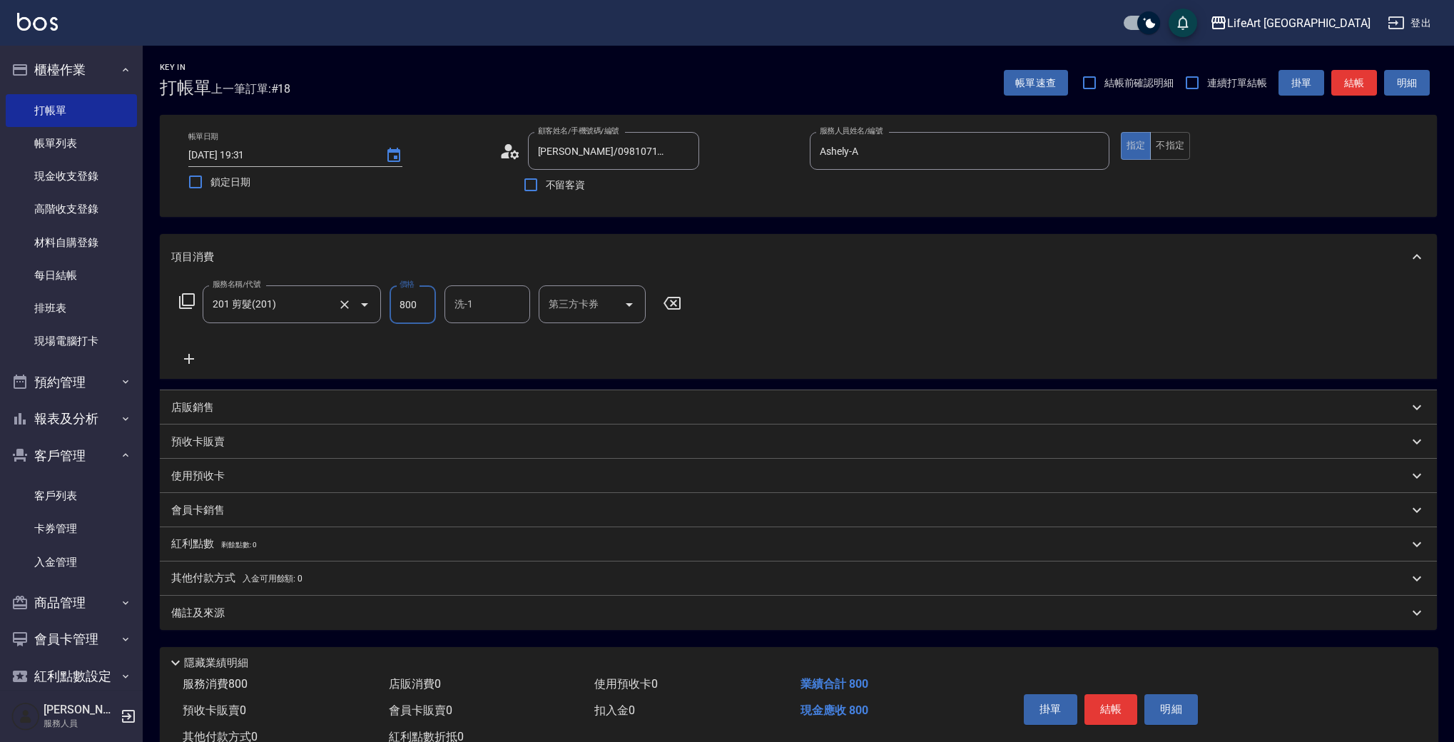
drag, startPoint x: 424, startPoint y: 305, endPoint x: 379, endPoint y: 298, distance: 45.4
click at [379, 298] on div "服務名稱/代號 201 剪髮(201) 服務名稱/代號 價格 800 價格 洗-1 洗-1 第三方卡券 第三方卡券" at bounding box center [430, 304] width 519 height 39
type input "100"
click at [292, 620] on div "備註及來源" at bounding box center [789, 613] width 1237 height 15
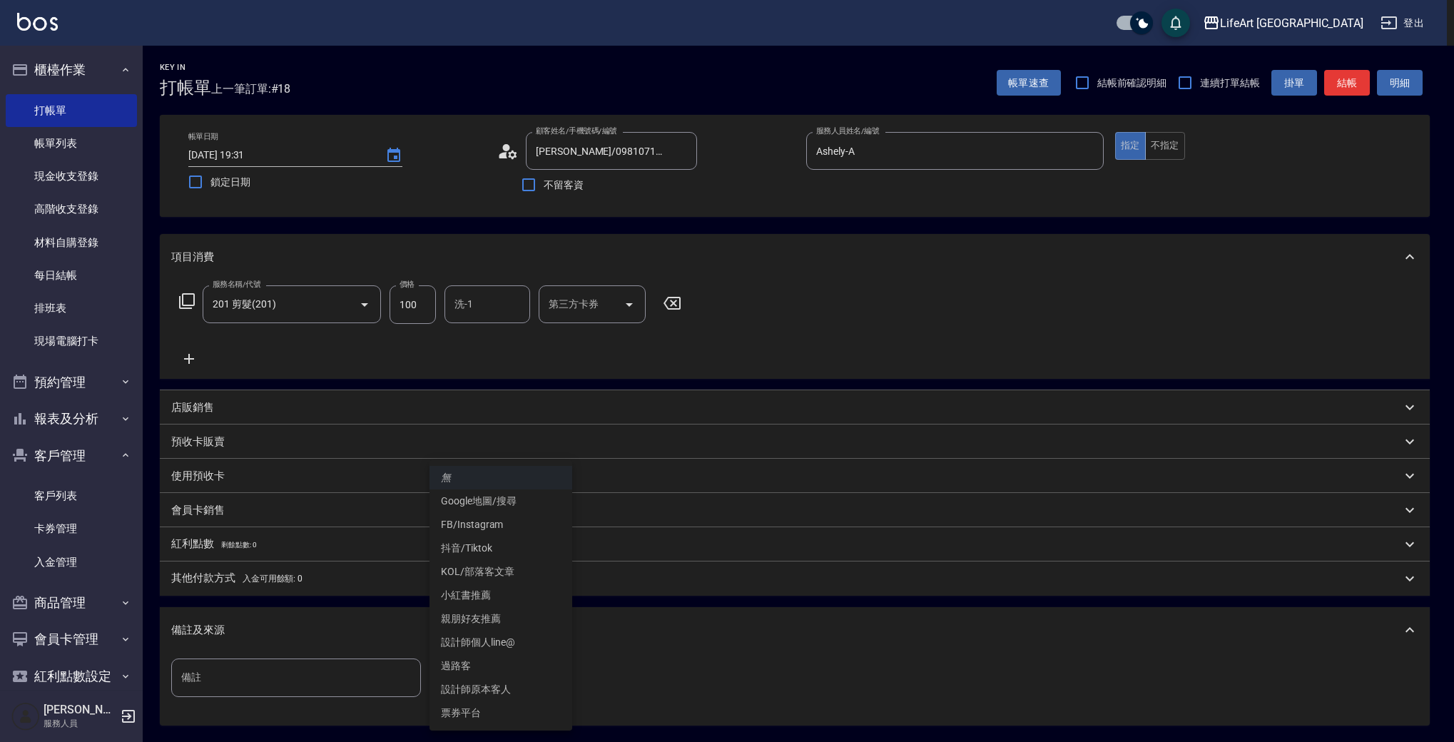
click at [527, 673] on body "LifeArt 蘆洲 登出 櫃檯作業 打帳單 帳單列表 現金收支登錄 高階收支登錄 材料自購登錄 每日結帳 排班表 現場電腦打卡 預約管理 預約管理 單日預約…" at bounding box center [727, 440] width 1454 height 881
click at [501, 688] on li "設計師原本客人" at bounding box center [501, 690] width 143 height 24
type input "設計師原本客人"
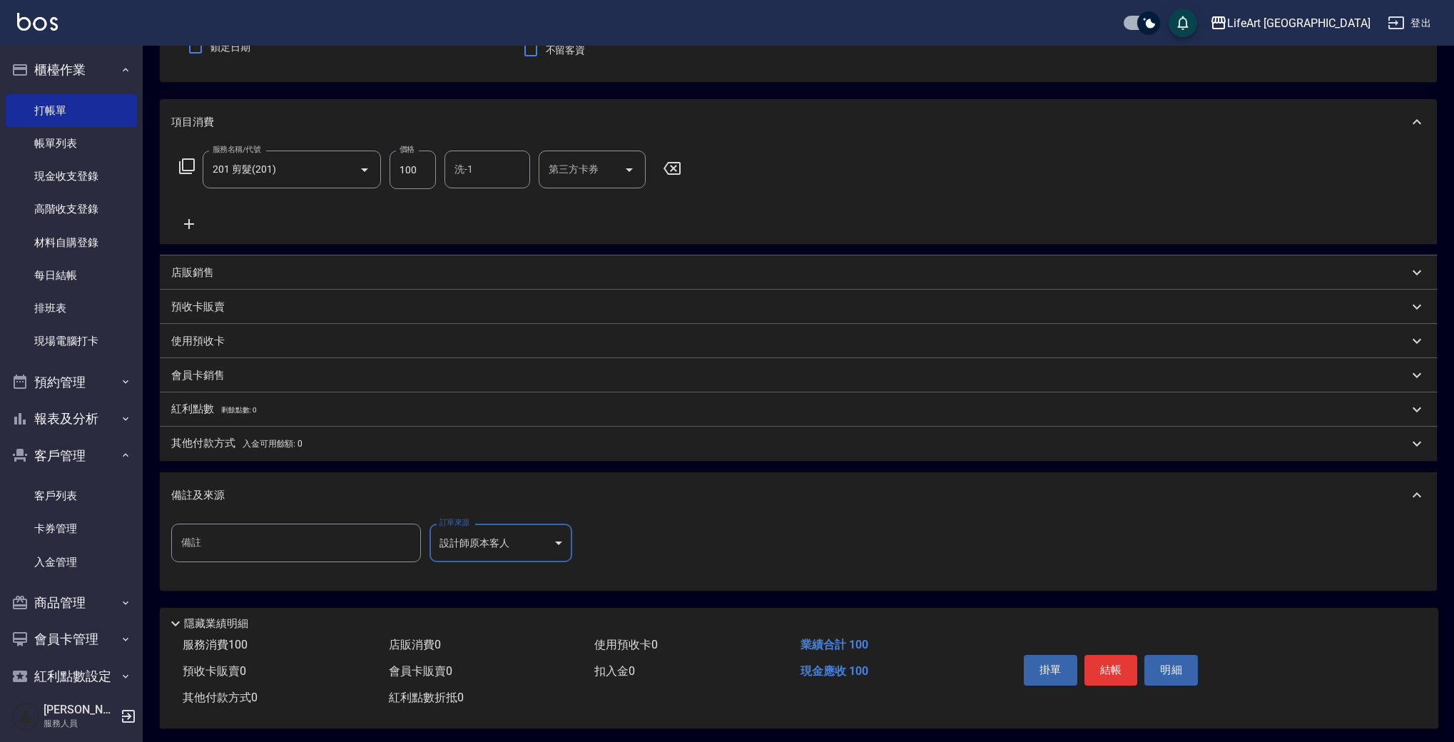
scroll to position [145, 0]
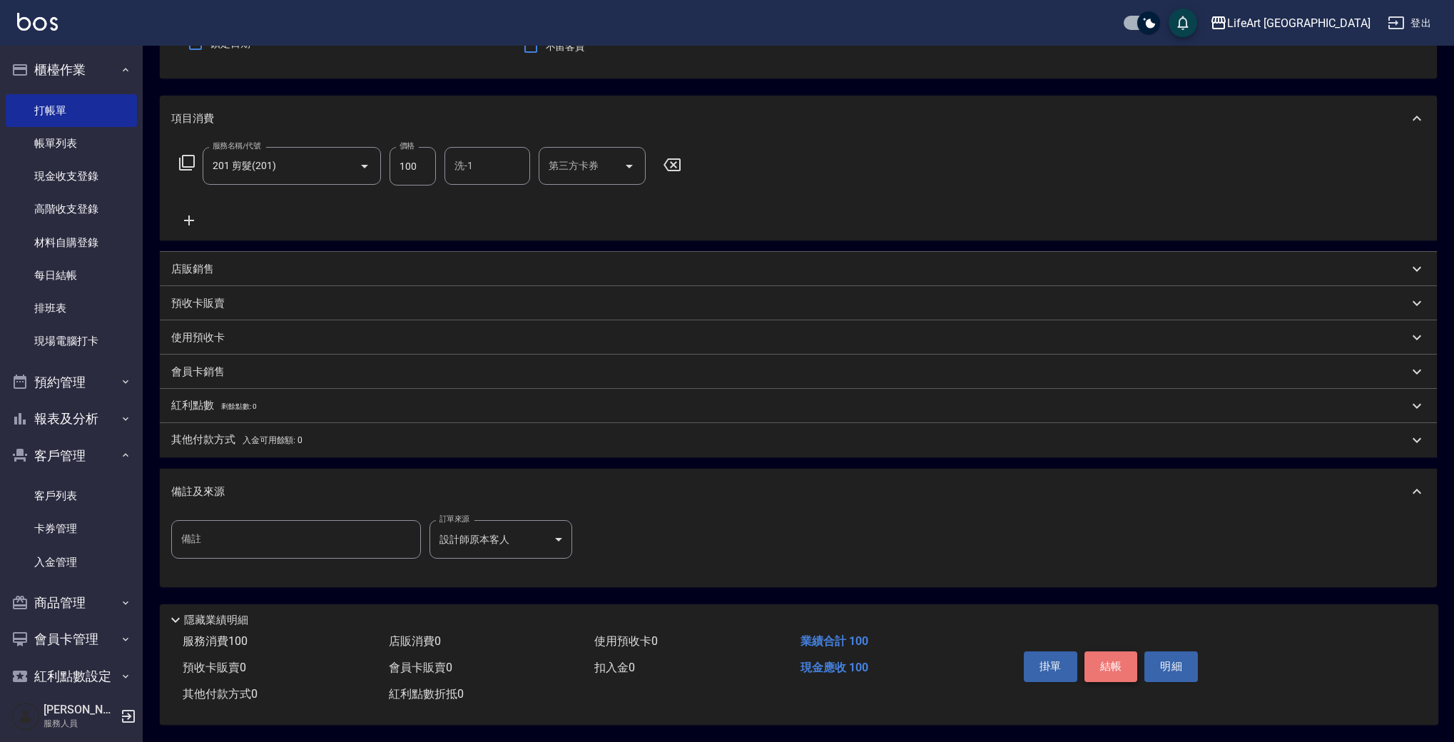
click at [1087, 652] on button "結帳" at bounding box center [1112, 666] width 54 height 30
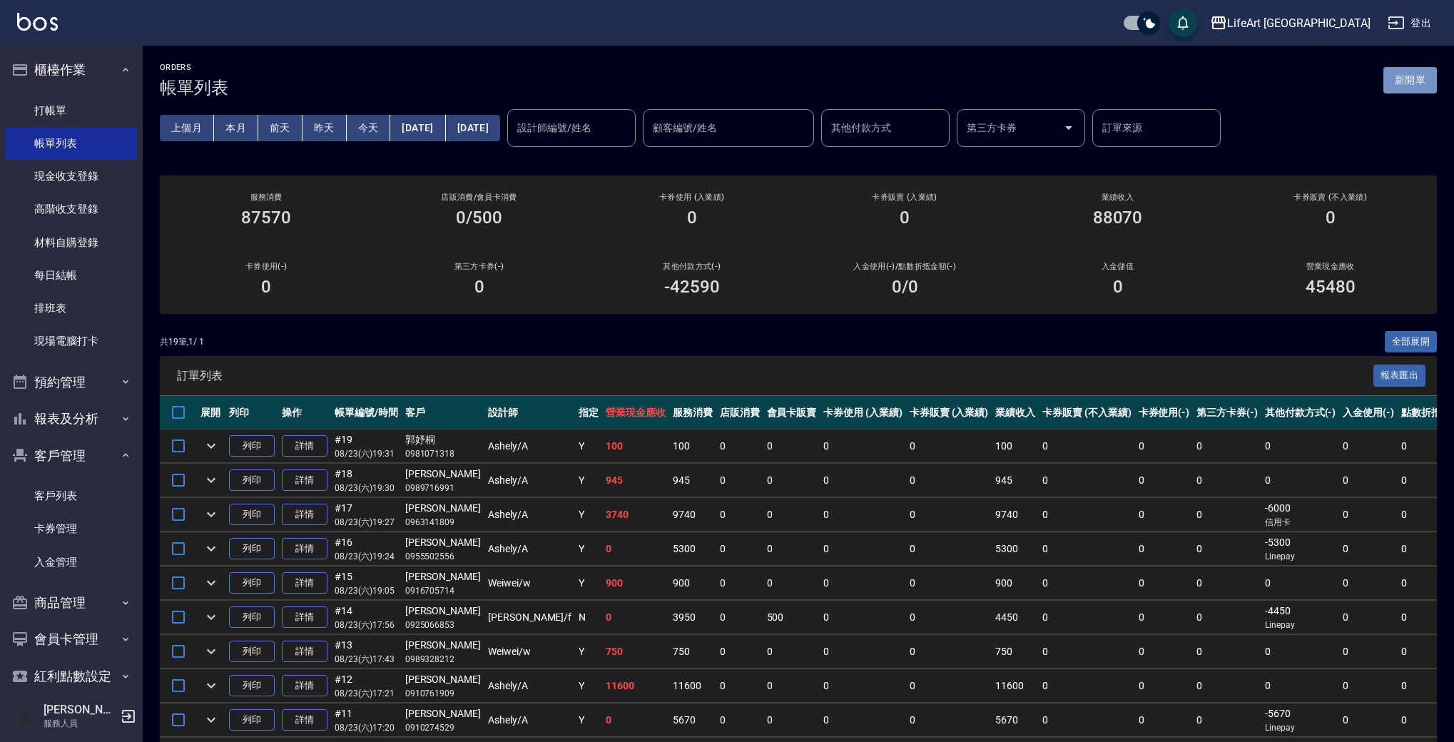
click at [1393, 84] on button "新開單" at bounding box center [1411, 80] width 54 height 26
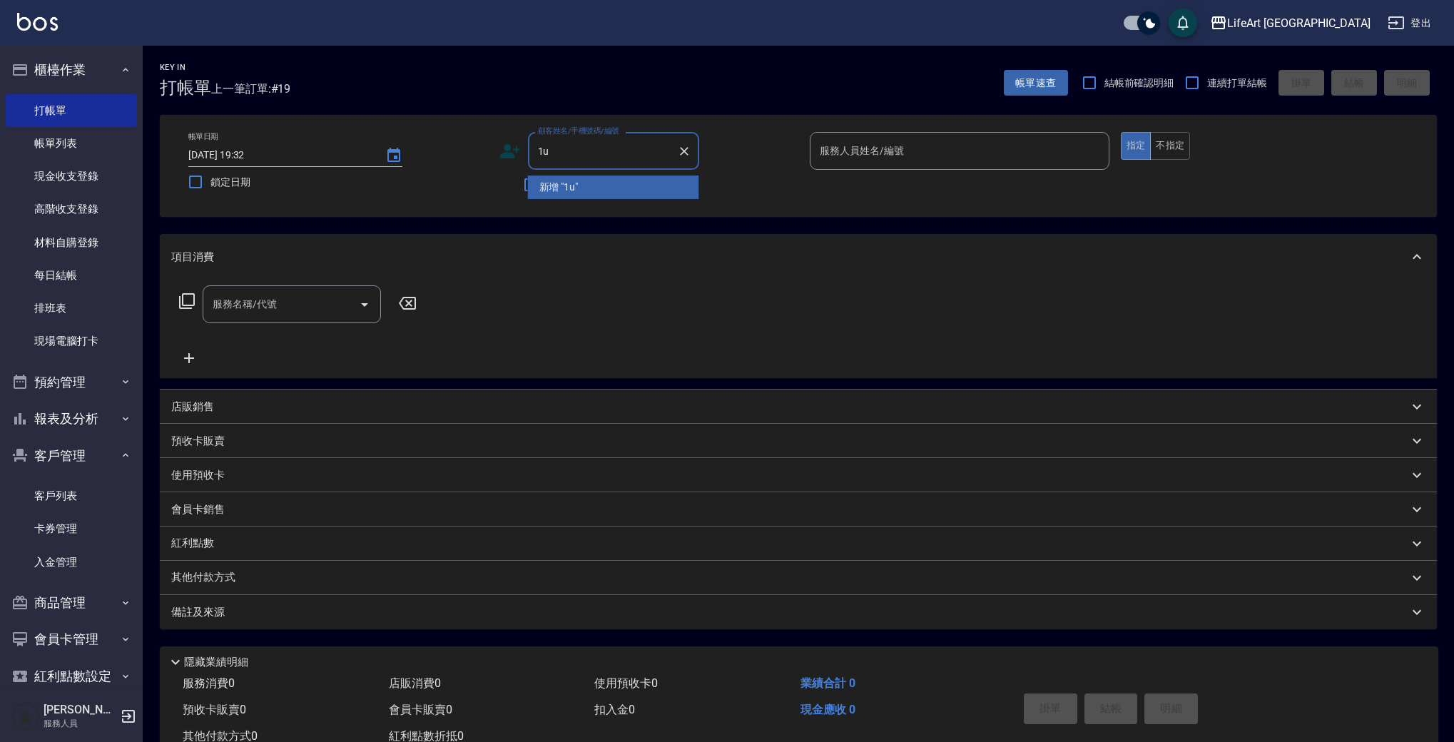
type input "1"
click at [624, 186] on li "[PERSON_NAME]/0930236852/" at bounding box center [613, 188] width 171 height 24
type input "[PERSON_NAME]/0930236852/"
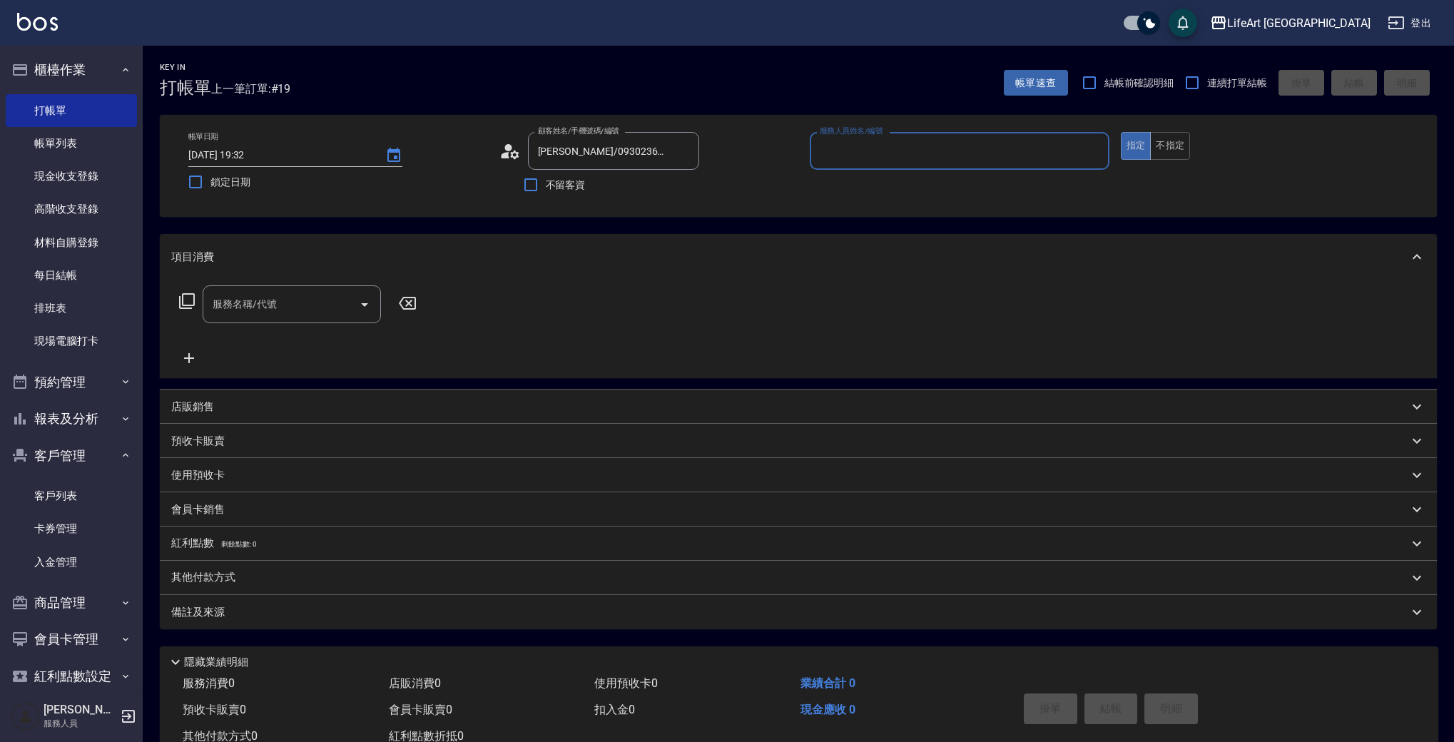
type input "[PERSON_NAME]"
click at [265, 323] on div "服務名稱/代號" at bounding box center [292, 309] width 178 height 38
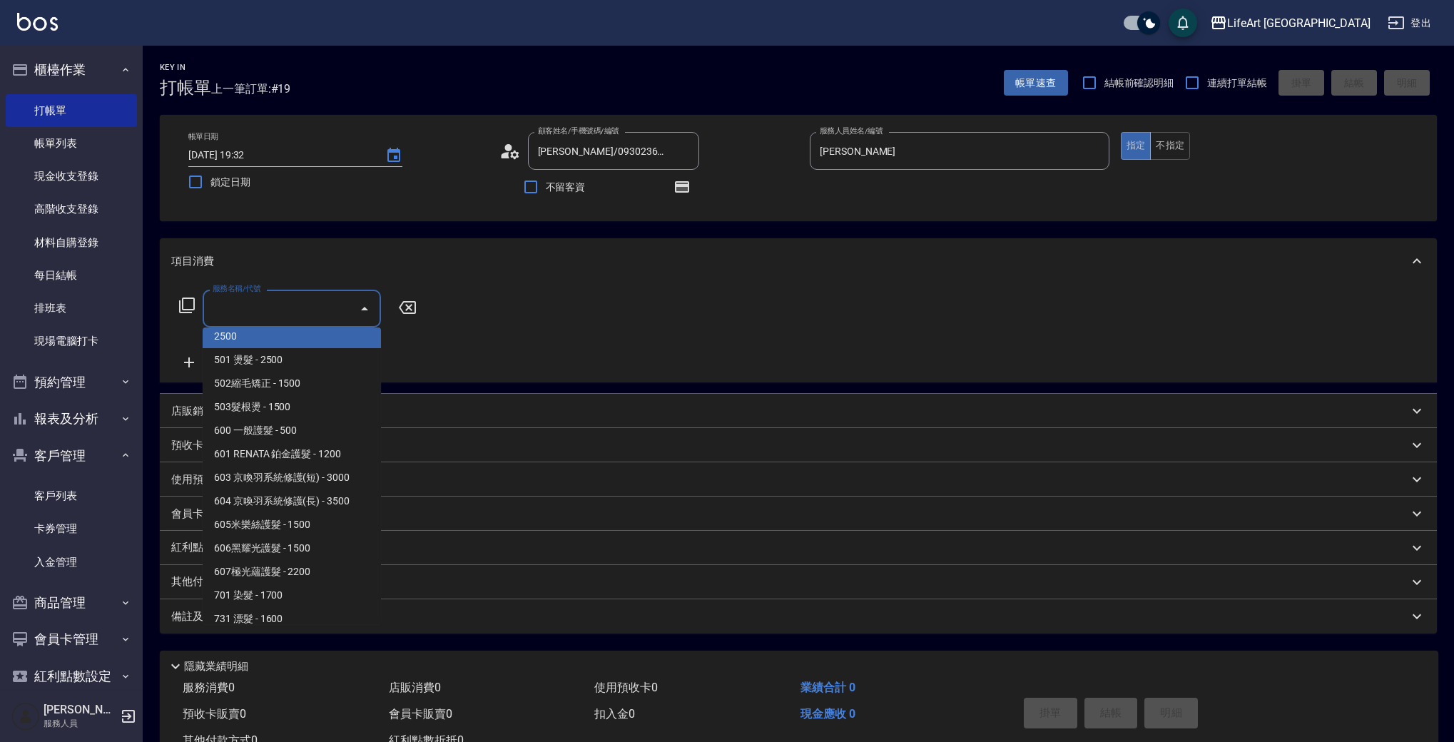
scroll to position [192, 0]
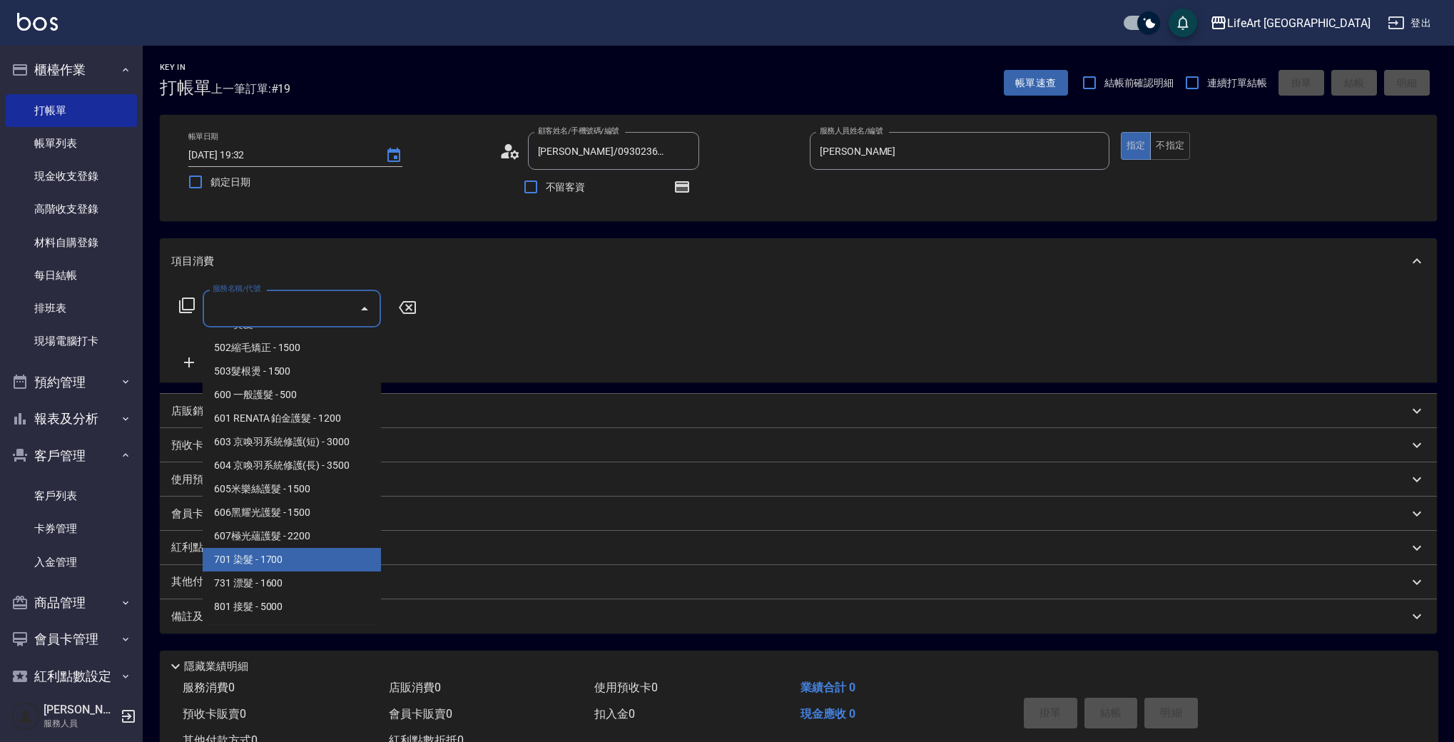
click at [273, 558] on span "701 染髮 - 1700" at bounding box center [292, 560] width 178 height 24
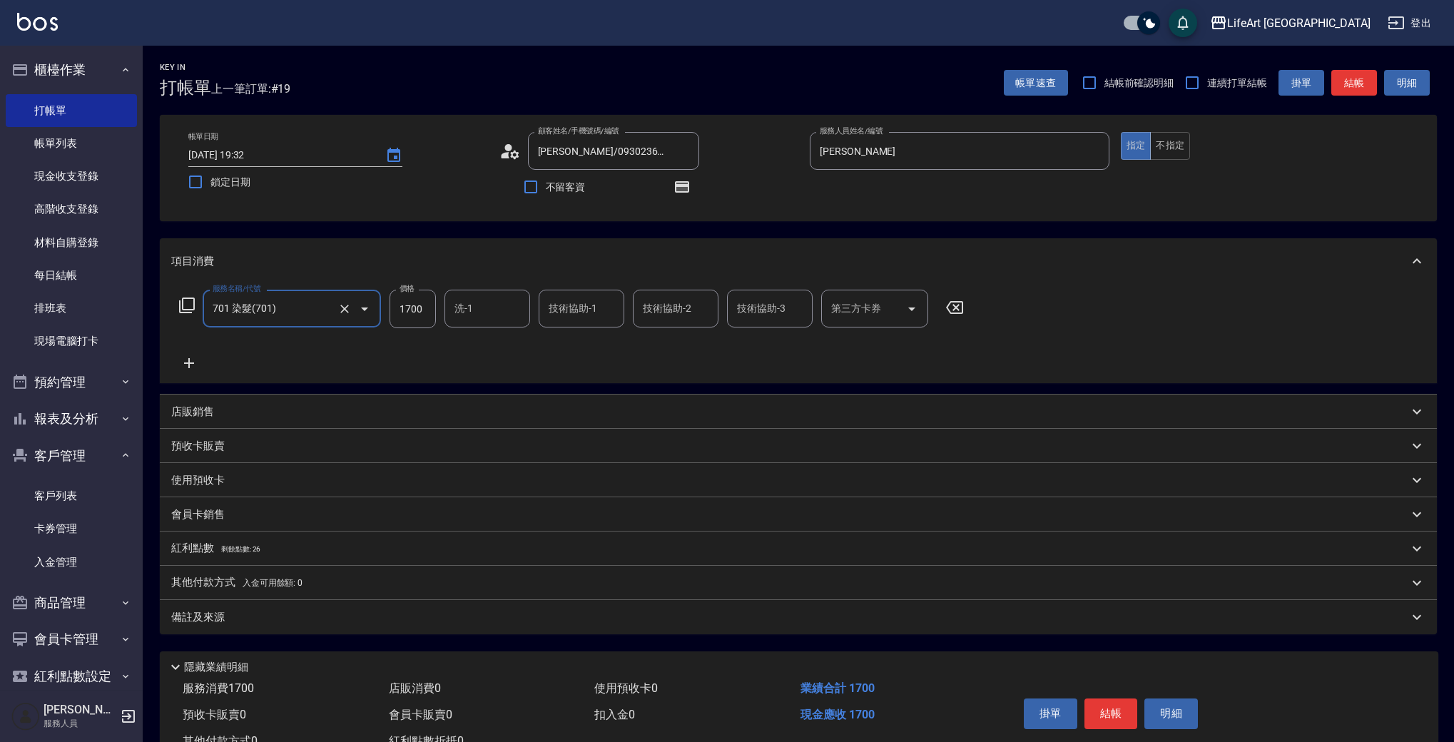
type input "701 染髮(701)"
click at [191, 360] on icon at bounding box center [189, 363] width 36 height 17
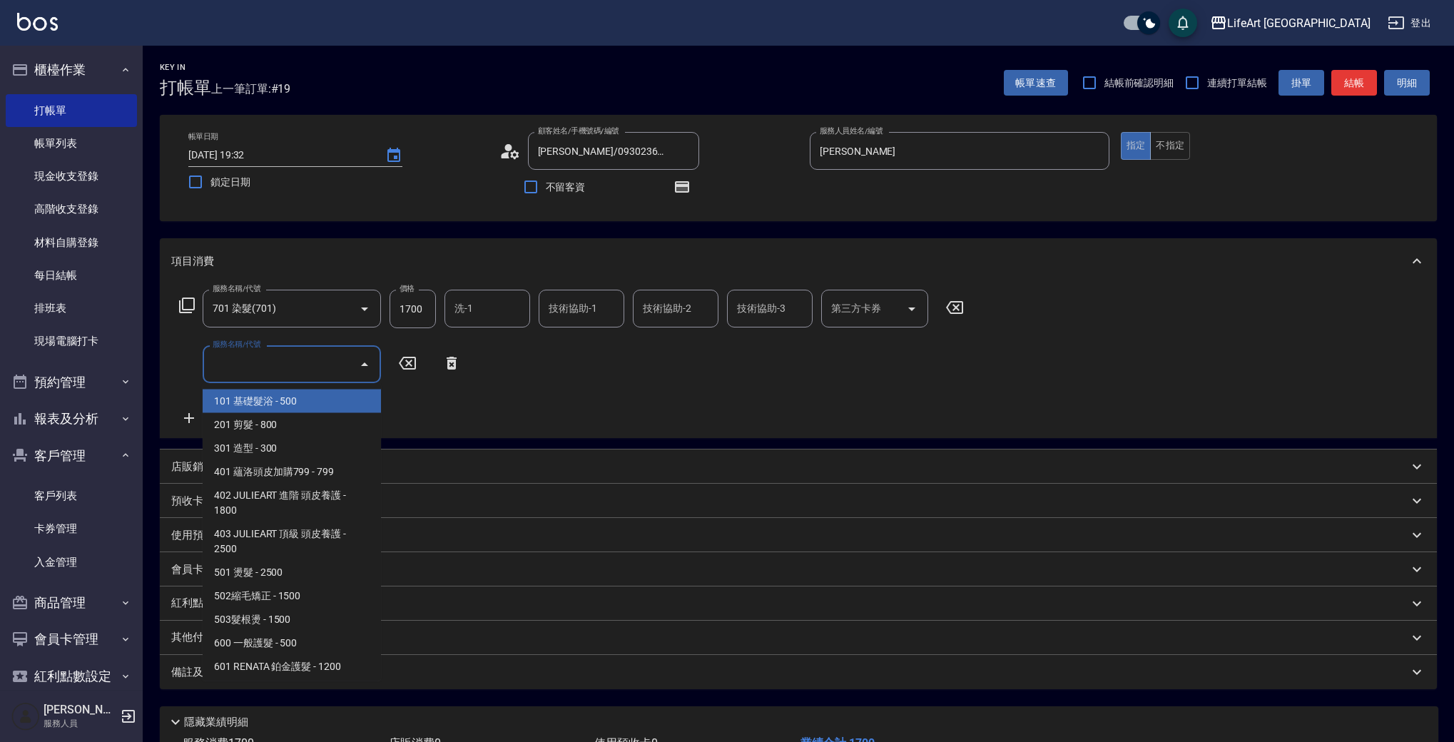
click at [265, 363] on input "服務名稱/代號" at bounding box center [281, 364] width 144 height 25
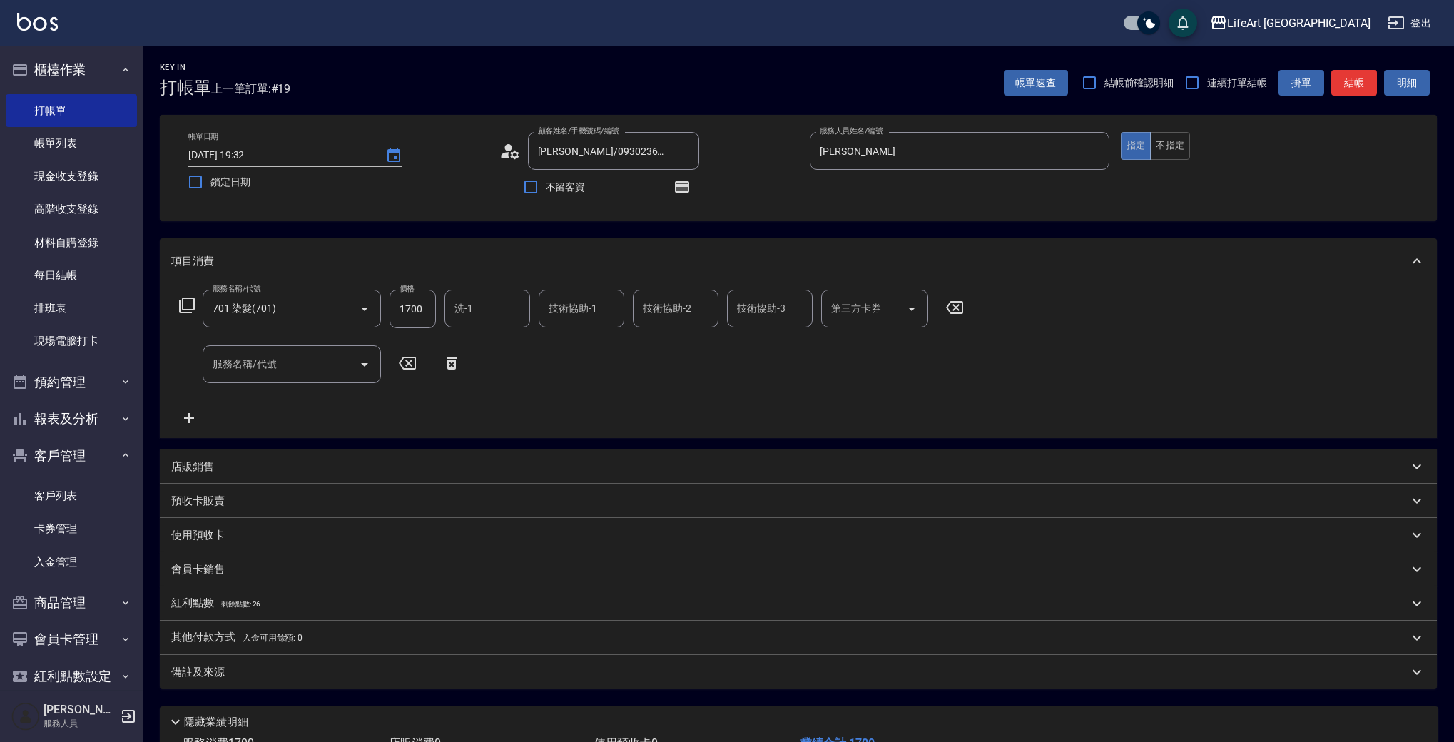
drag, startPoint x: 382, startPoint y: 401, endPoint x: 369, endPoint y: 500, distance: 100.1
click at [369, 500] on div "項目消費 服務名稱/代號 701 染髮(701) 服務名稱/代號 價格 1700 價格 洗-1 洗-1 技術協助-1 技術協助-1 技術協助-2 技術協助-2…" at bounding box center [798, 463] width 1277 height 451
click at [259, 370] on input "服務名稱/代號" at bounding box center [281, 364] width 144 height 25
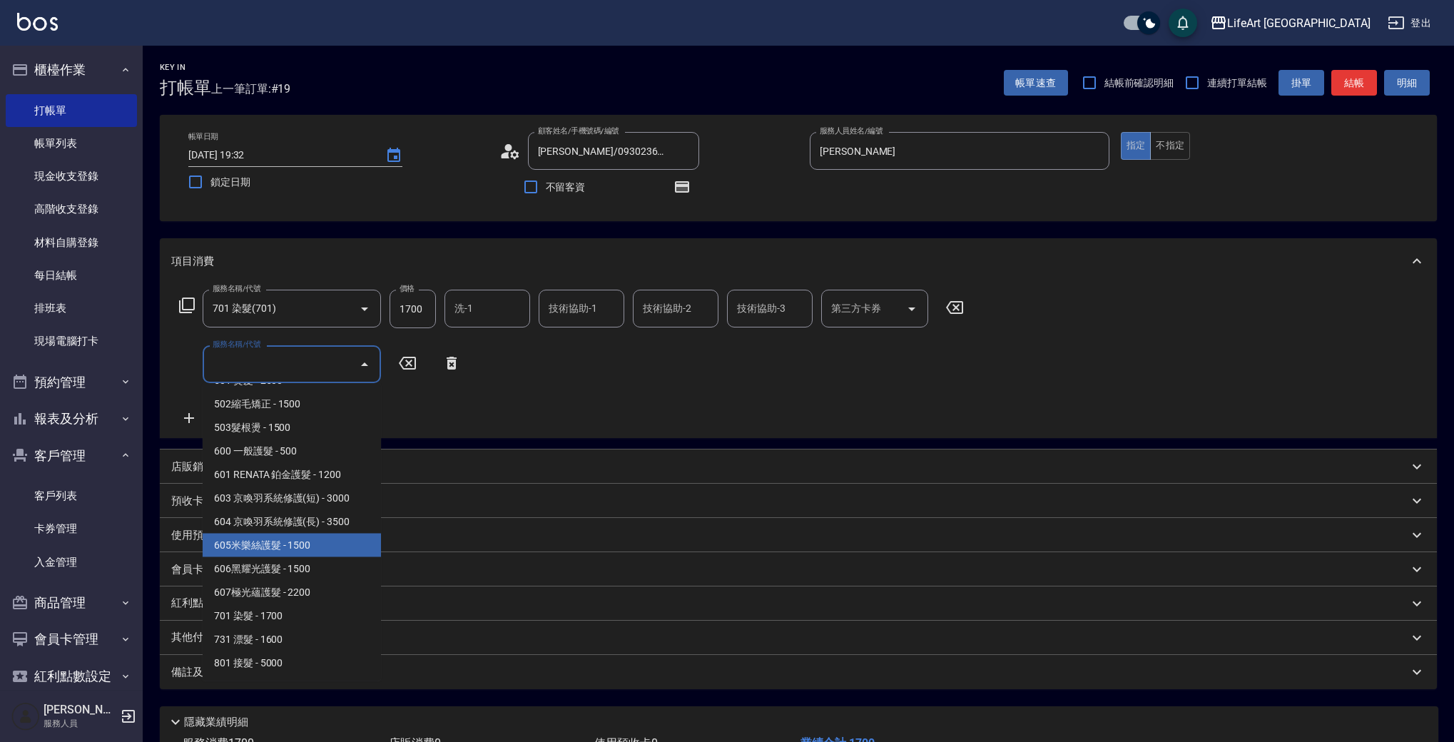
click at [289, 543] on span "605米樂絲護髮 - 1500" at bounding box center [292, 546] width 178 height 24
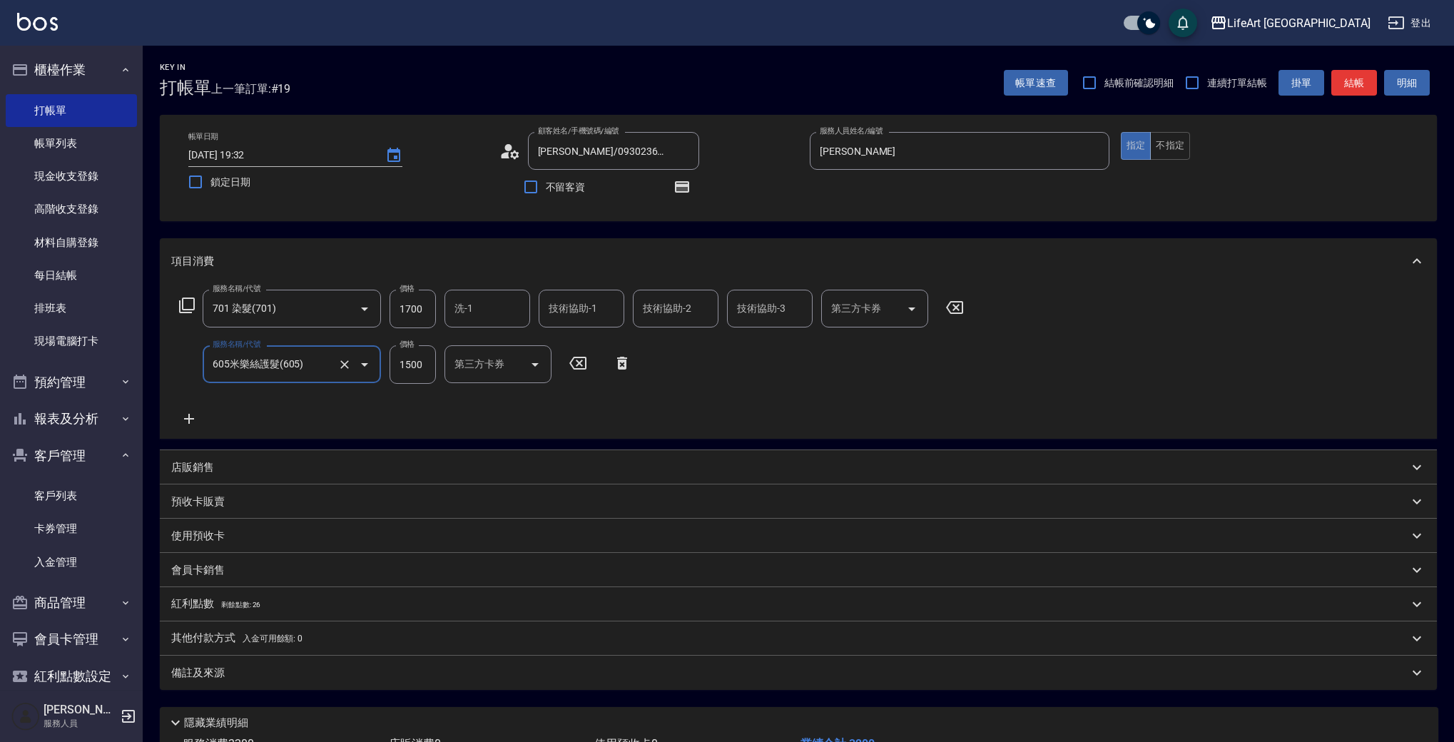
type input "605米樂絲護髮(605)"
drag, startPoint x: 430, startPoint y: 305, endPoint x: 382, endPoint y: 310, distance: 47.3
click at [382, 310] on div "服務名稱/代號 701 染髮(701) 服務名稱/代號 價格 1700 價格 洗-1 洗-1 技術協助-1 技術協助-1 技術協助-2 技術協助-2 技術協助…" at bounding box center [571, 309] width 801 height 39
drag, startPoint x: 397, startPoint y: 308, endPoint x: 465, endPoint y: 310, distance: 68.6
click at [465, 310] on div "服務名稱/代號 701 染髮(701) 服務名稱/代號 價格 1700 價格 洗-1 洗-1 技術協助-1 技術協助-1 技術協助-2 技術協助-2 技術協助…" at bounding box center [571, 309] width 801 height 39
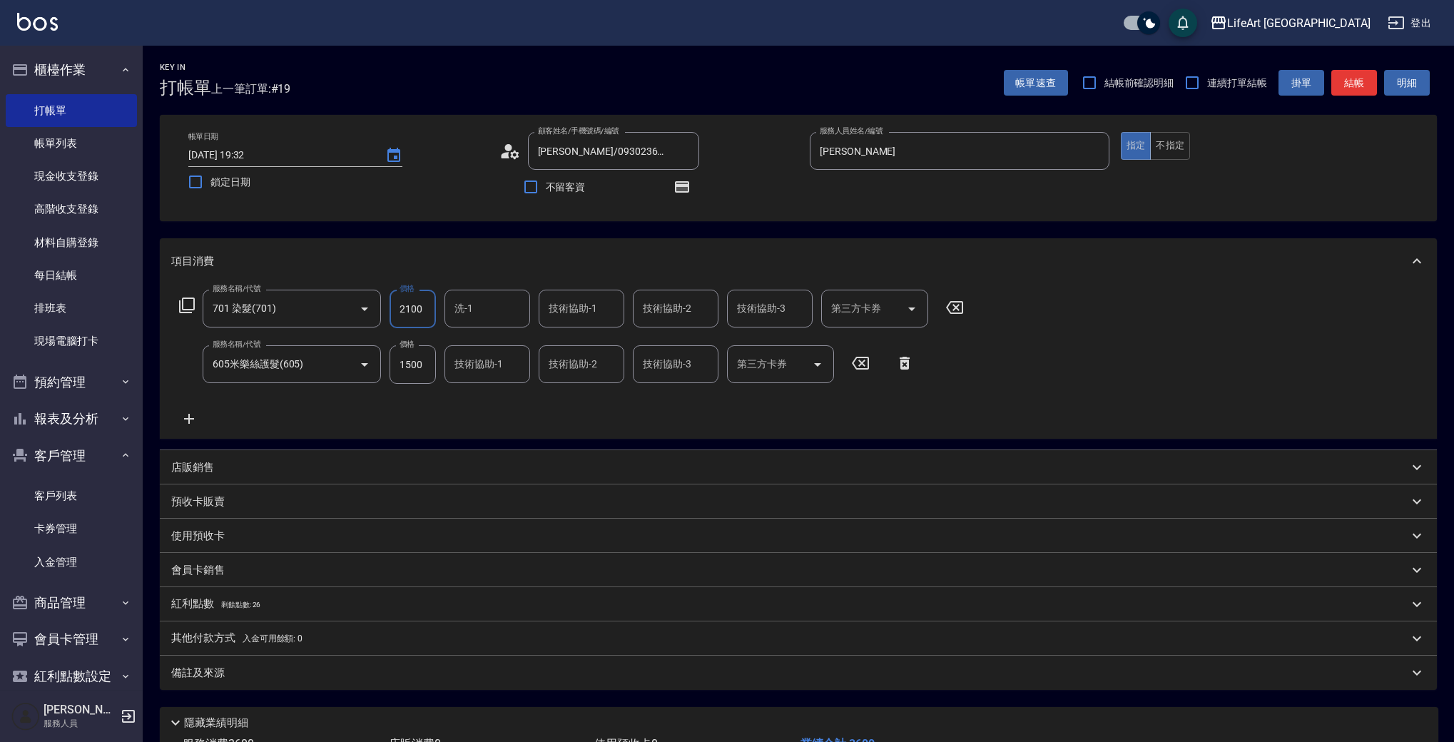
scroll to position [109, 0]
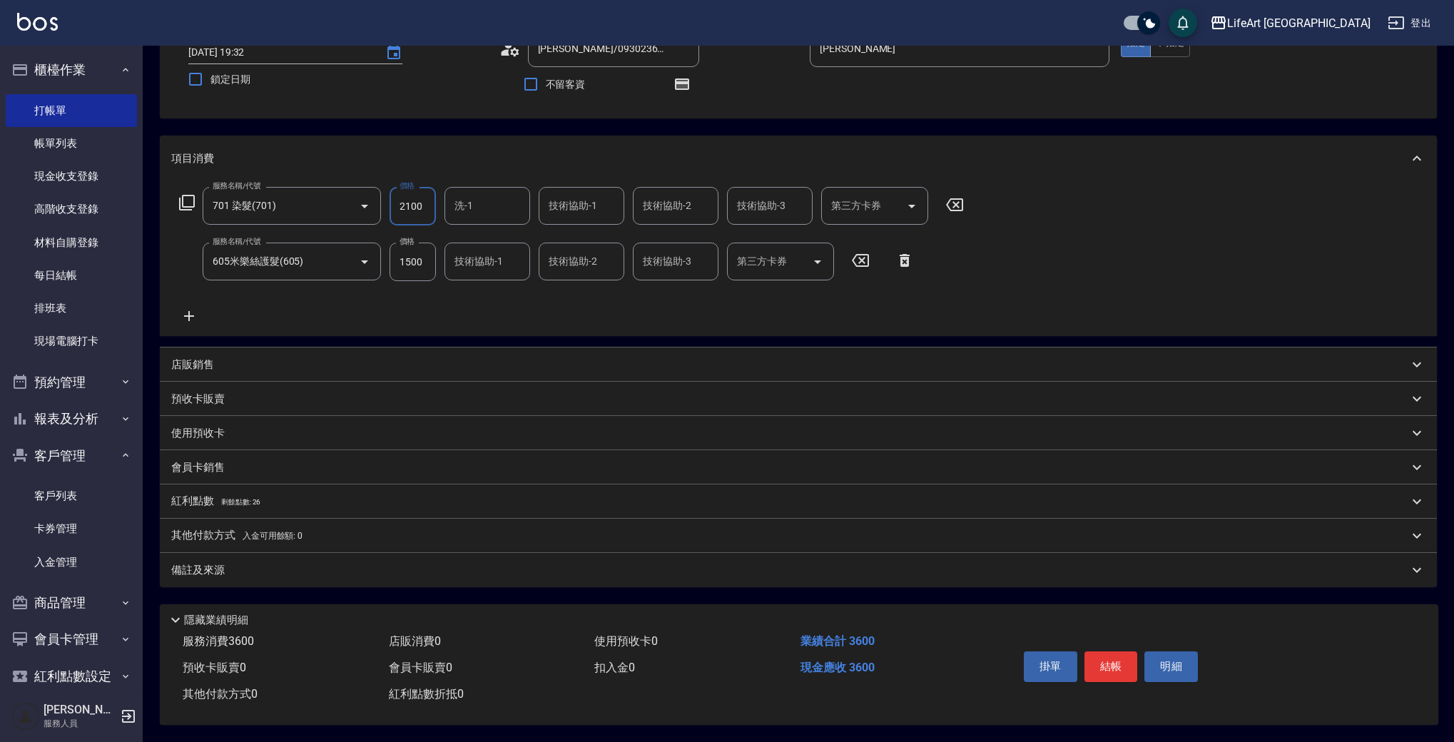
type input "2100"
click at [190, 498] on p "紅利點數 剩餘點數: 26" at bounding box center [215, 502] width 89 height 16
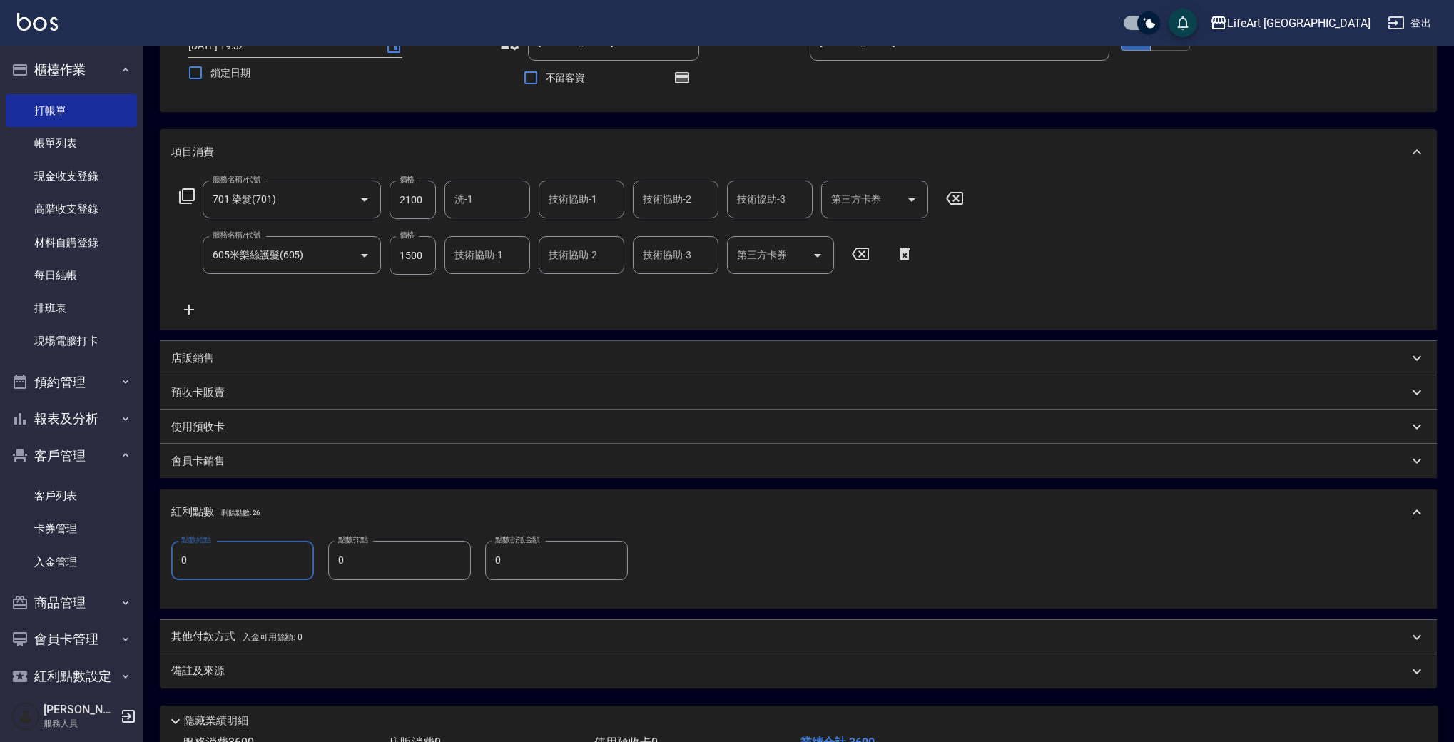
drag, startPoint x: 226, startPoint y: 559, endPoint x: 150, endPoint y: 559, distance: 76.4
click at [151, 560] on div "Key In 打帳單 上一筆訂單:#19 帳單速查 結帳前確認明細 連續打單結帳 掛單 結帳 明細 帳單日期 [DATE] 19:32 鎖定日期 顧客姓名/手…" at bounding box center [799, 389] width 1312 height 907
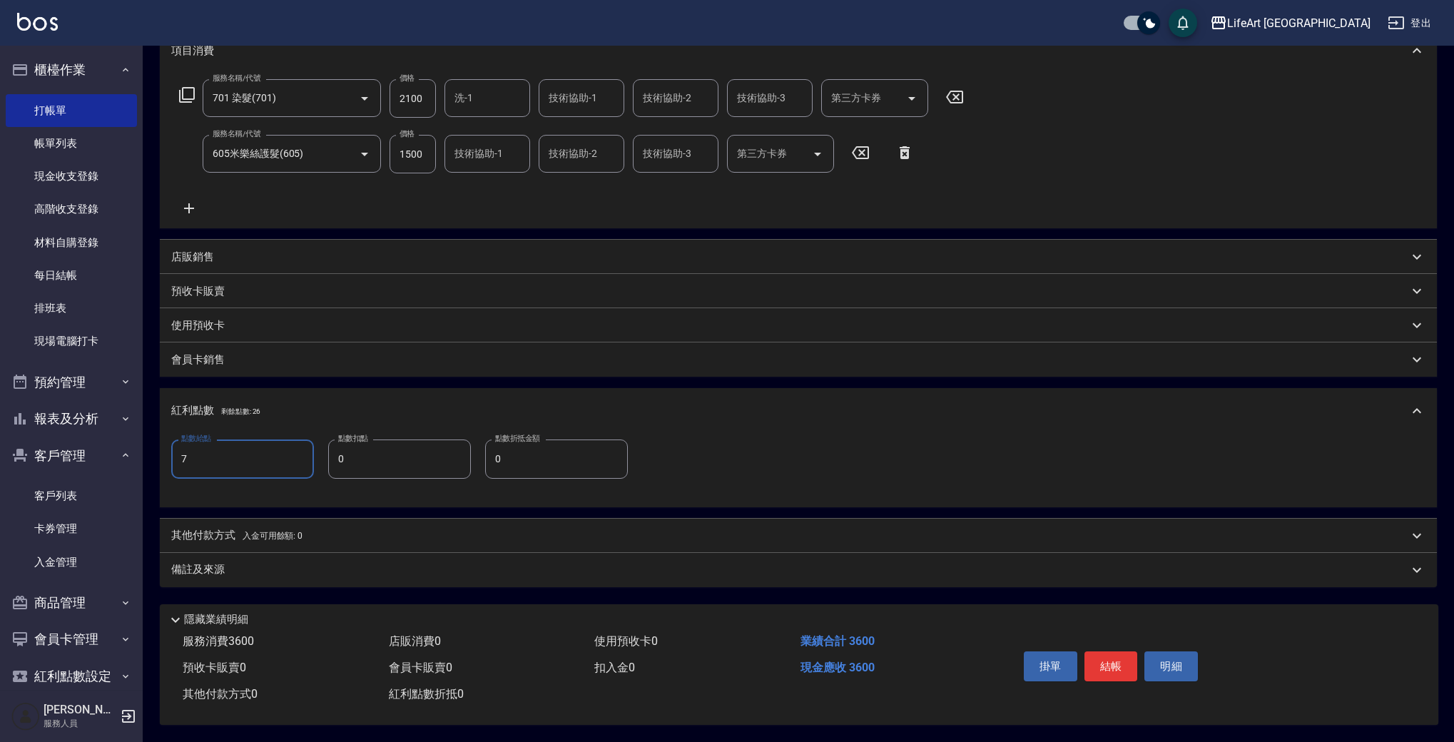
type input "7"
click at [330, 571] on div "備註及來源" at bounding box center [789, 569] width 1237 height 15
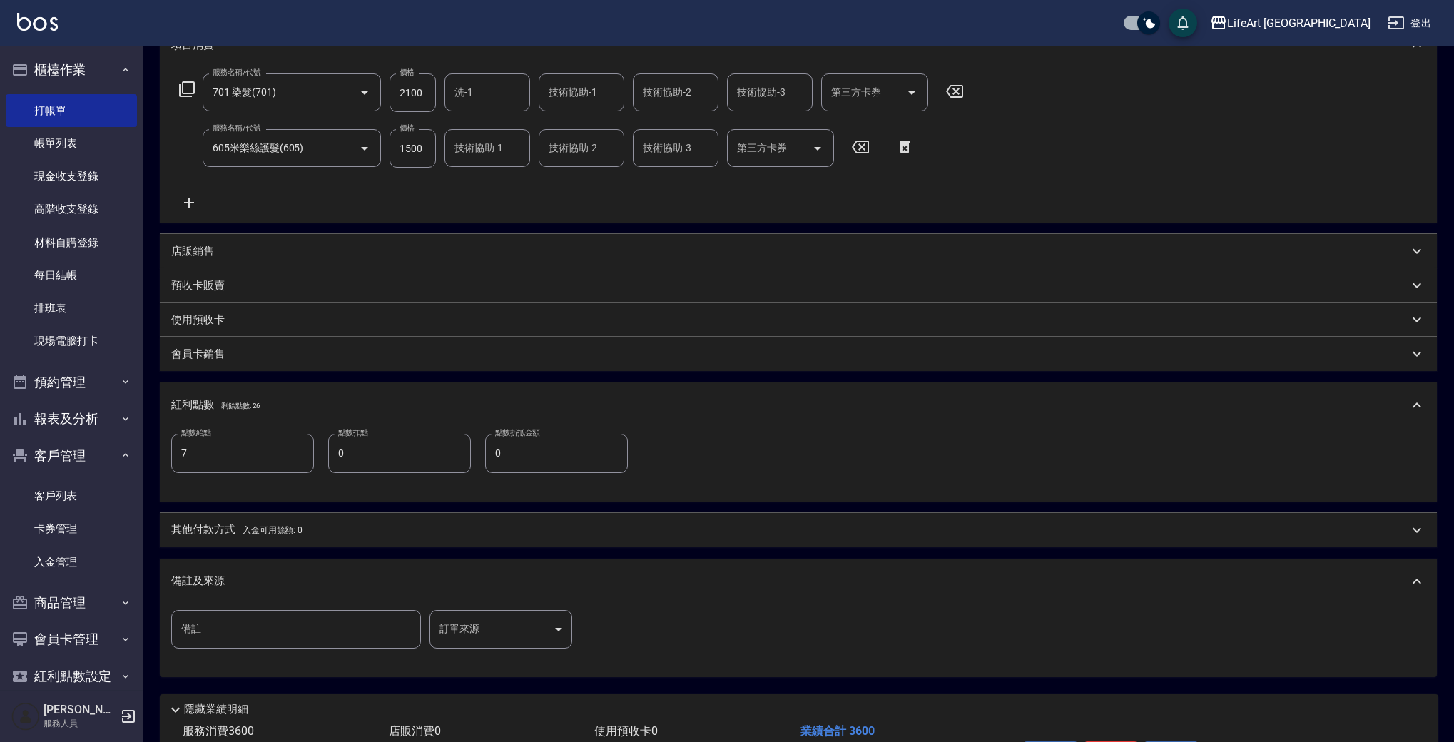
click at [487, 626] on body "LifeArt 蘆洲 登出 櫃檯作業 打帳單 帳單列表 現金收支登錄 高階收支登錄 材料自購登錄 每日結帳 排班表 現場電腦打卡 預約管理 預約管理 單日預約…" at bounding box center [727, 308] width 1454 height 1048
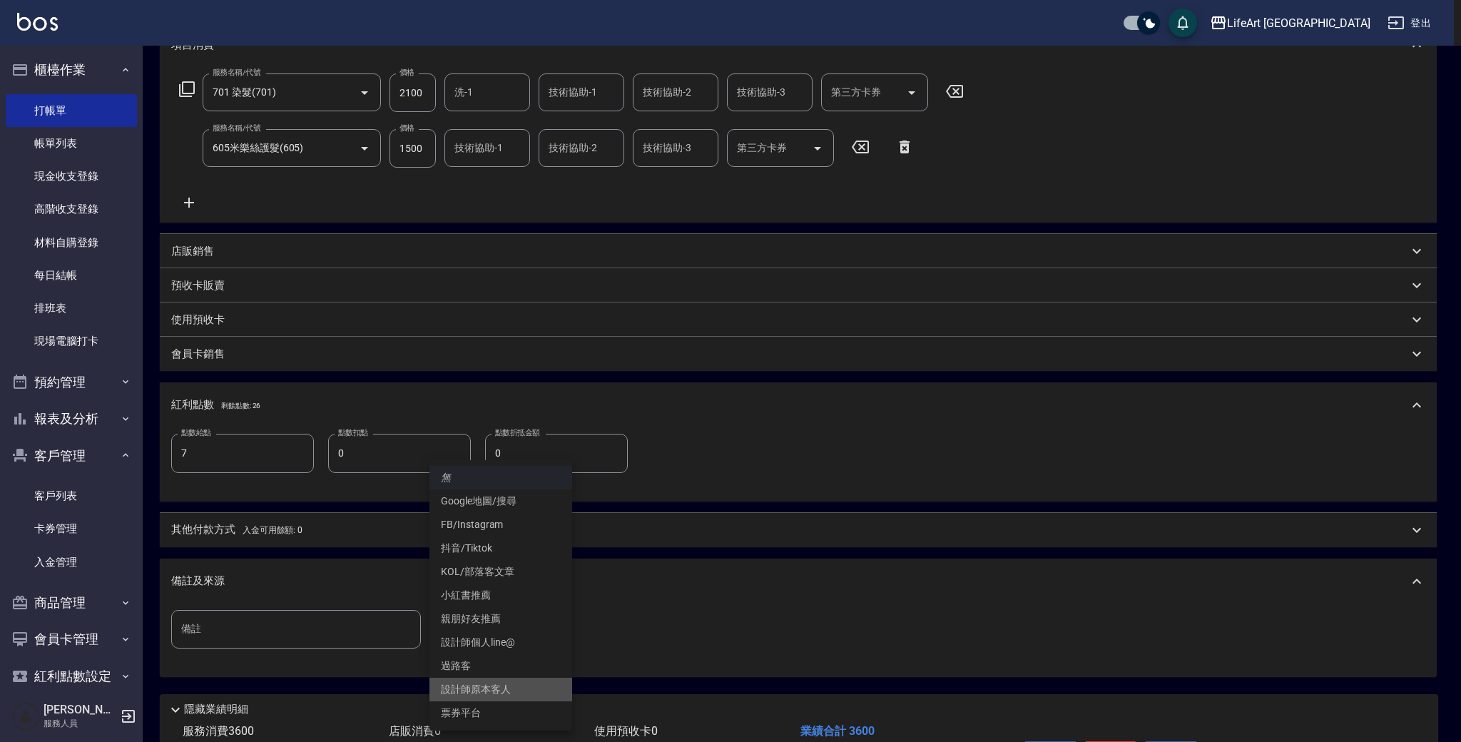
click at [502, 694] on li "設計師原本客人" at bounding box center [501, 690] width 143 height 24
type input "設計師原本客人"
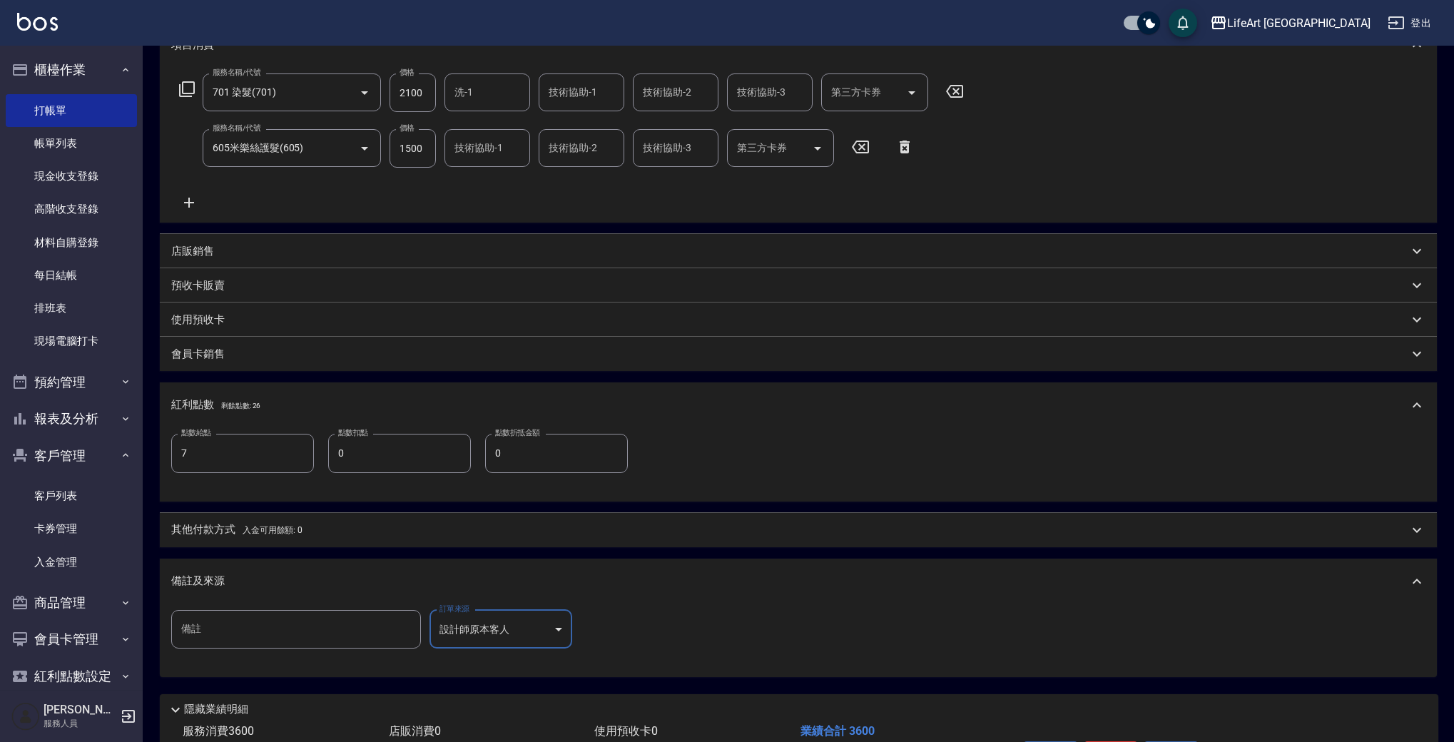
scroll to position [313, 0]
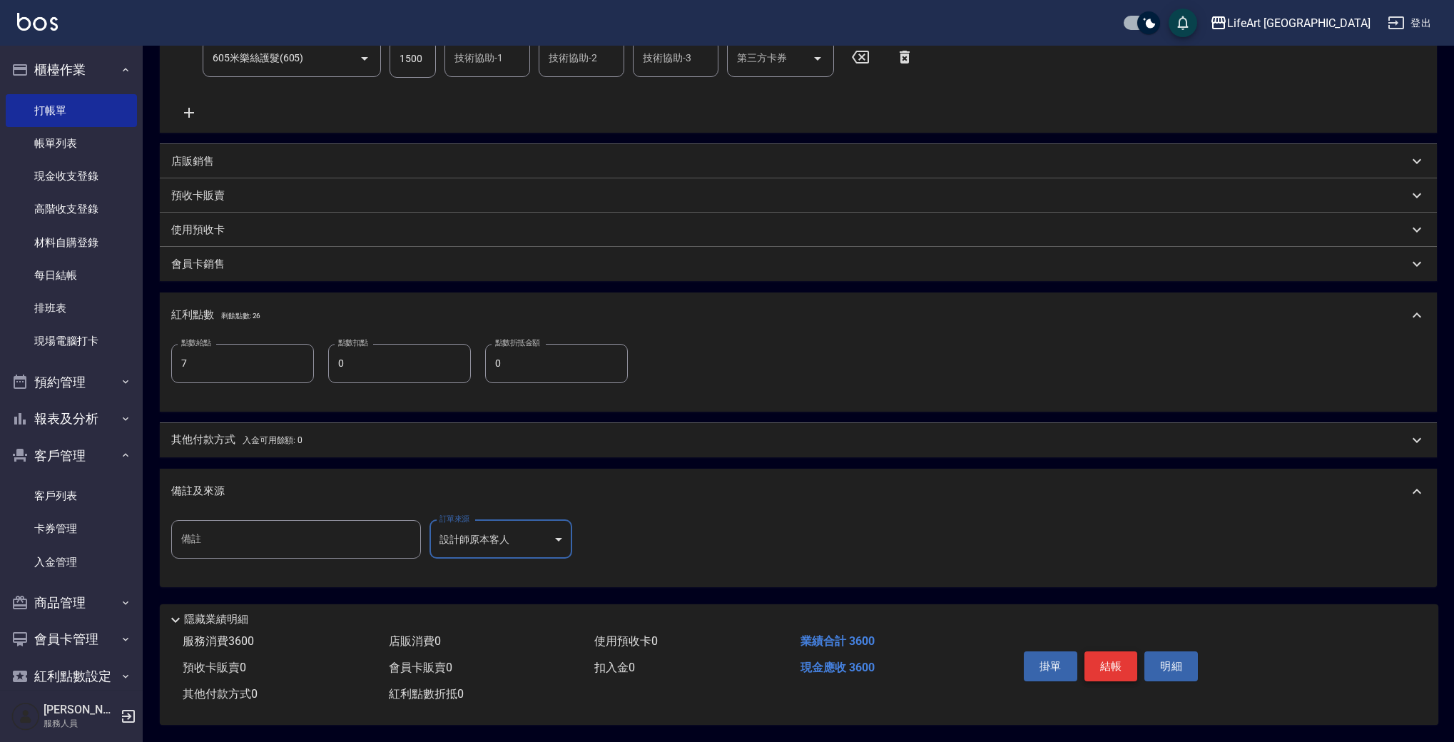
click at [1106, 658] on button "結帳" at bounding box center [1112, 666] width 54 height 30
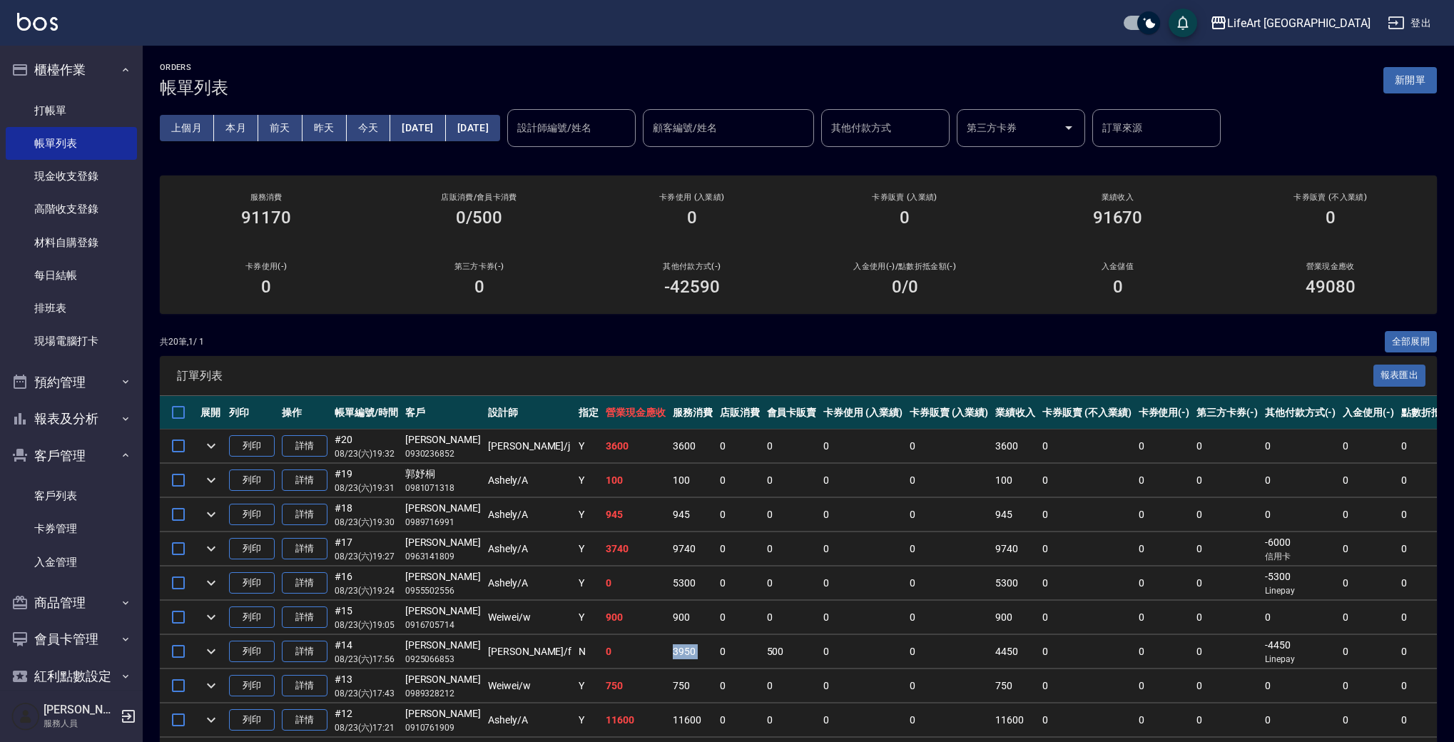
drag, startPoint x: 674, startPoint y: 644, endPoint x: 591, endPoint y: 644, distance: 82.8
click at [591, 644] on tr "列印 詳情 #14 08/23 (六) 17:56 [PERSON_NAME]0925066853 Finney /f N 0 3950 0 500 0 0 …" at bounding box center [873, 652] width 1426 height 34
drag, startPoint x: 432, startPoint y: 576, endPoint x: 517, endPoint y: 575, distance: 84.9
click at [517, 575] on tr "列印 詳情 #16 08/23 (六) 19:24 [PERSON_NAME]0955502556 Ashely /A Y 0 5300 0 0 0 0 53…" at bounding box center [873, 584] width 1426 height 34
drag, startPoint x: 629, startPoint y: 539, endPoint x: 457, endPoint y: 553, distance: 172.5
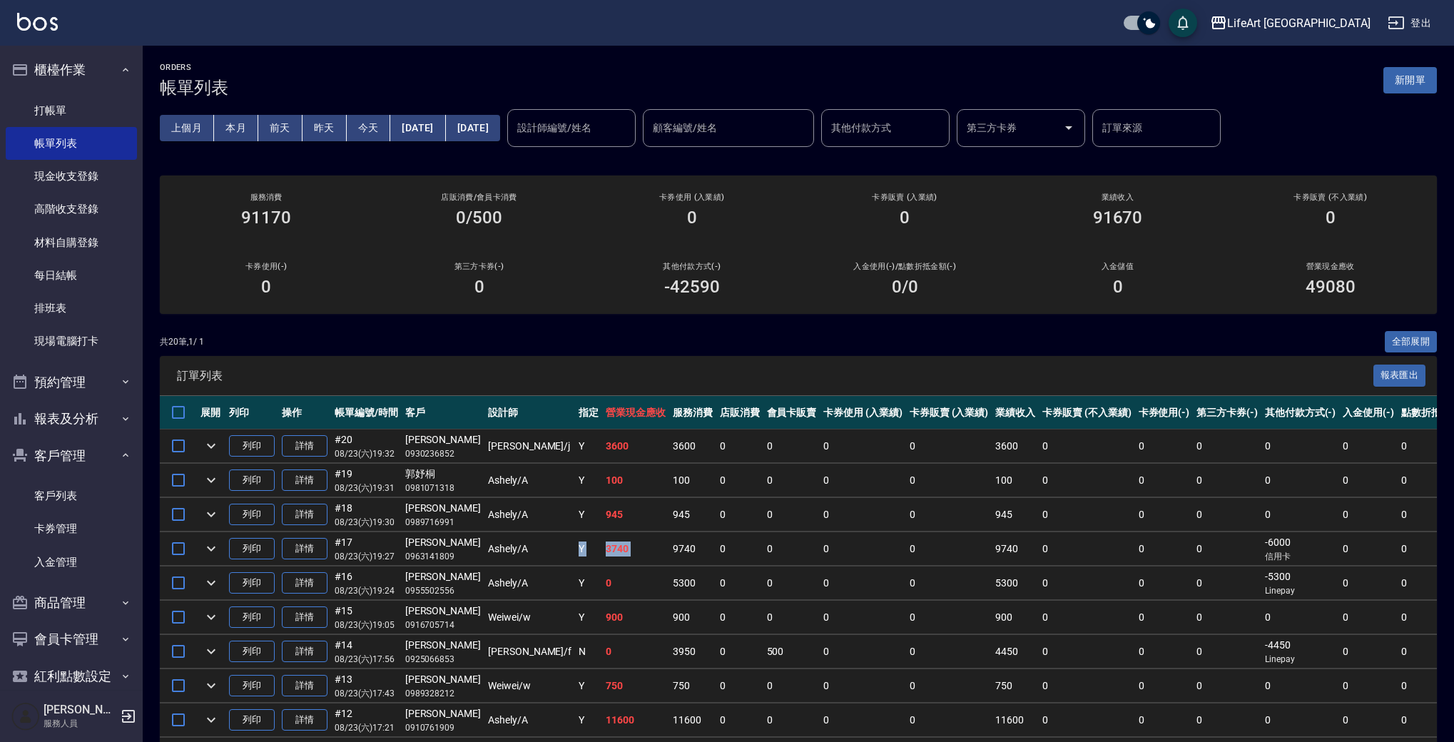
click at [457, 553] on tr "列印 詳情 #17 08/23 (六) 19:27 [PERSON_NAME] 0963141809 Ashely /A Y 3740 9740 0 0 0 …" at bounding box center [873, 549] width 1426 height 34
click at [602, 653] on td "0" at bounding box center [635, 652] width 67 height 34
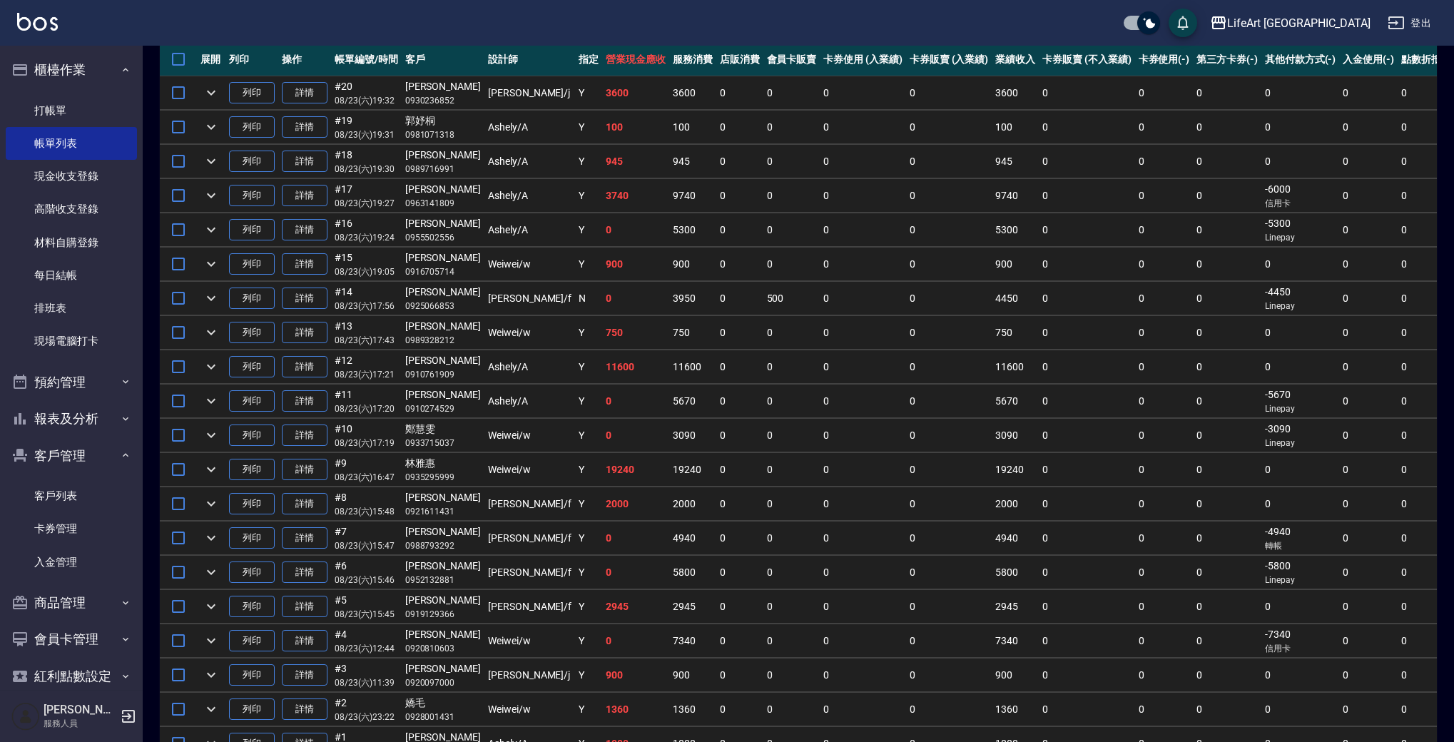
scroll to position [359, 0]
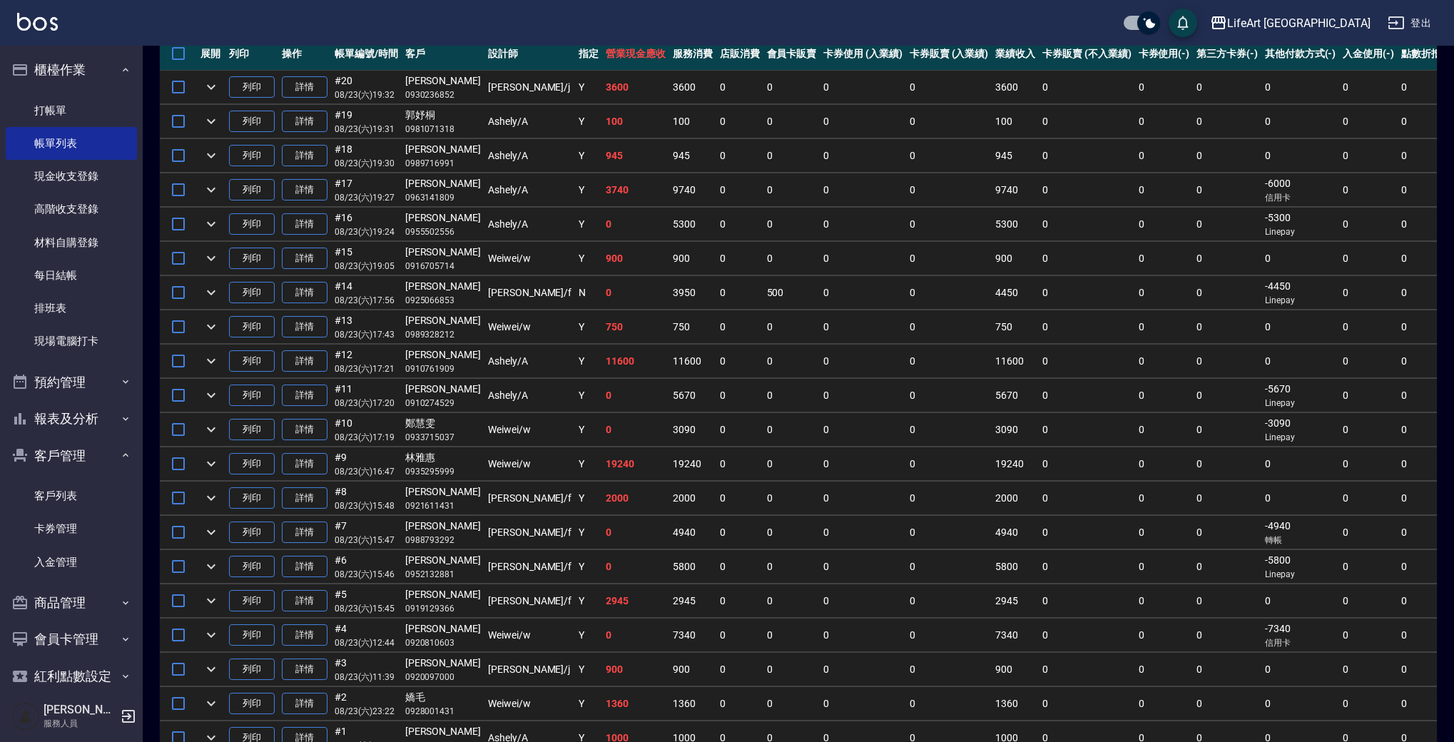
click at [602, 529] on td "0" at bounding box center [635, 533] width 67 height 34
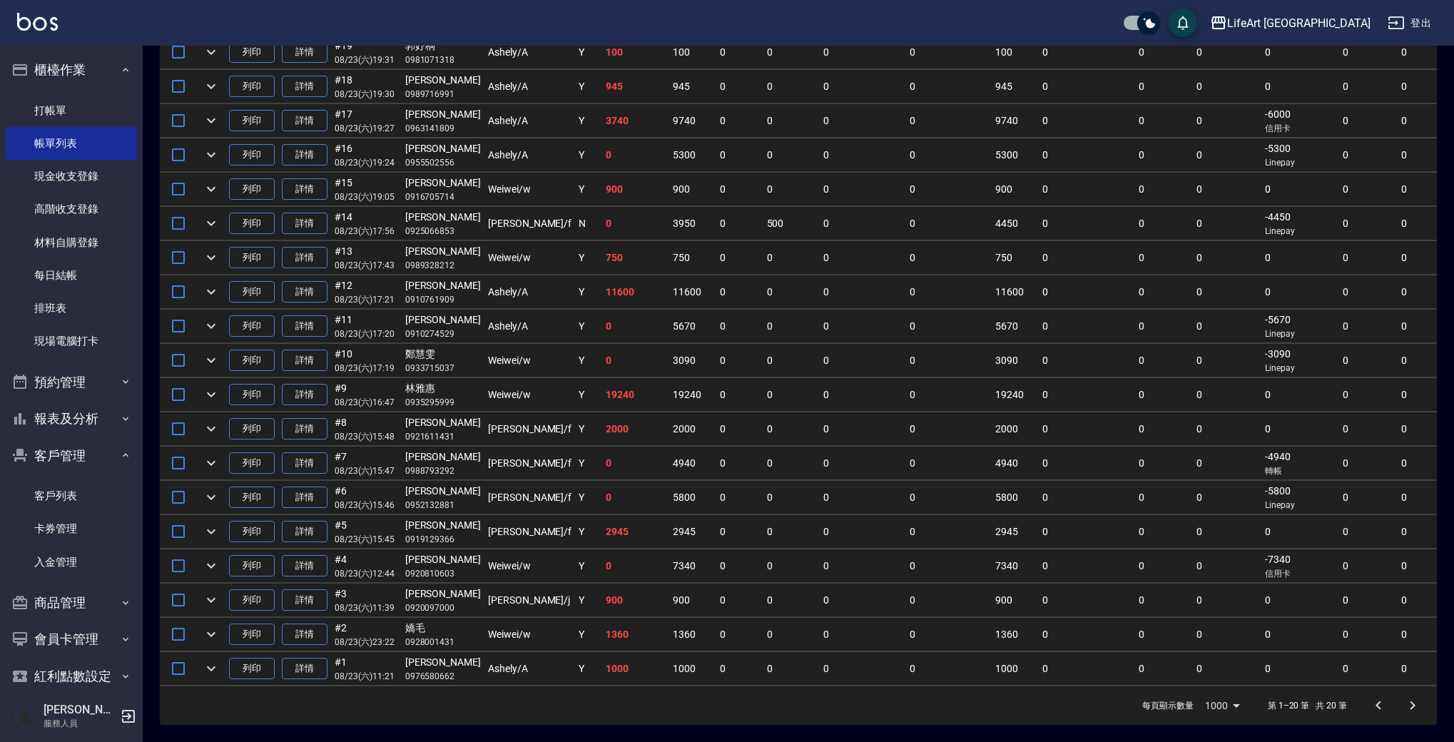
scroll to position [437, 0]
click at [83, 176] on link "現金收支登錄" at bounding box center [71, 176] width 131 height 33
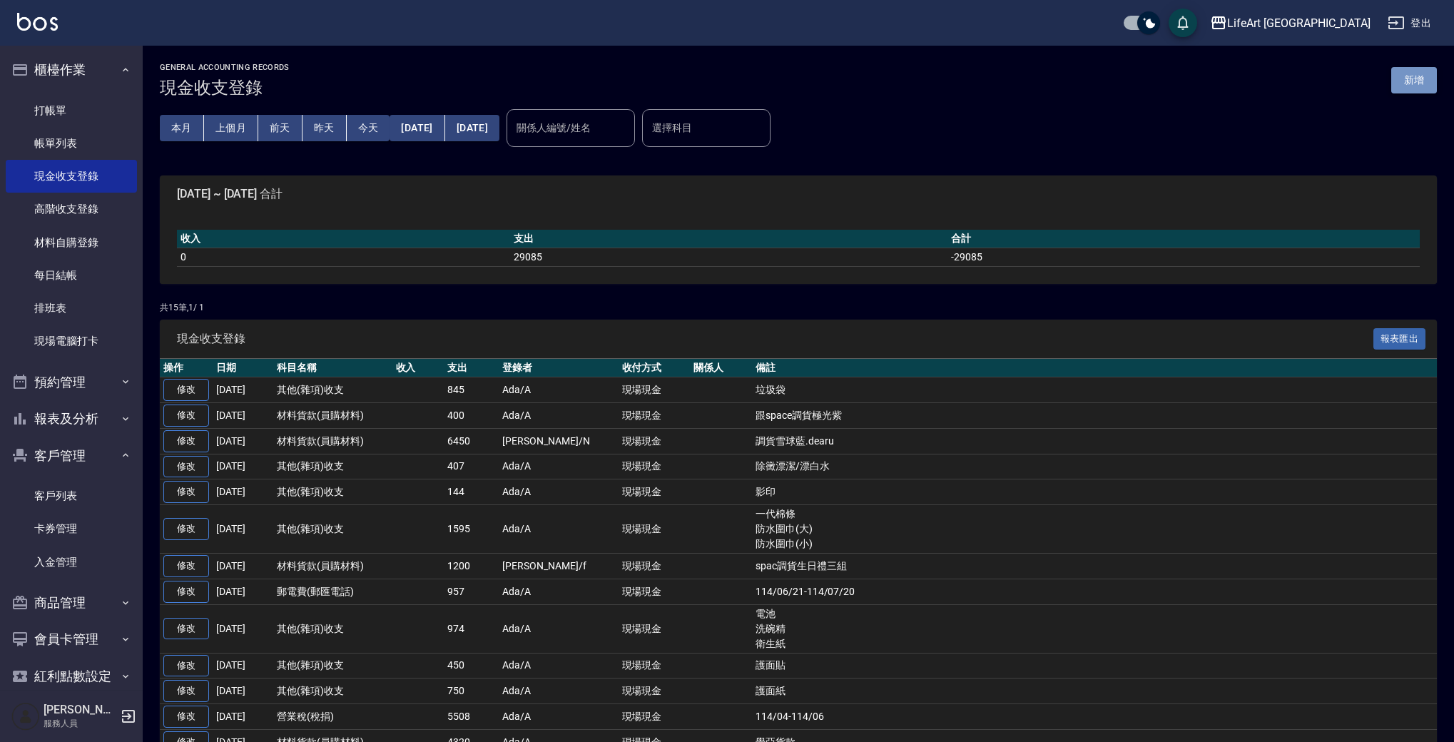
click at [1421, 83] on button "新增" at bounding box center [1414, 80] width 46 height 26
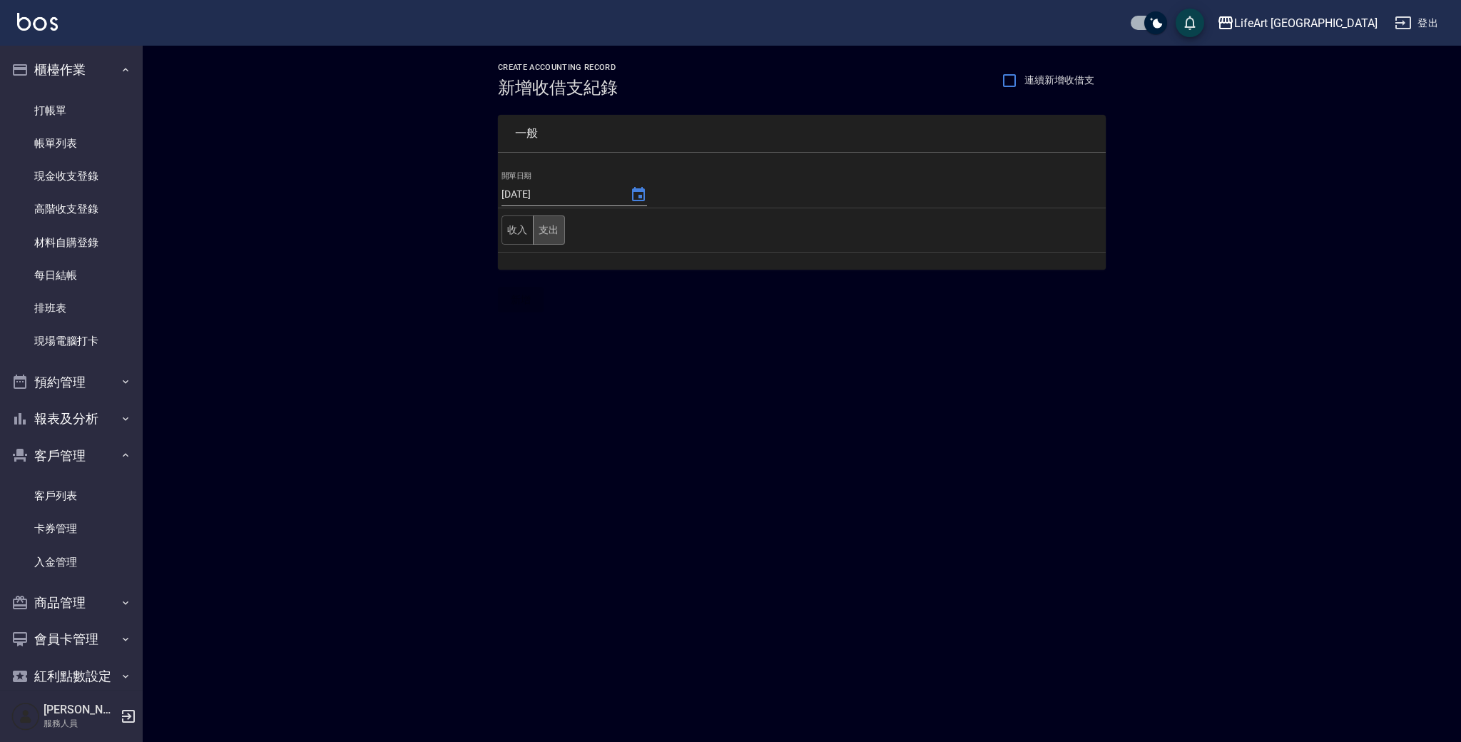
click at [553, 235] on button "支出" at bounding box center [549, 229] width 32 height 29
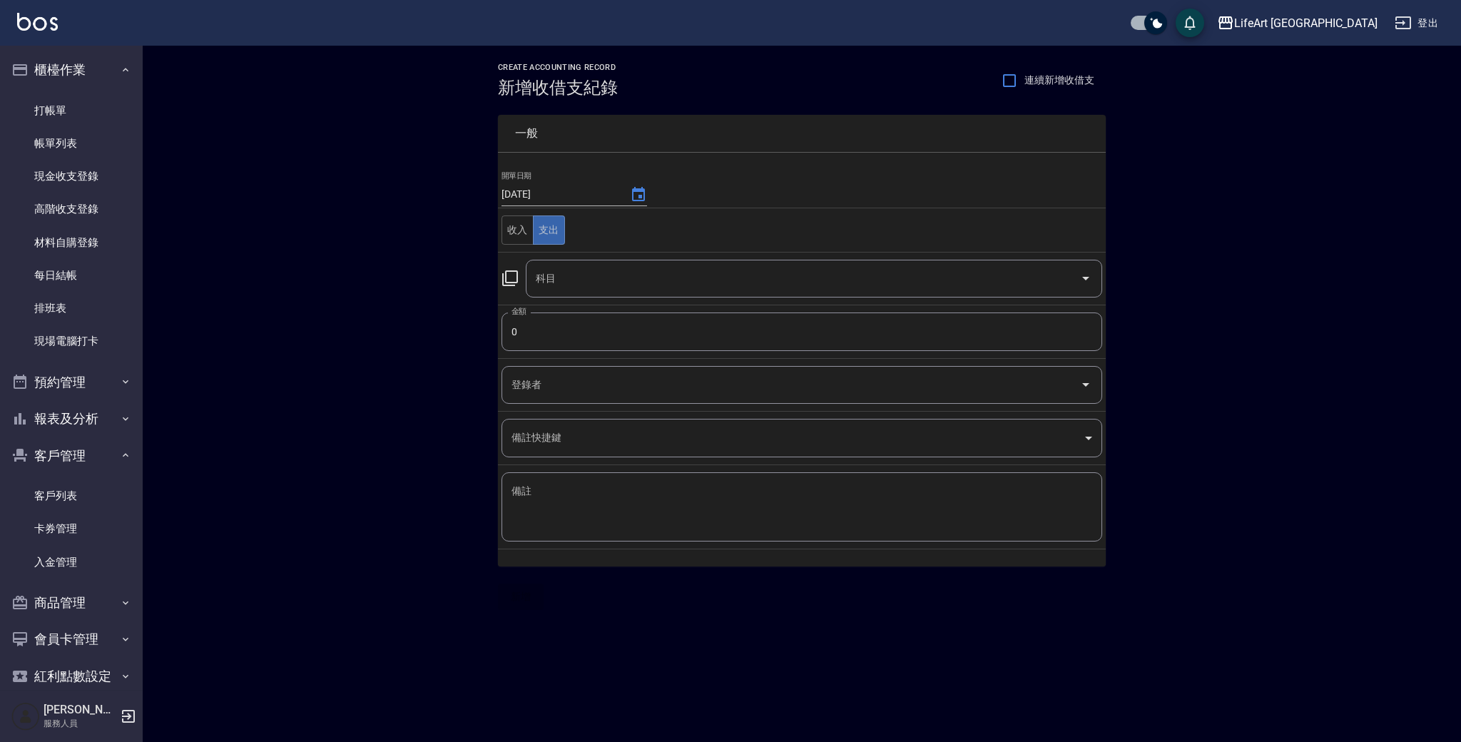
click at [574, 283] on input "科目" at bounding box center [803, 278] width 542 height 25
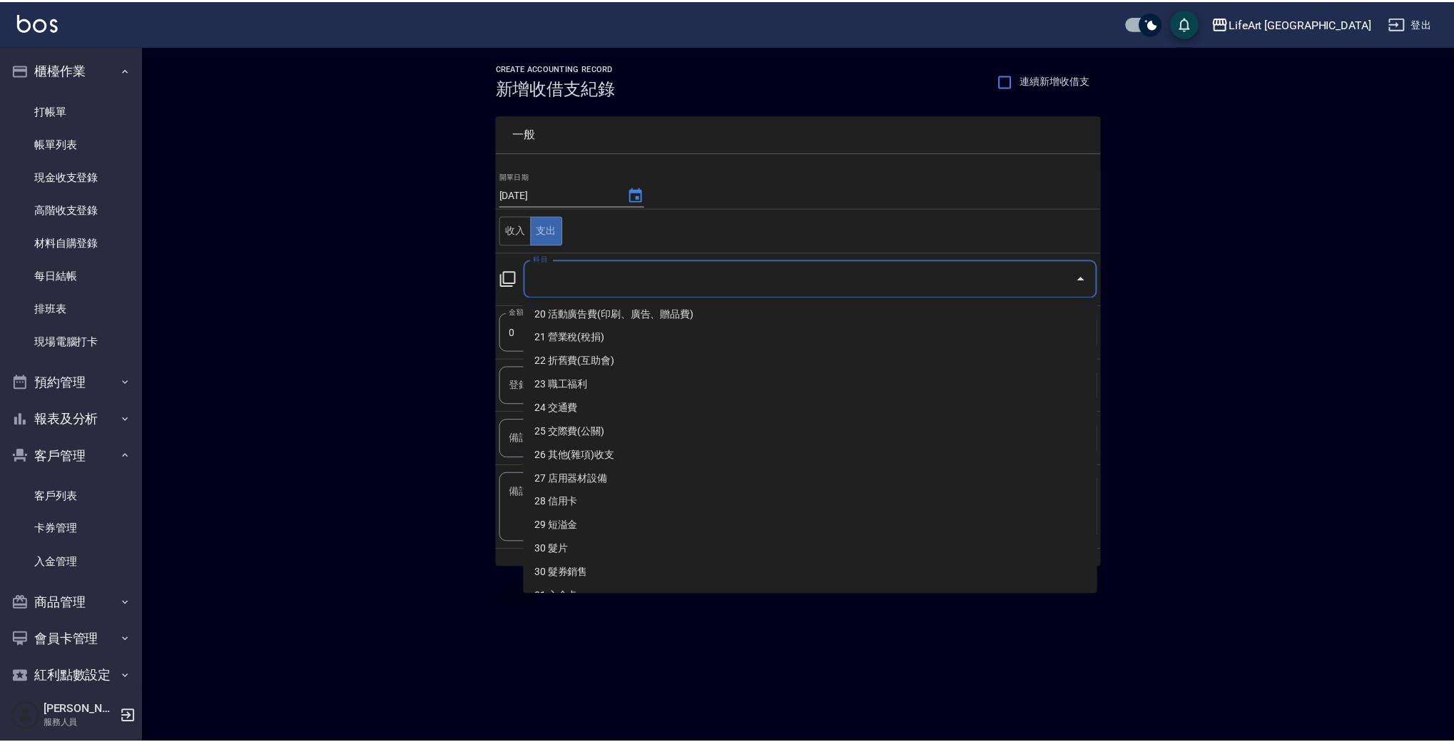
scroll to position [480, 0]
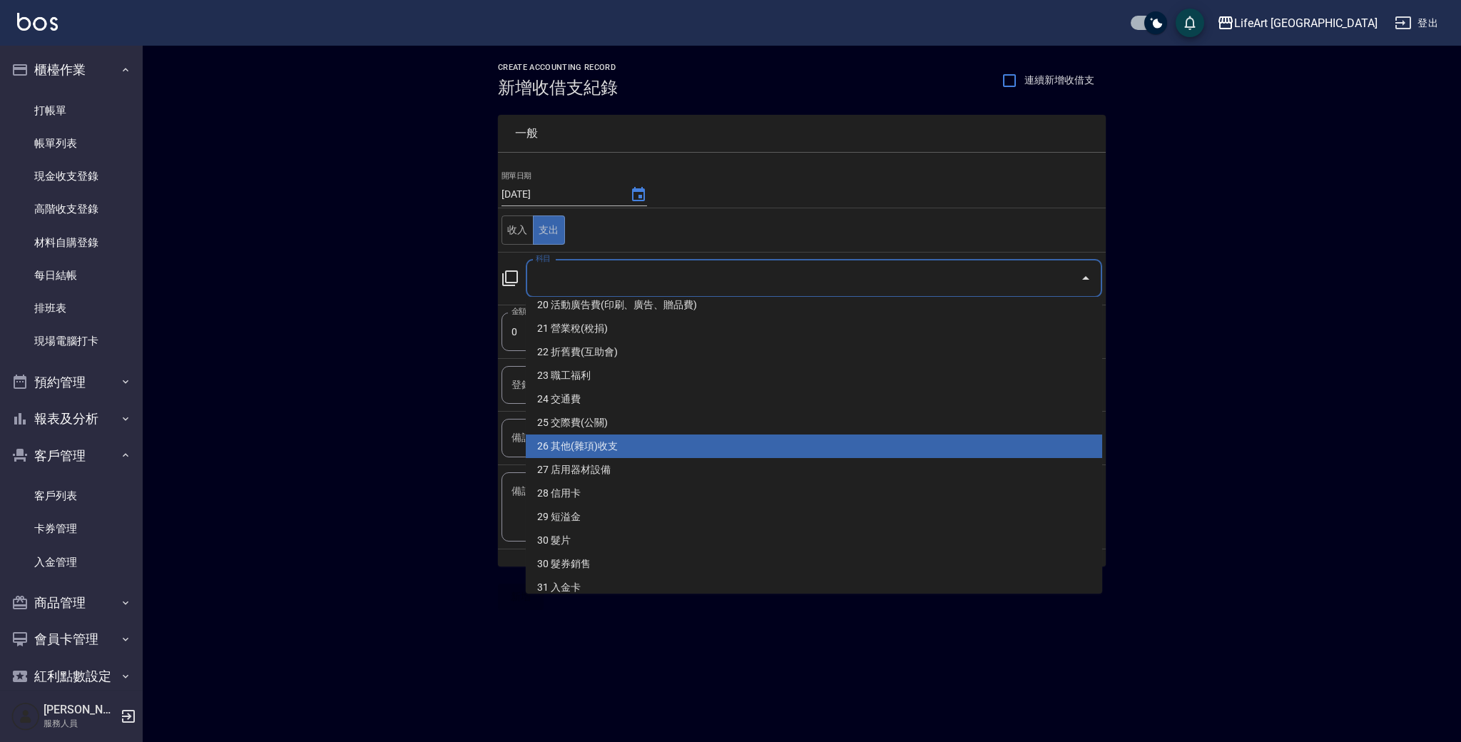
click at [795, 444] on li "26 其他(雜項)收支" at bounding box center [814, 447] width 577 height 24
type input "26 其他(雜項)收支"
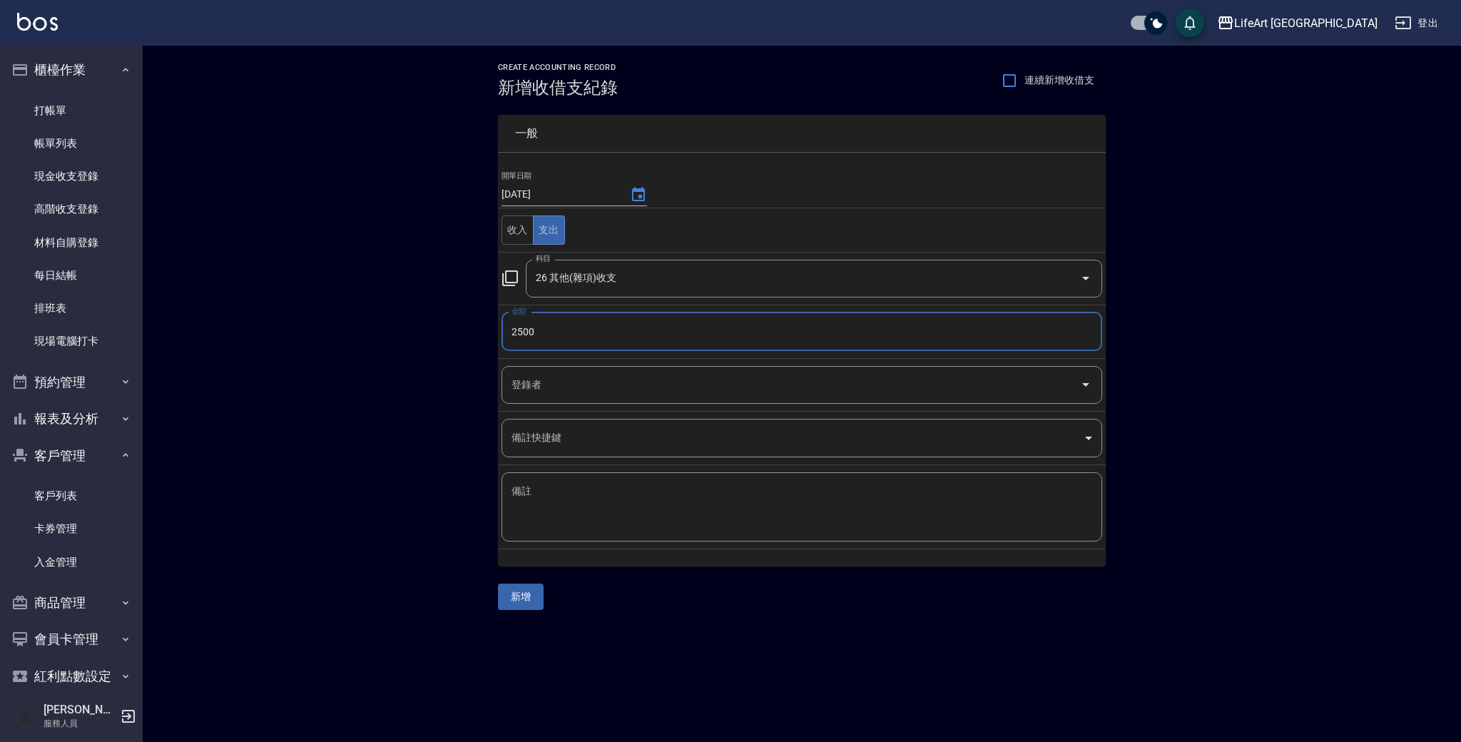
click at [741, 399] on div "登錄者" at bounding box center [802, 385] width 601 height 38
type input "2500"
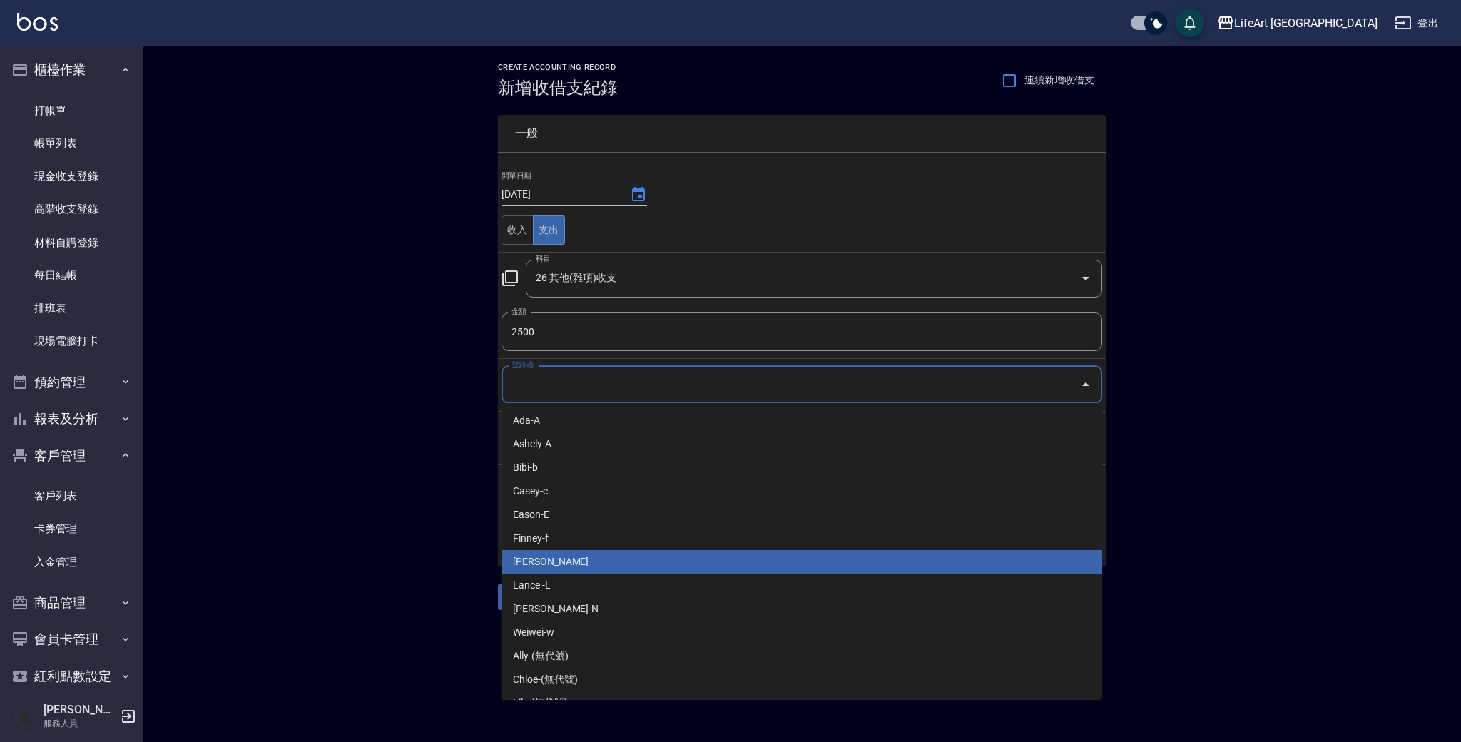
click at [598, 560] on li "[PERSON_NAME]" at bounding box center [802, 562] width 601 height 24
type input "[PERSON_NAME]"
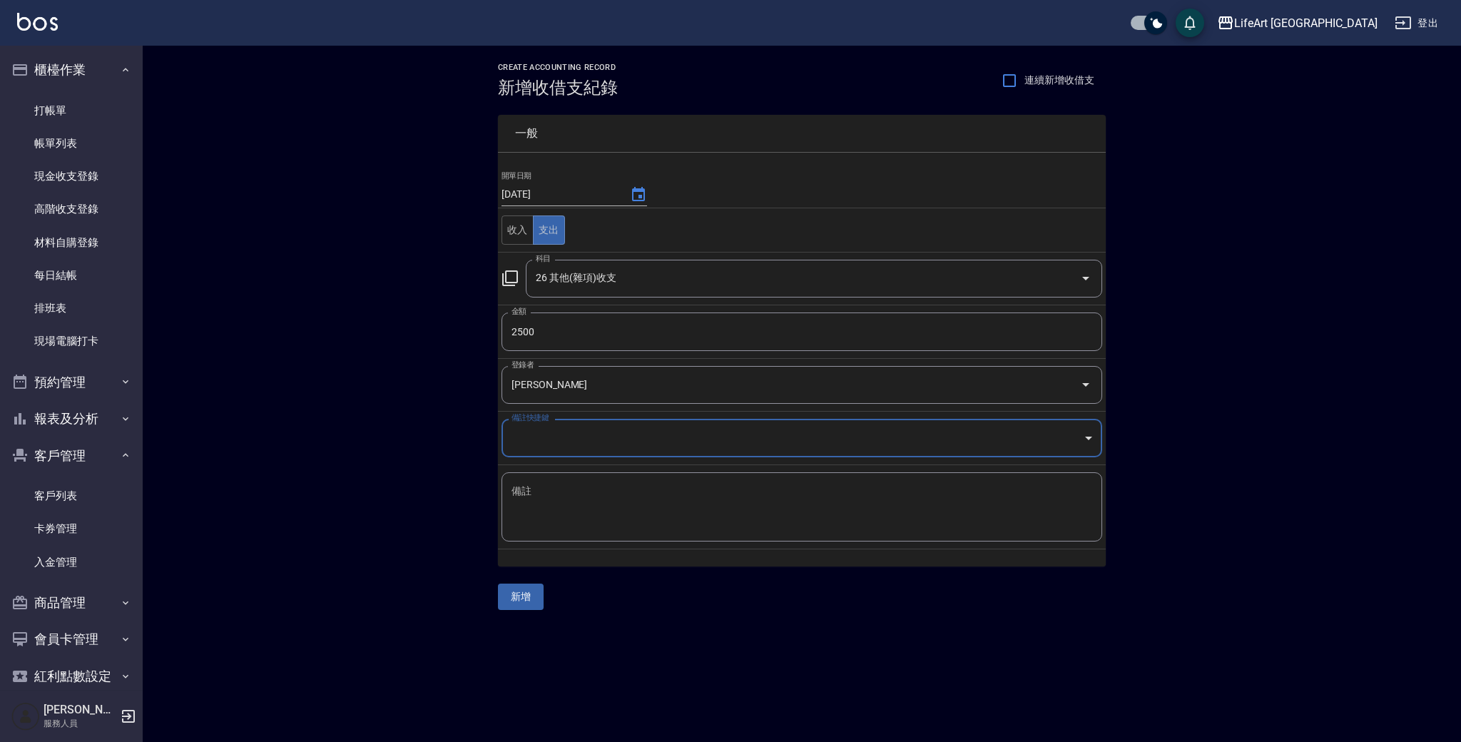
click at [583, 508] on textarea "備註" at bounding box center [802, 507] width 581 height 46
type textarea "x"
type textarea "垃圾清潔費"
click at [521, 589] on button "新增" at bounding box center [521, 597] width 46 height 26
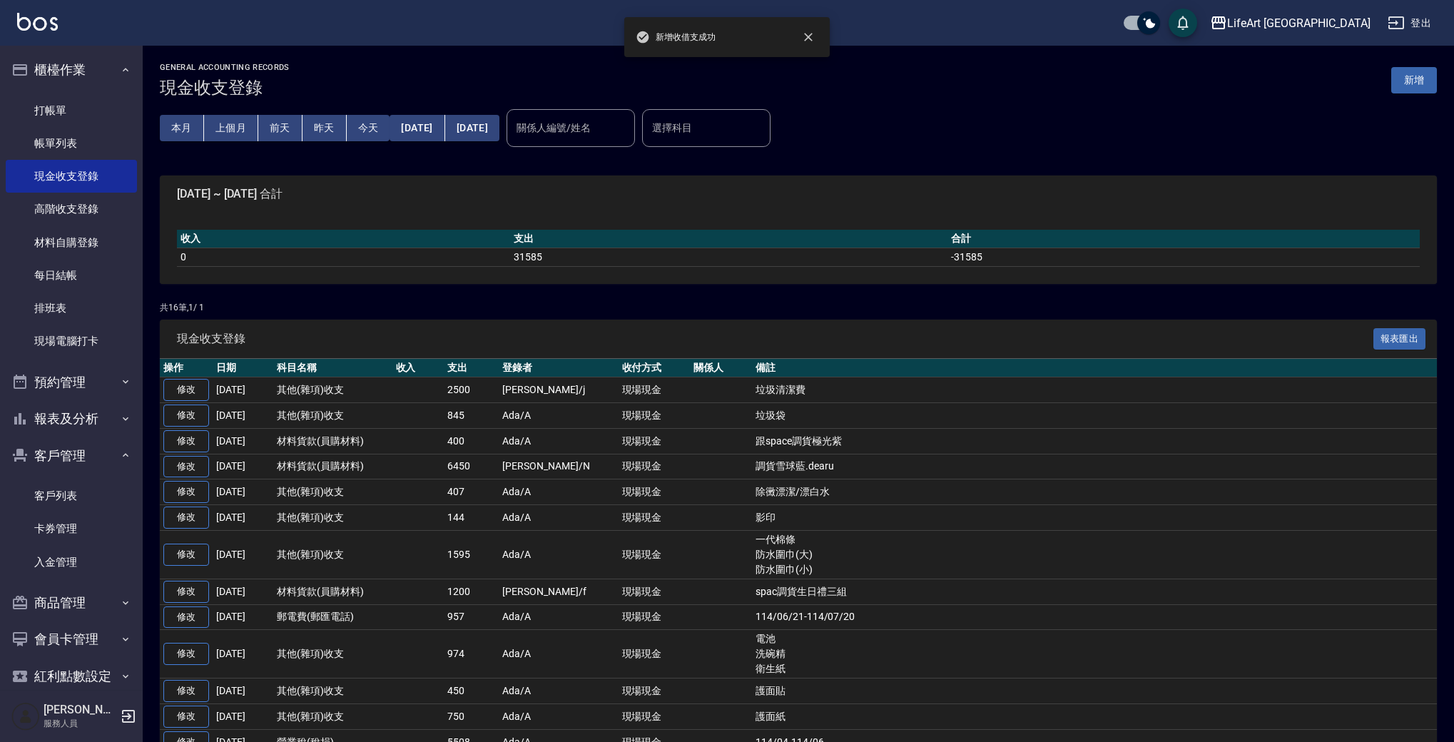
click at [427, 303] on p "共 16 筆, 1 / 1" at bounding box center [798, 307] width 1277 height 13
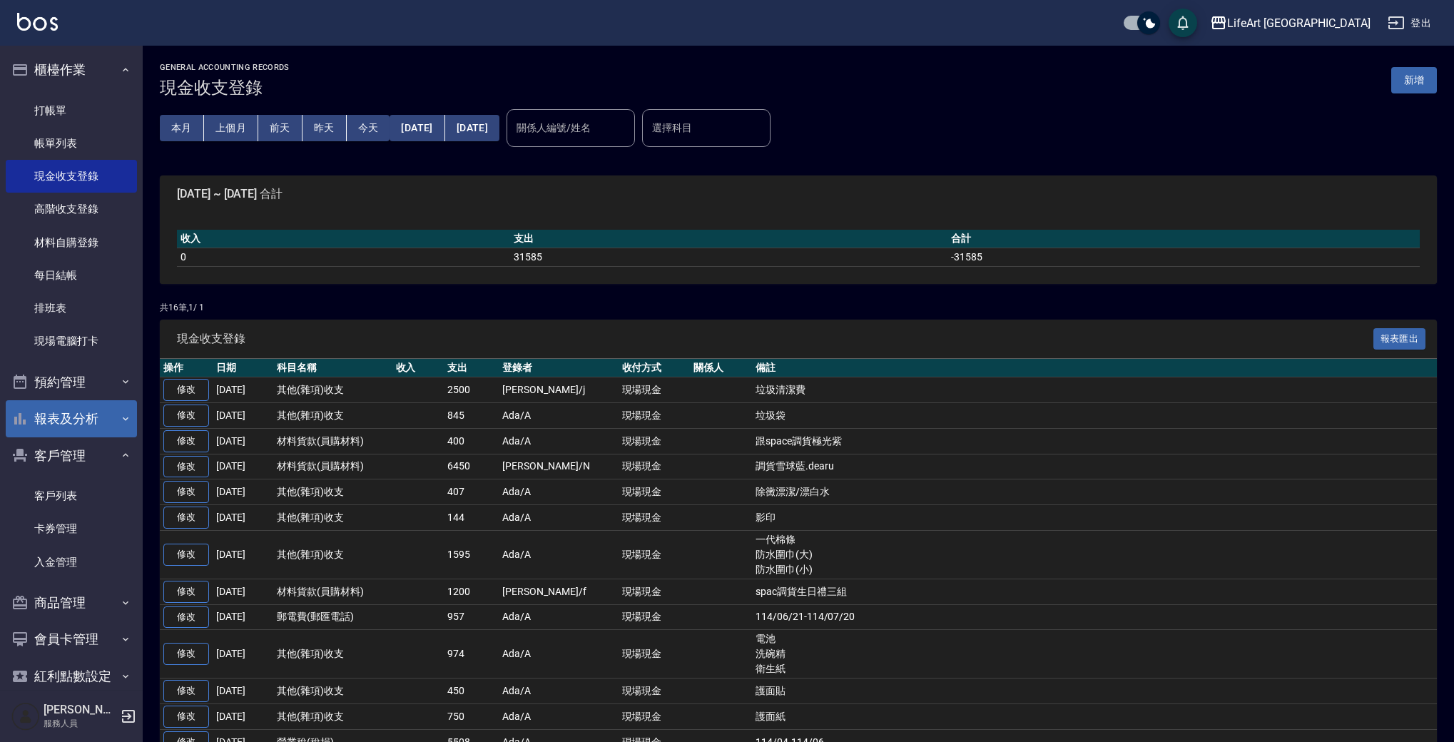
click at [57, 406] on button "報表及分析" at bounding box center [71, 418] width 131 height 37
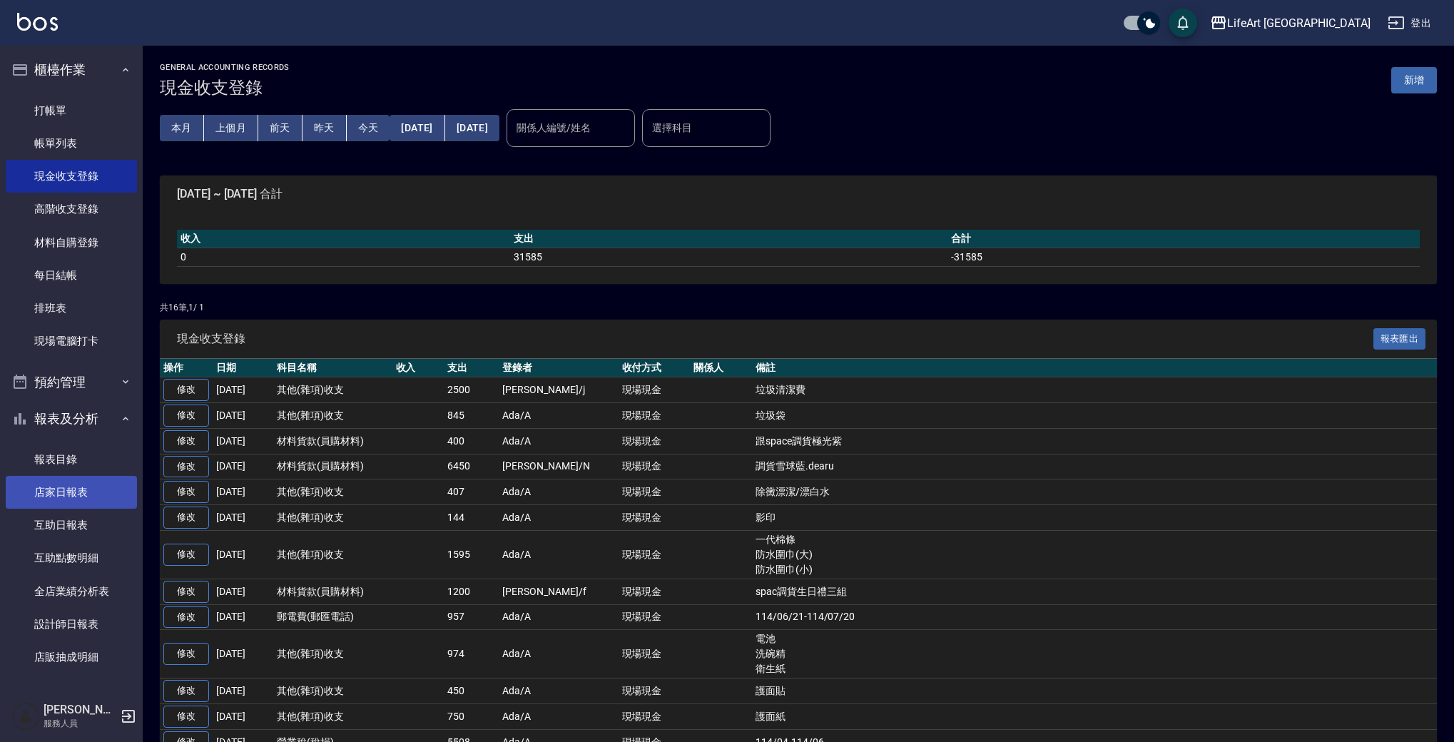
click at [80, 498] on link "店家日報表" at bounding box center [71, 492] width 131 height 33
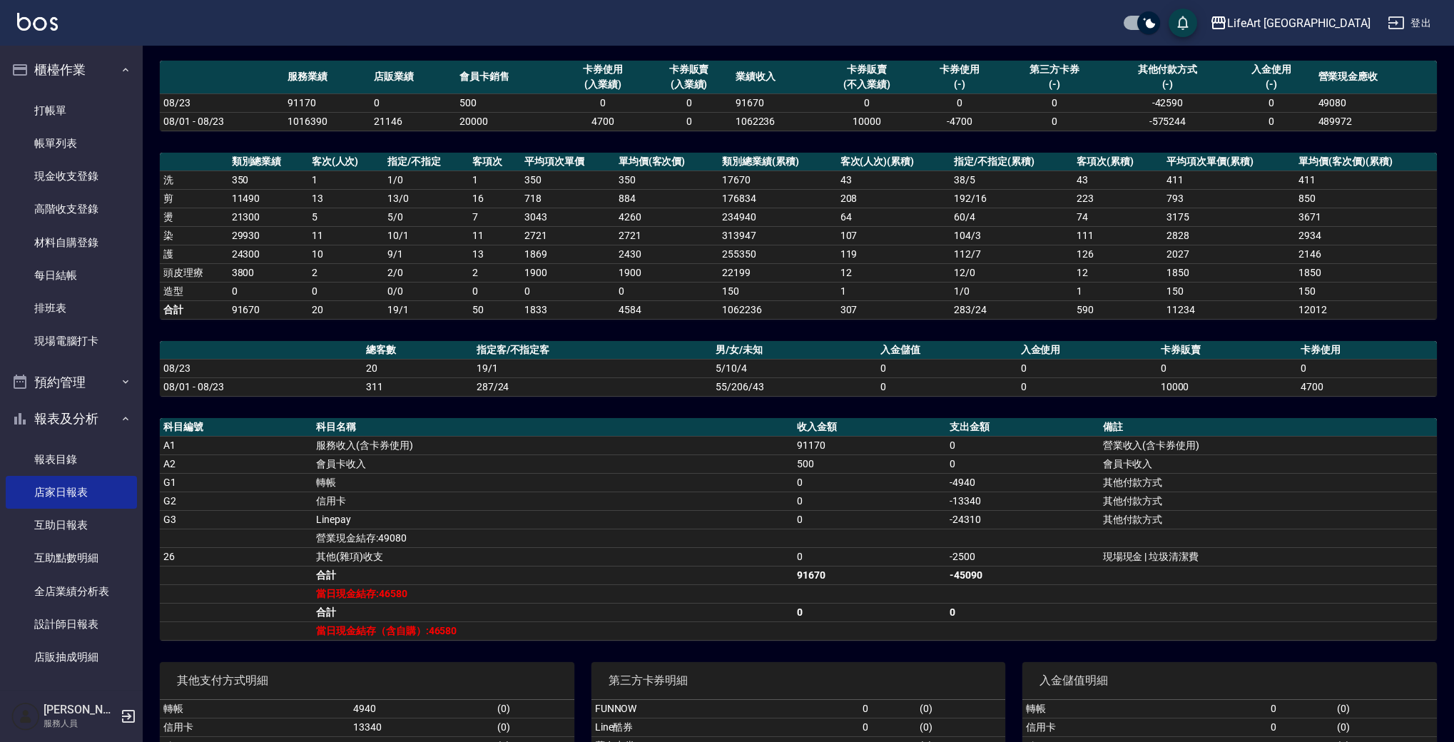
scroll to position [126, 0]
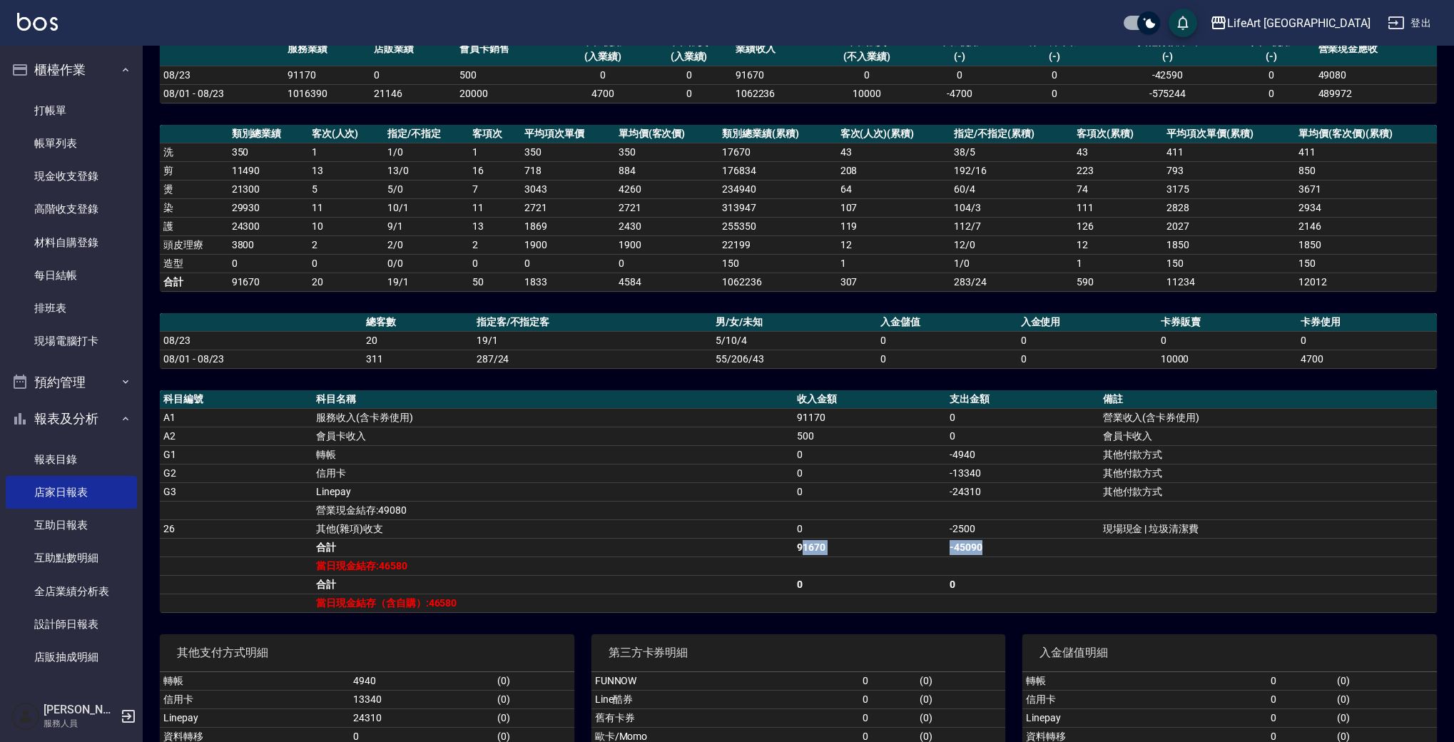
drag, startPoint x: 1003, startPoint y: 551, endPoint x: 801, endPoint y: 547, distance: 202.0
click at [801, 547] on tr "合計 91670 -45090" at bounding box center [798, 547] width 1277 height 19
drag, startPoint x: 953, startPoint y: 528, endPoint x: 1006, endPoint y: 527, distance: 53.5
click at [1006, 527] on td "-2500" at bounding box center [1022, 528] width 153 height 19
drag, startPoint x: 419, startPoint y: 509, endPoint x: 344, endPoint y: 512, distance: 75.0
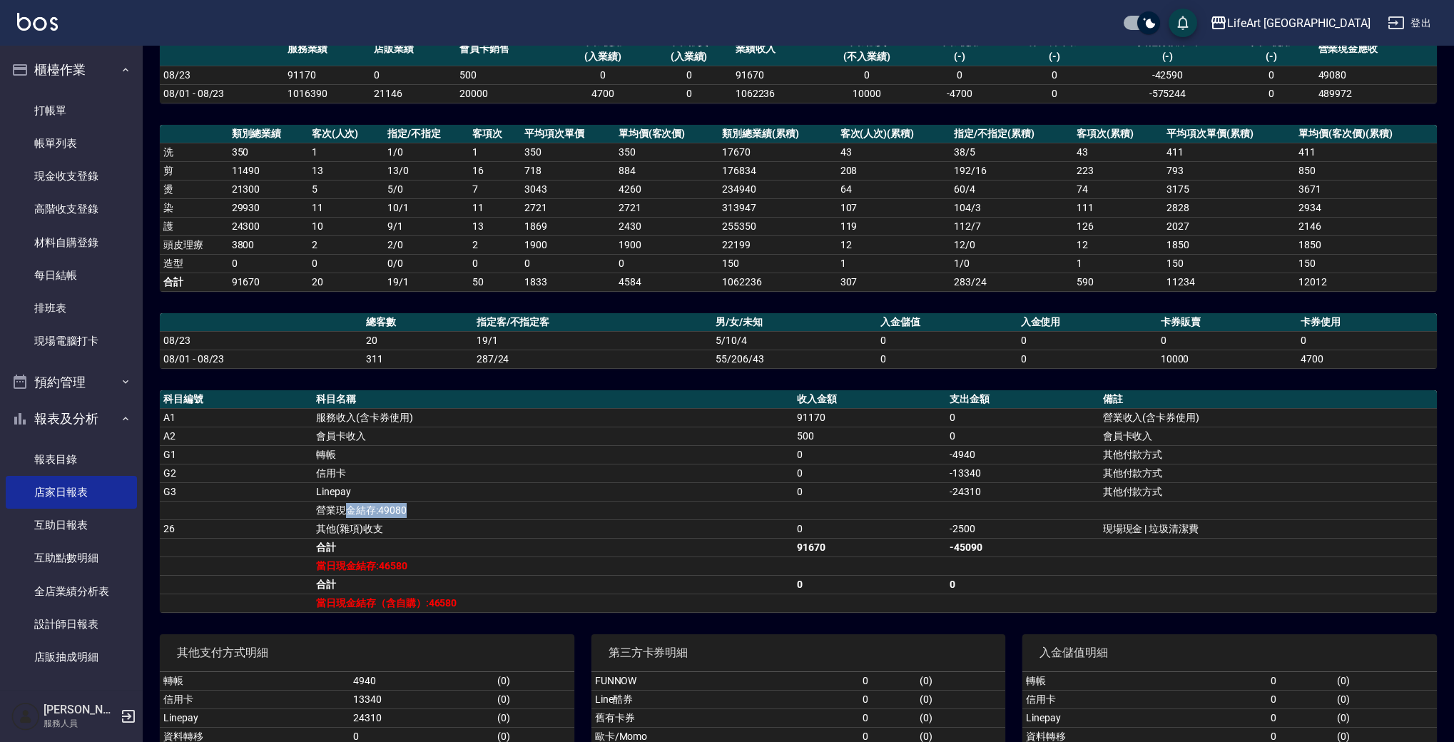
click at [344, 512] on td "營業現金結存:49080" at bounding box center [553, 510] width 481 height 19
drag, startPoint x: 925, startPoint y: 492, endPoint x: 1016, endPoint y: 489, distance: 91.4
click at [1016, 489] on tr "G3 Linepay 0 -24310 其他付款方式" at bounding box center [798, 491] width 1277 height 19
drag, startPoint x: 997, startPoint y: 471, endPoint x: 910, endPoint y: 475, distance: 86.4
click at [910, 475] on tr "G2 信用卡 0 -13340 其他付款方式" at bounding box center [798, 473] width 1277 height 19
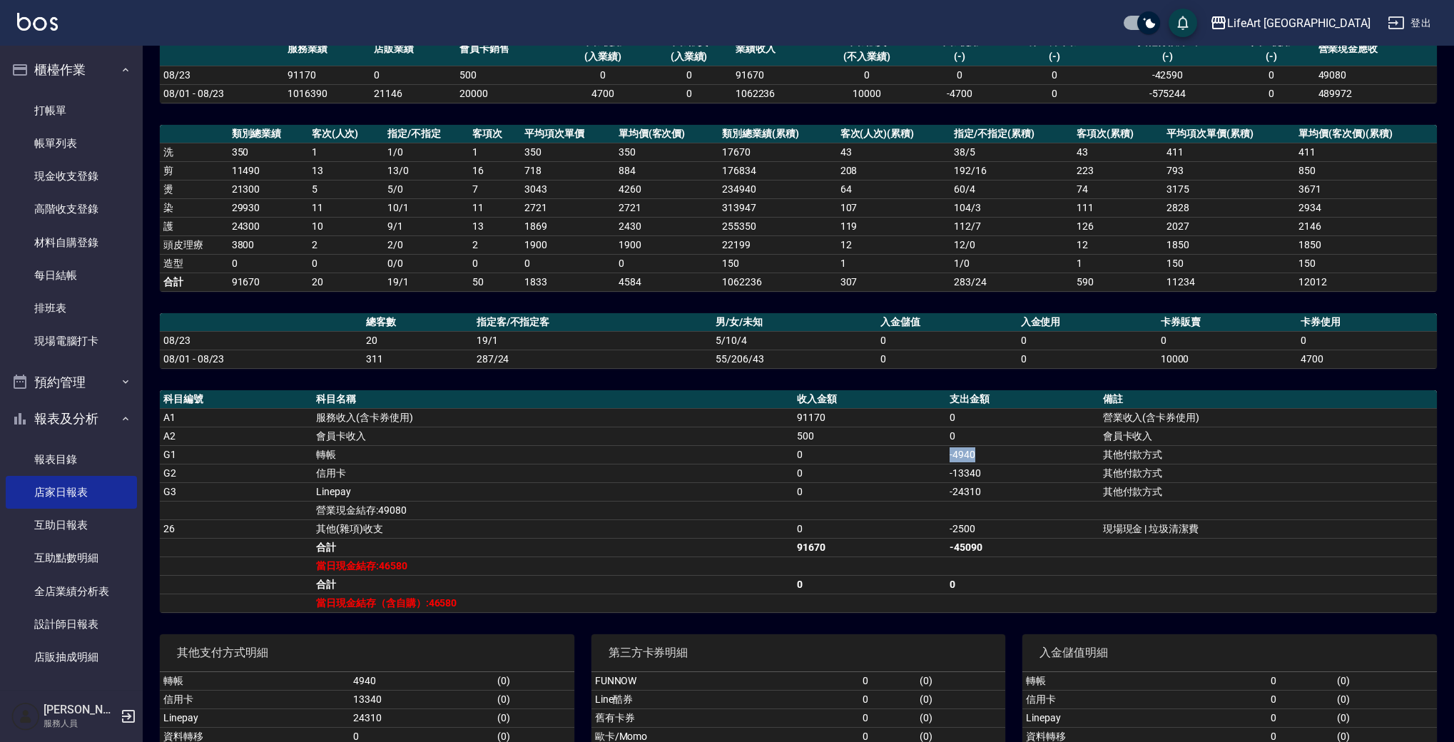
drag, startPoint x: 985, startPoint y: 455, endPoint x: 940, endPoint y: 460, distance: 45.2
click at [940, 460] on tr "G1 轉帳 0 -4940 其他付款方式" at bounding box center [798, 454] width 1277 height 19
drag, startPoint x: 830, startPoint y: 435, endPoint x: 758, endPoint y: 440, distance: 72.2
click at [758, 440] on tr "A2 會員卡收入 500 0 會員卡收入" at bounding box center [798, 436] width 1277 height 19
click at [73, 275] on link "每日結帳" at bounding box center [71, 275] width 131 height 33
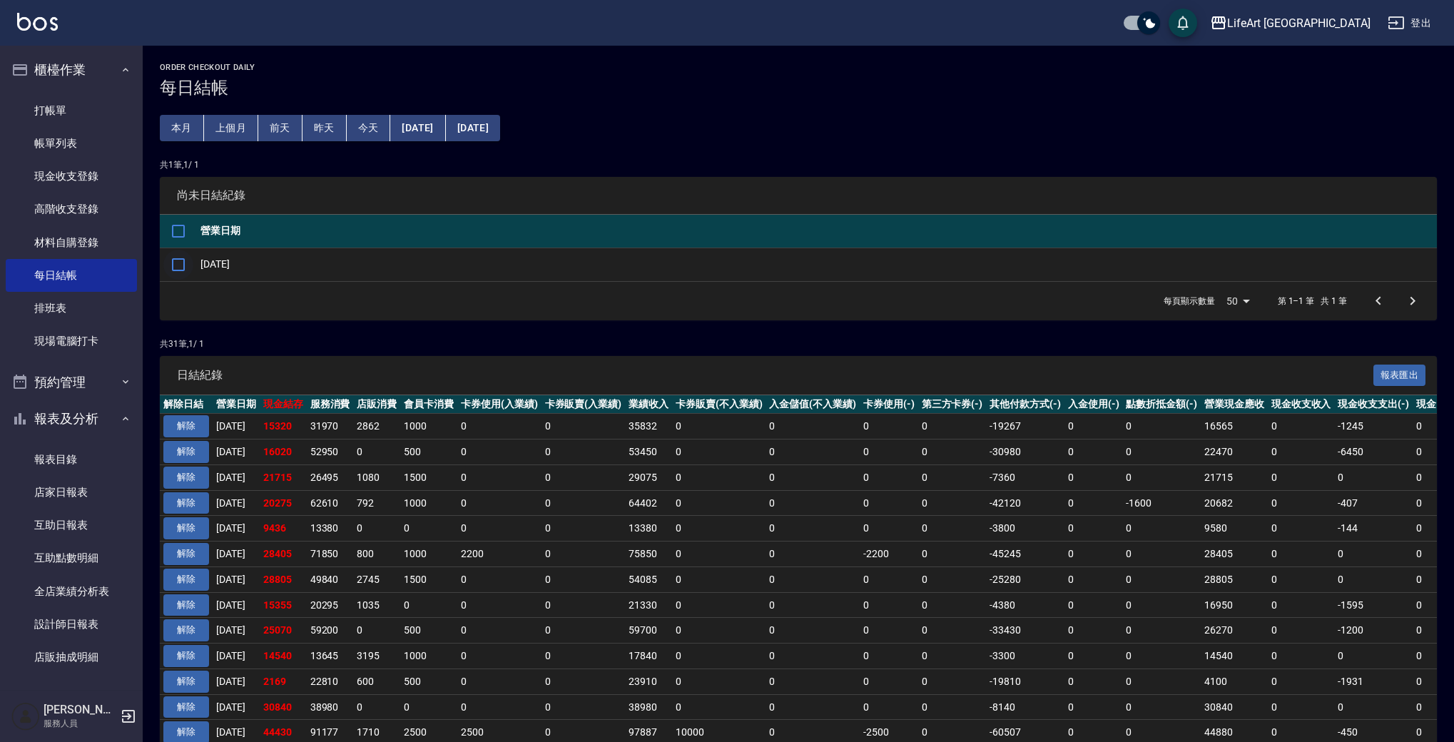
click at [180, 262] on input "checkbox" at bounding box center [178, 265] width 30 height 30
checkbox input "true"
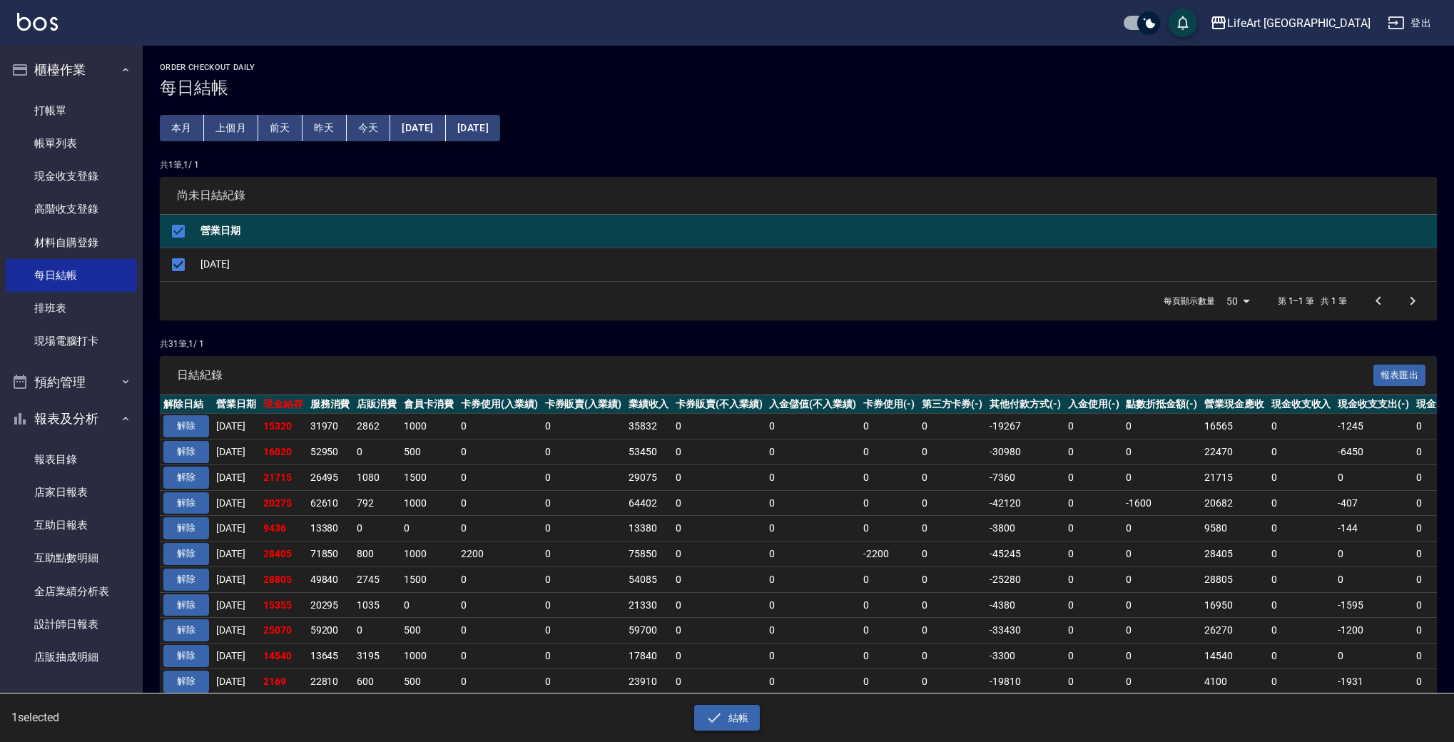
click at [746, 719] on button "結帳" at bounding box center [727, 718] width 66 height 26
click at [684, 51] on button "確定" at bounding box center [676, 57] width 46 height 22
checkbox input "false"
